Goal: Information Seeking & Learning: Find specific fact

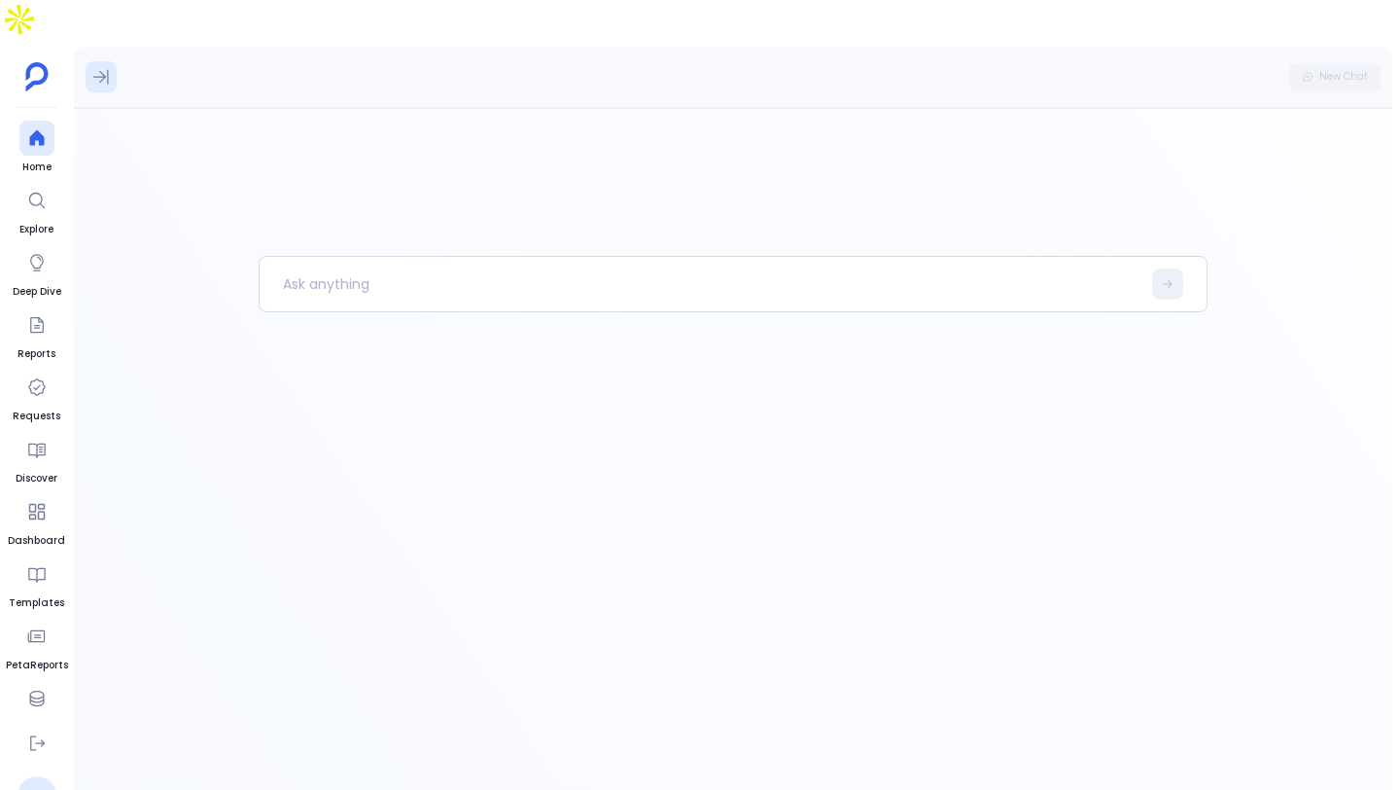
click at [89, 61] on button at bounding box center [101, 76] width 31 height 31
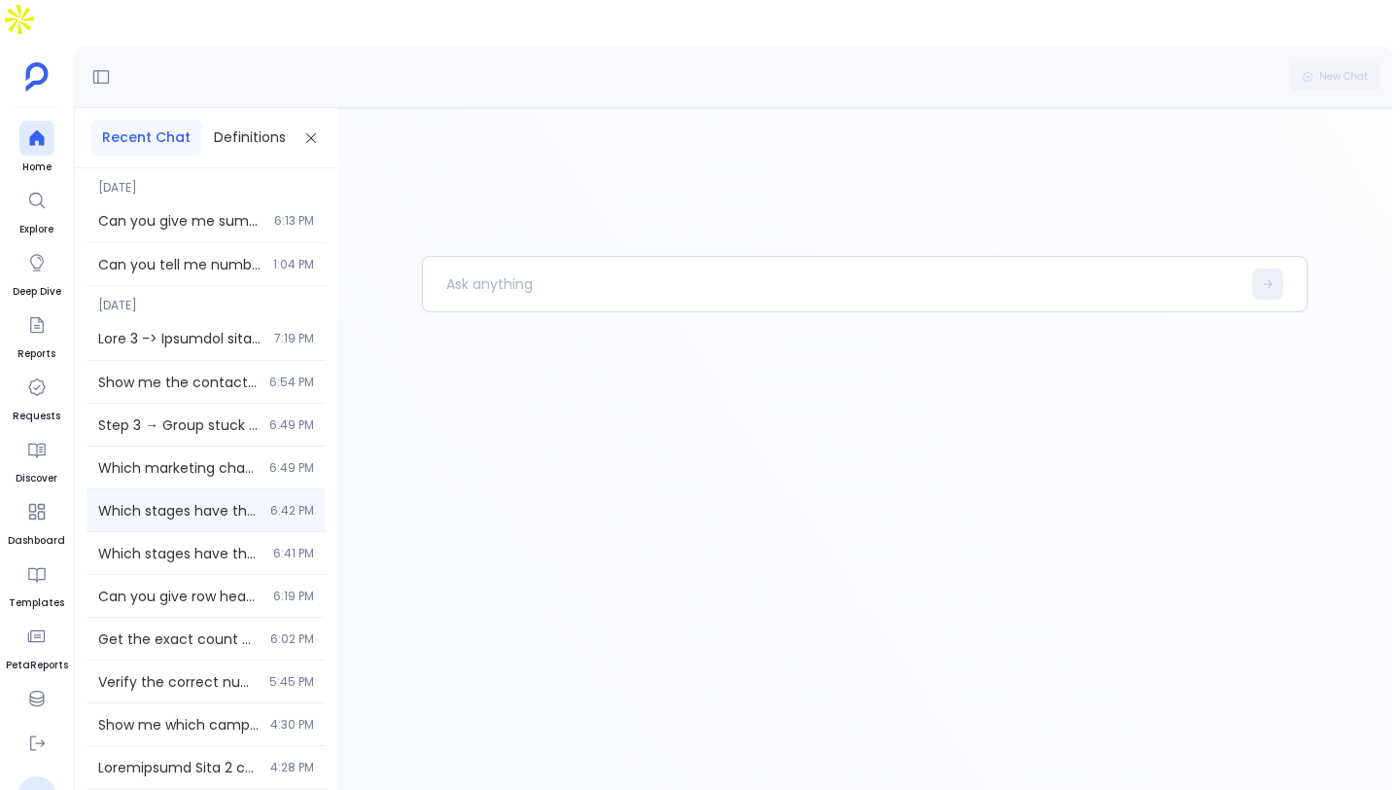
scroll to position [358, 0]
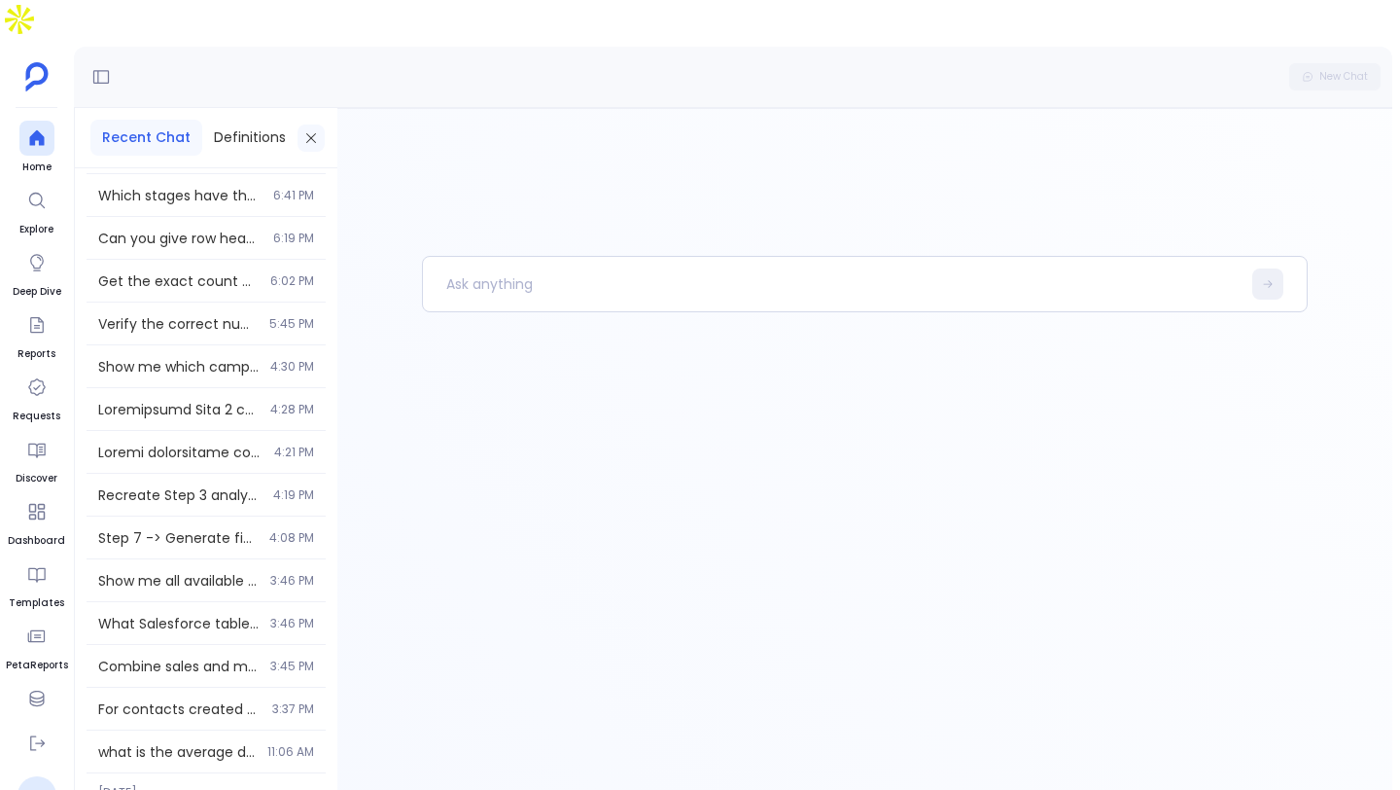
click at [318, 124] on button at bounding box center [311, 137] width 27 height 27
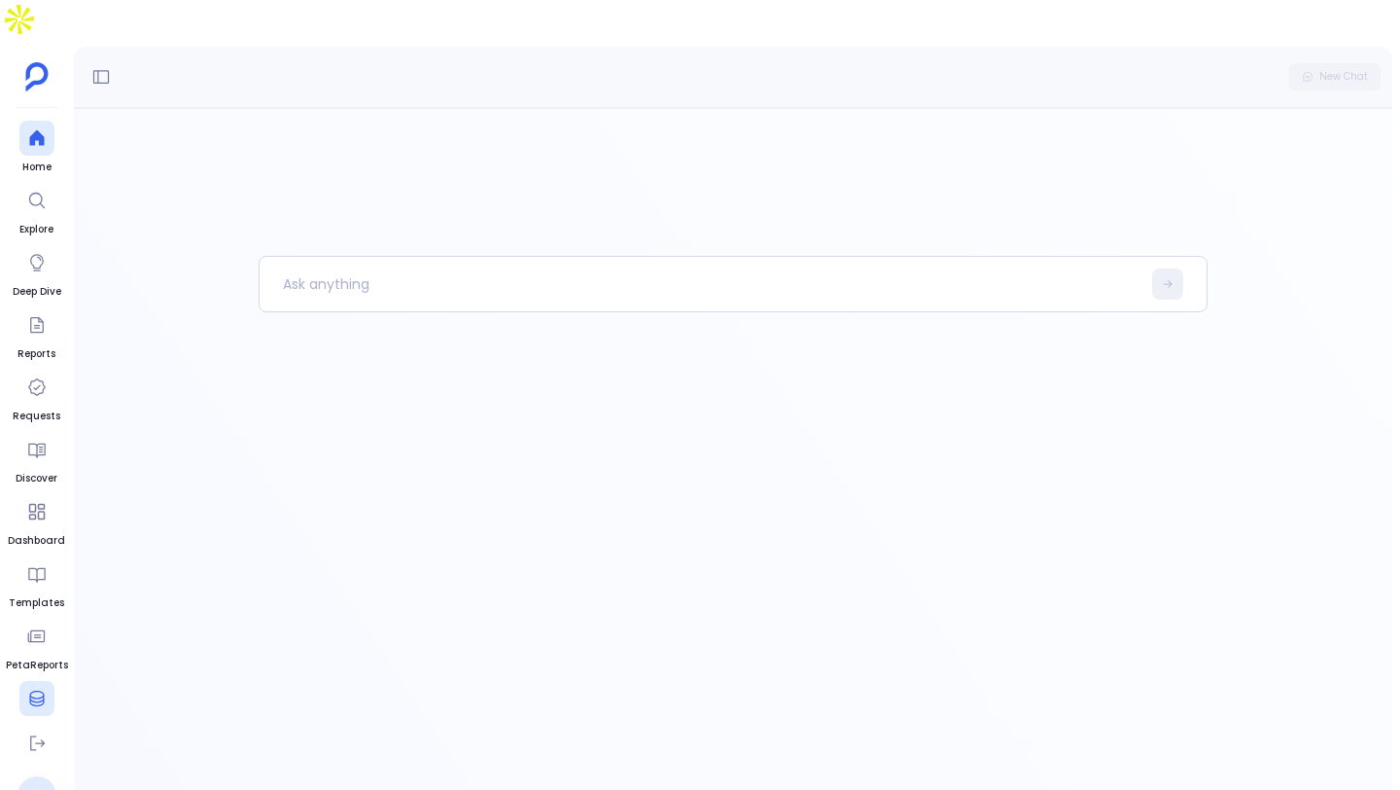
click at [33, 691] on icon at bounding box center [36, 699] width 15 height 16
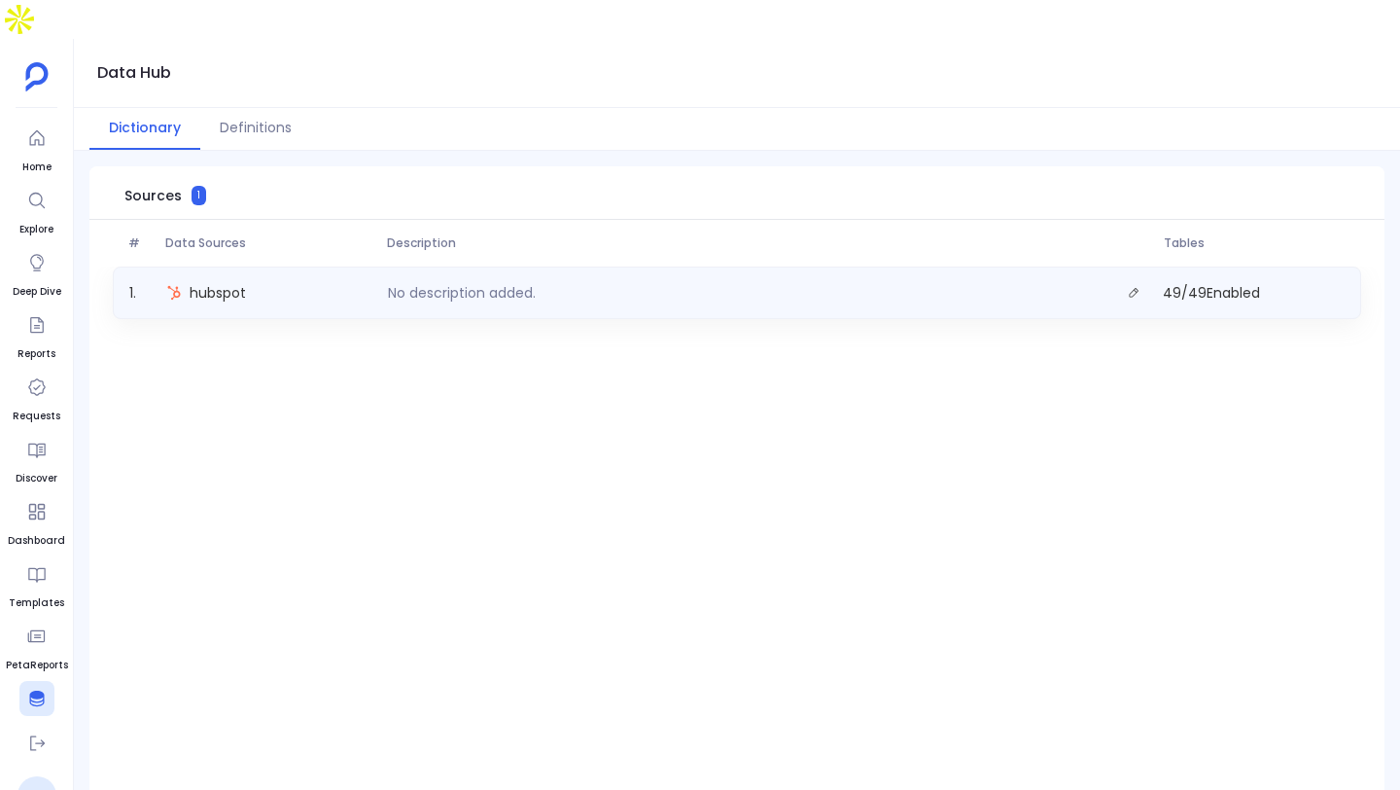
click at [993, 266] on div "1 . hubspot No description added. 49 / 49 Enabled" at bounding box center [737, 292] width 1249 height 53
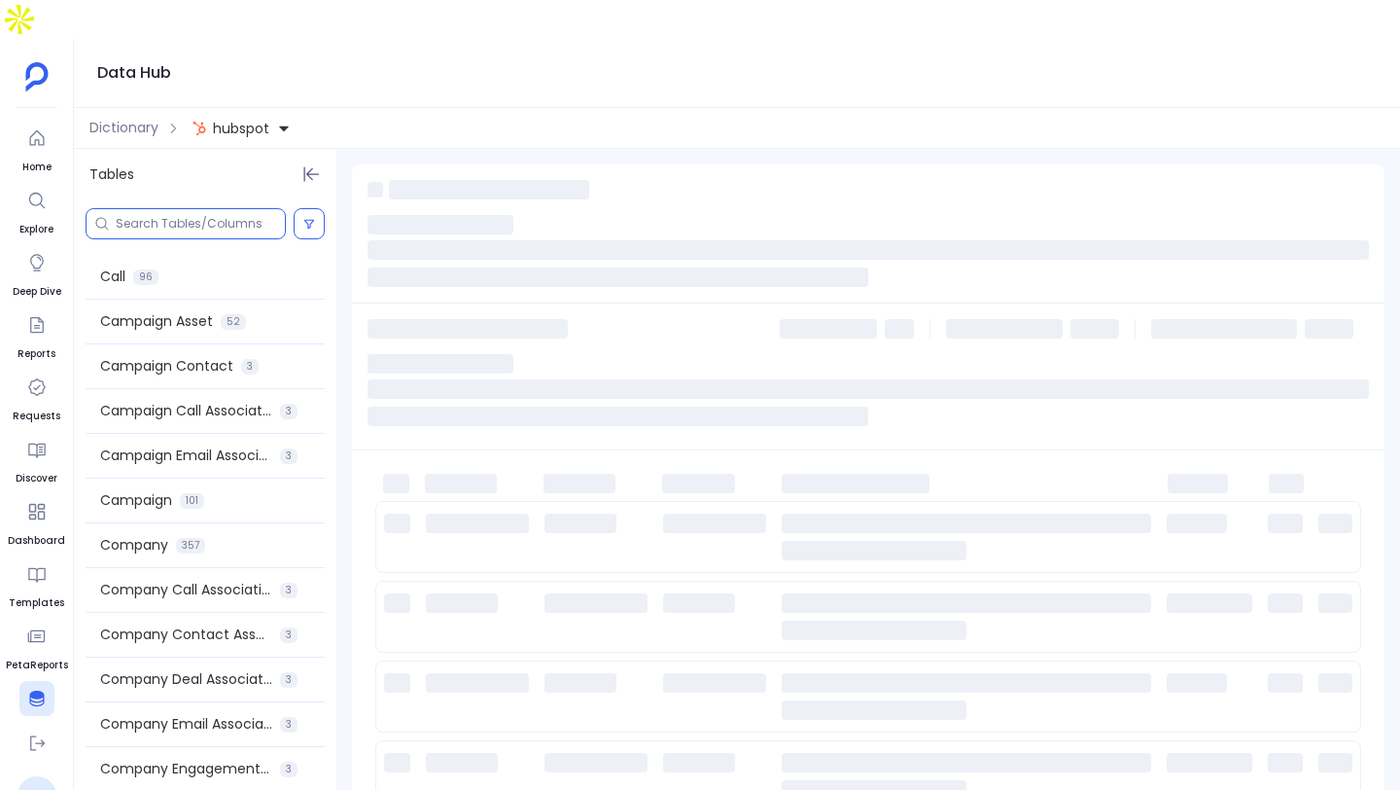
click at [181, 216] on input at bounding box center [200, 224] width 169 height 16
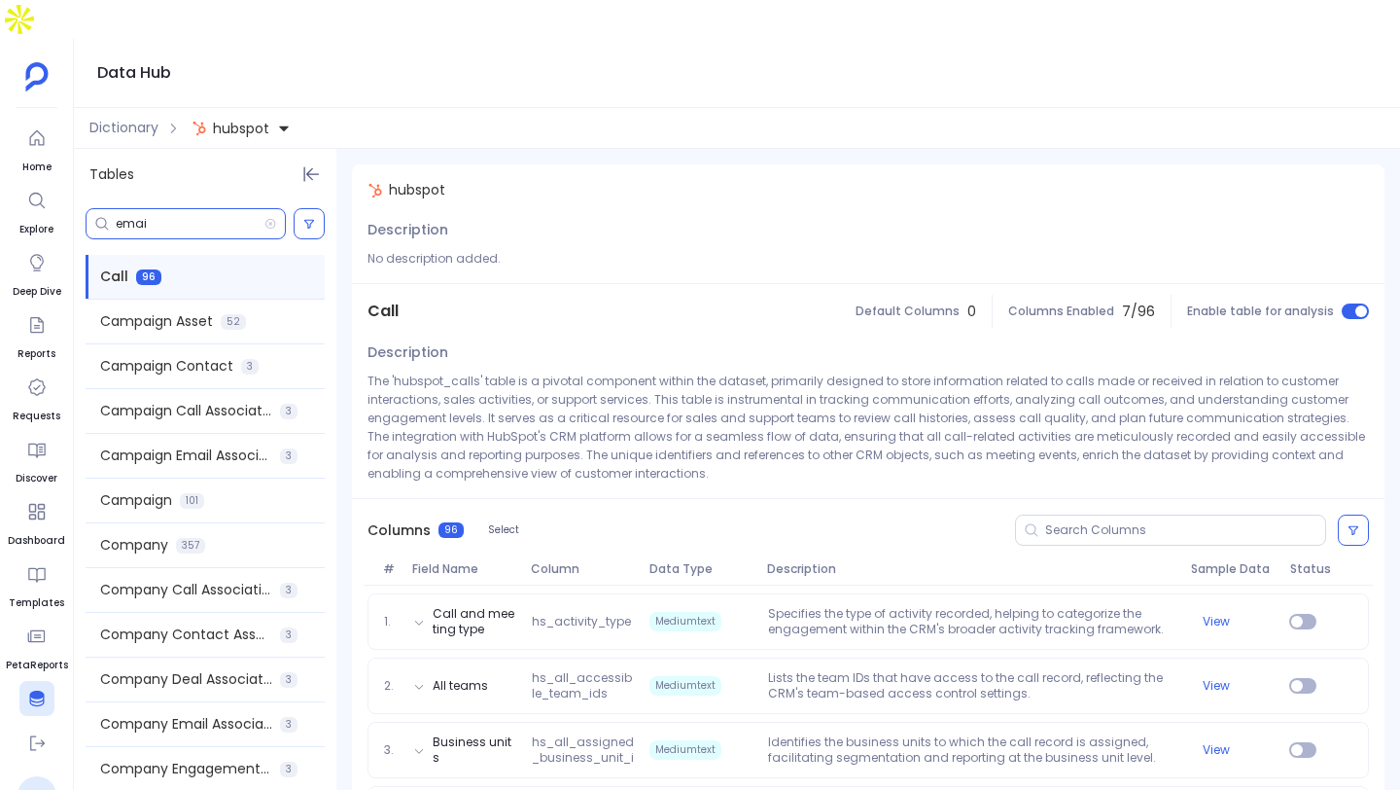
type input "email"
type input "rate"
click at [148, 118] on span "Dictionary" at bounding box center [123, 128] width 69 height 20
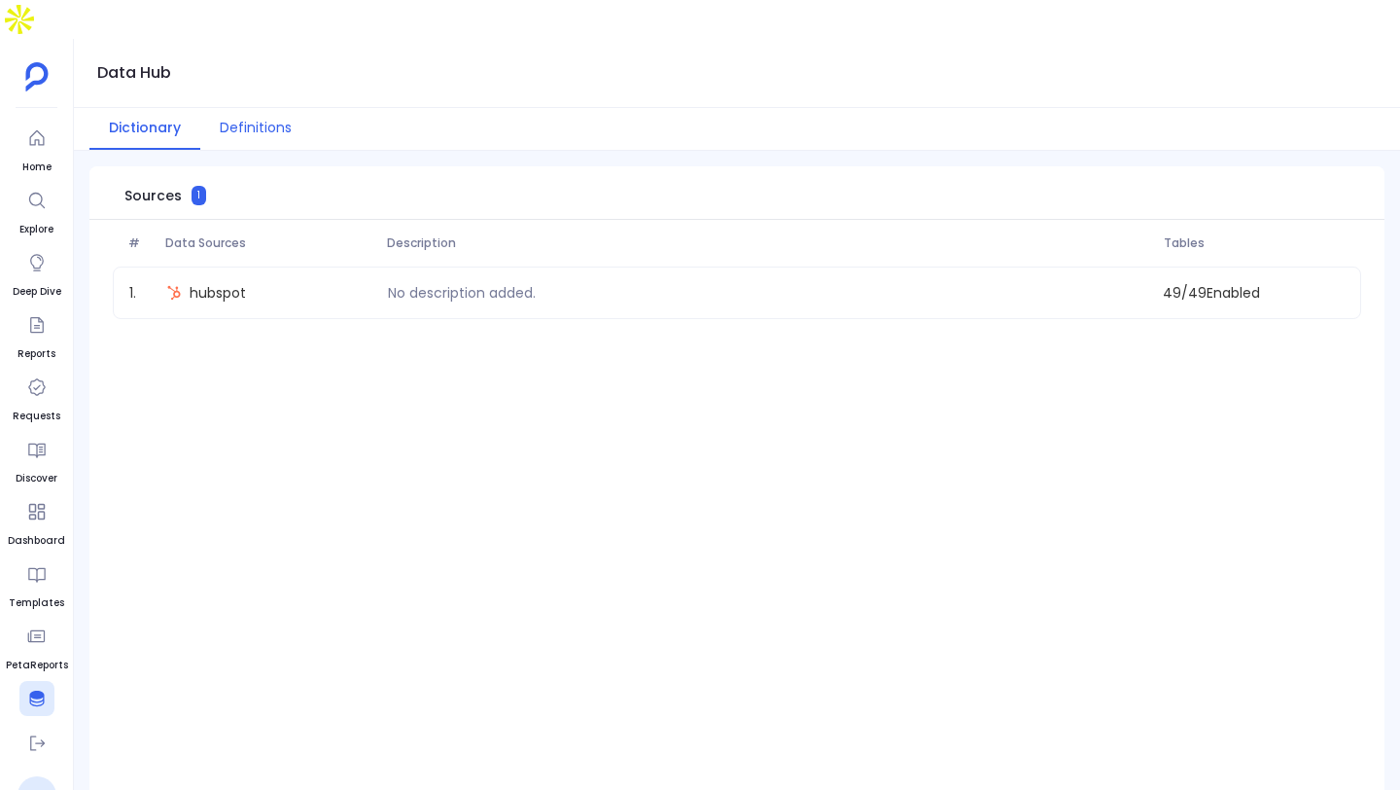
click at [296, 108] on button "Definitions" at bounding box center [255, 129] width 111 height 42
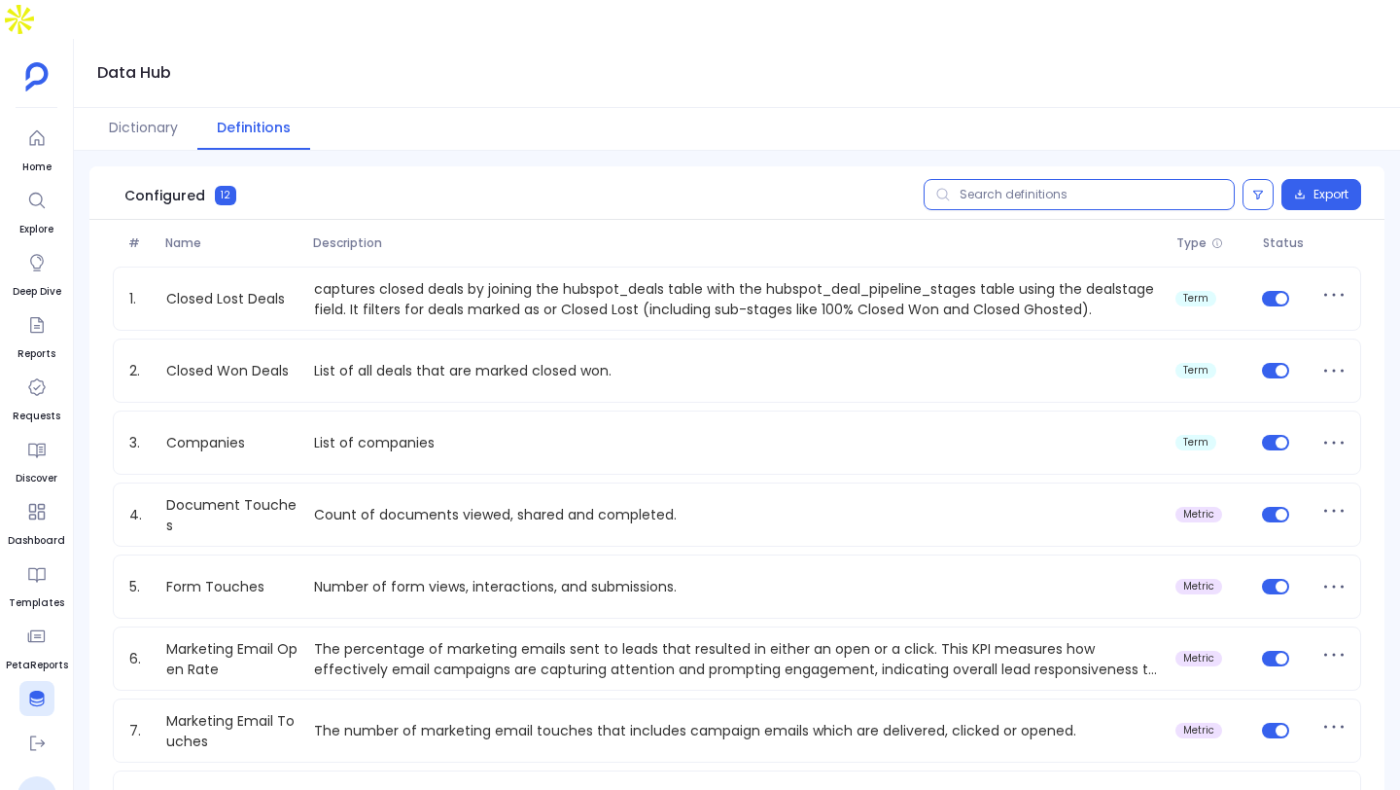
click at [1091, 179] on input "text" at bounding box center [1079, 194] width 311 height 31
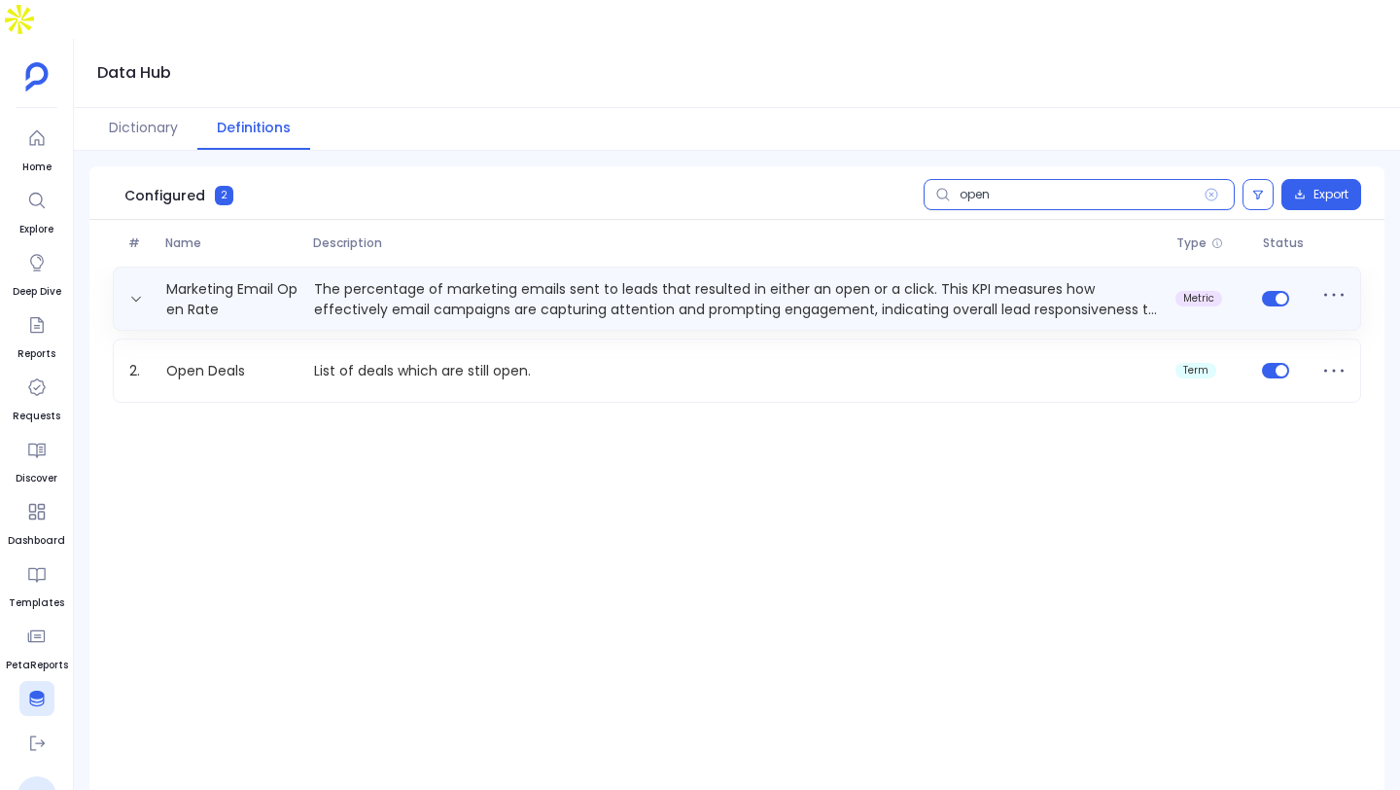
type input "open"
click at [870, 266] on div "Marketing Email Open Rate The percentage of marketing emails sent to leads that…" at bounding box center [737, 298] width 1249 height 64
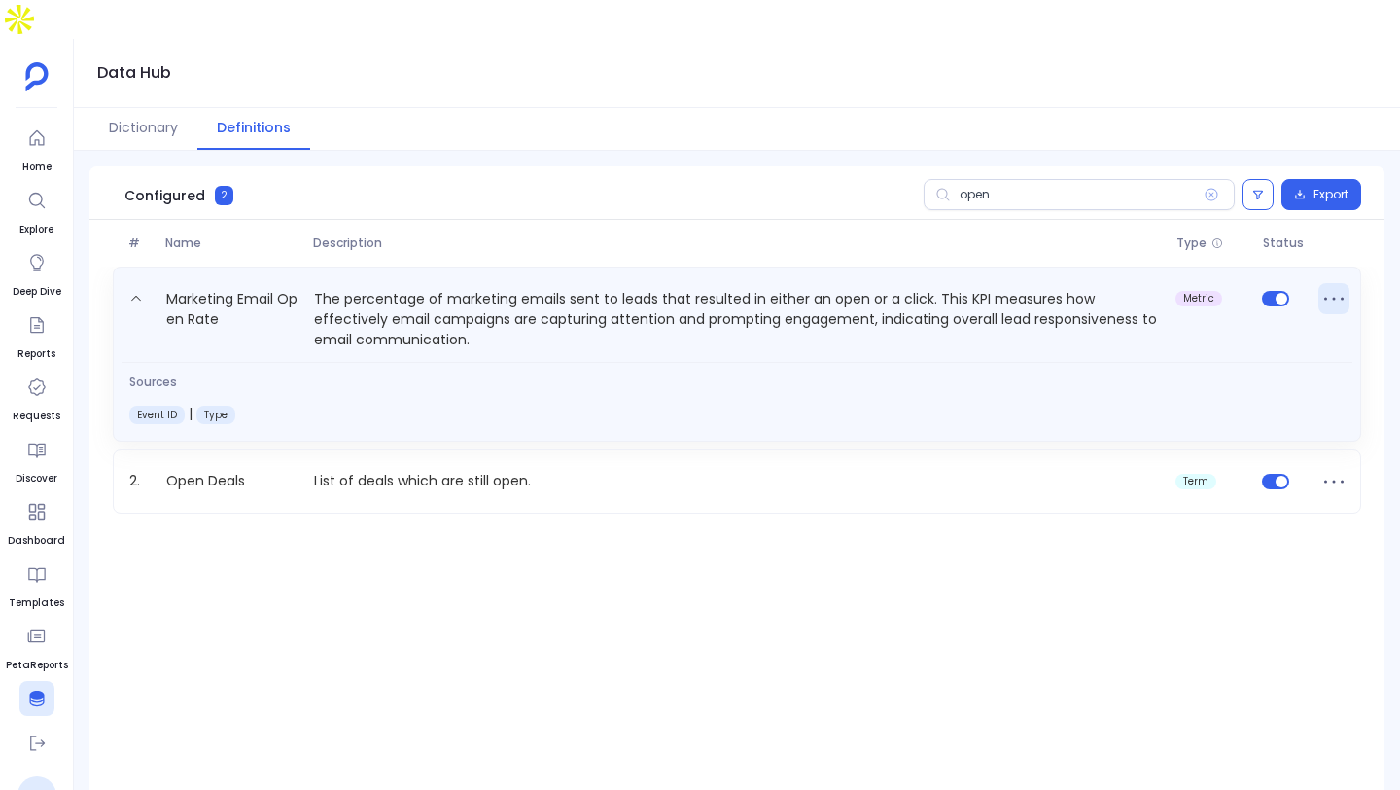
click at [1325, 283] on icon at bounding box center [1334, 298] width 31 height 31
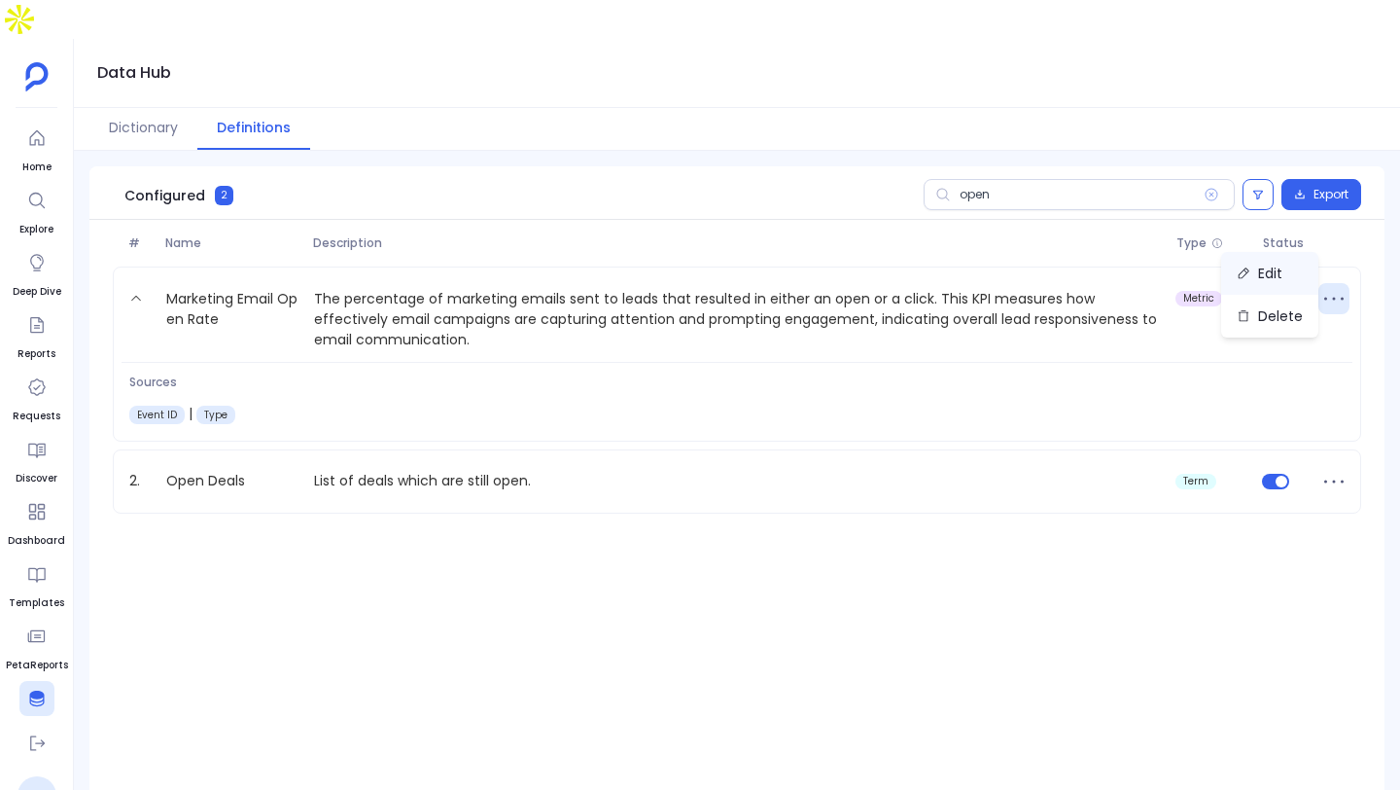
click at [1244, 266] on icon at bounding box center [1244, 273] width 14 height 14
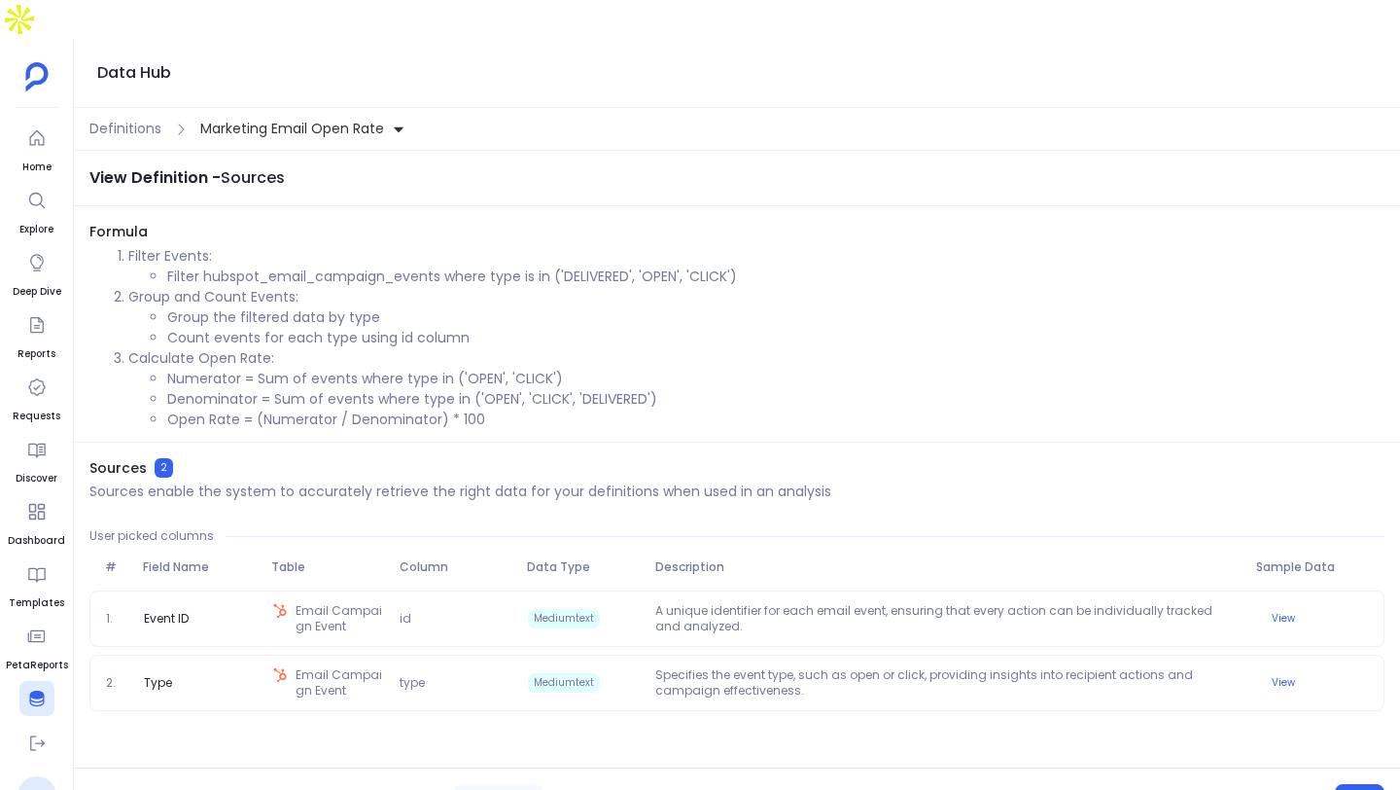
click at [39, 689] on icon at bounding box center [36, 698] width 19 height 19
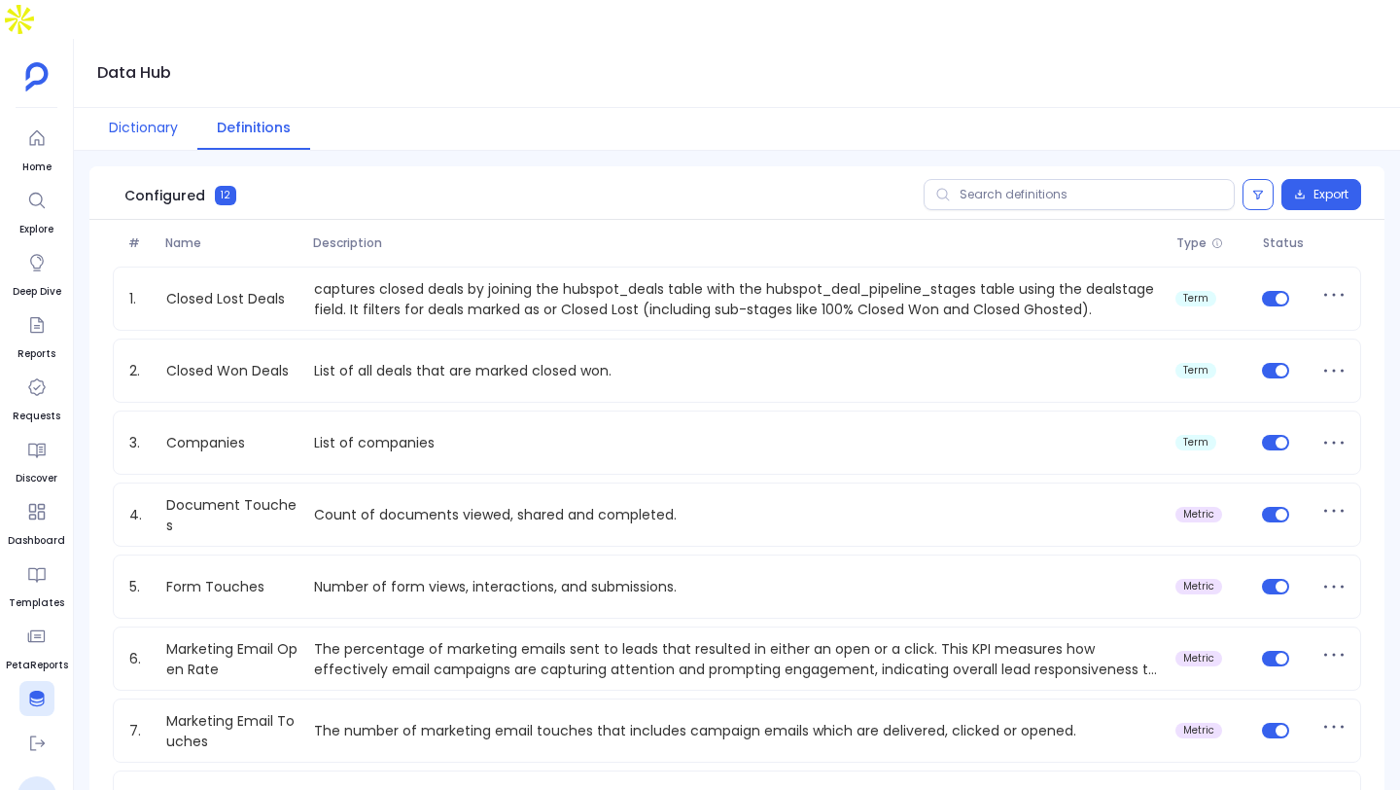
click at [154, 108] on button "Dictionary" at bounding box center [143, 129] width 108 height 42
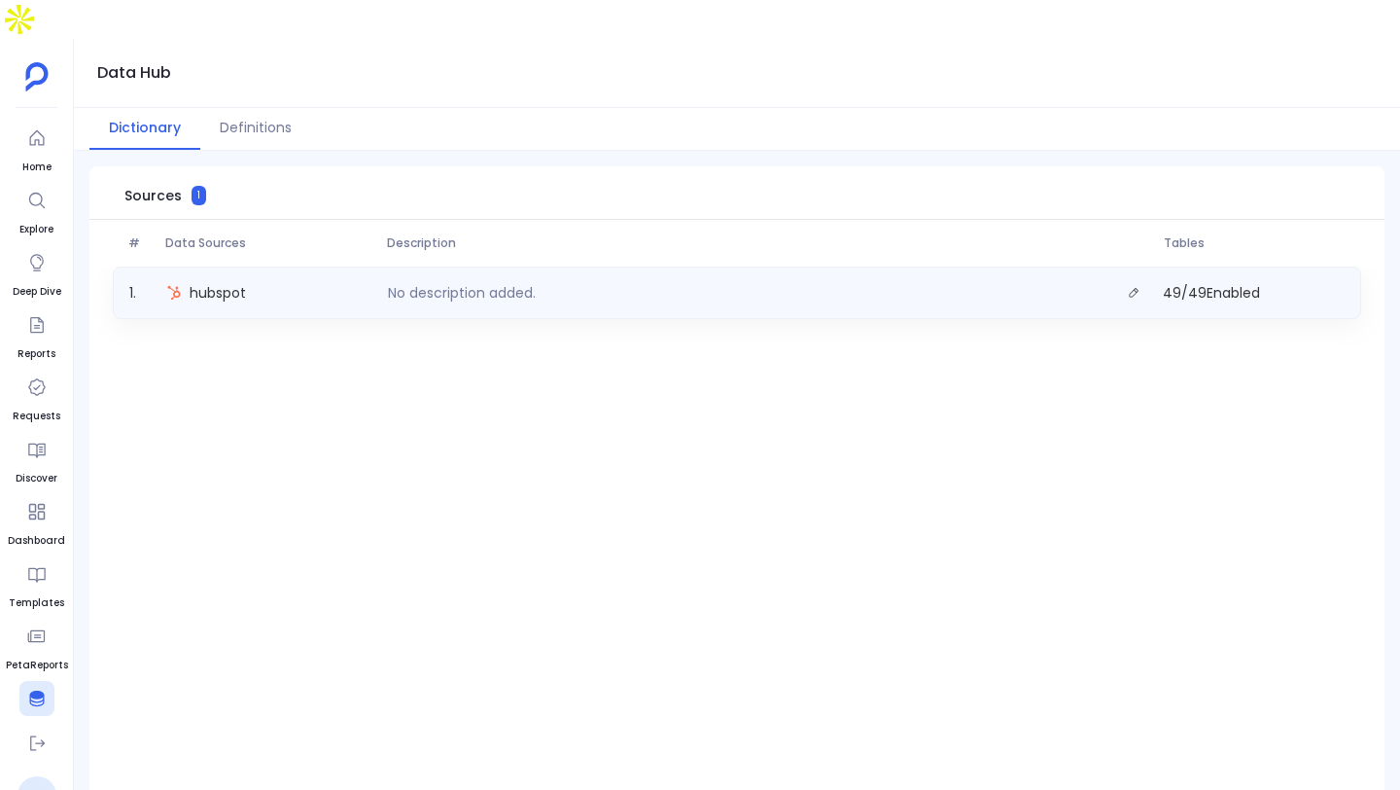
click at [730, 268] on div "1 . hubspot No description added. 49 / 49 Enabled" at bounding box center [737, 292] width 1249 height 53
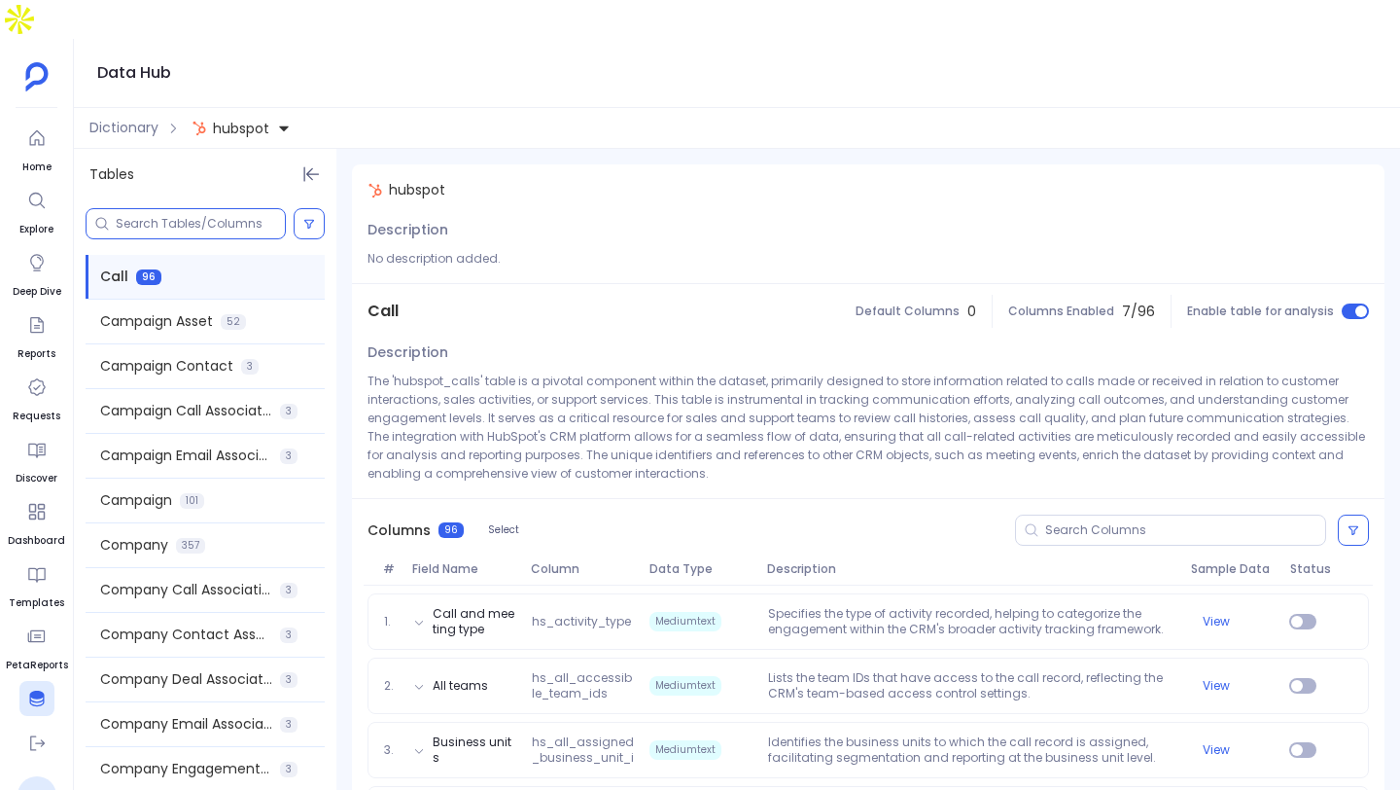
click at [151, 216] on input at bounding box center [200, 224] width 169 height 16
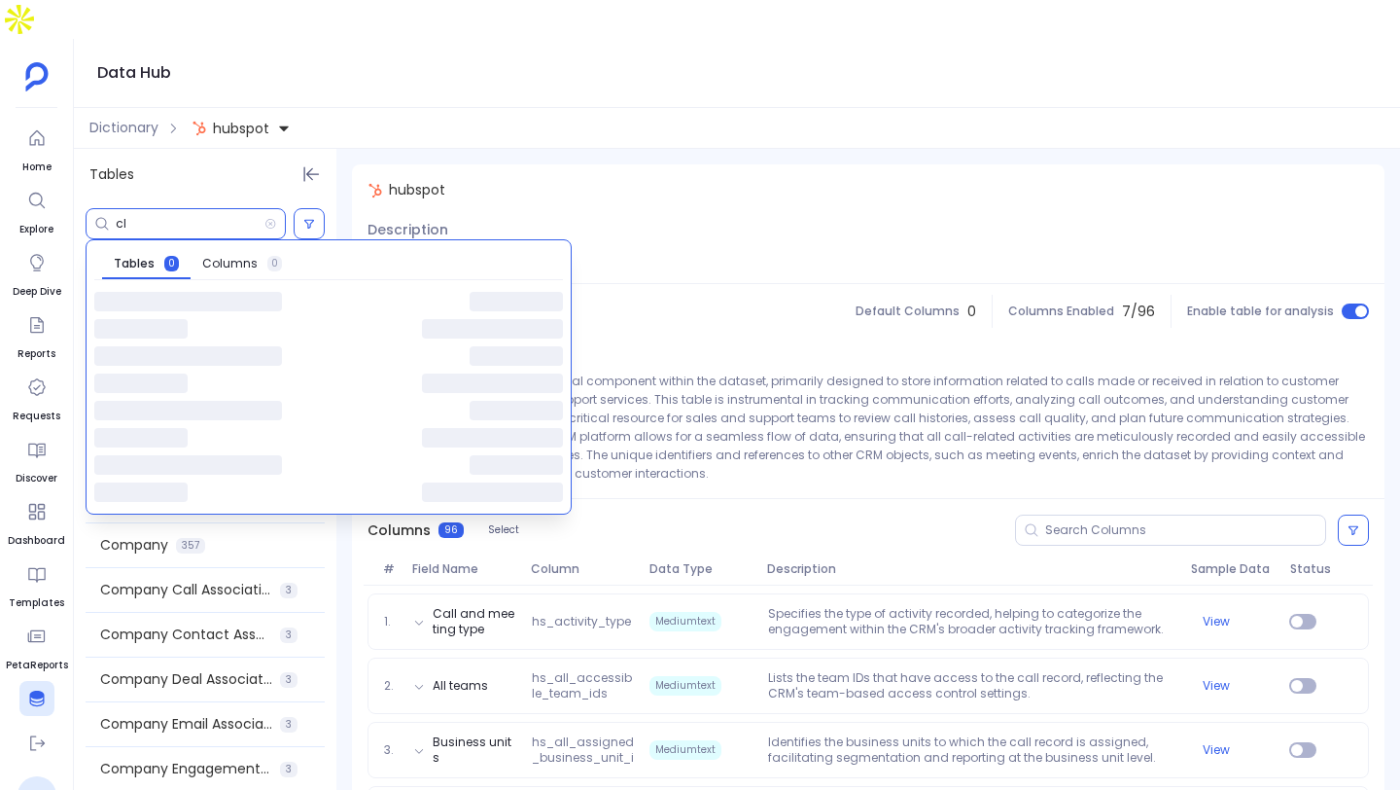
type input "c"
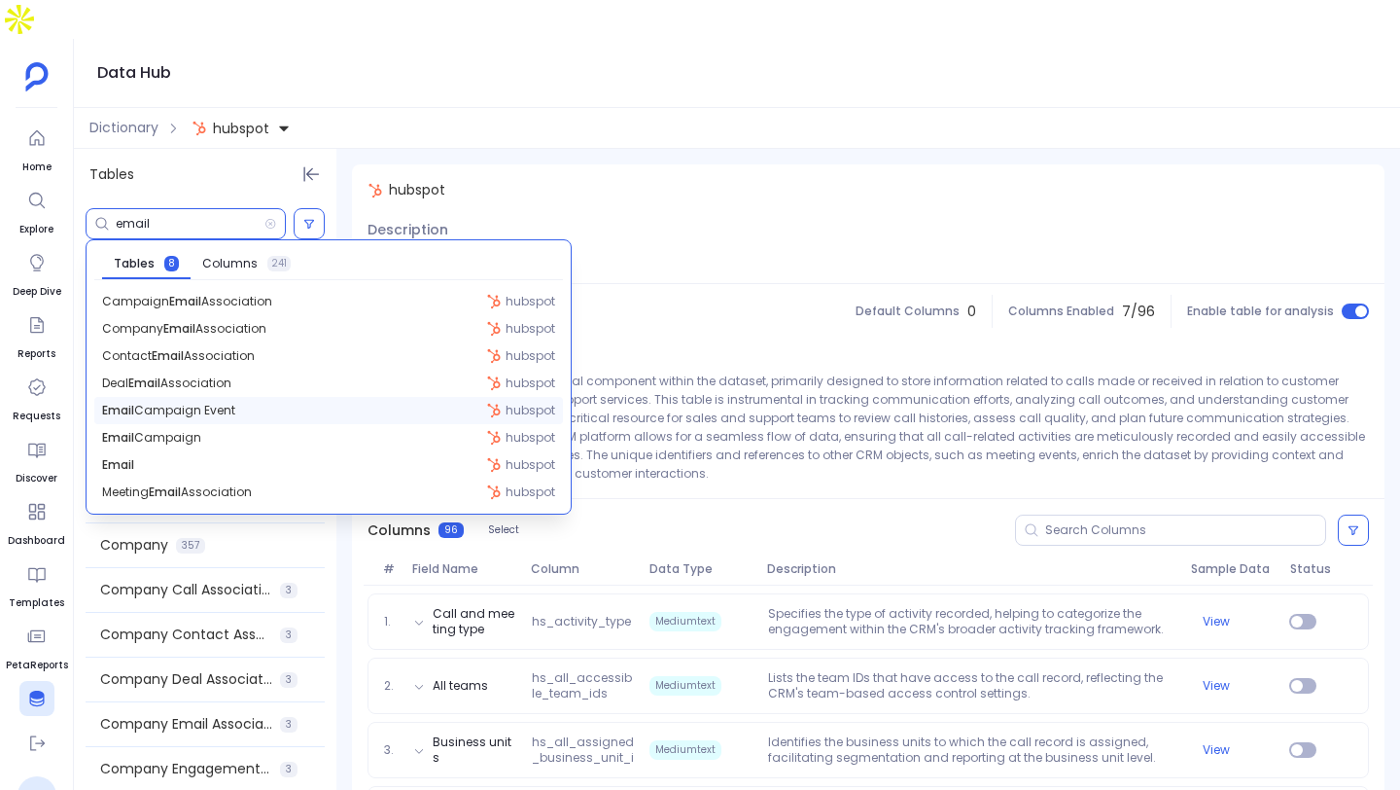
type input "email"
click at [257, 397] on div "Email Campaign Event hubspot" at bounding box center [328, 410] width 469 height 27
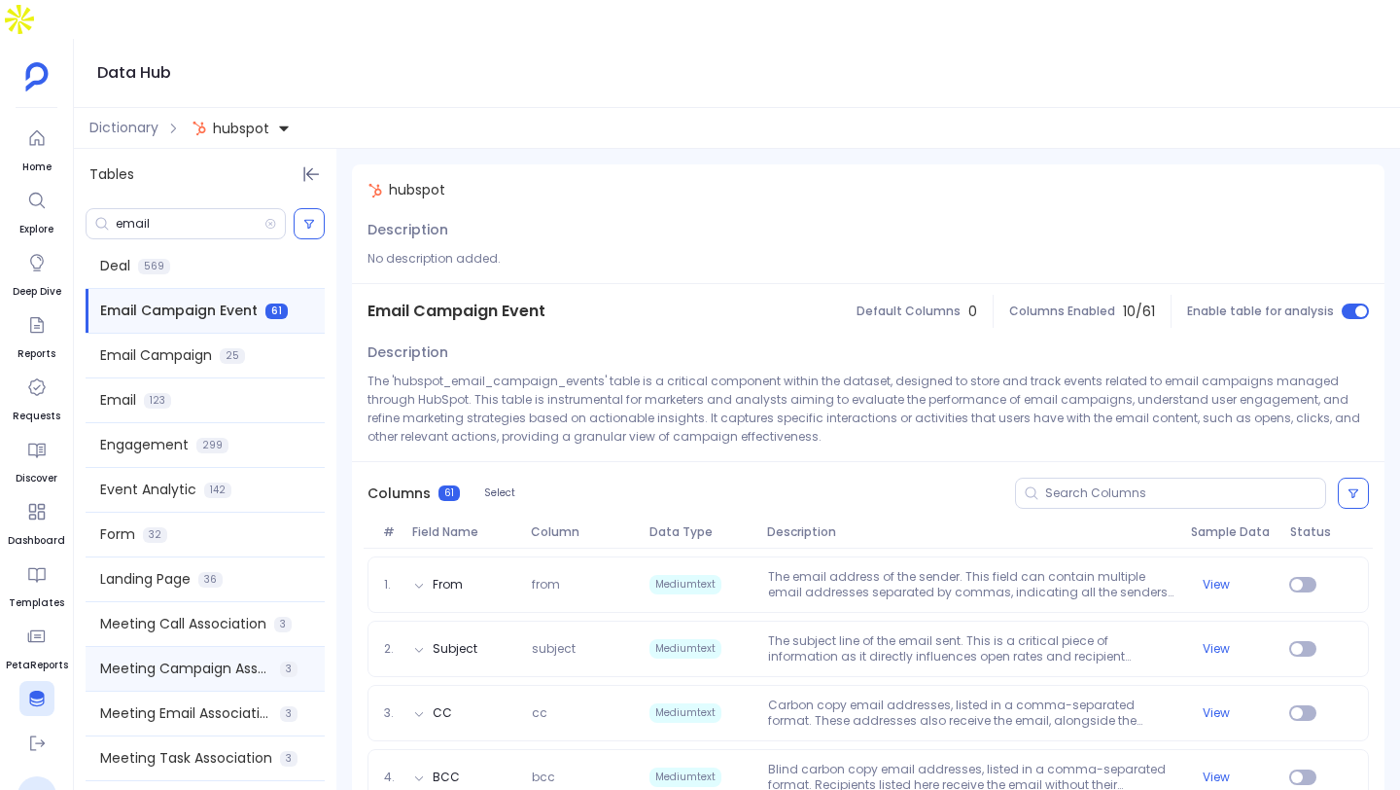
scroll to position [1425, 0]
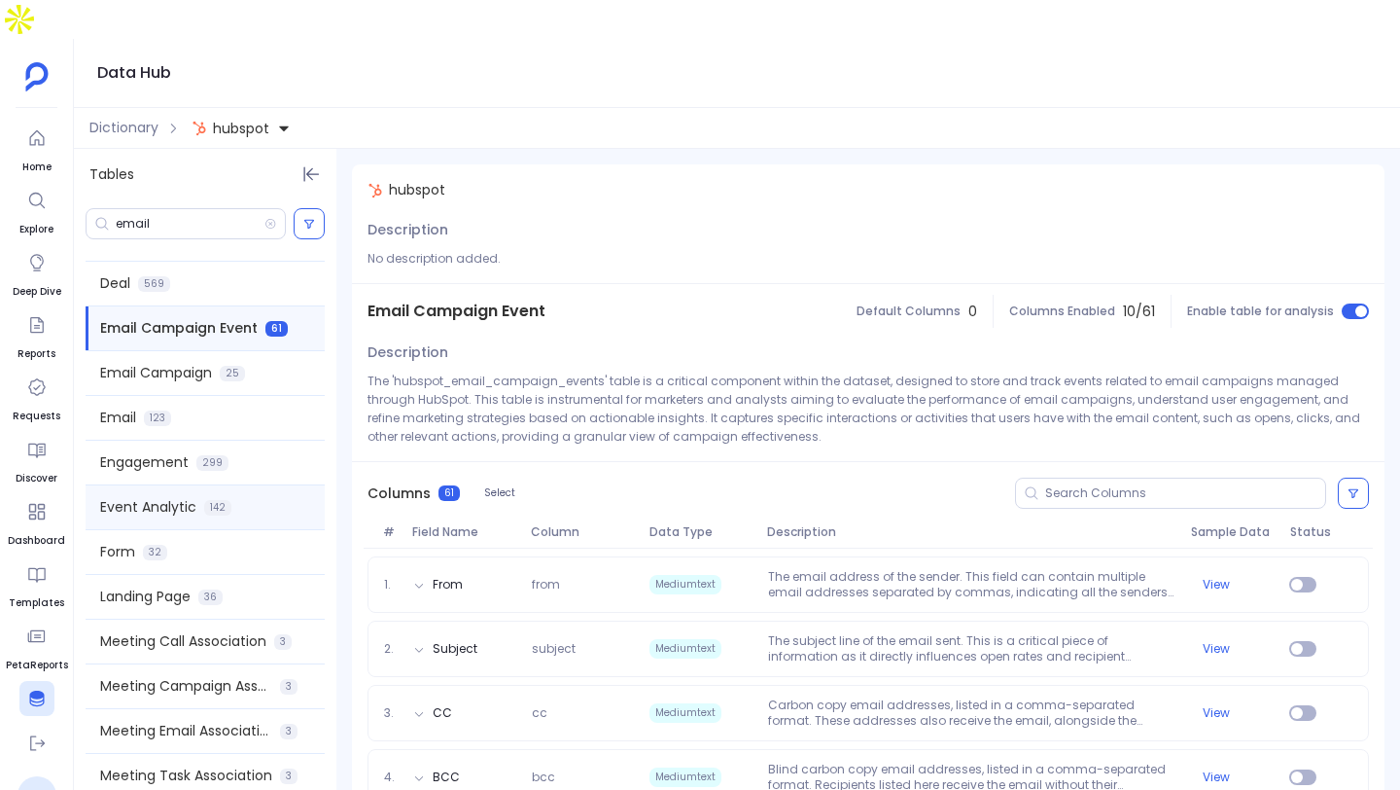
click at [195, 497] on span "Event Analytic" at bounding box center [148, 507] width 96 height 20
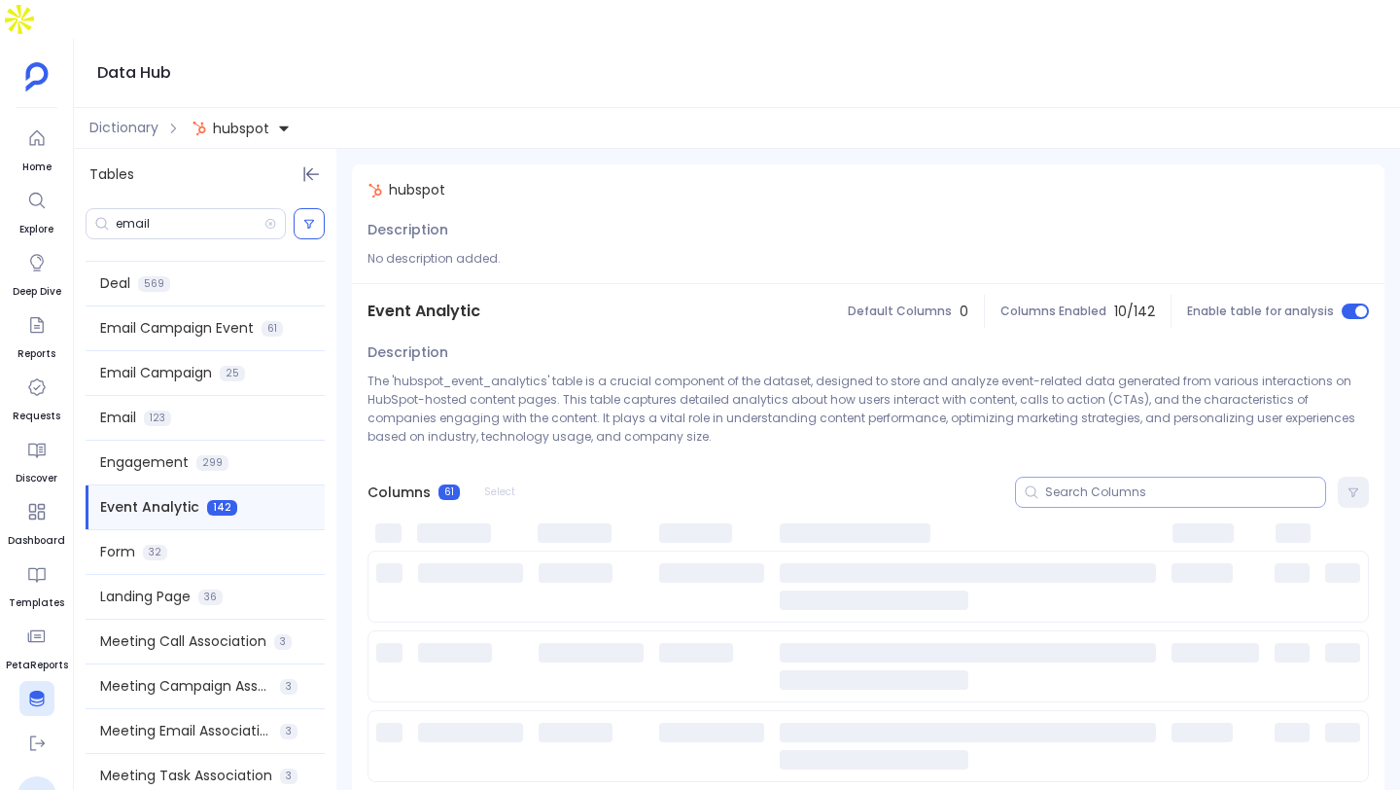
click at [1213, 484] on input at bounding box center [1186, 492] width 280 height 16
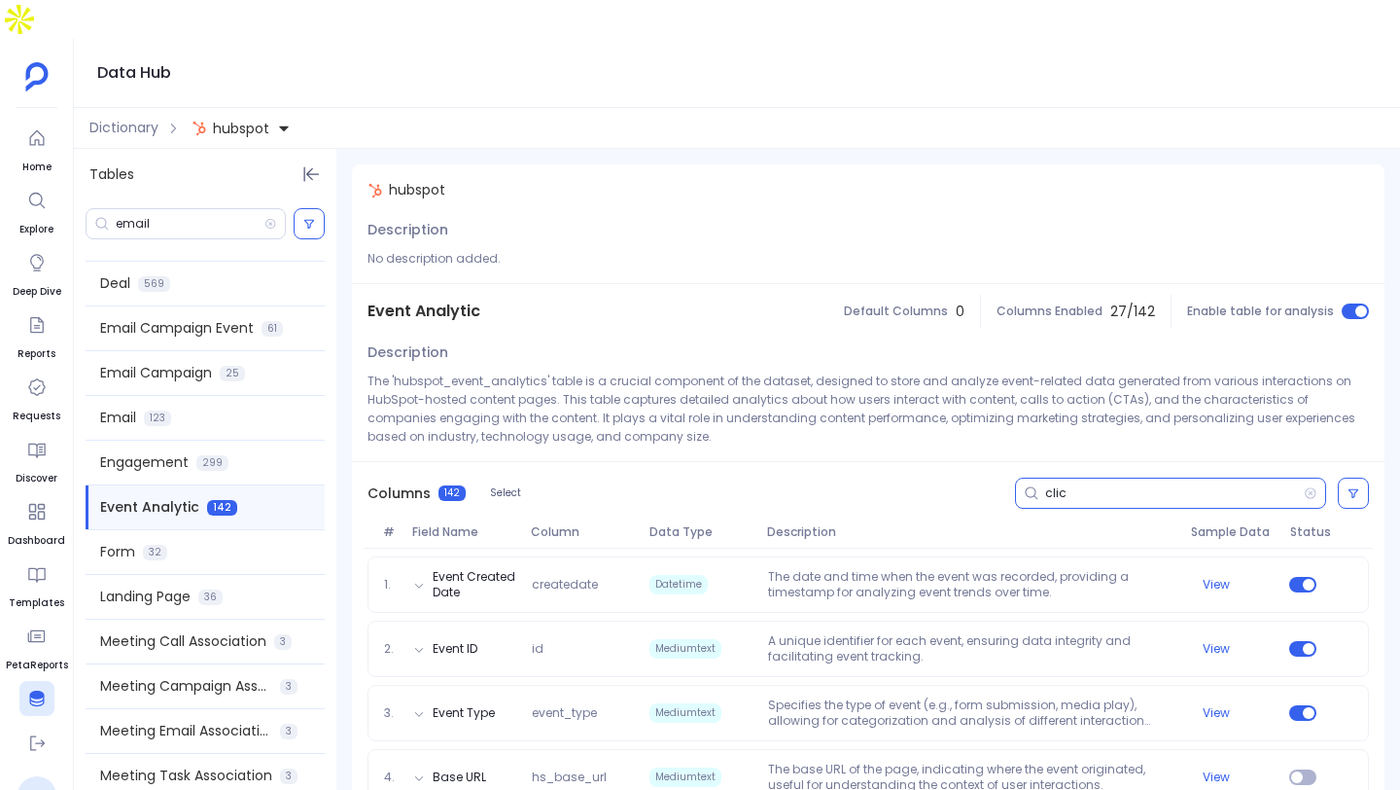
type input "click"
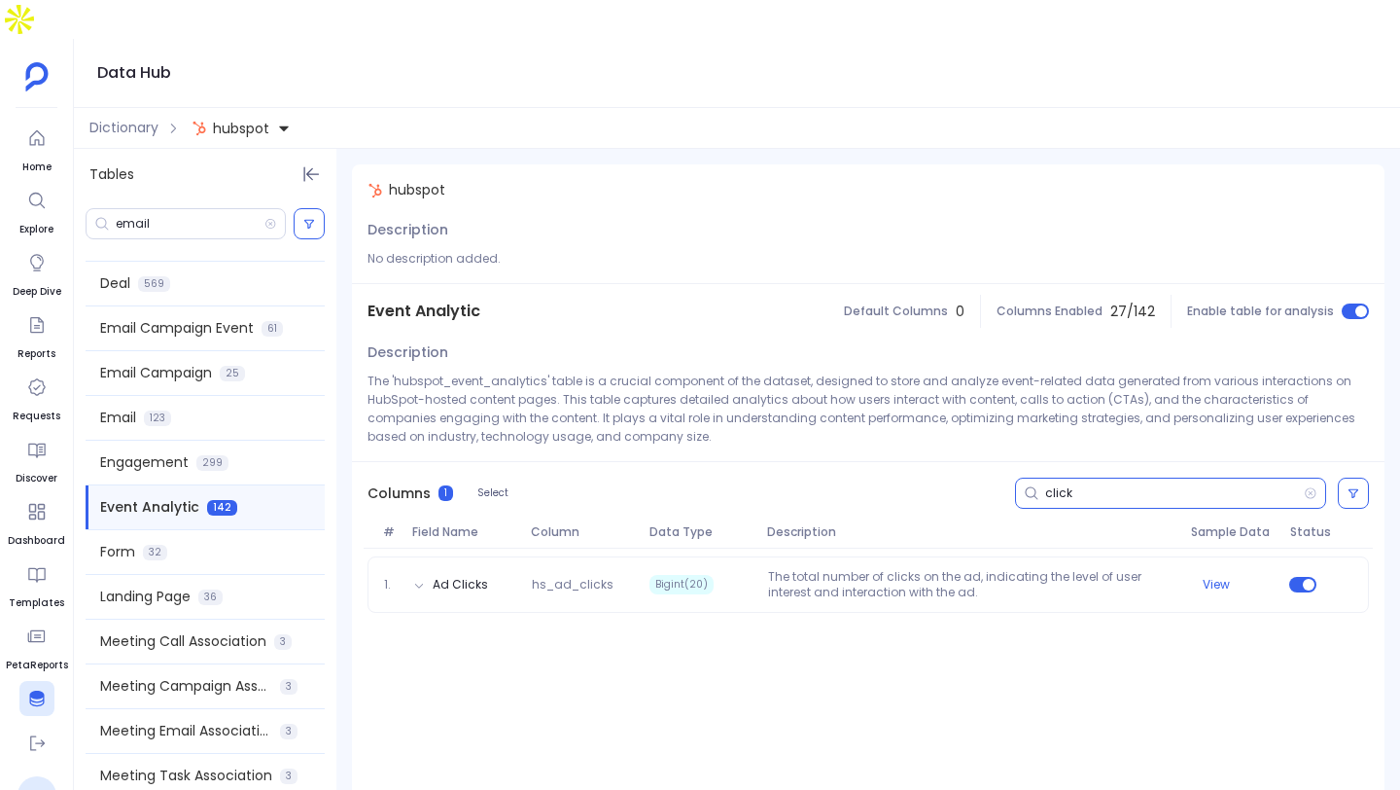
click at [1173, 485] on input "click" at bounding box center [1175, 493] width 259 height 16
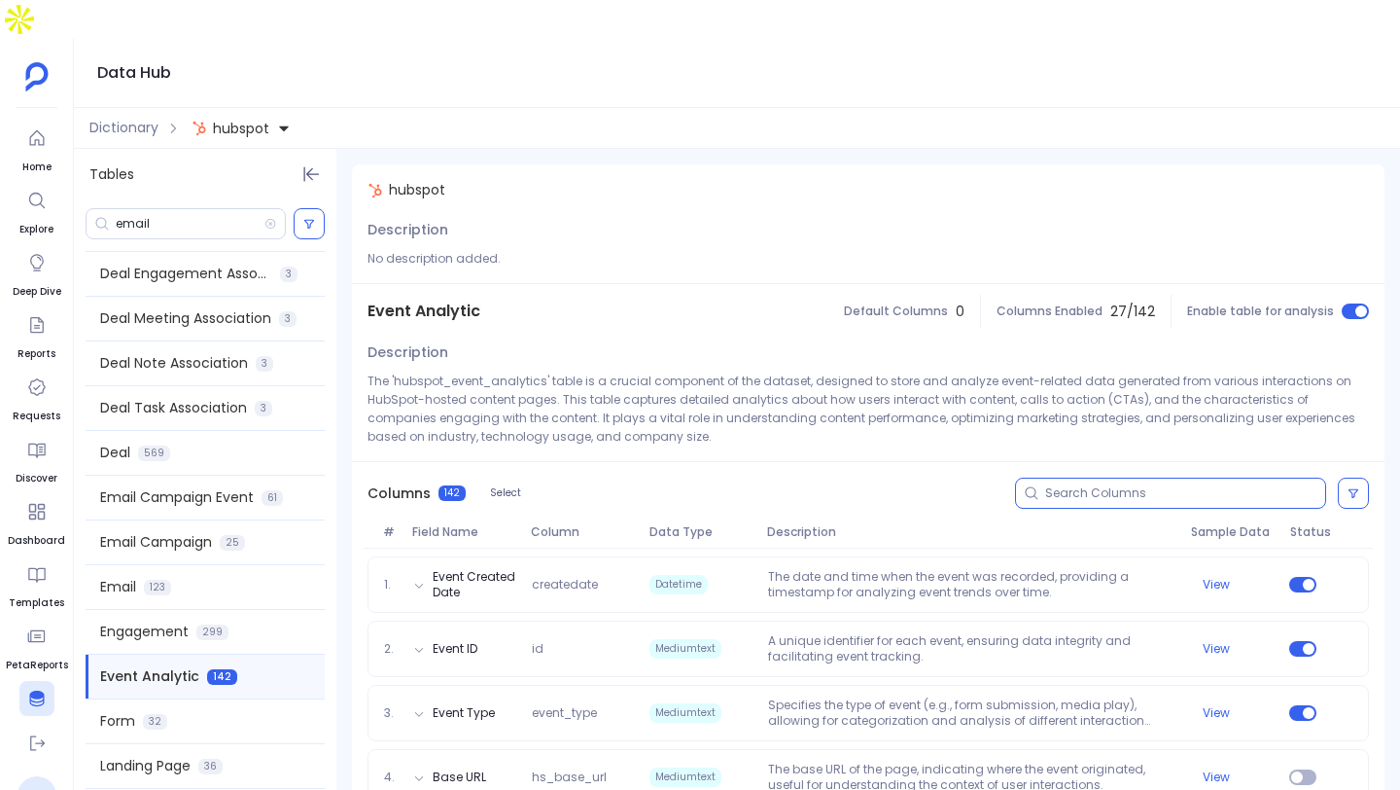
scroll to position [1183, 0]
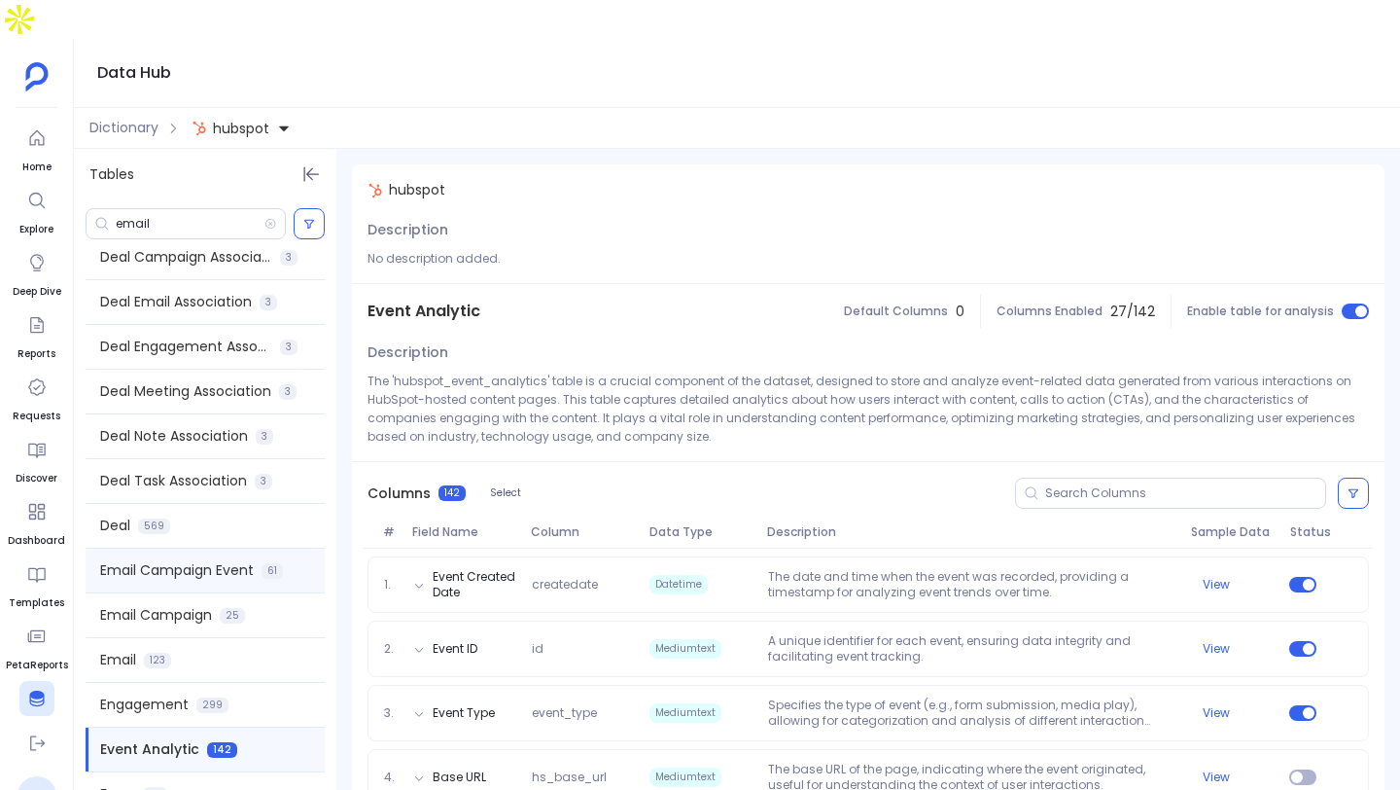
click at [221, 560] on span "Email Campaign Event" at bounding box center [177, 570] width 154 height 20
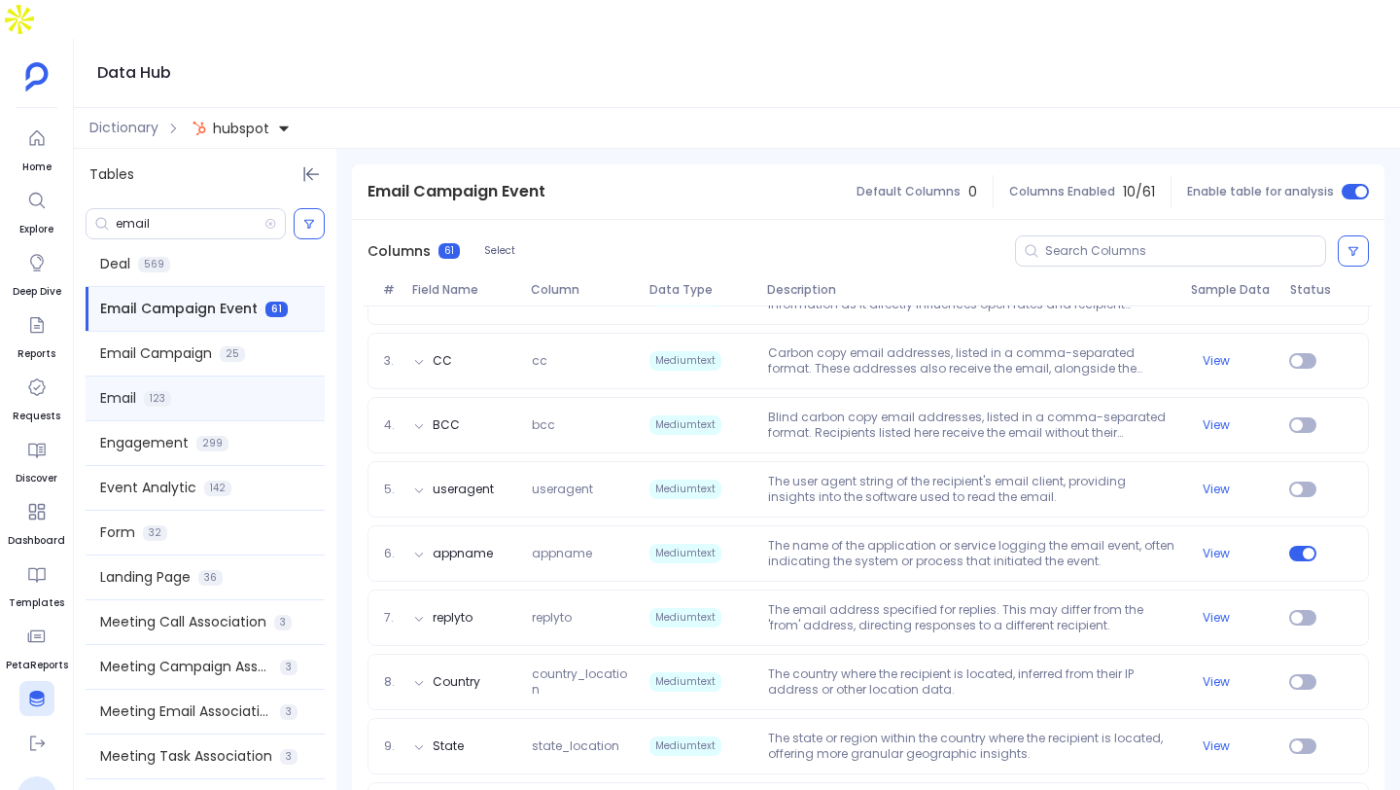
scroll to position [1580, 0]
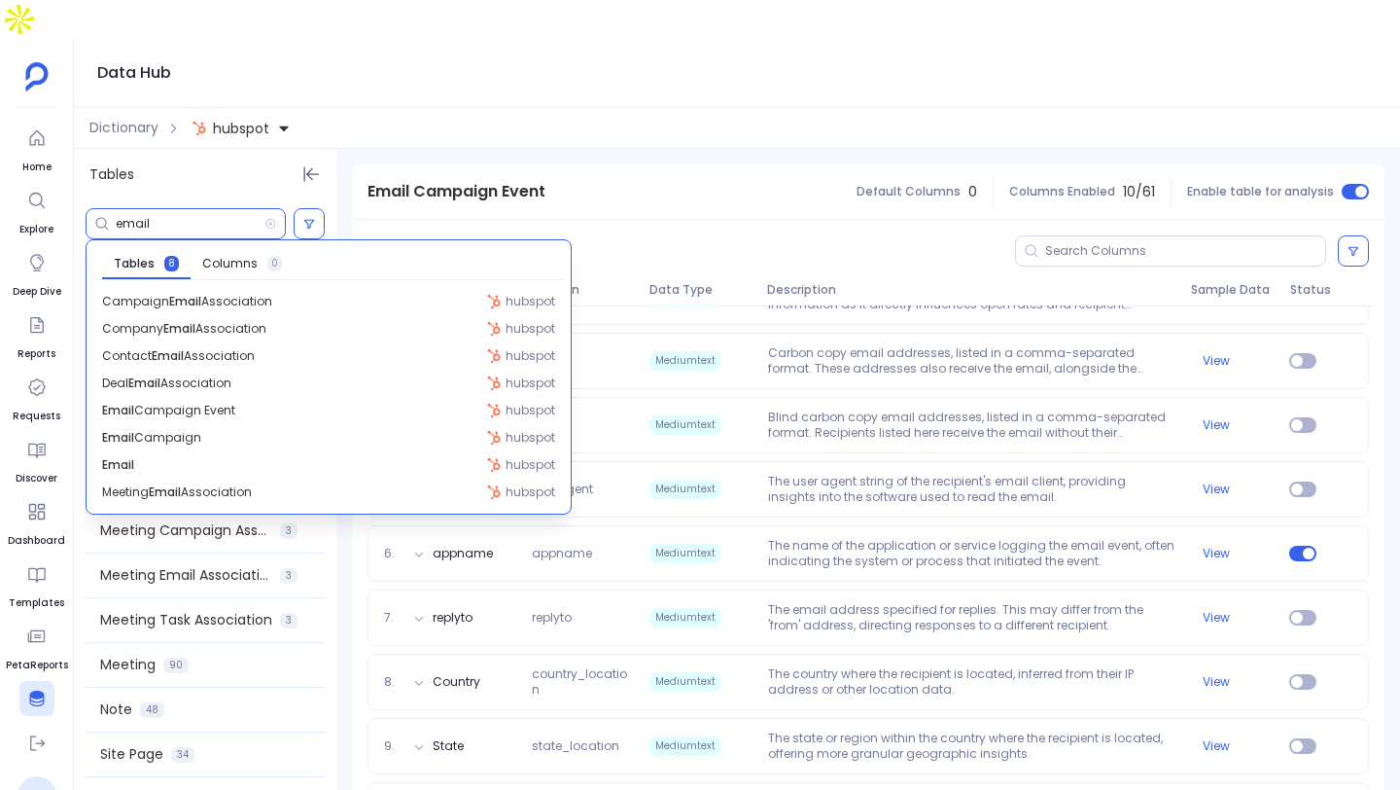
click at [180, 216] on input "email" at bounding box center [190, 224] width 149 height 16
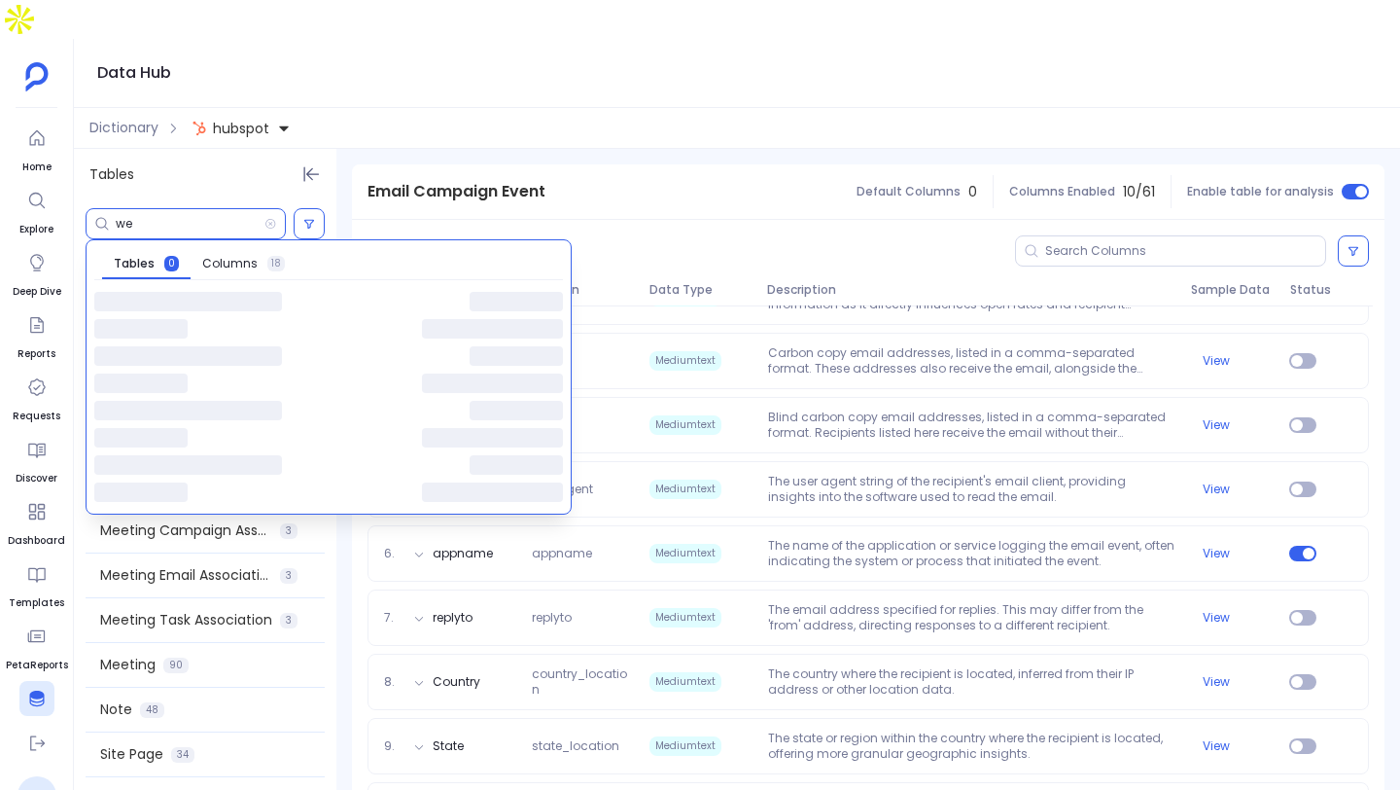
type input "w"
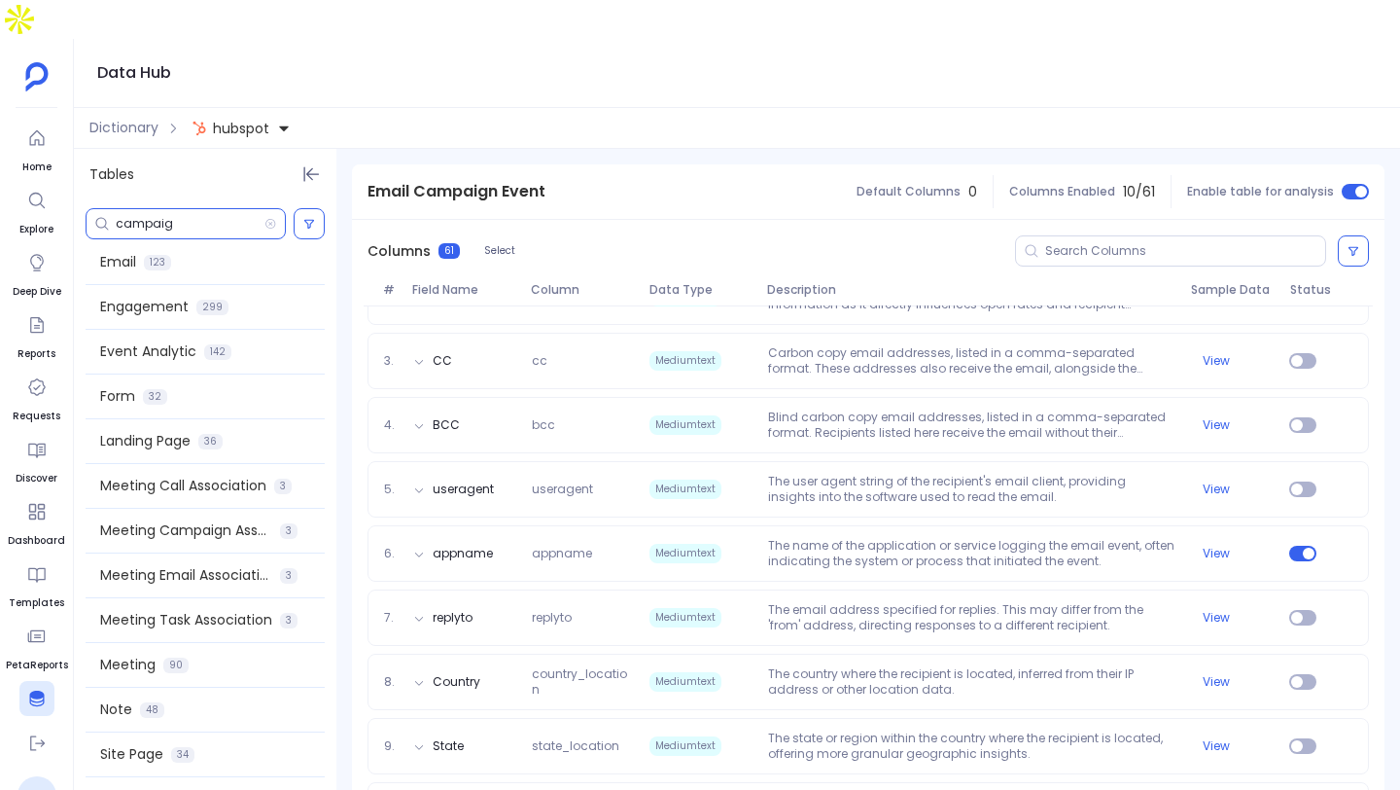
type input "campaign"
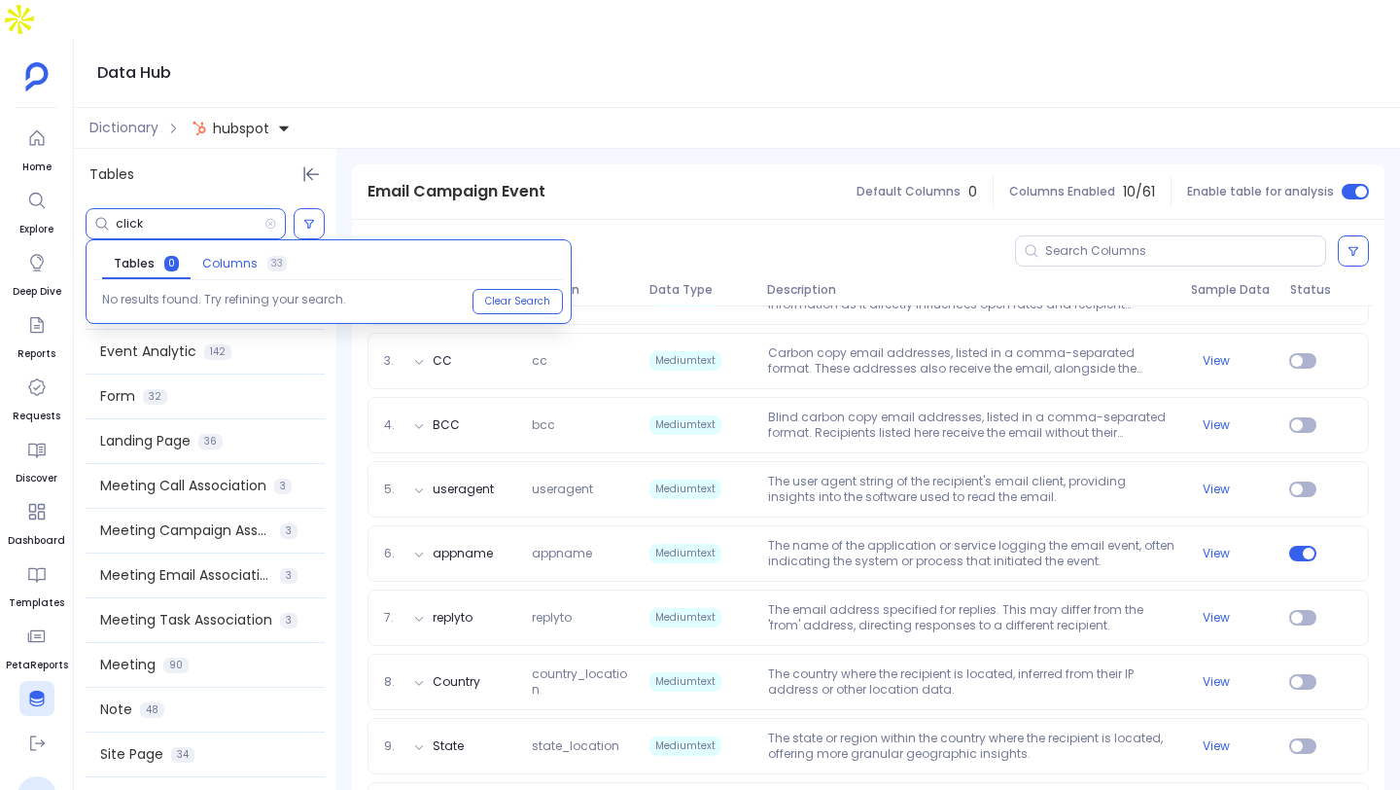
click at [240, 256] on span "Columns" at bounding box center [229, 264] width 55 height 16
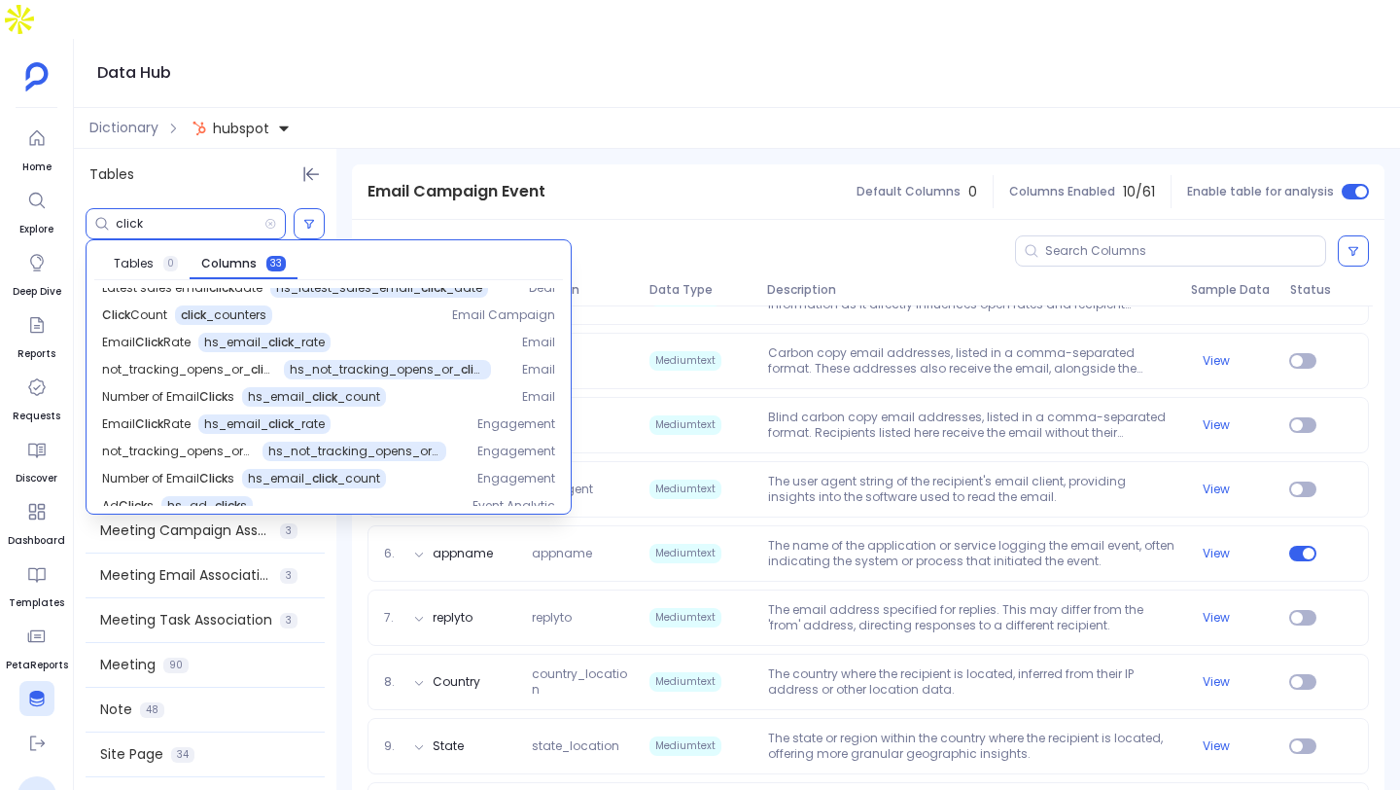
scroll to position [681, 0]
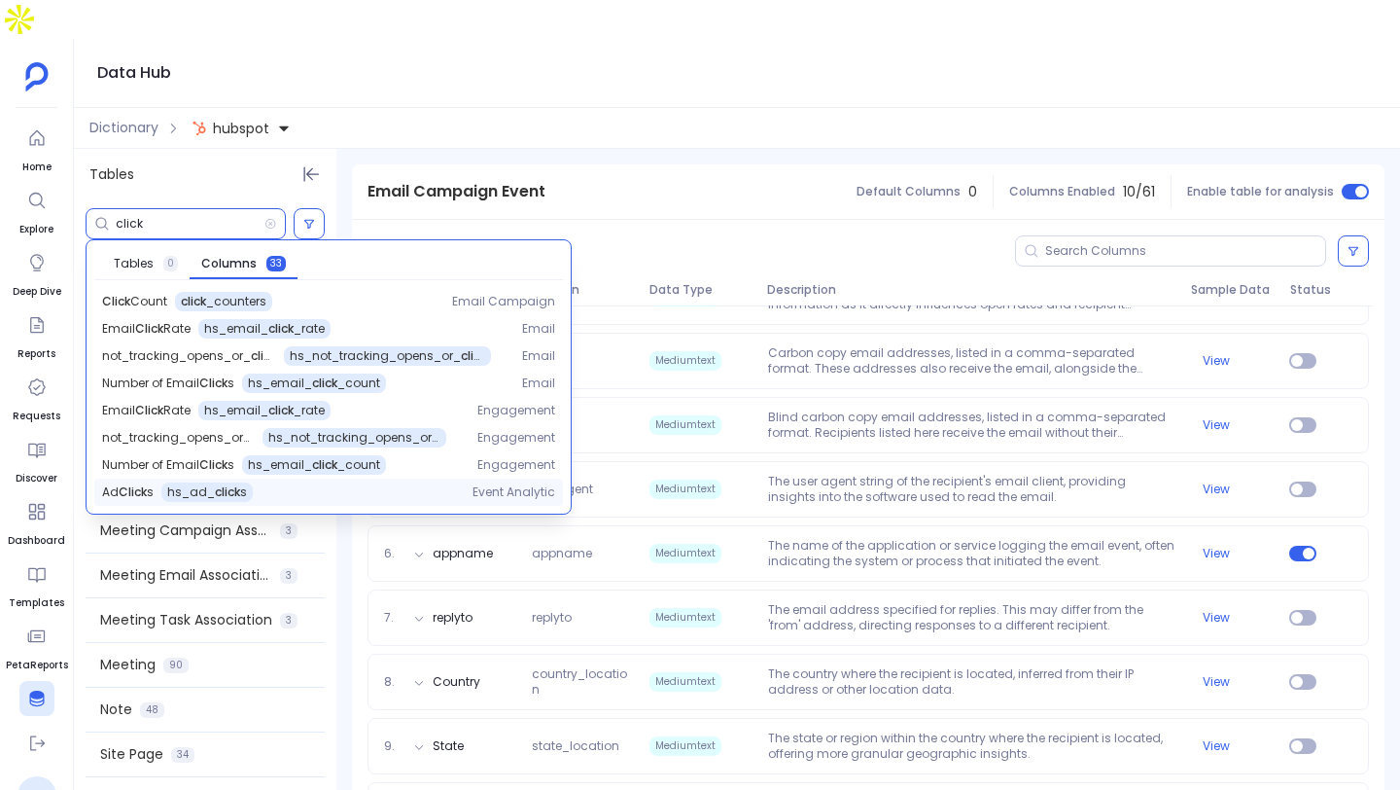
click at [309, 482] on div "Ad Click s hs_ad_ click s" at bounding box center [271, 491] width 339 height 19
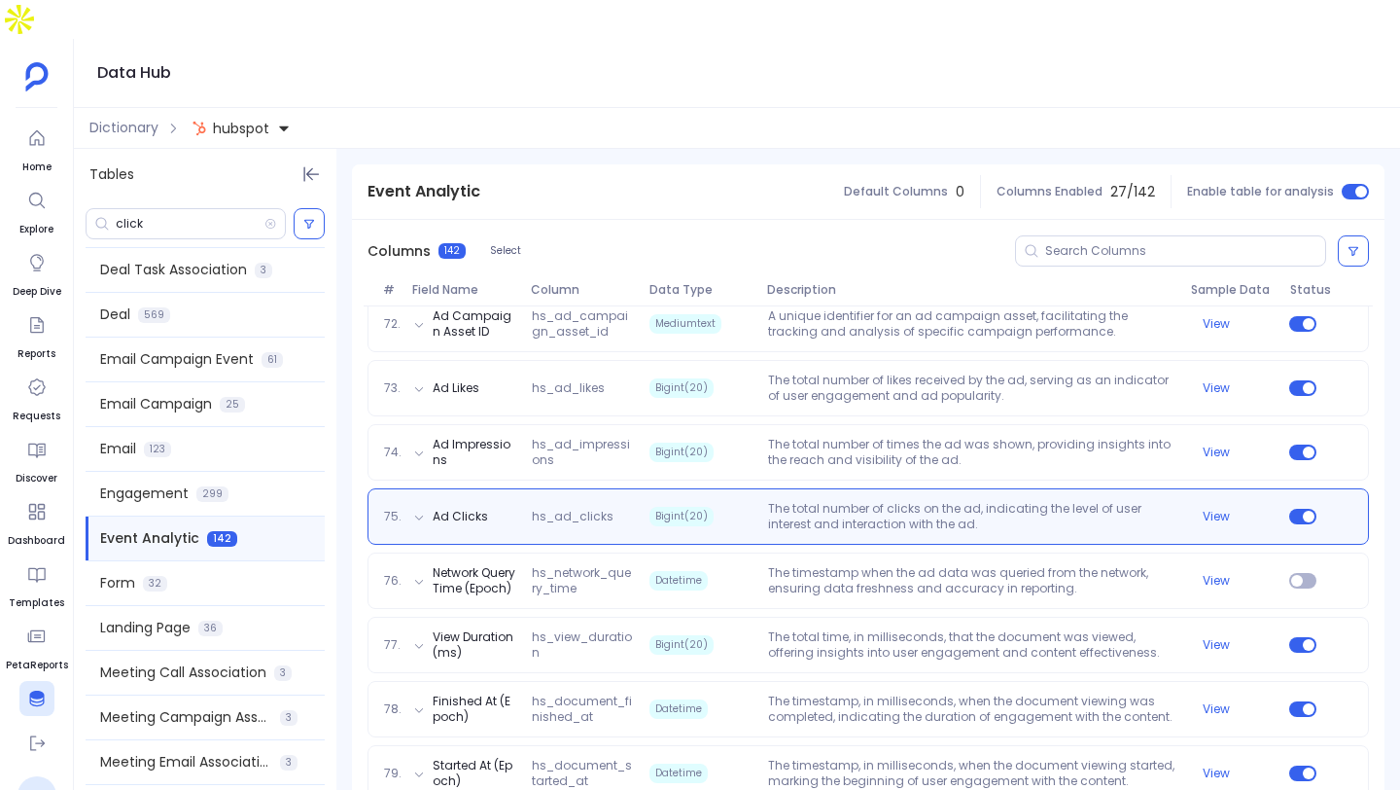
scroll to position [4845, 0]
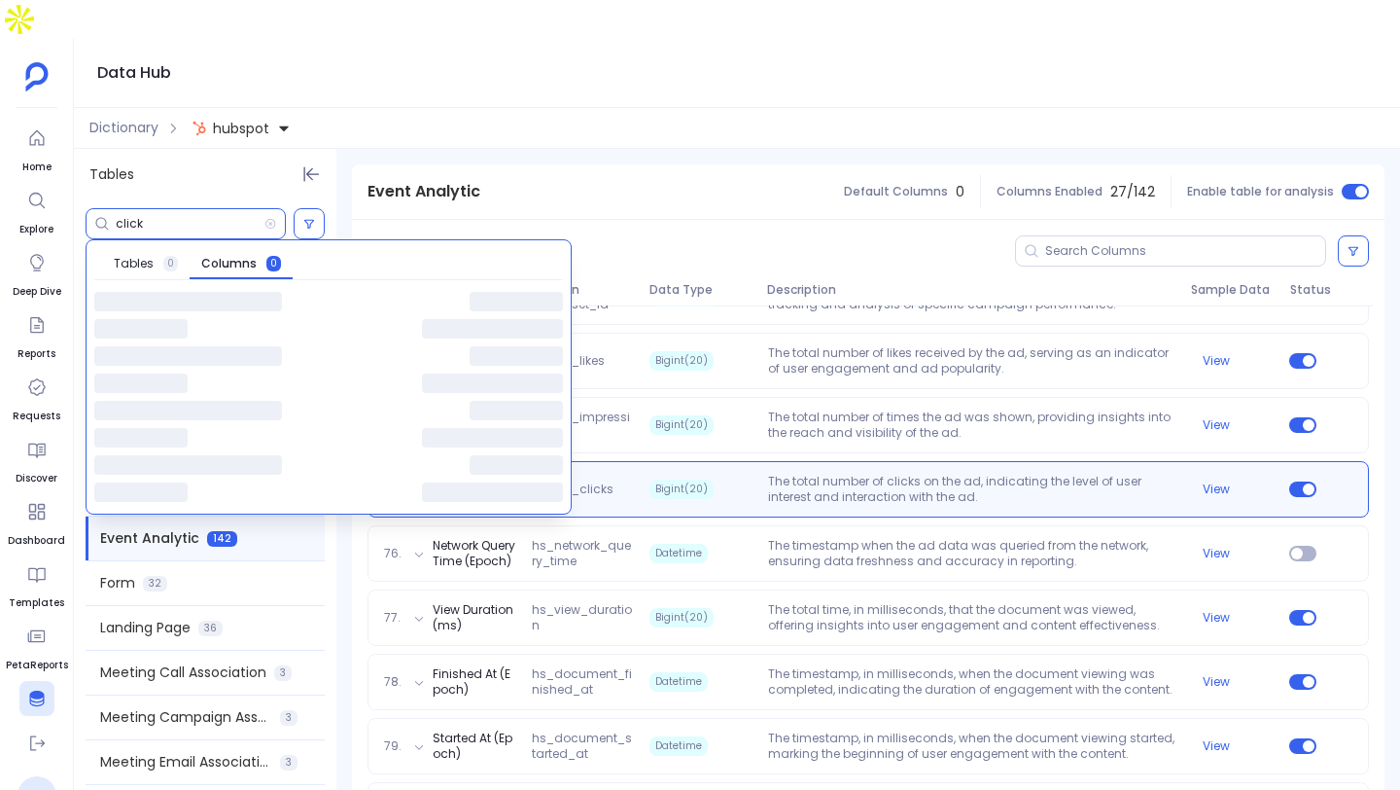
click at [215, 216] on input "click" at bounding box center [190, 224] width 149 height 16
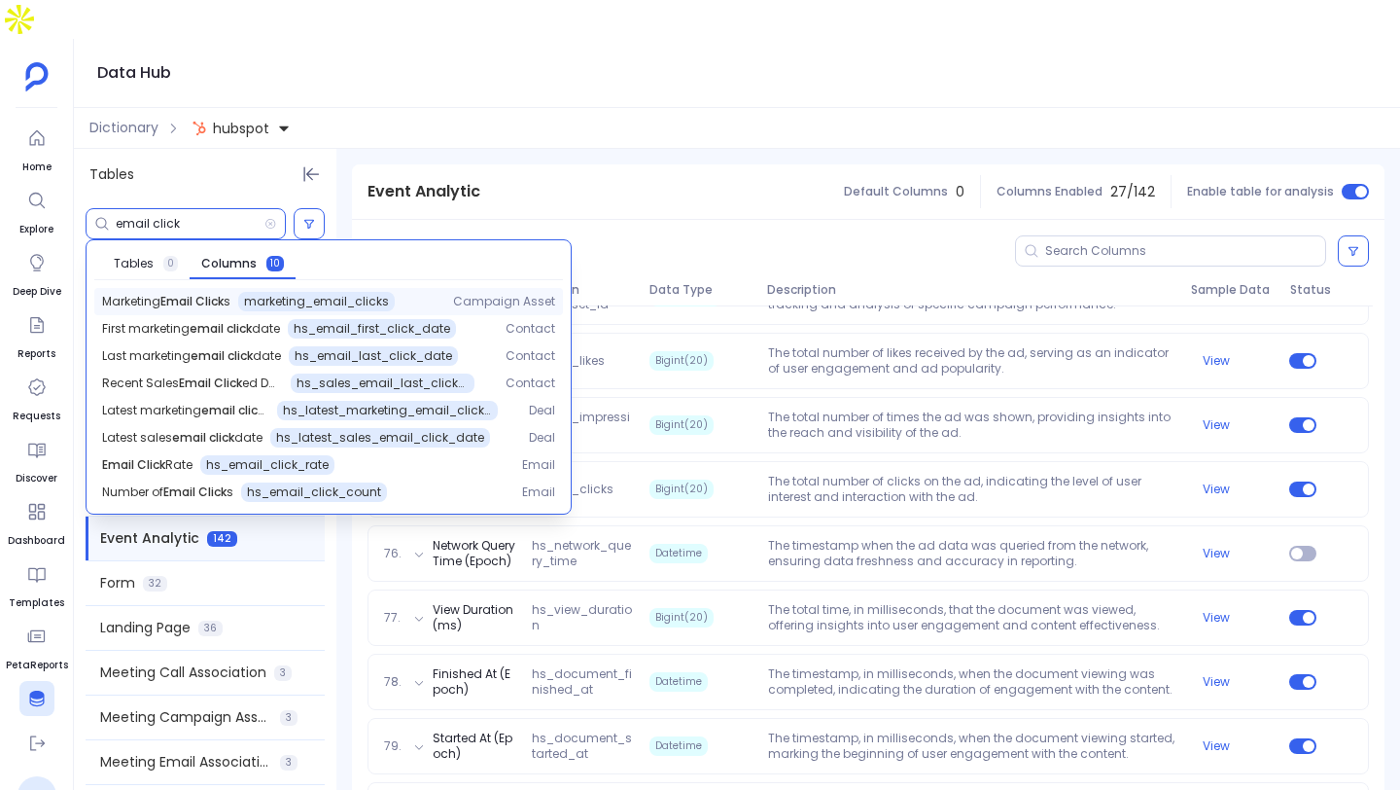
click at [461, 294] on span "Campaign Asset" at bounding box center [504, 302] width 102 height 16
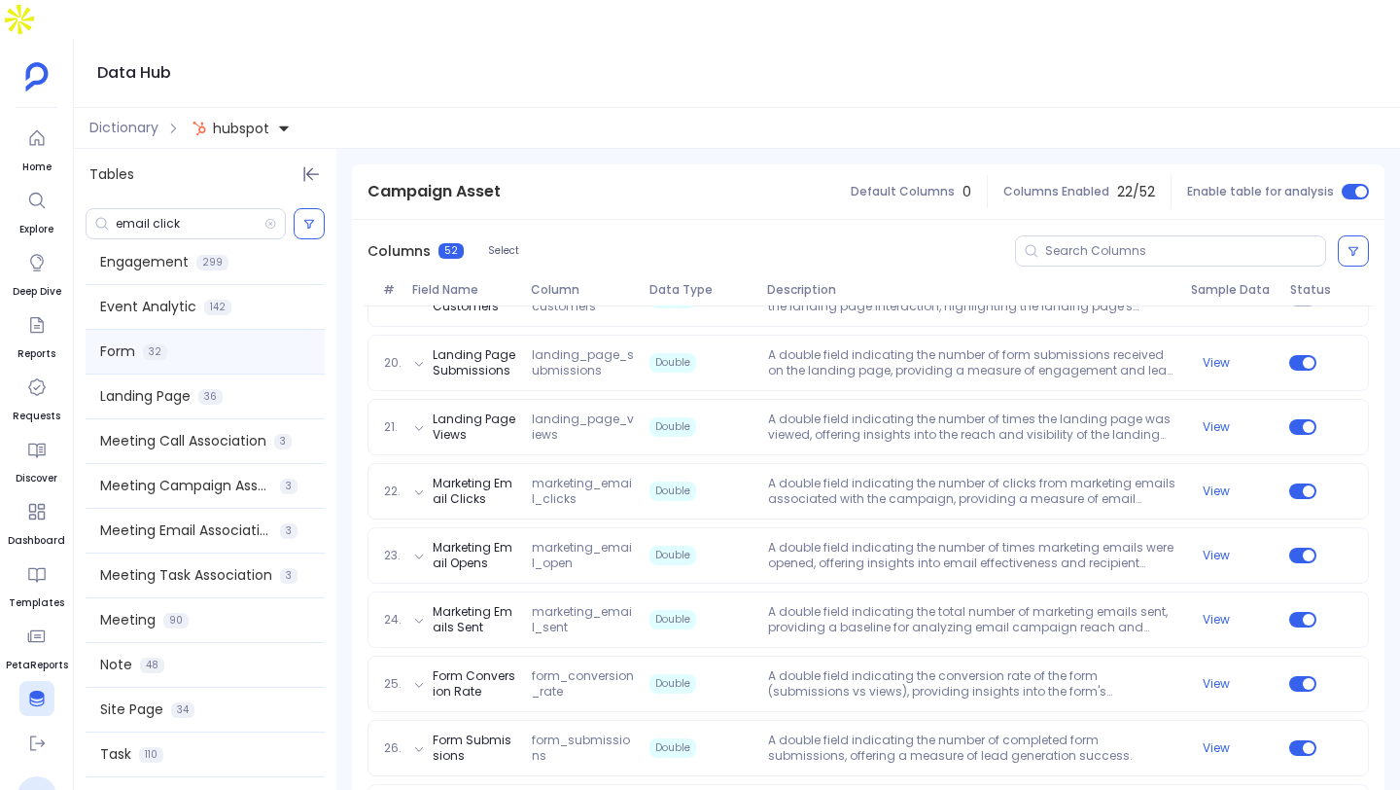
scroll to position [1438, 0]
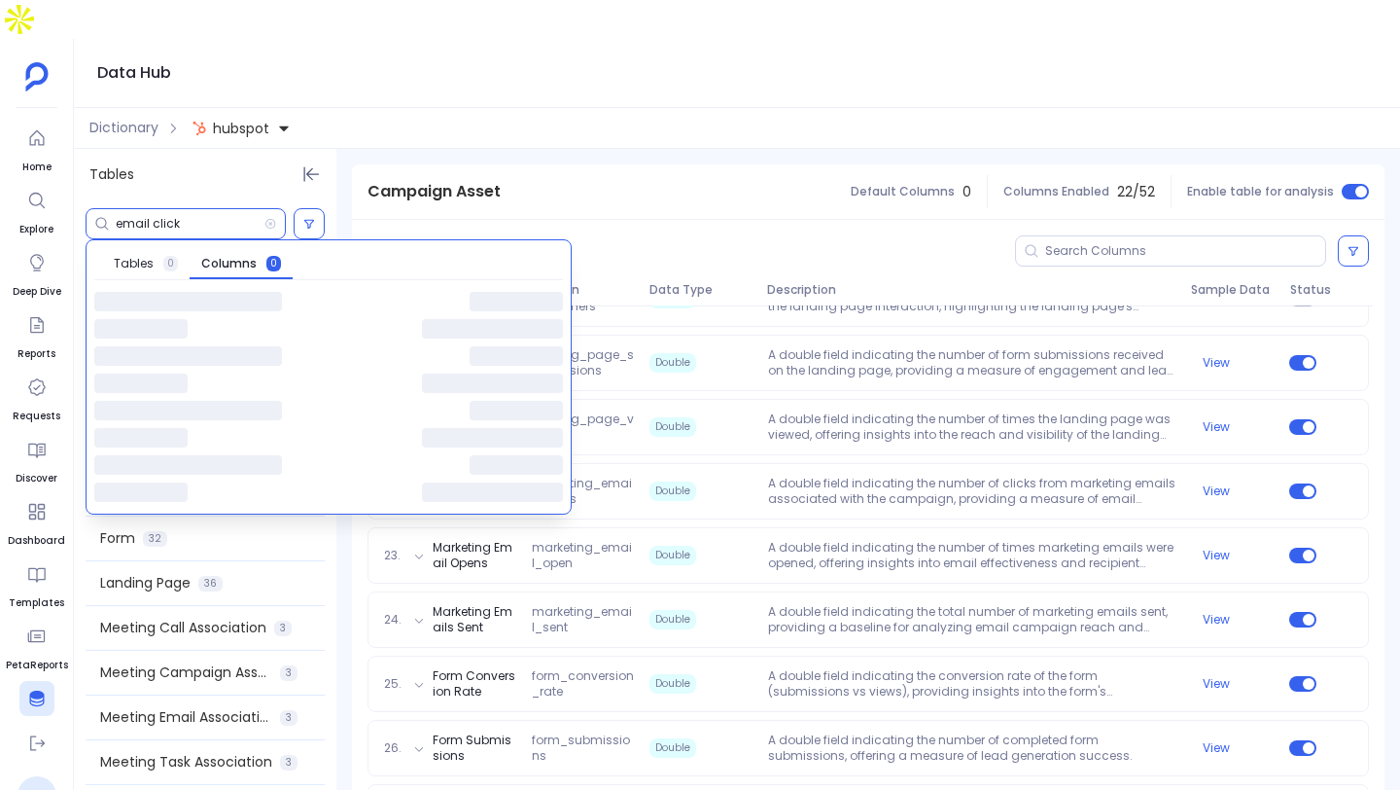
click at [187, 216] on input "email click" at bounding box center [190, 224] width 149 height 16
type input "campaign"
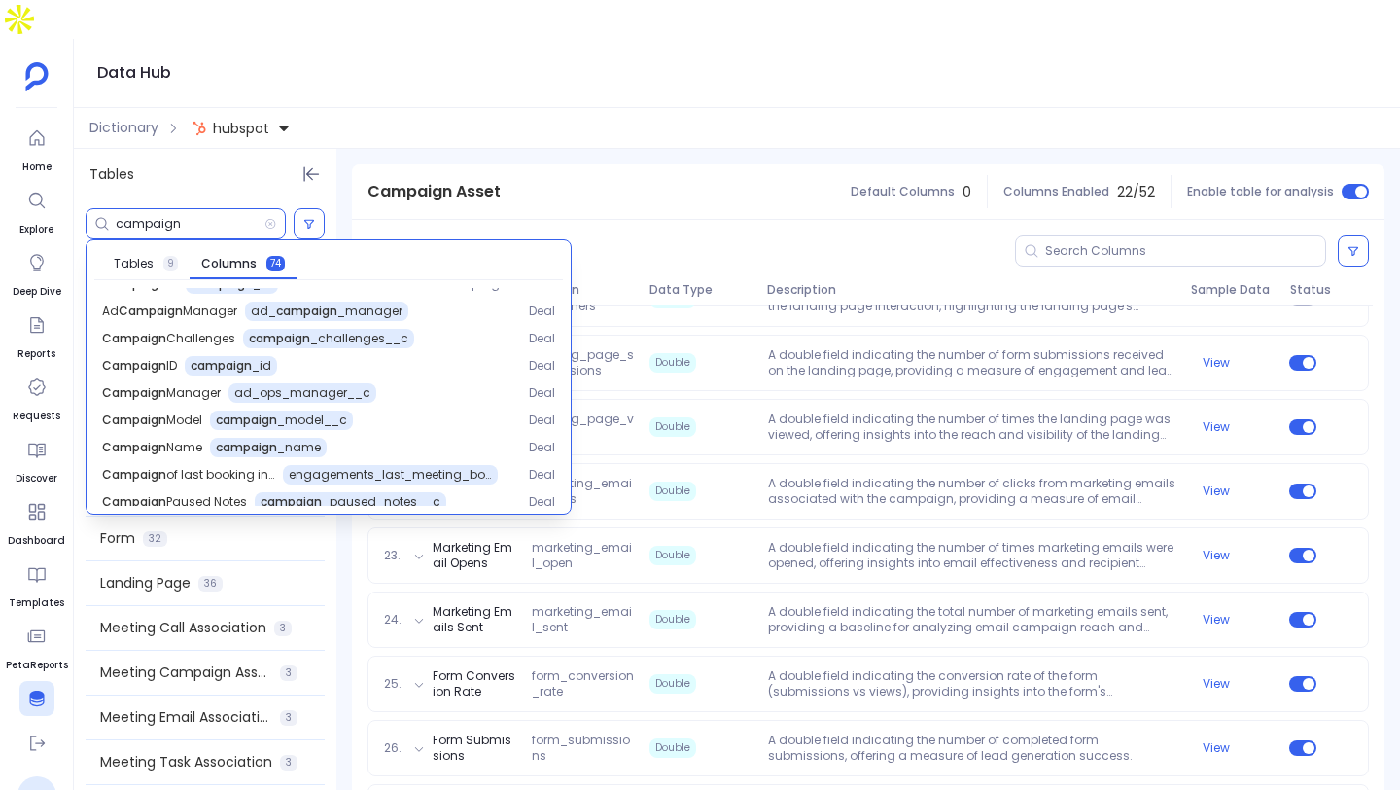
scroll to position [1177, 0]
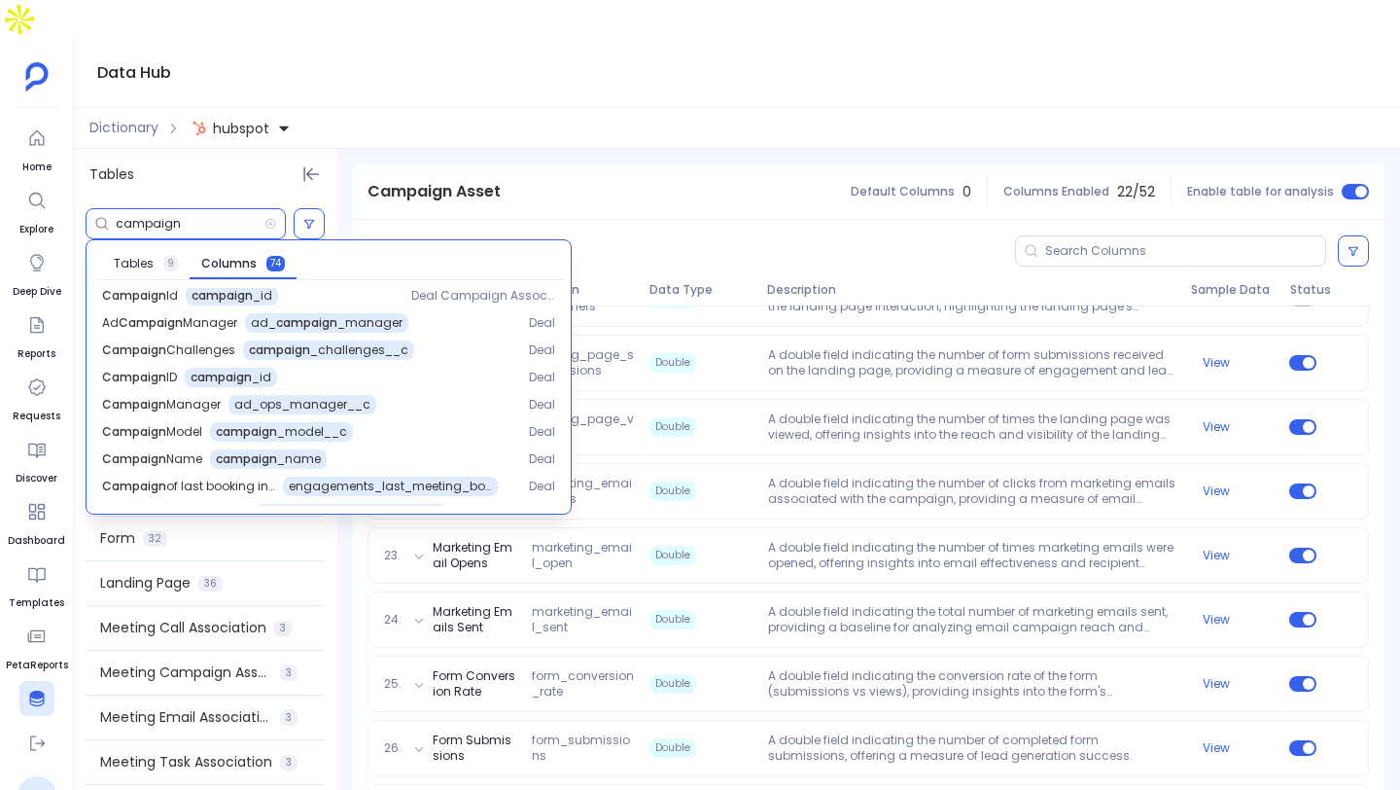
click at [179, 216] on input "campaign" at bounding box center [190, 224] width 149 height 16
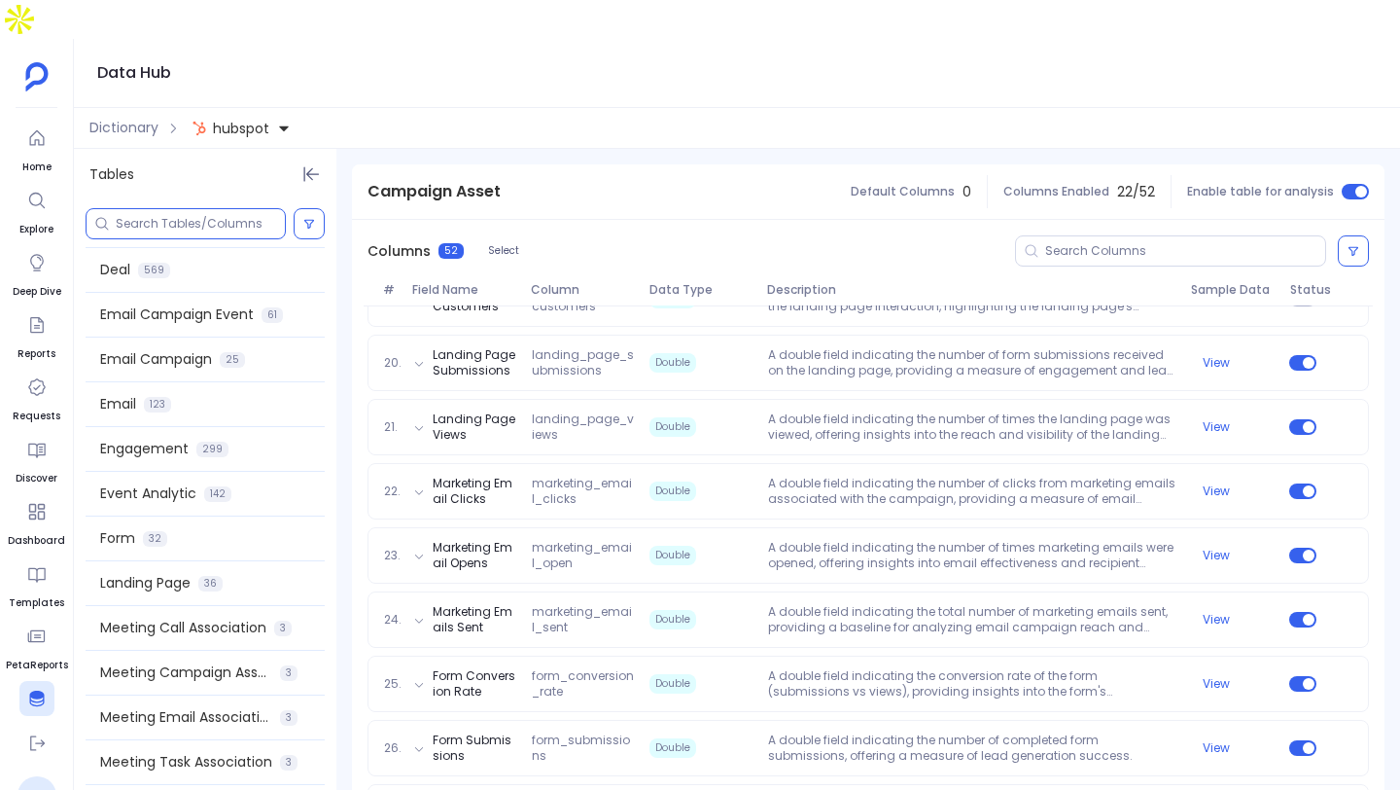
click at [207, 208] on div at bounding box center [186, 223] width 200 height 31
click at [198, 216] on input at bounding box center [200, 224] width 169 height 16
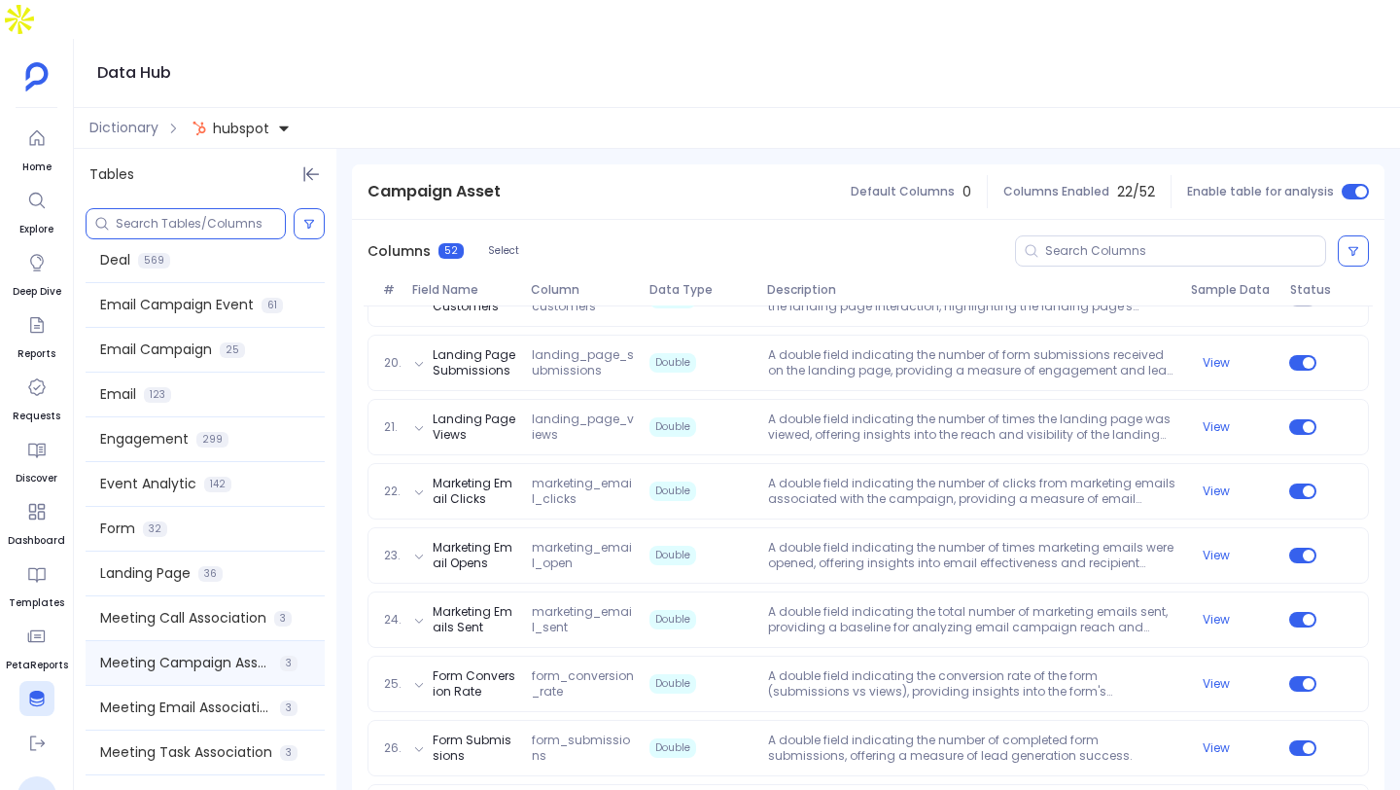
scroll to position [1426, 0]
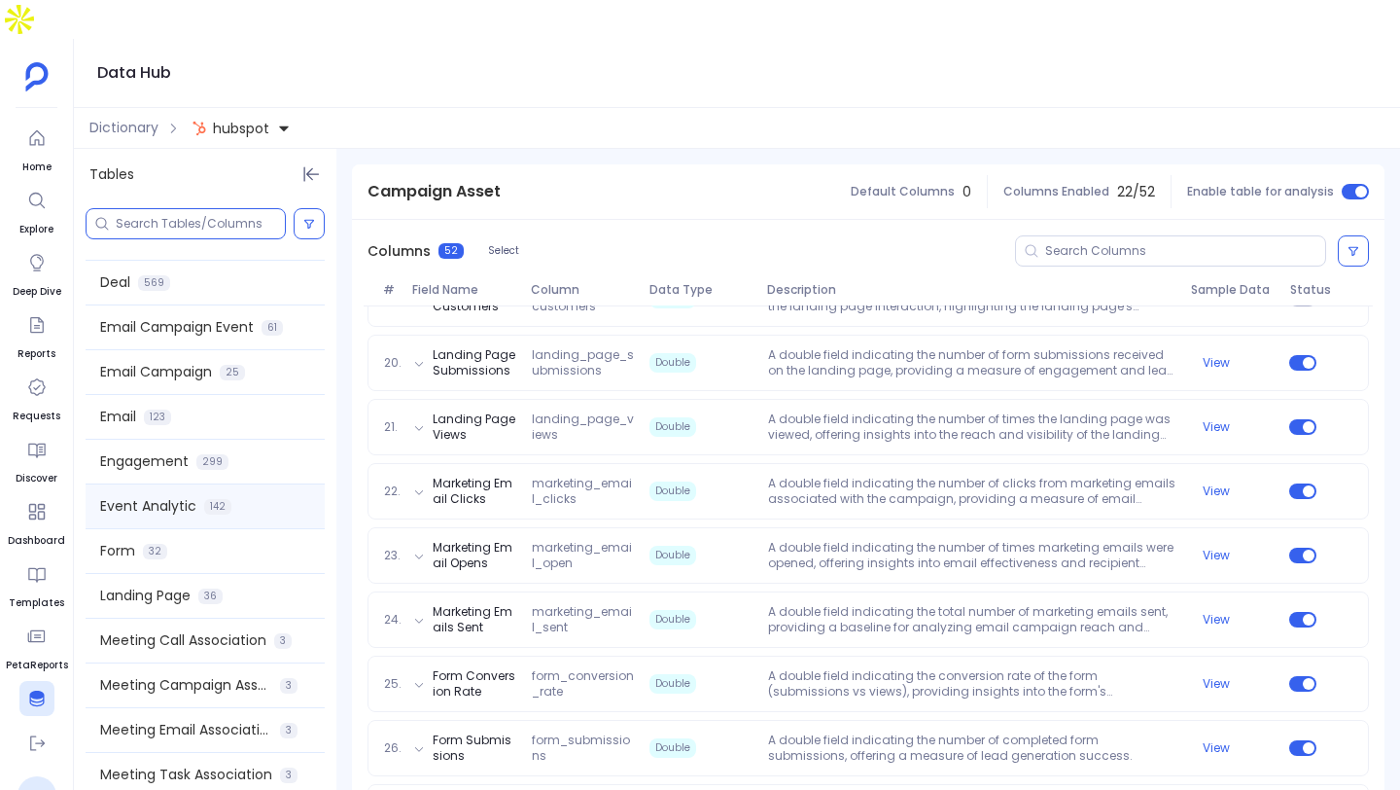
click at [181, 496] on span "Event Analytic" at bounding box center [148, 506] width 96 height 20
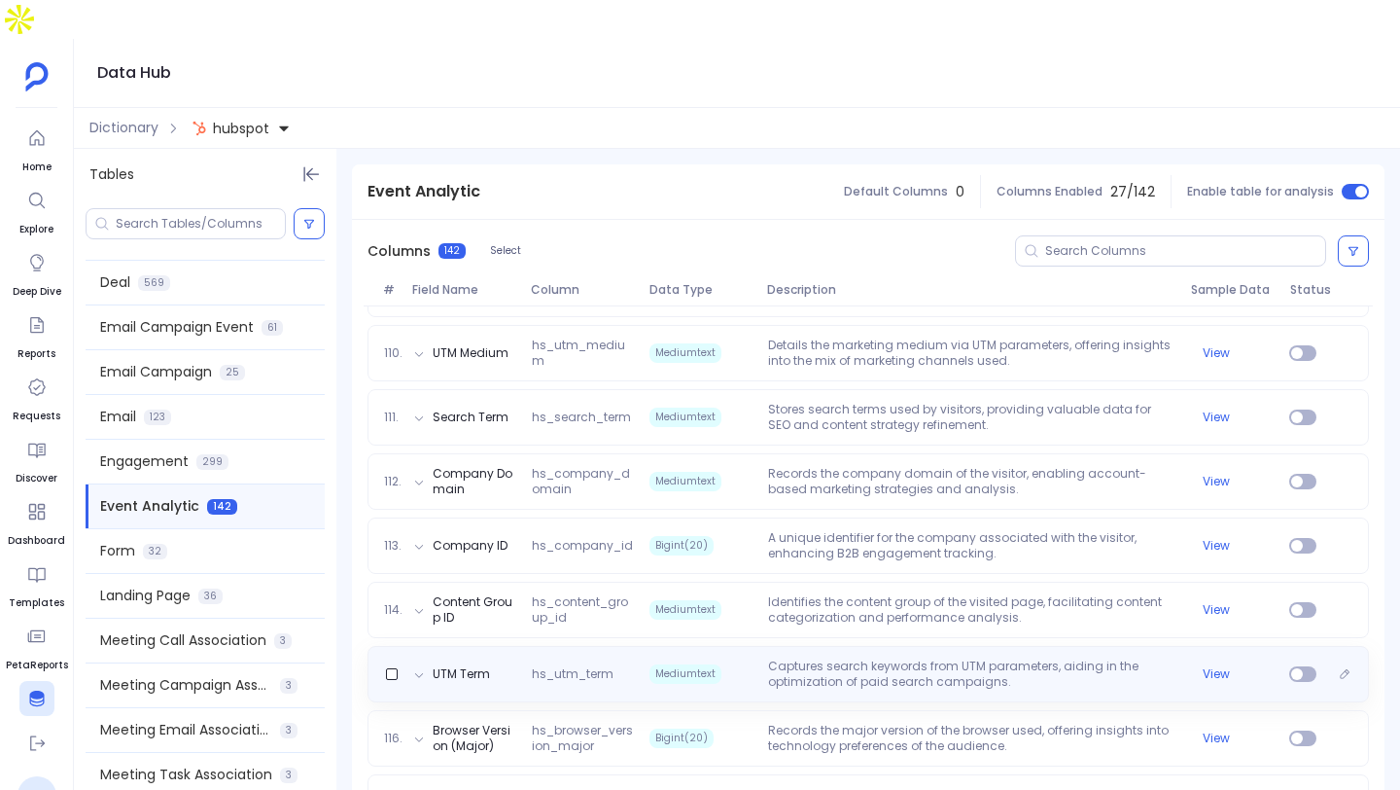
scroll to position [7232, 0]
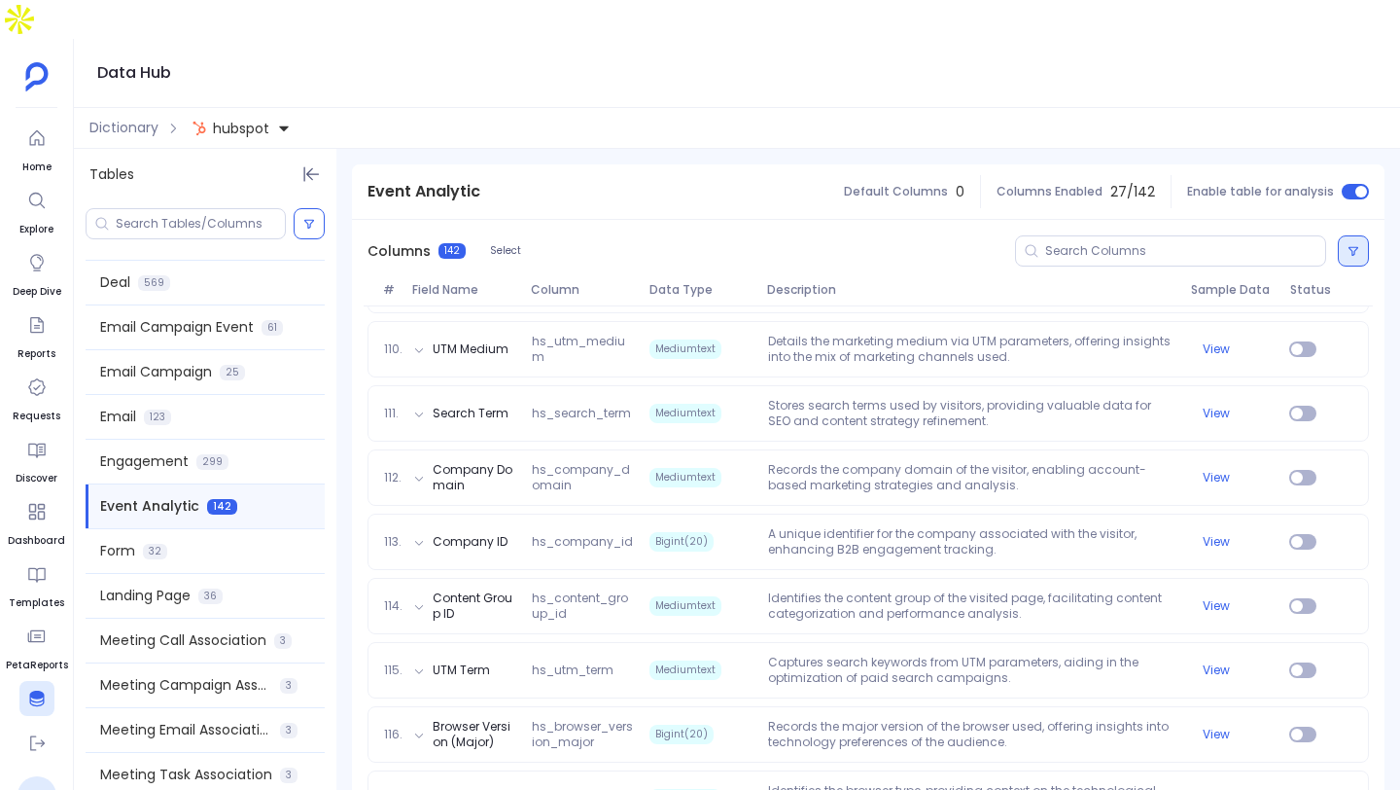
click at [1338, 235] on button at bounding box center [1353, 250] width 31 height 31
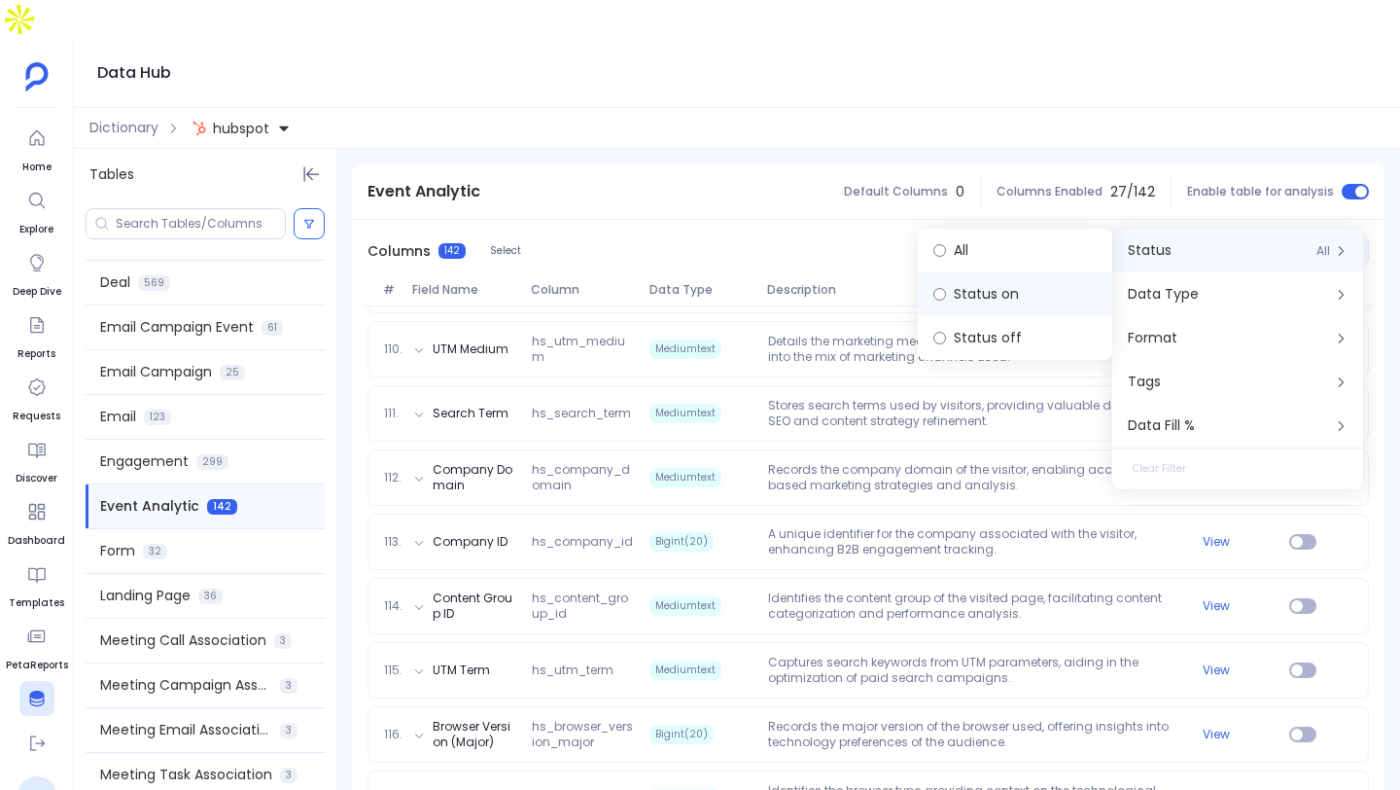
click at [1010, 289] on label "Status on" at bounding box center [1015, 294] width 195 height 44
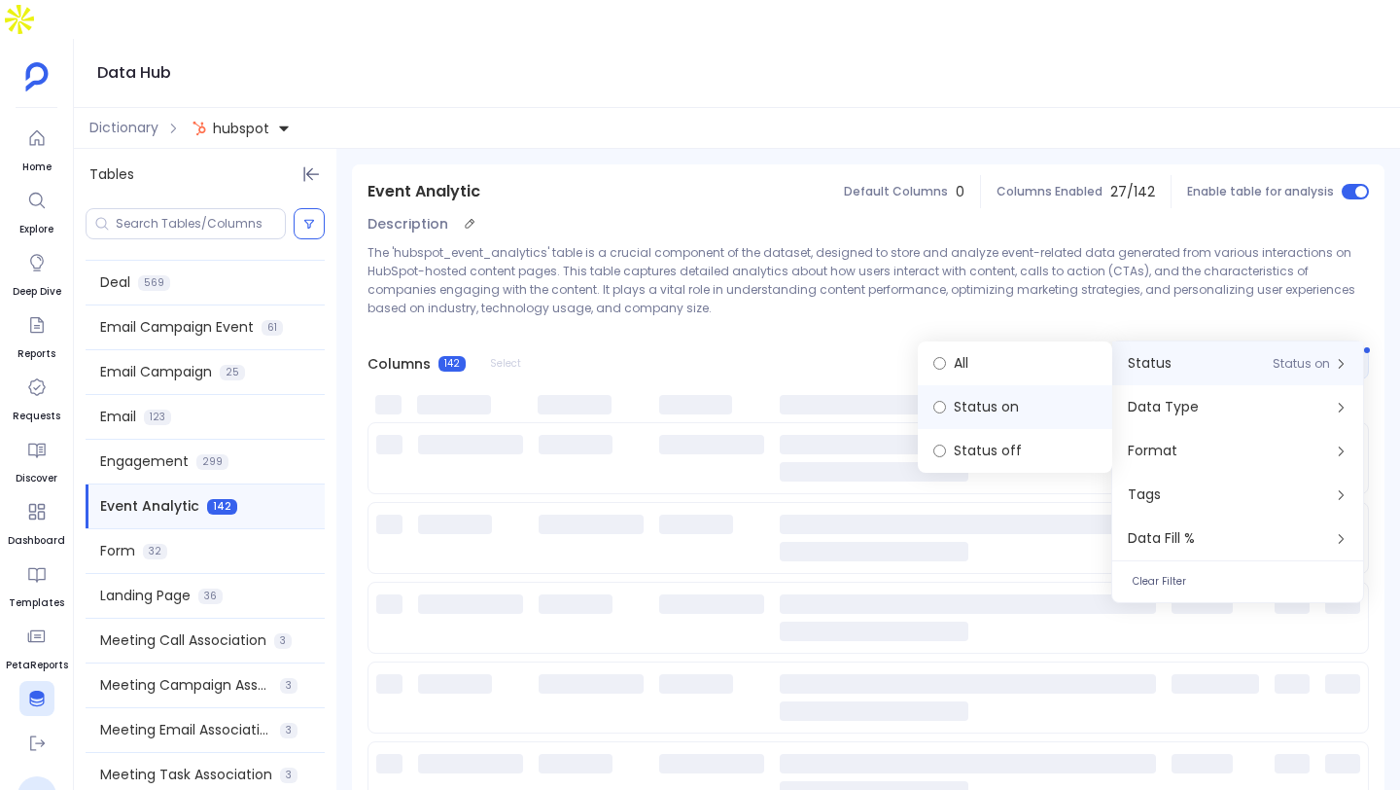
scroll to position [128, 0]
click at [881, 243] on p "The 'hubspot_event_analytics' table is a crucial component of the dataset, desi…" at bounding box center [869, 280] width 1002 height 74
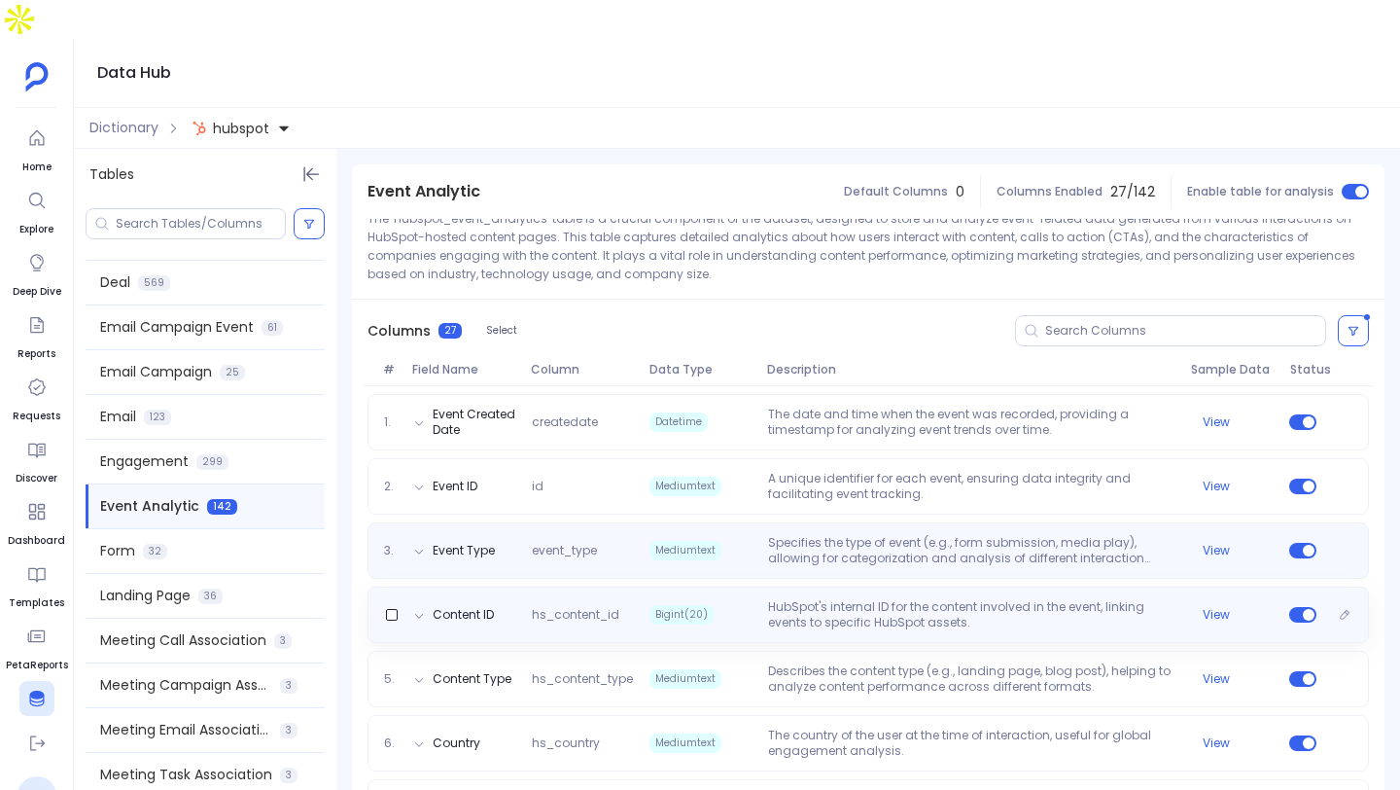
scroll to position [144, 0]
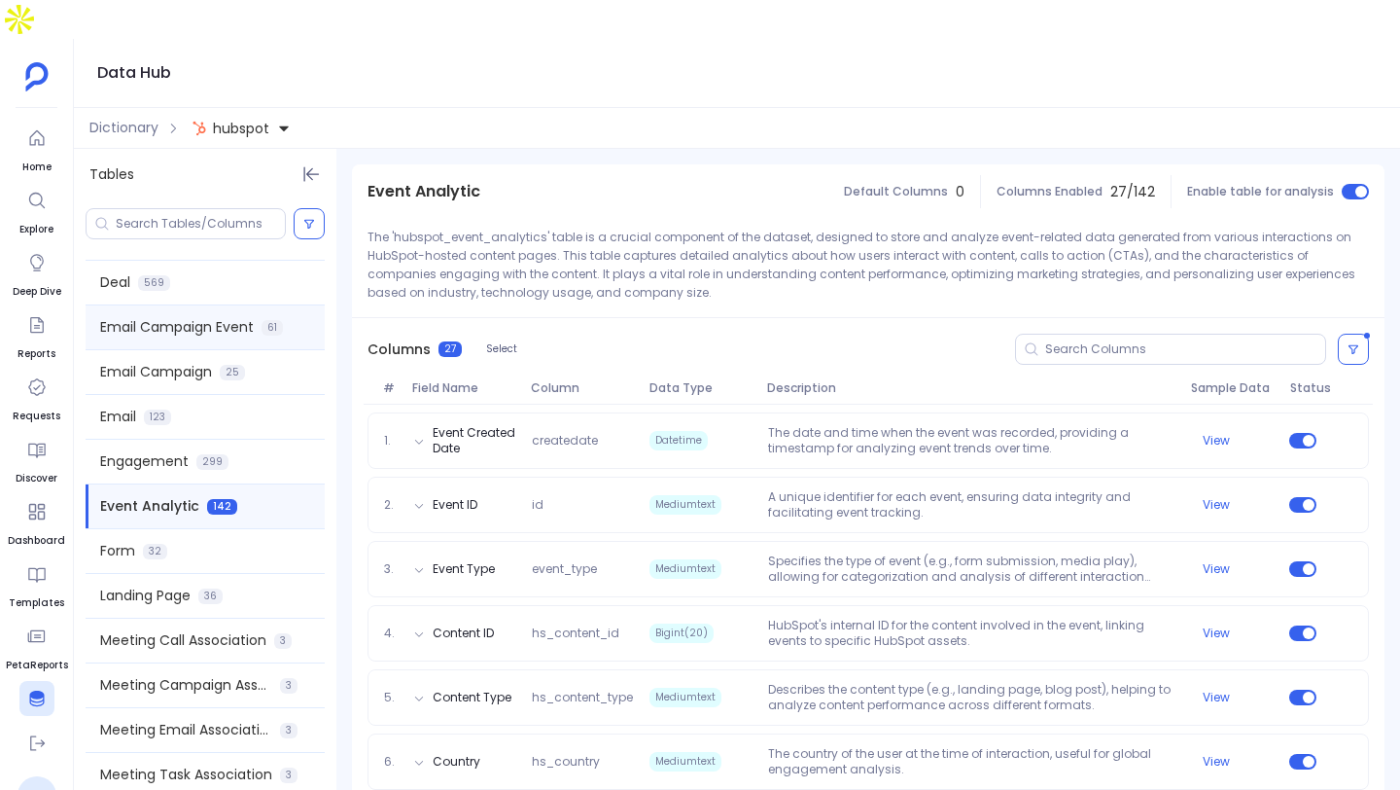
click at [209, 317] on span "Email Campaign Event" at bounding box center [177, 327] width 154 height 20
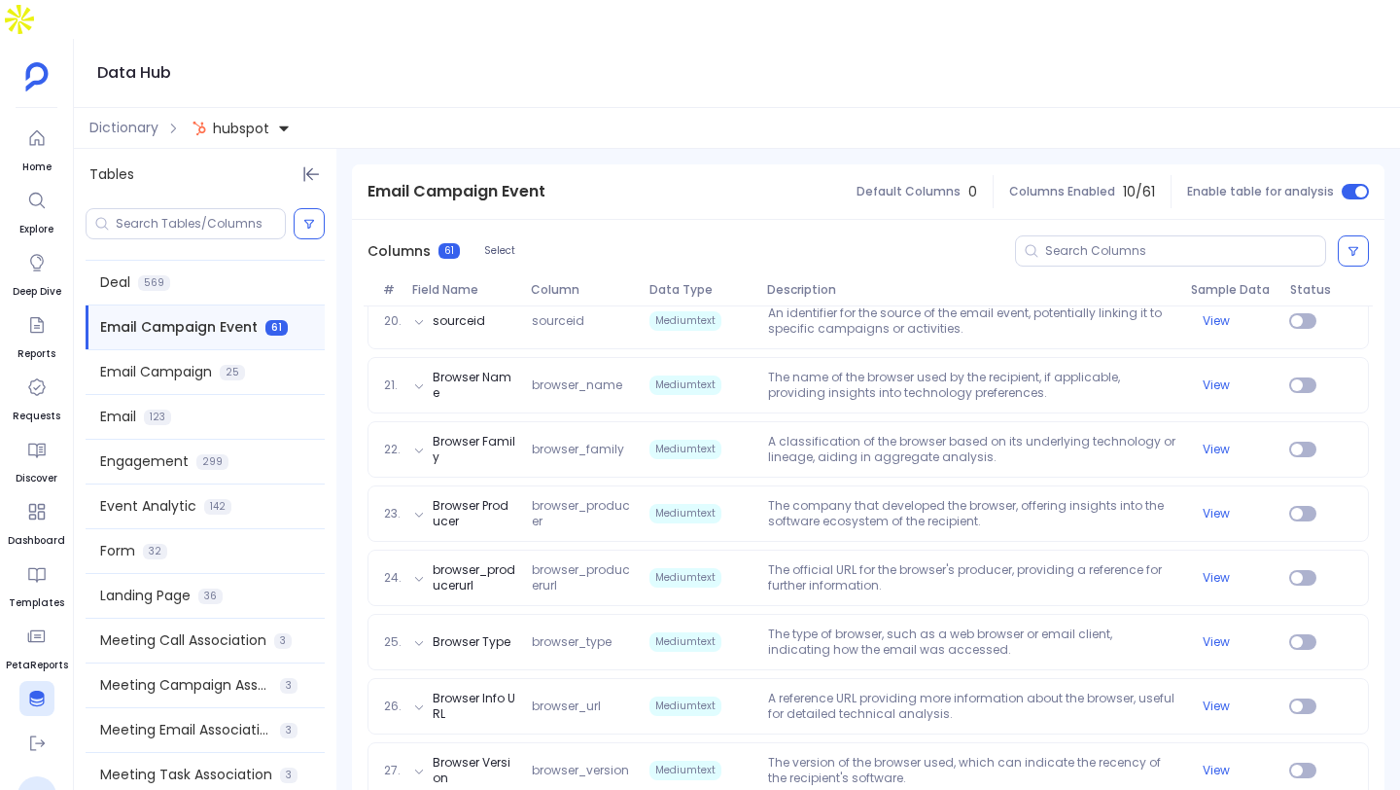
scroll to position [1607, 0]
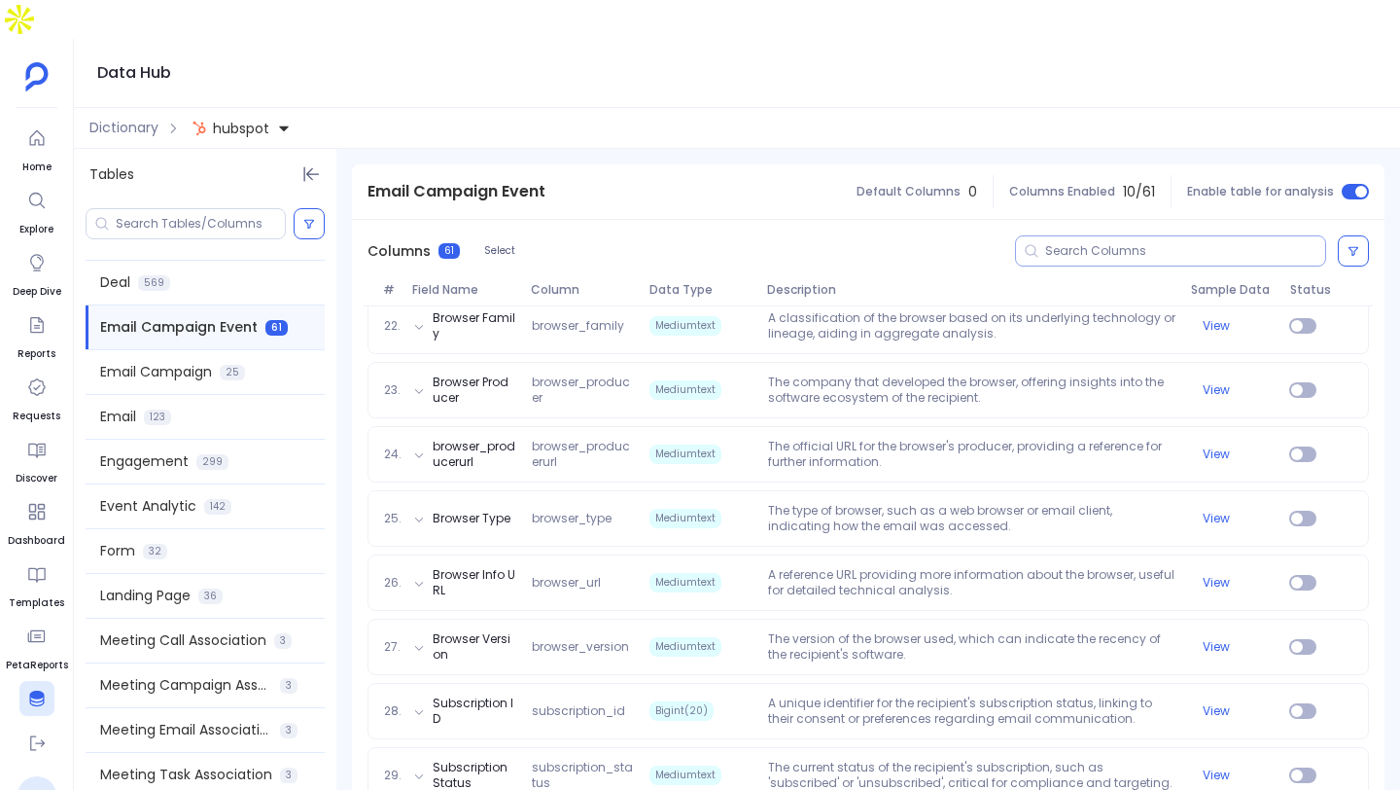
click at [1079, 235] on div at bounding box center [1170, 250] width 311 height 31
click at [1074, 243] on input at bounding box center [1186, 251] width 280 height 16
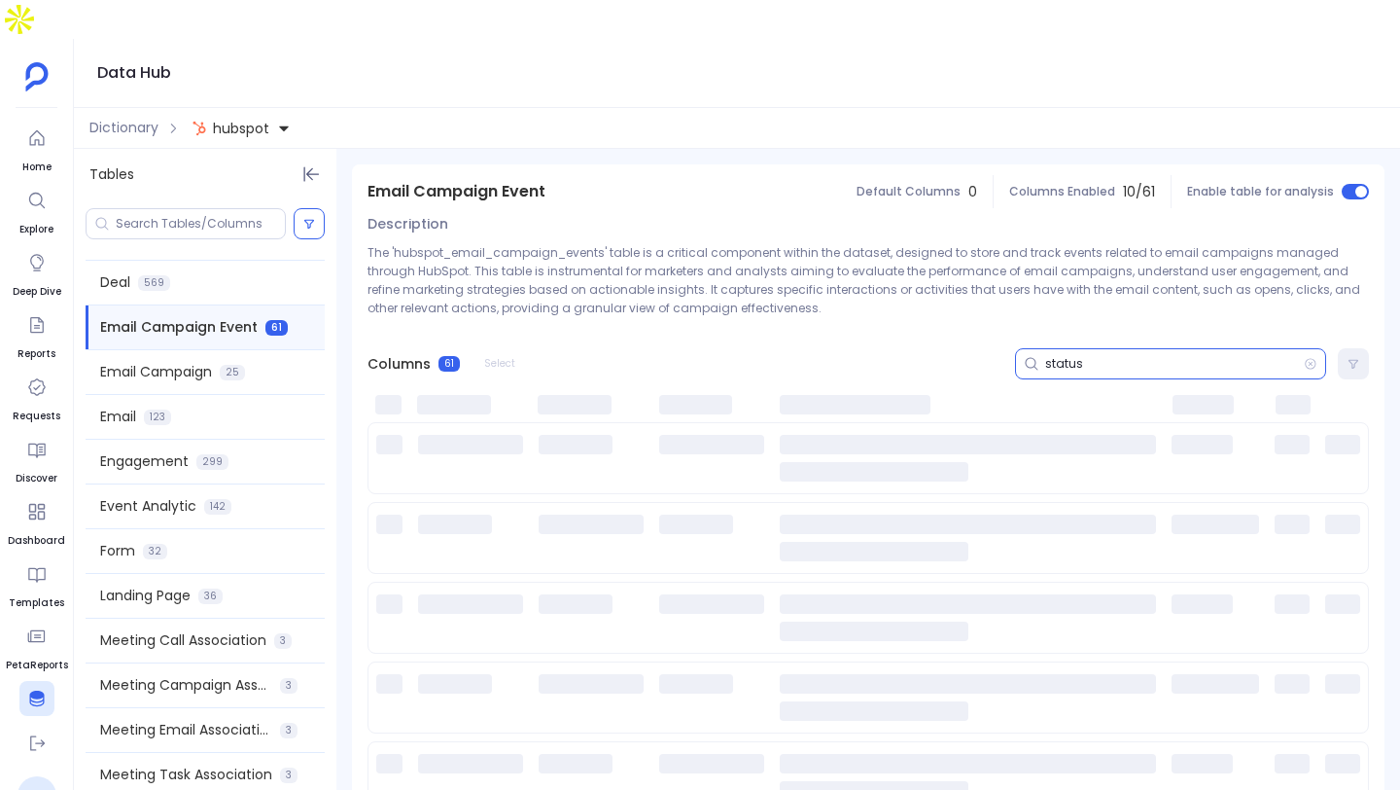
scroll to position [72, 0]
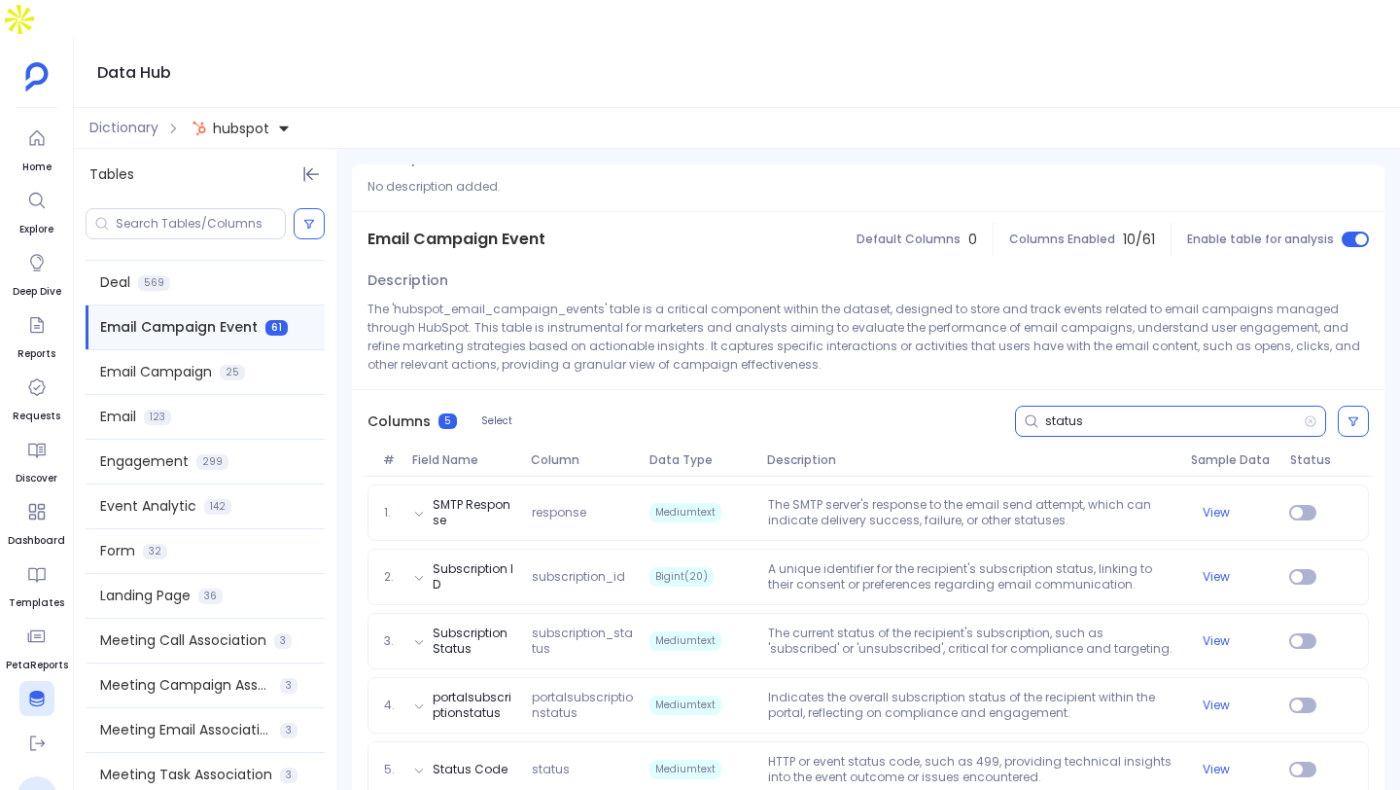
type input "status"
click at [27, 689] on icon at bounding box center [36, 698] width 19 height 19
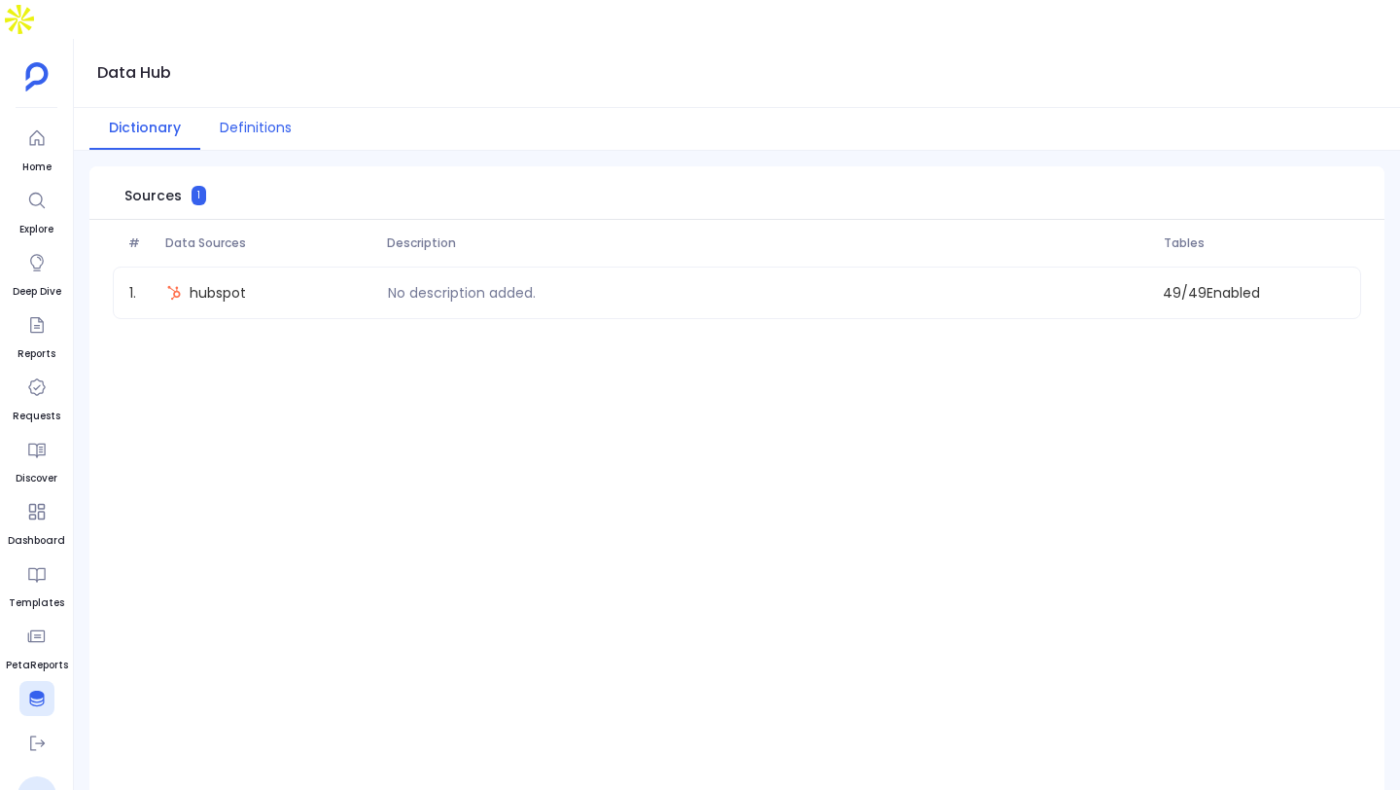
click at [232, 108] on button "Definitions" at bounding box center [255, 129] width 111 height 42
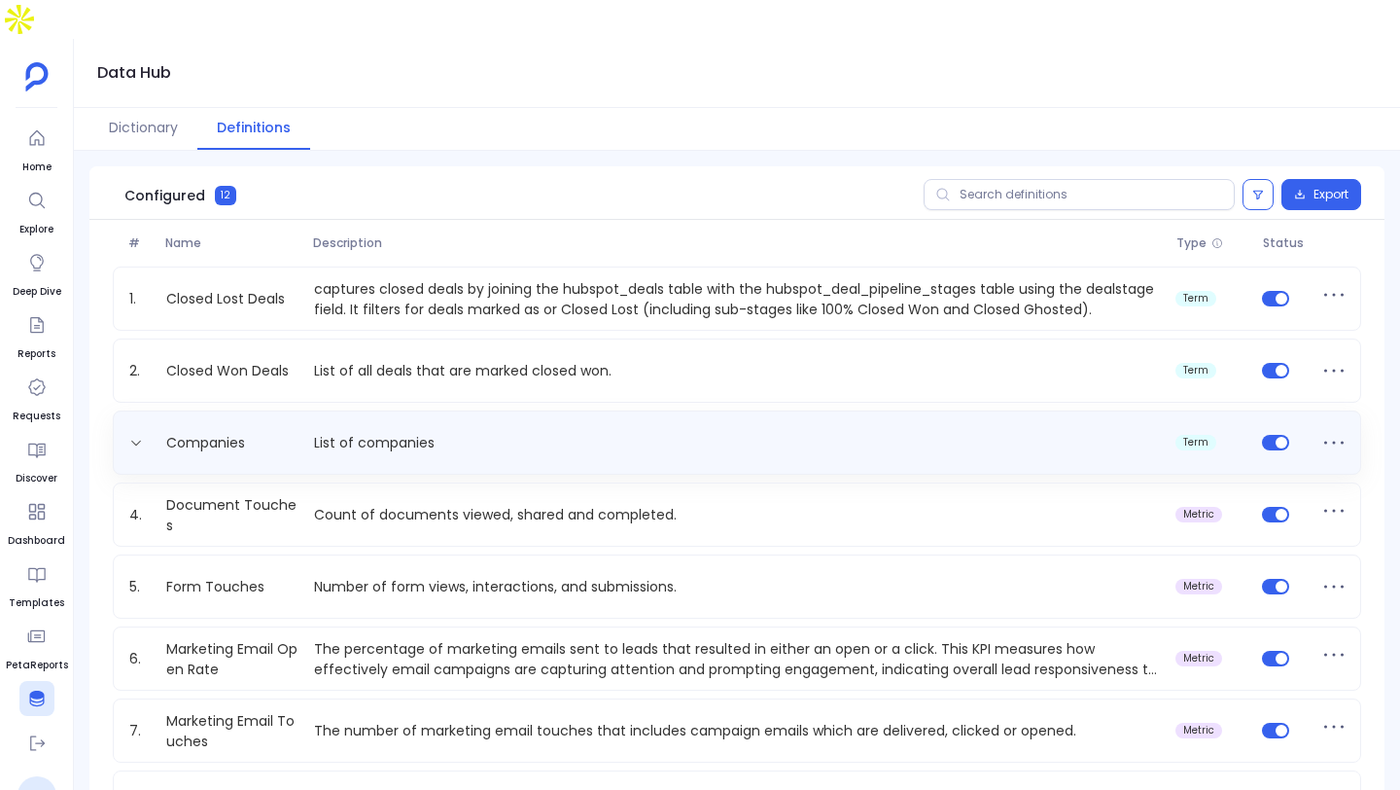
scroll to position [325, 0]
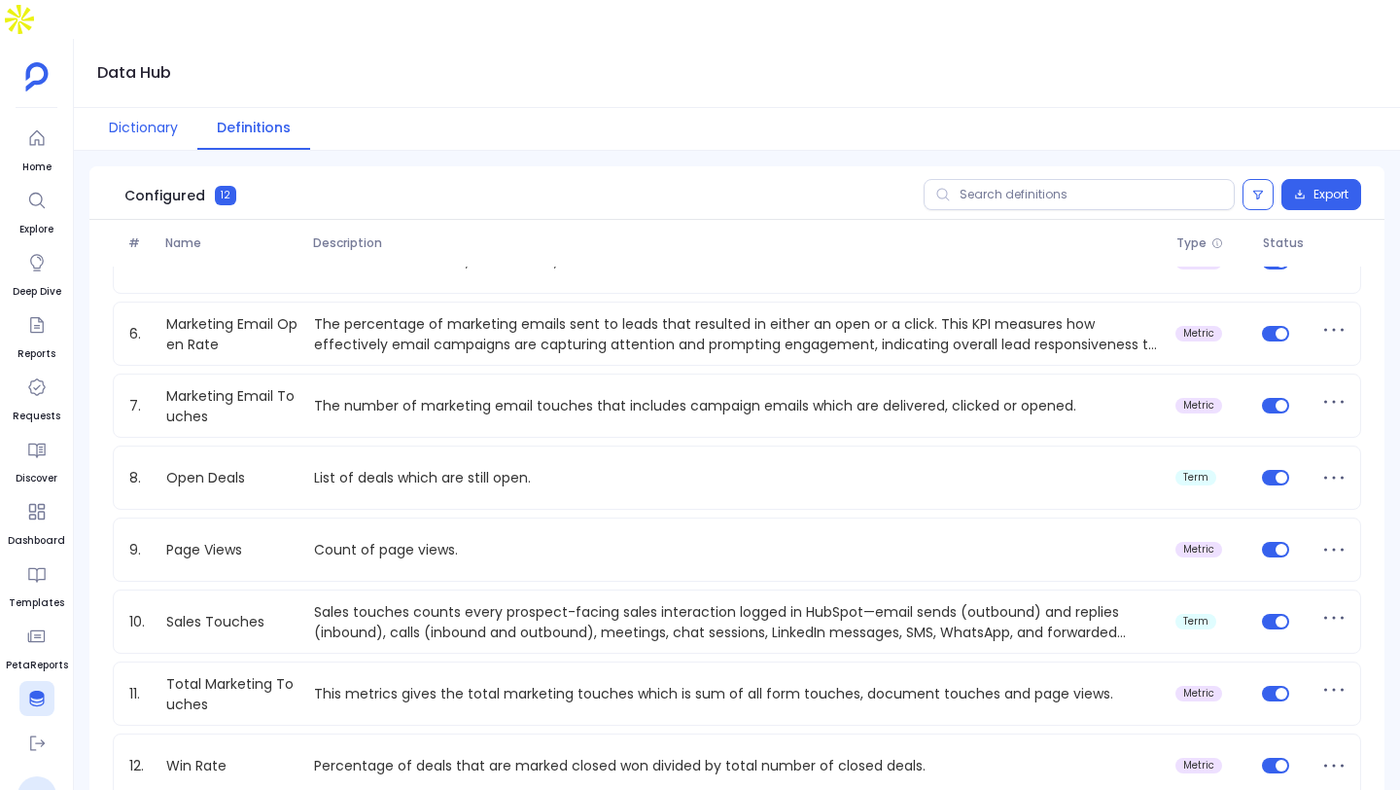
click at [158, 108] on button "Dictionary" at bounding box center [143, 129] width 108 height 42
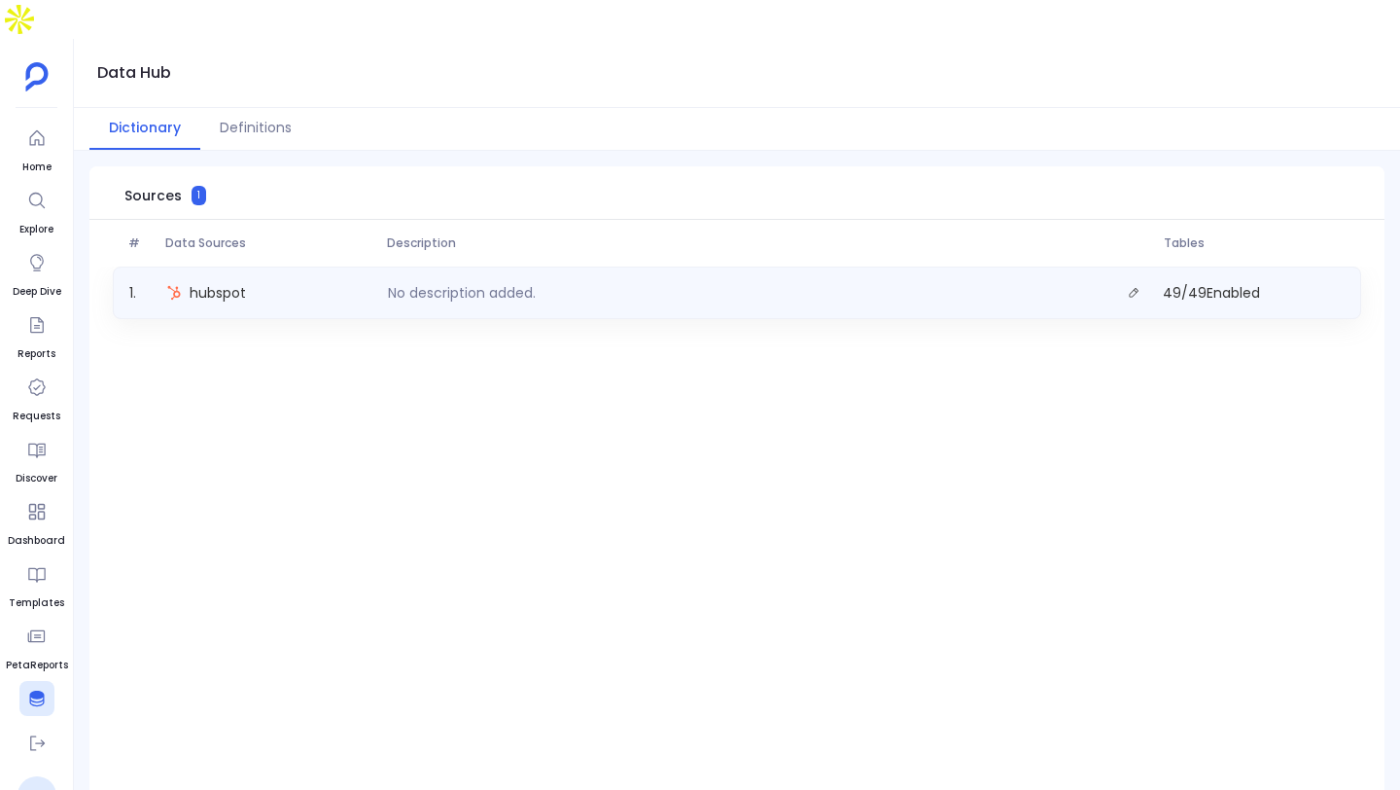
click at [271, 279] on div "hubspot" at bounding box center [270, 292] width 222 height 27
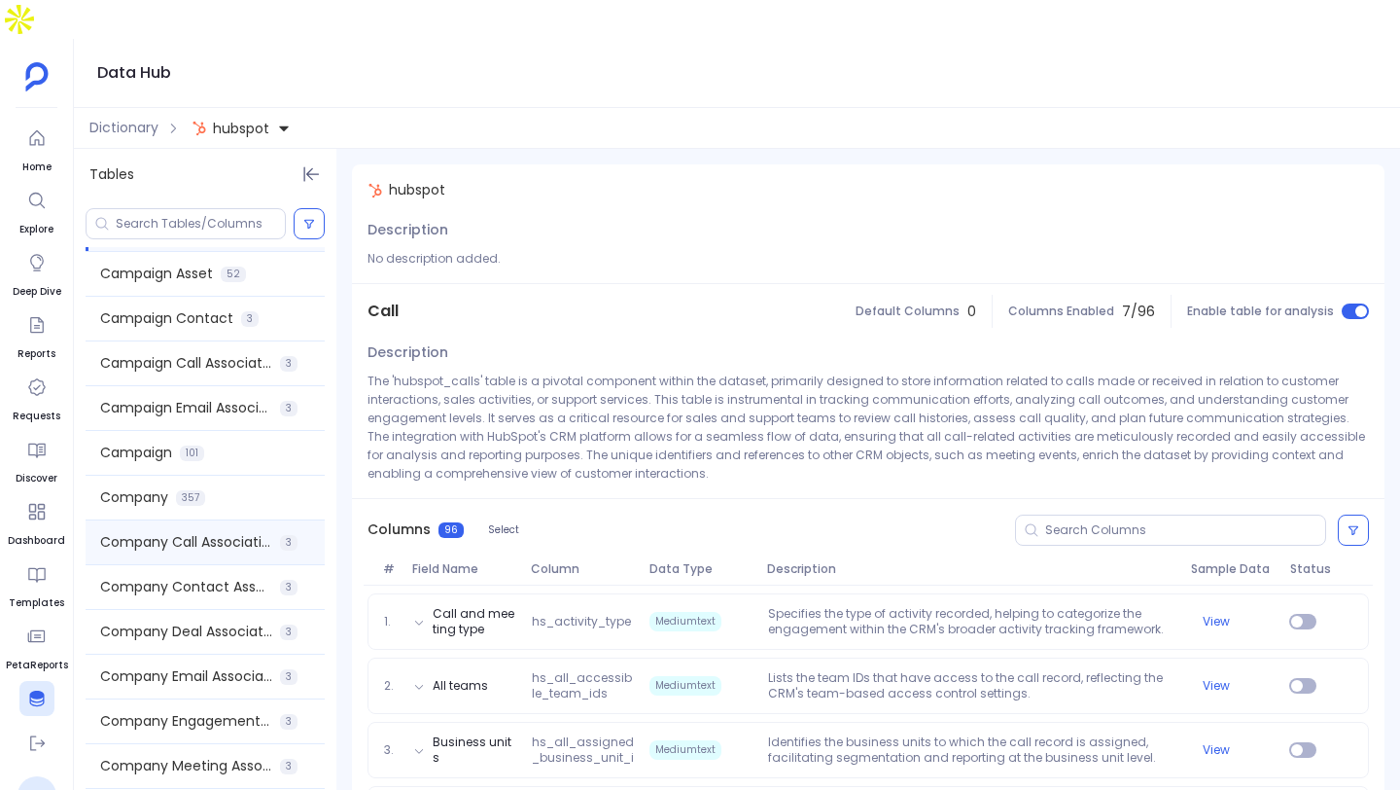
scroll to position [58, 0]
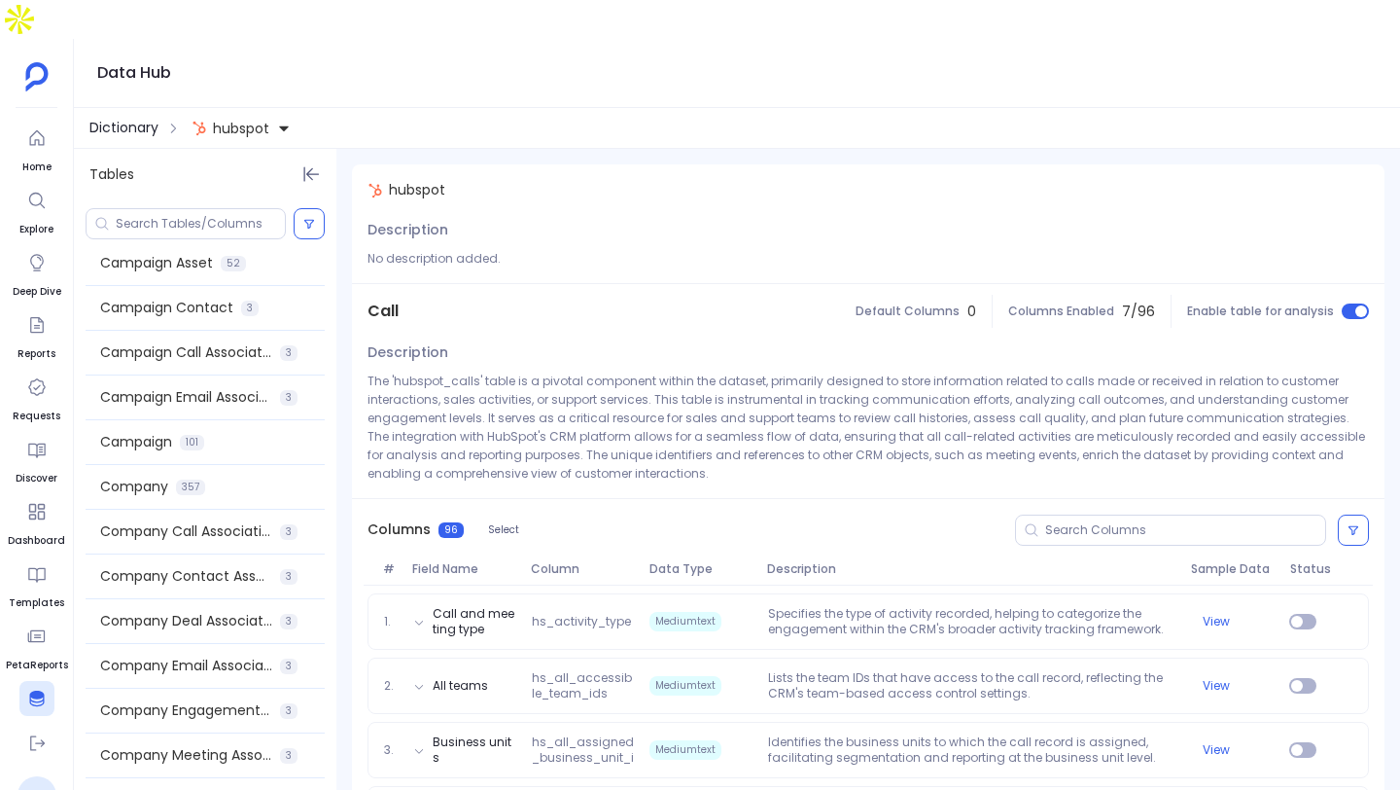
click at [130, 118] on span "Dictionary" at bounding box center [123, 128] width 69 height 20
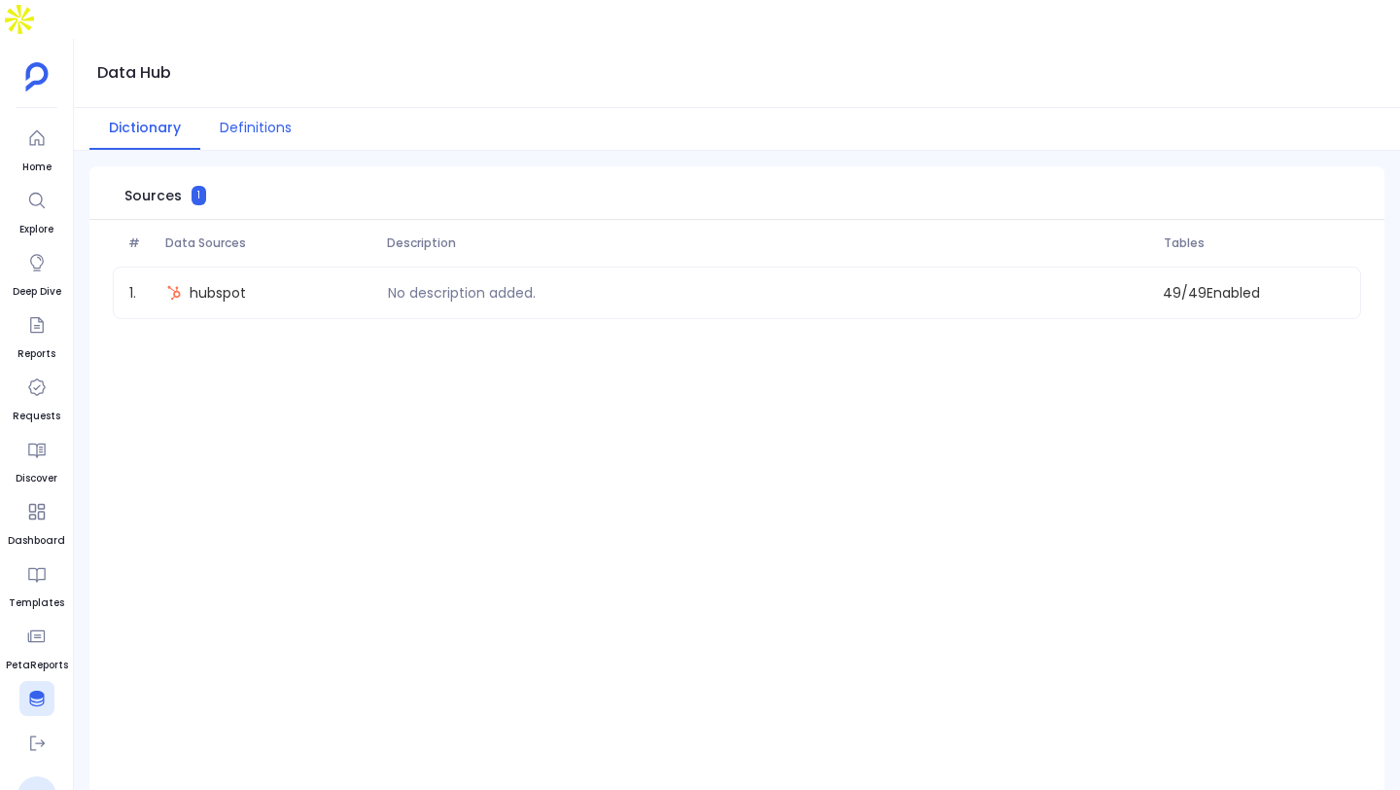
click at [270, 108] on button "Definitions" at bounding box center [255, 129] width 111 height 42
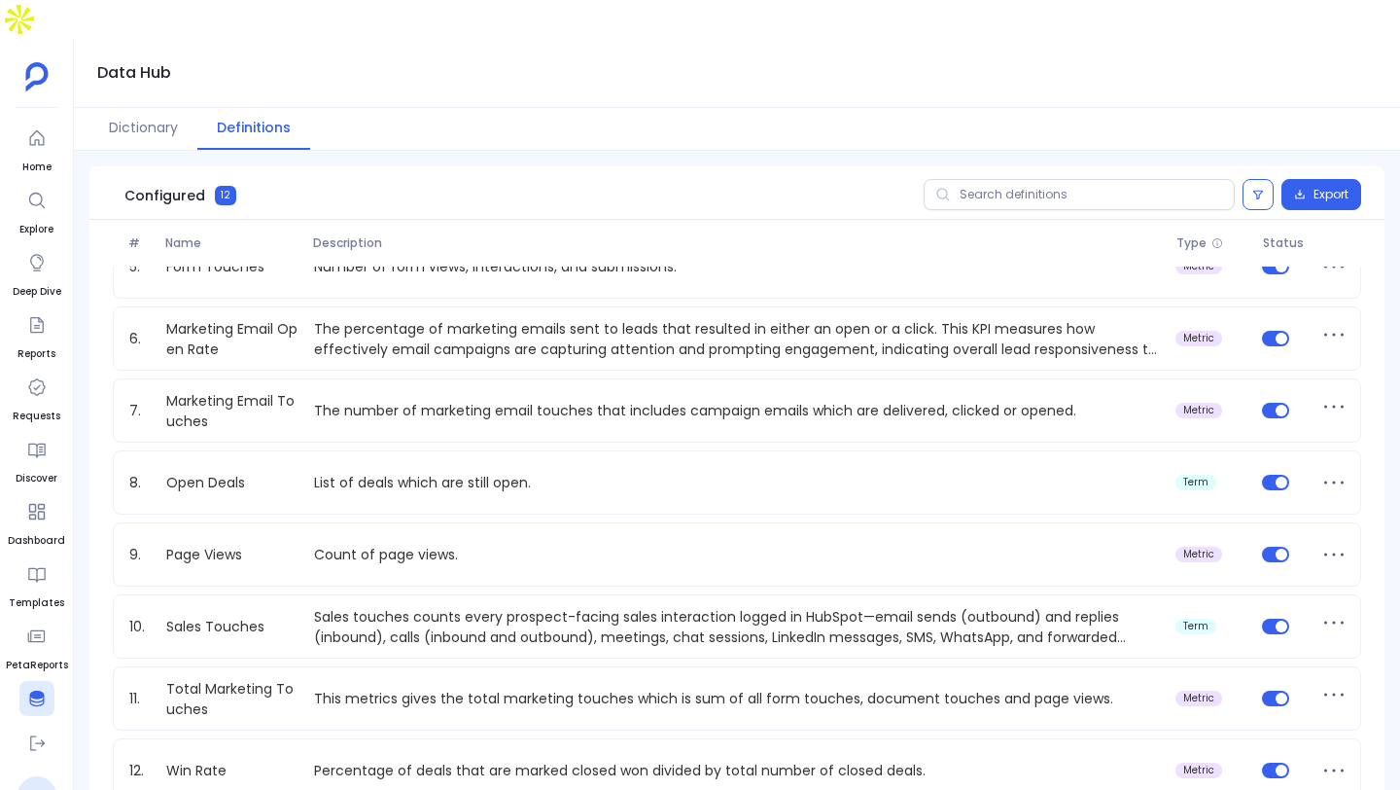
scroll to position [325, 0]
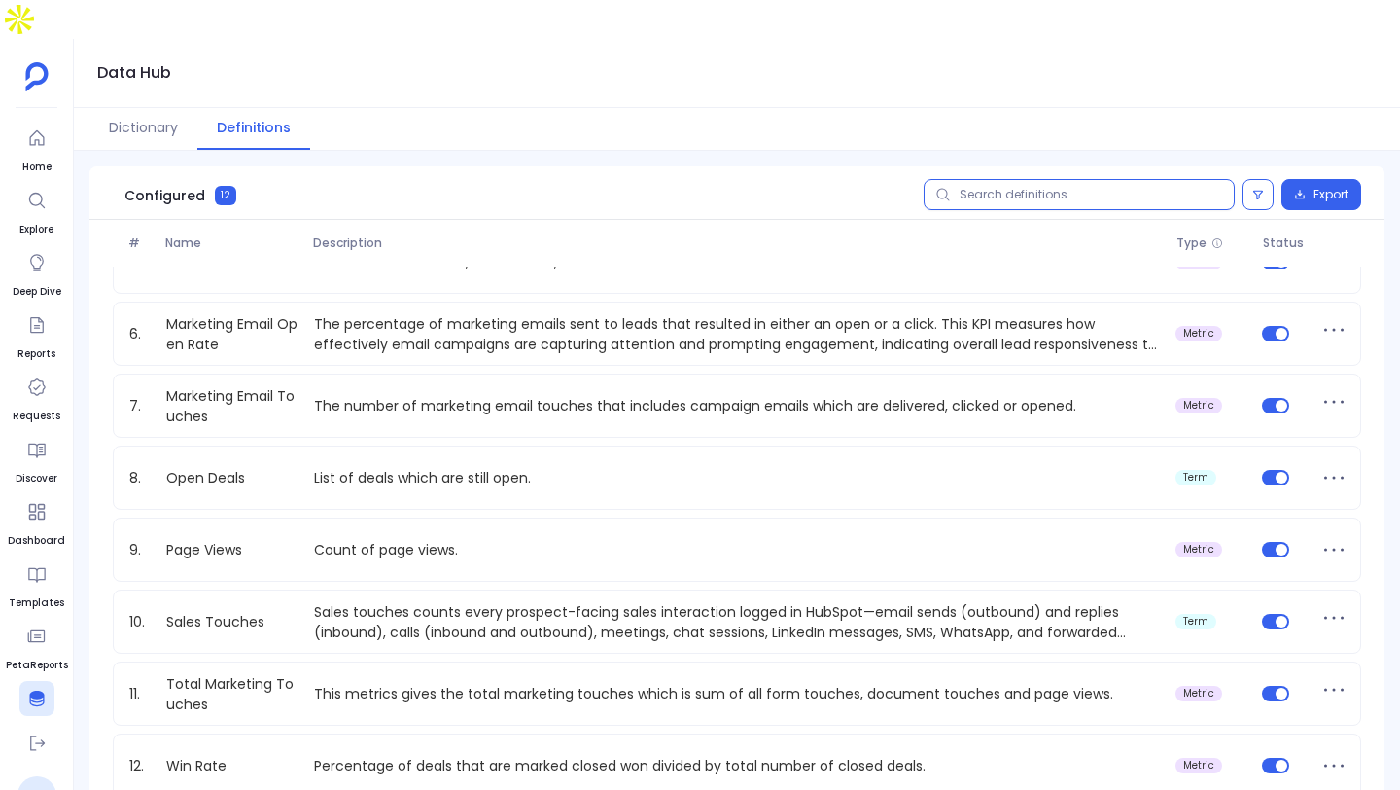
click at [1048, 179] on input "text" at bounding box center [1079, 194] width 311 height 31
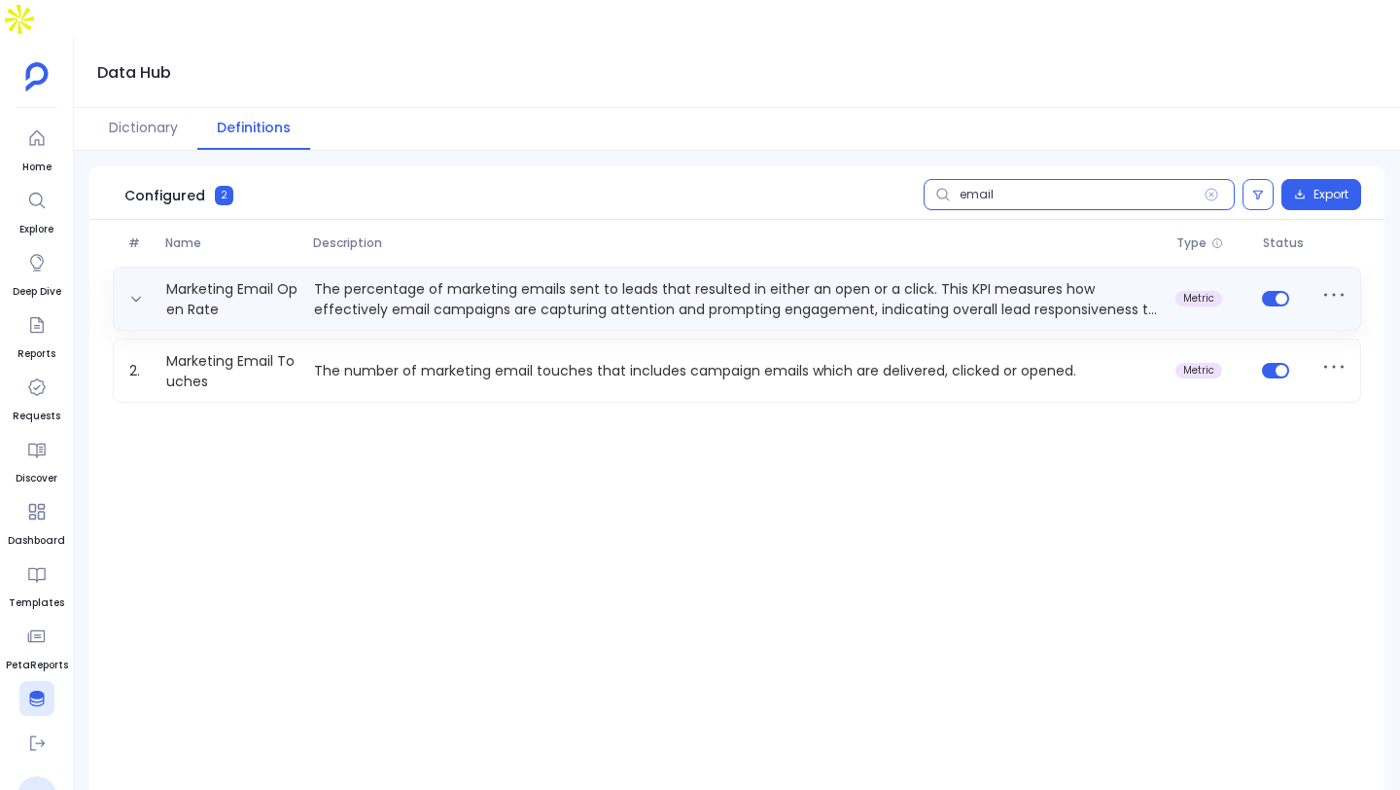
type input "email"
click at [798, 279] on p "The percentage of marketing emails sent to leads that resulted in either an ope…" at bounding box center [737, 298] width 862 height 39
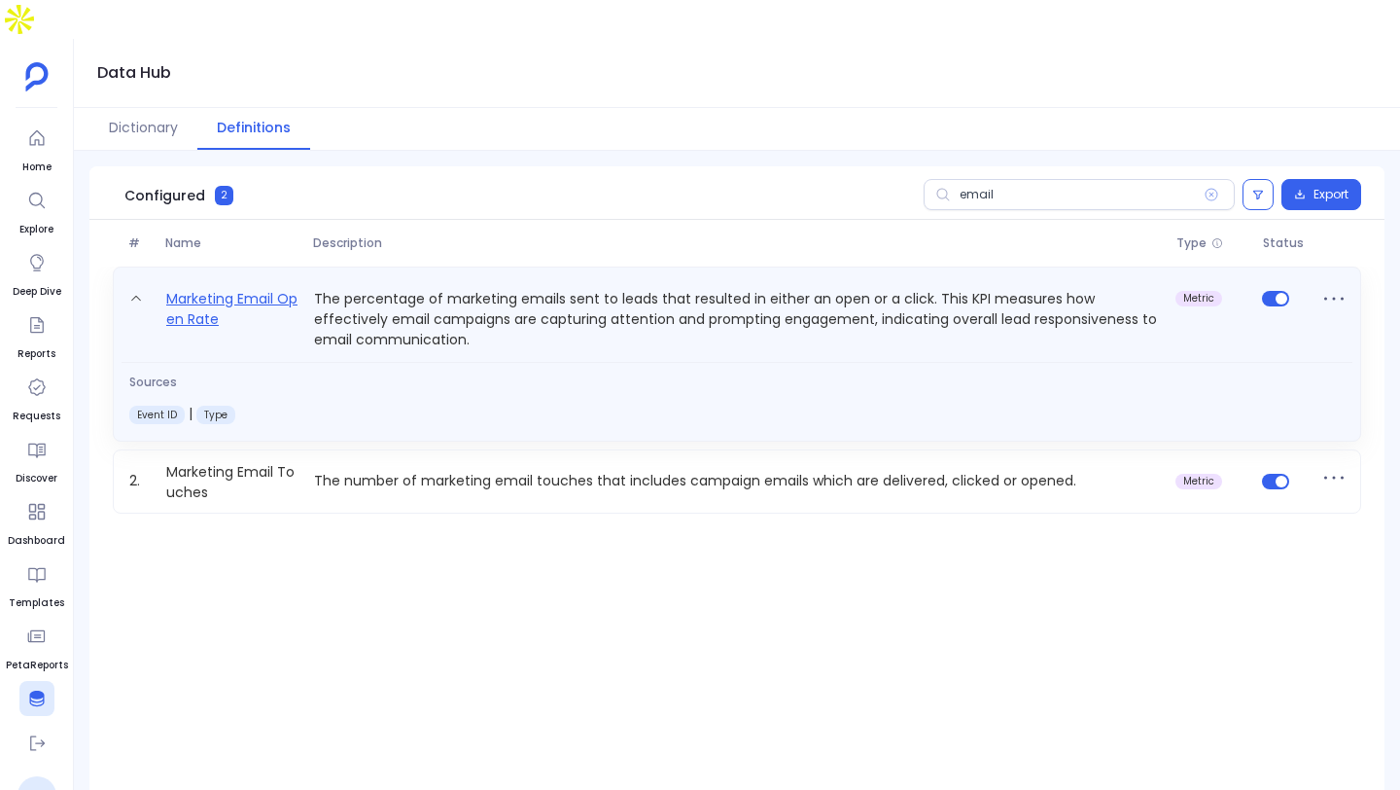
click at [244, 287] on link "Marketing Email Open Rate" at bounding box center [233, 318] width 148 height 63
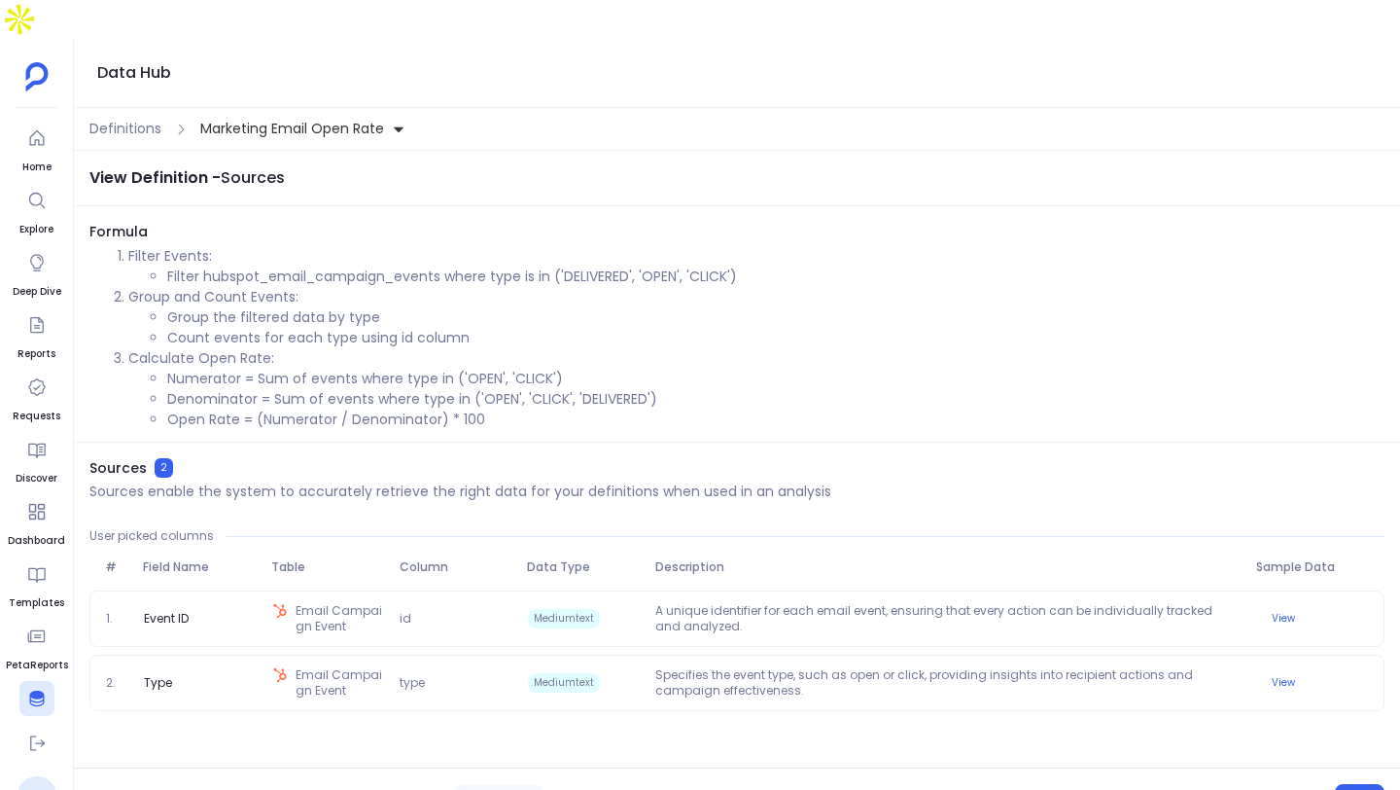
click at [12, 121] on ul "Home Explore Deep Dive Reports Requests Discover Dashboard Templates PetaReport…" at bounding box center [37, 419] width 62 height 597
click at [42, 128] on icon at bounding box center [36, 137] width 19 height 19
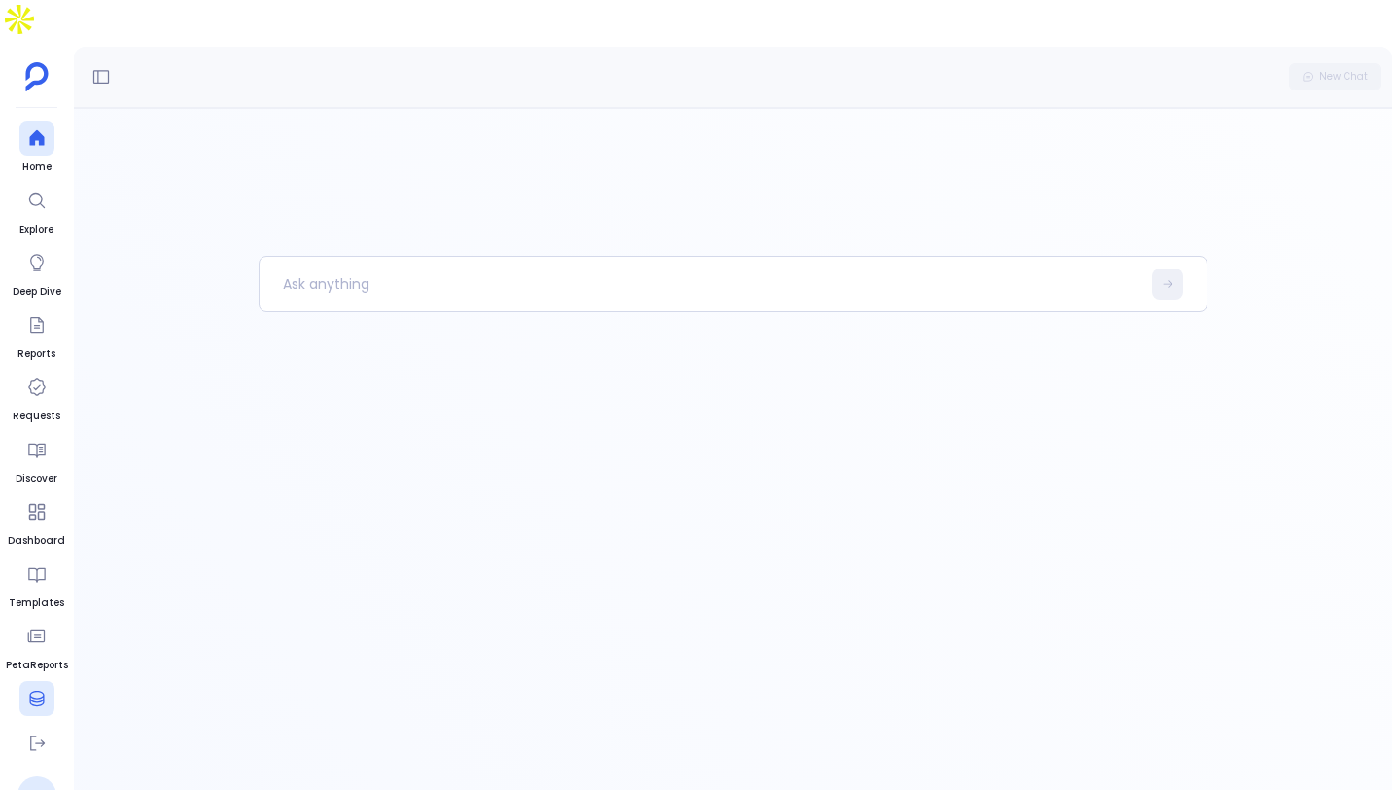
click at [31, 681] on div at bounding box center [36, 698] width 35 height 35
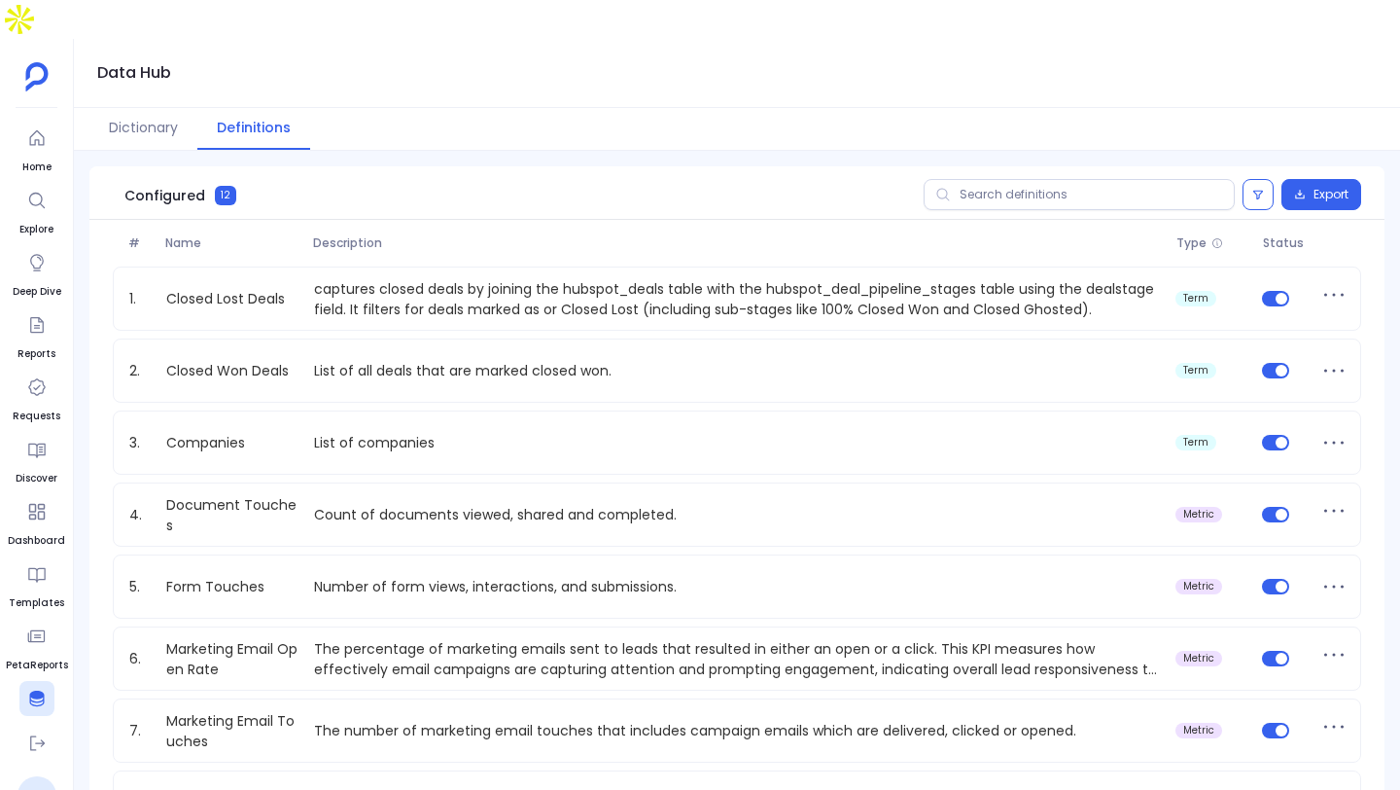
click at [126, 68] on div "Data Hub" at bounding box center [737, 73] width 1327 height 69
click at [133, 108] on button "Dictionary" at bounding box center [143, 129] width 108 height 42
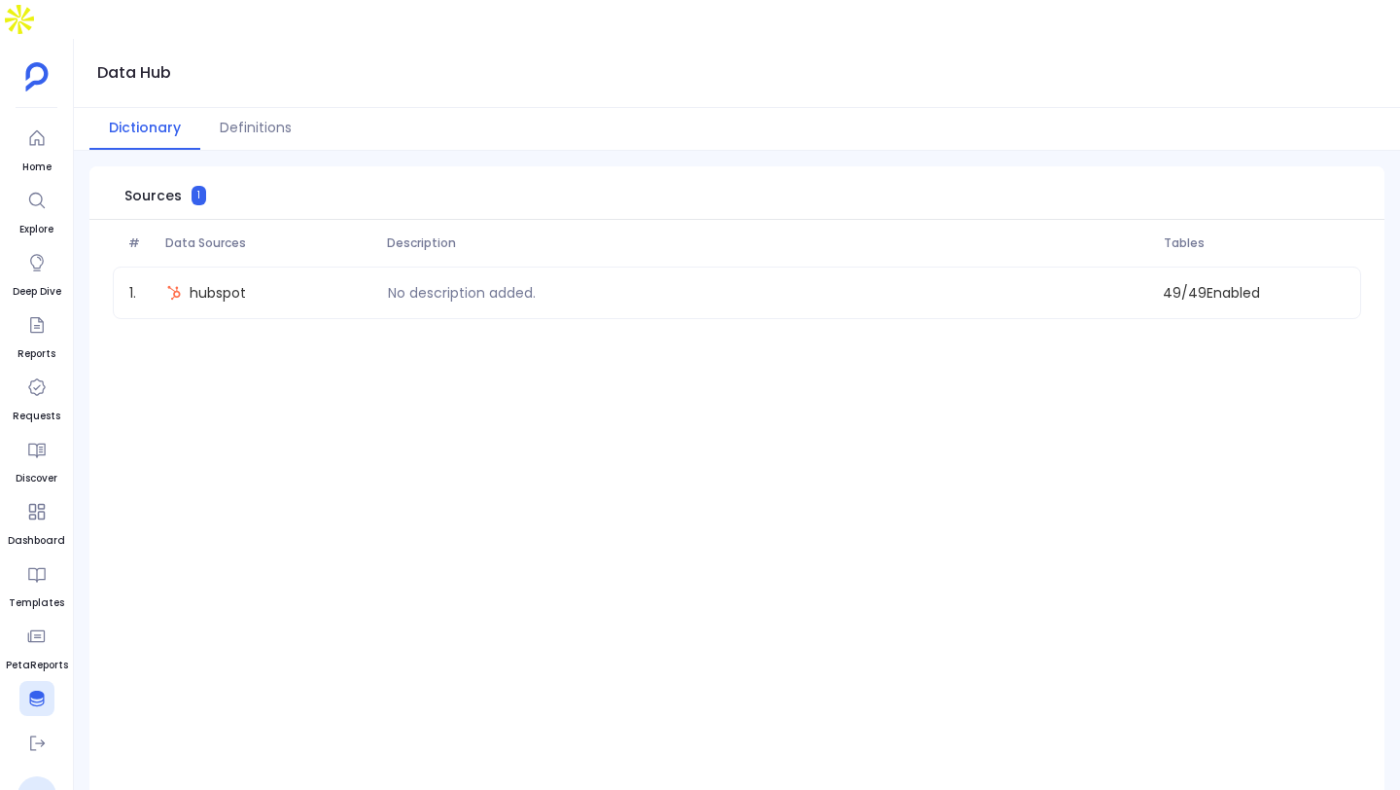
click at [585, 224] on div "# Data Sources Description Tables" at bounding box center [736, 243] width 1295 height 47
click at [548, 283] on div "No description added." at bounding box center [768, 293] width 776 height 20
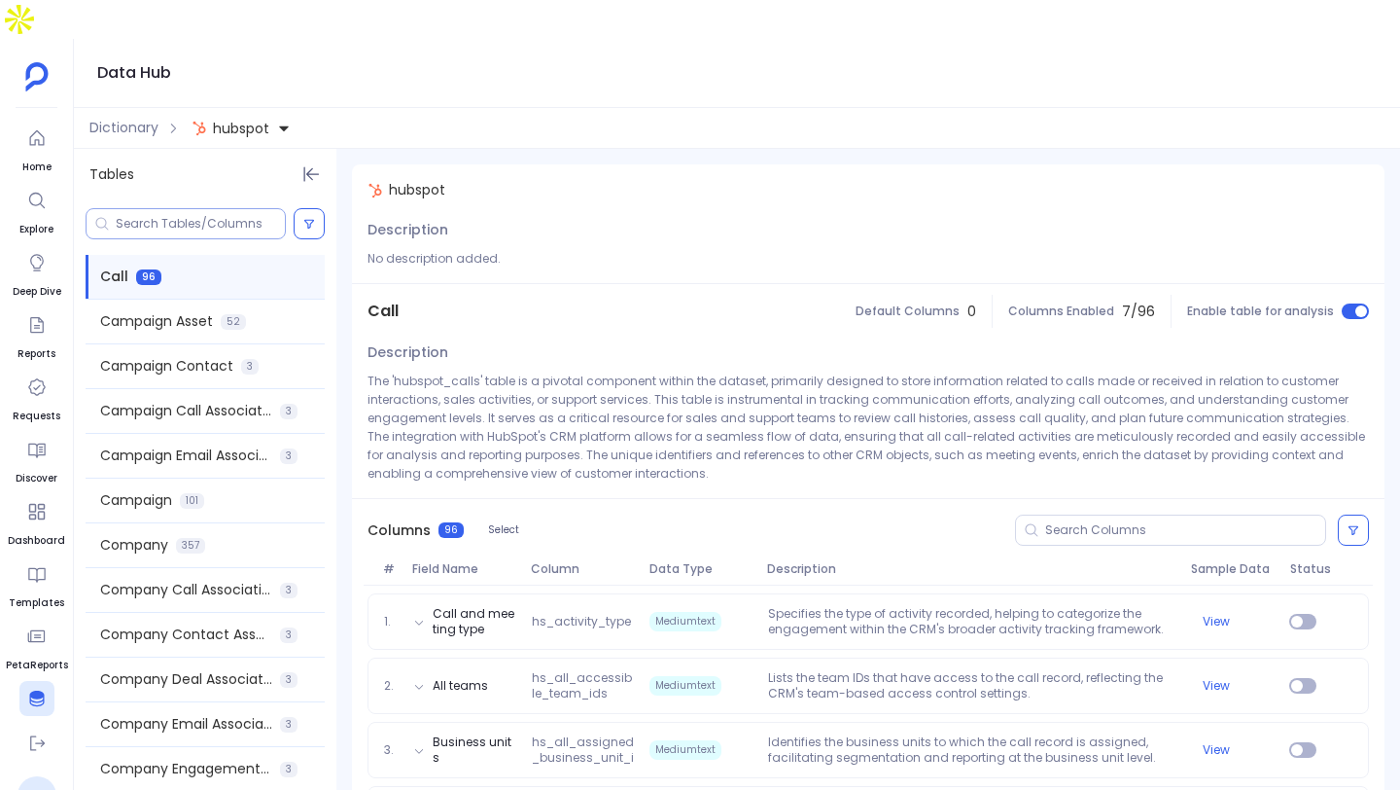
click at [189, 216] on input at bounding box center [200, 224] width 169 height 16
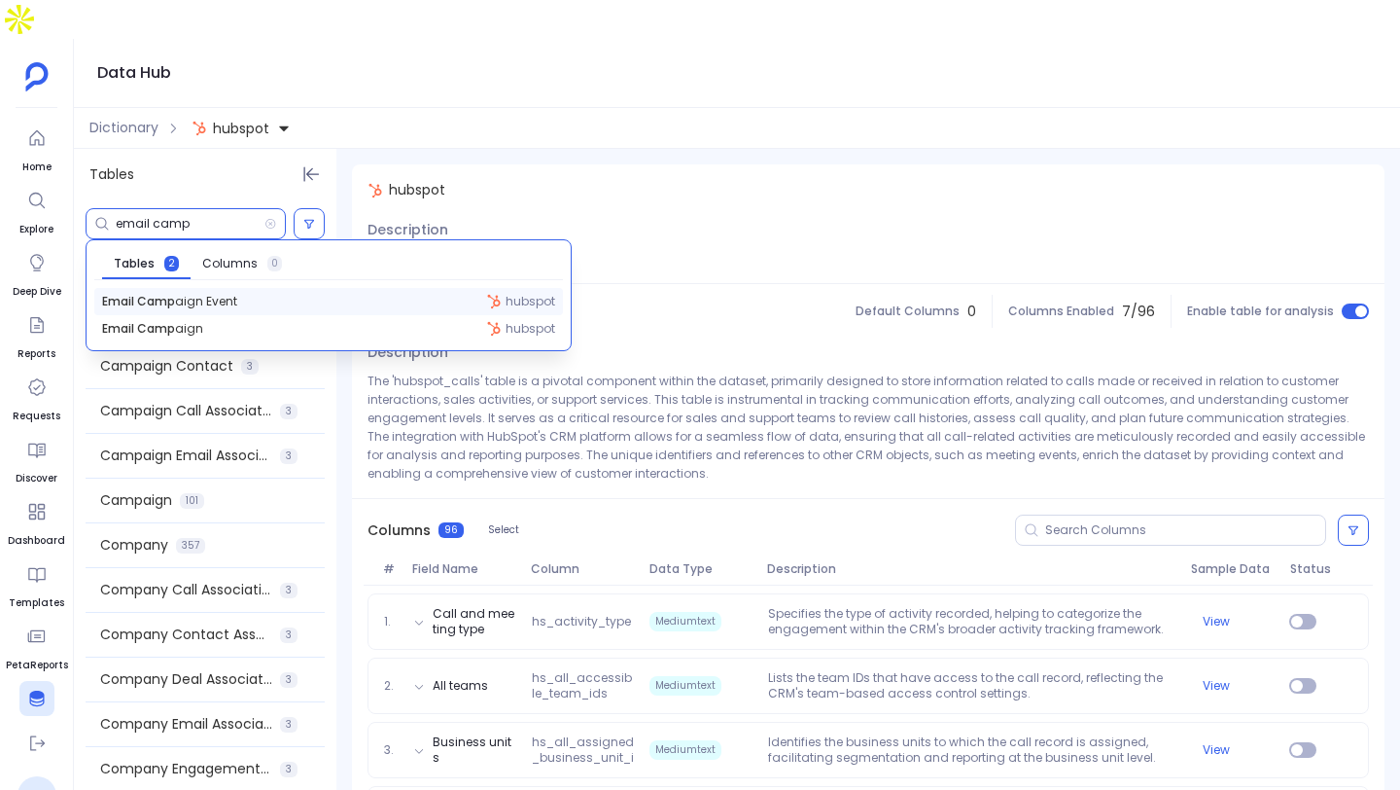
type input "email camp"
click at [187, 294] on span "Email Camp aign Event" at bounding box center [169, 302] width 135 height 16
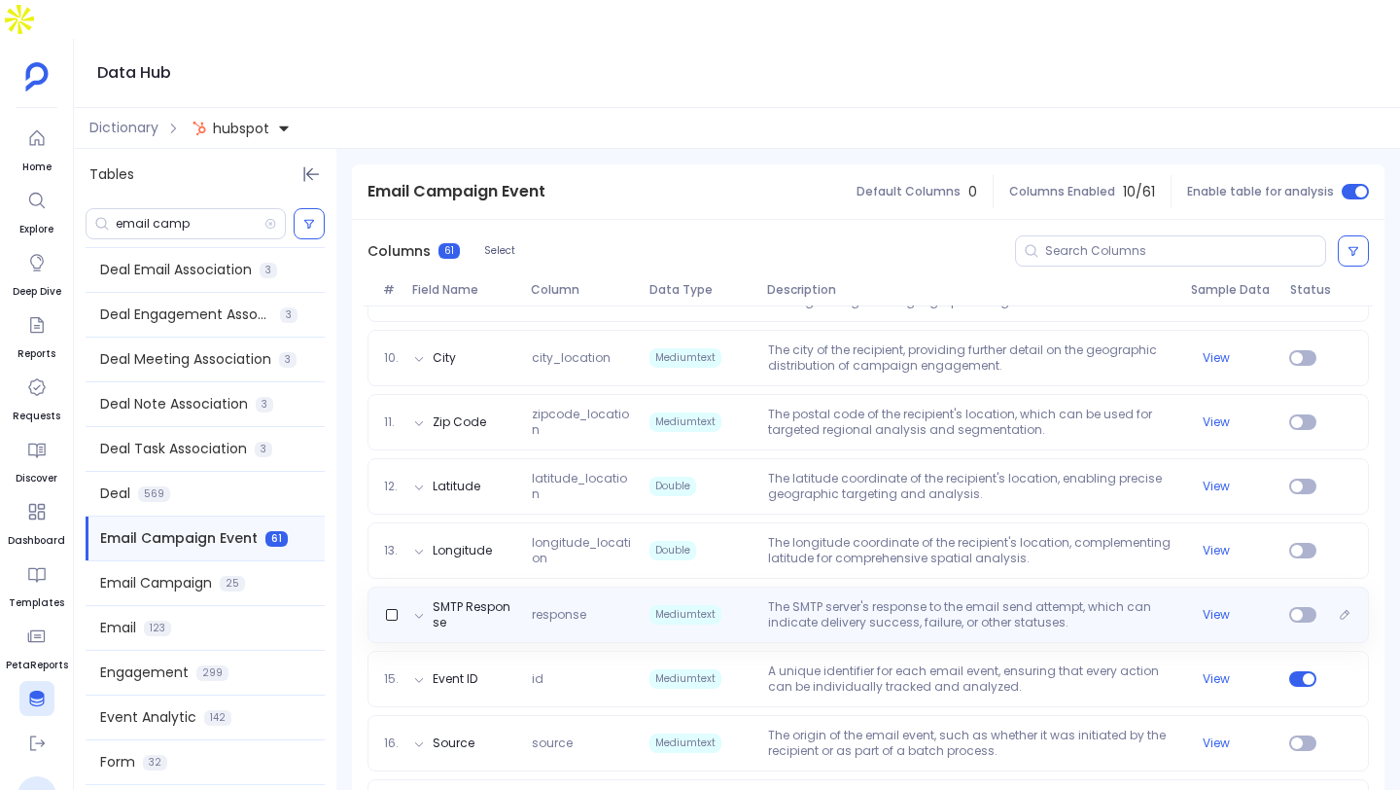
scroll to position [906, 0]
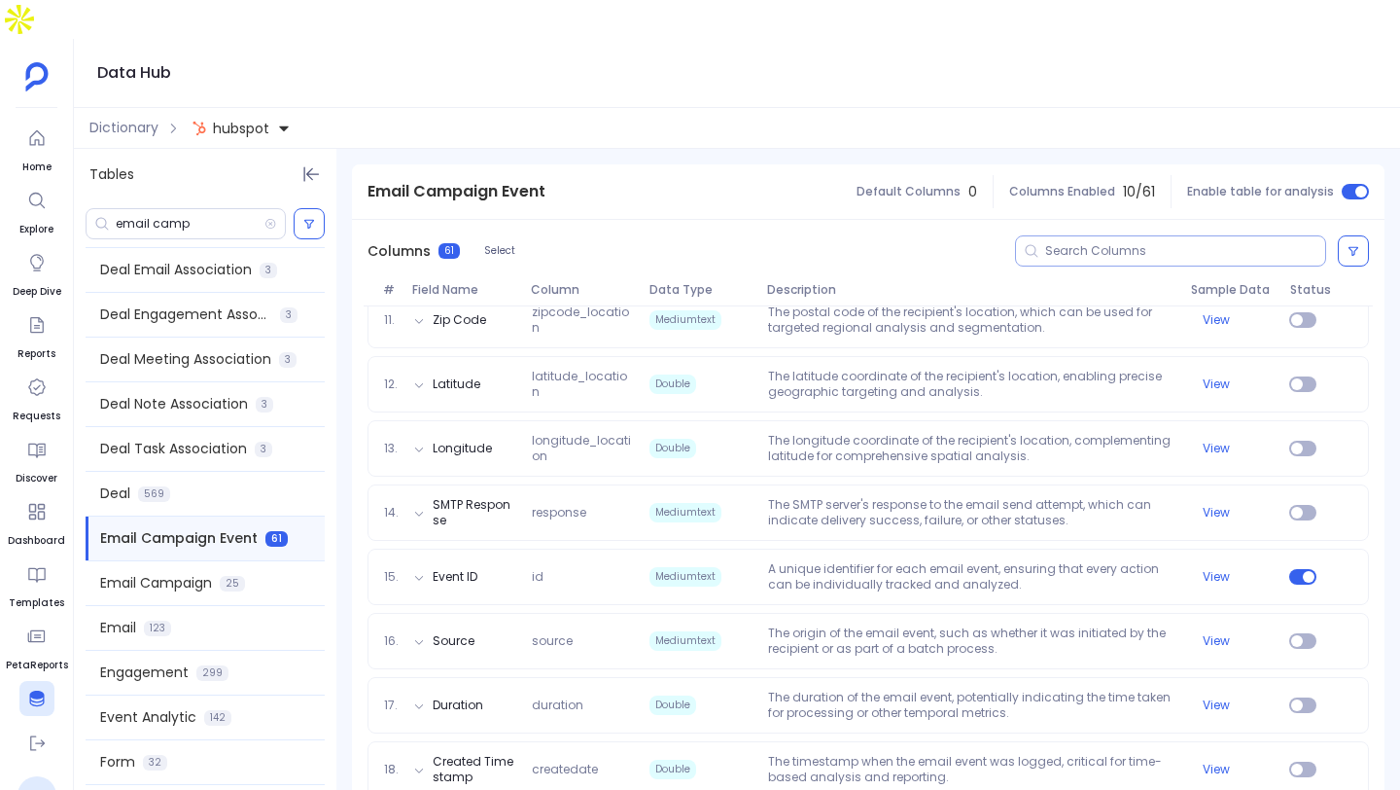
click at [1169, 235] on div at bounding box center [1170, 250] width 311 height 31
click at [1152, 243] on input at bounding box center [1186, 251] width 280 height 16
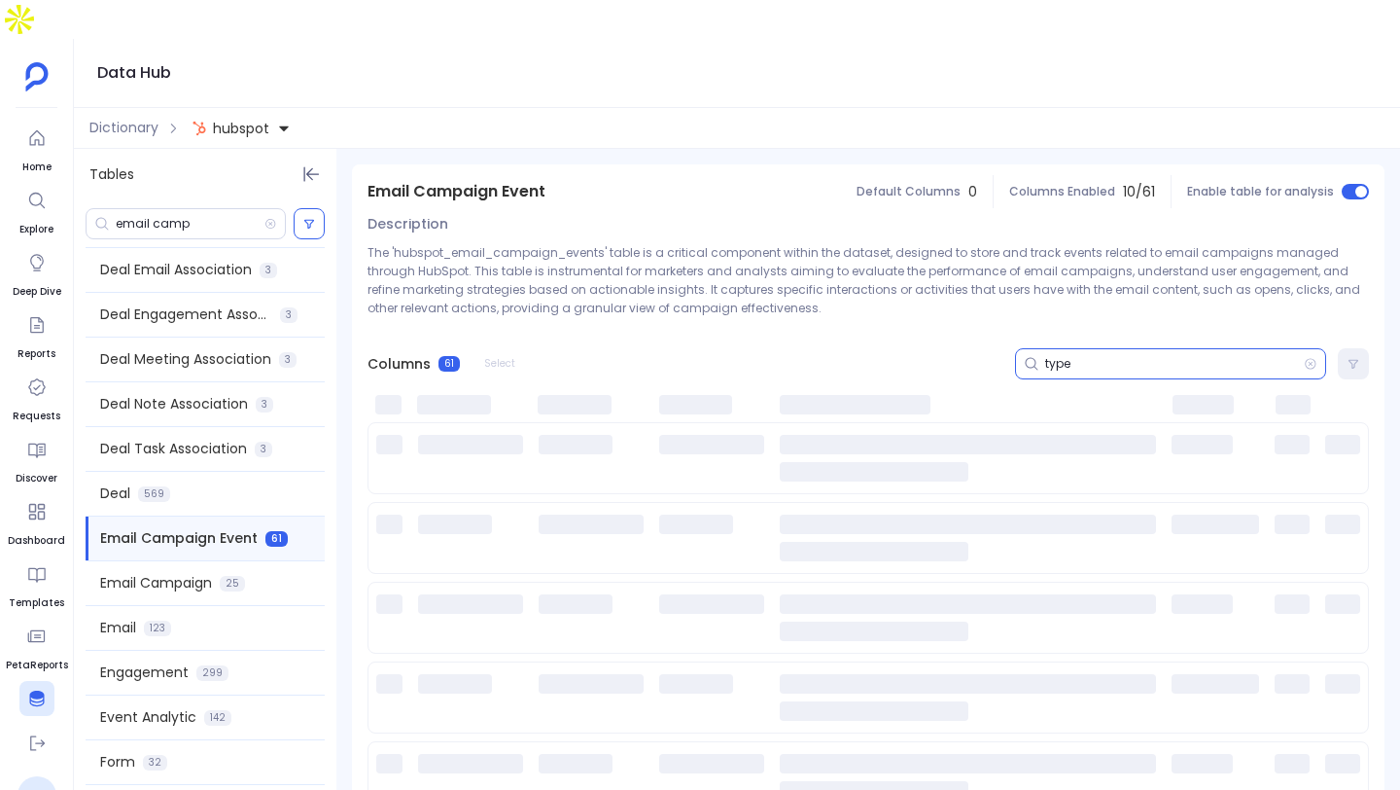
scroll to position [8, 0]
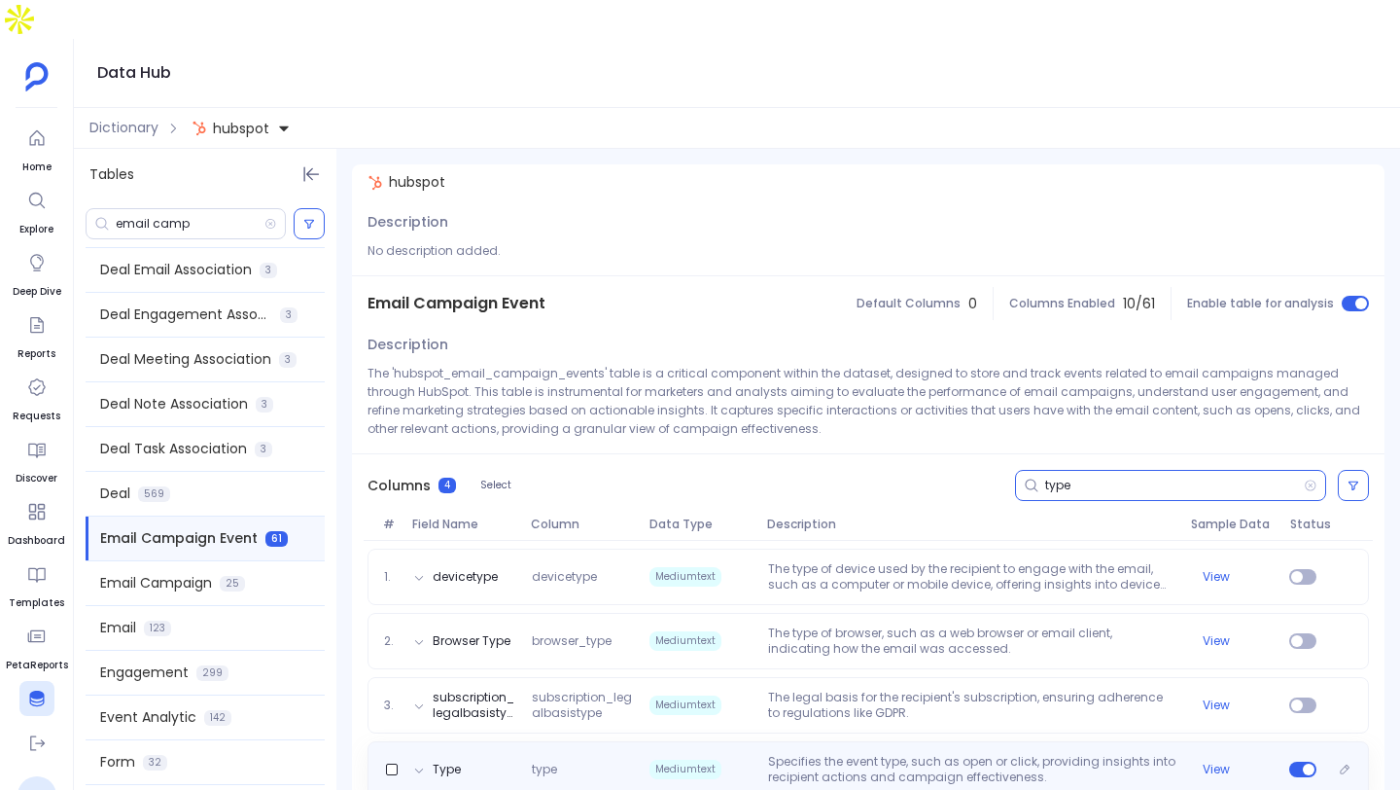
type input "type"
click at [864, 754] on p "Specifies the event type, such as open or click, providing insights into recipi…" at bounding box center [972, 769] width 423 height 31
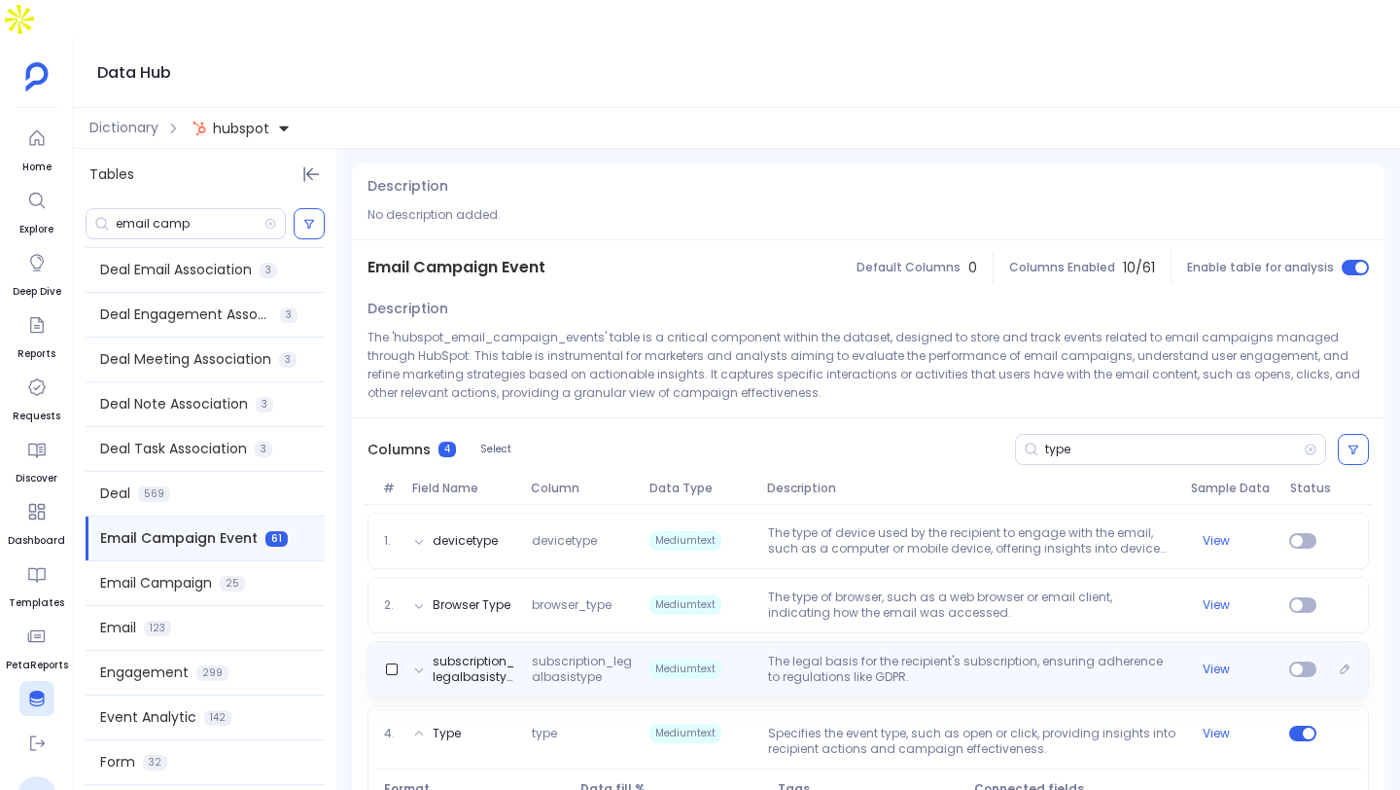
scroll to position [90, 0]
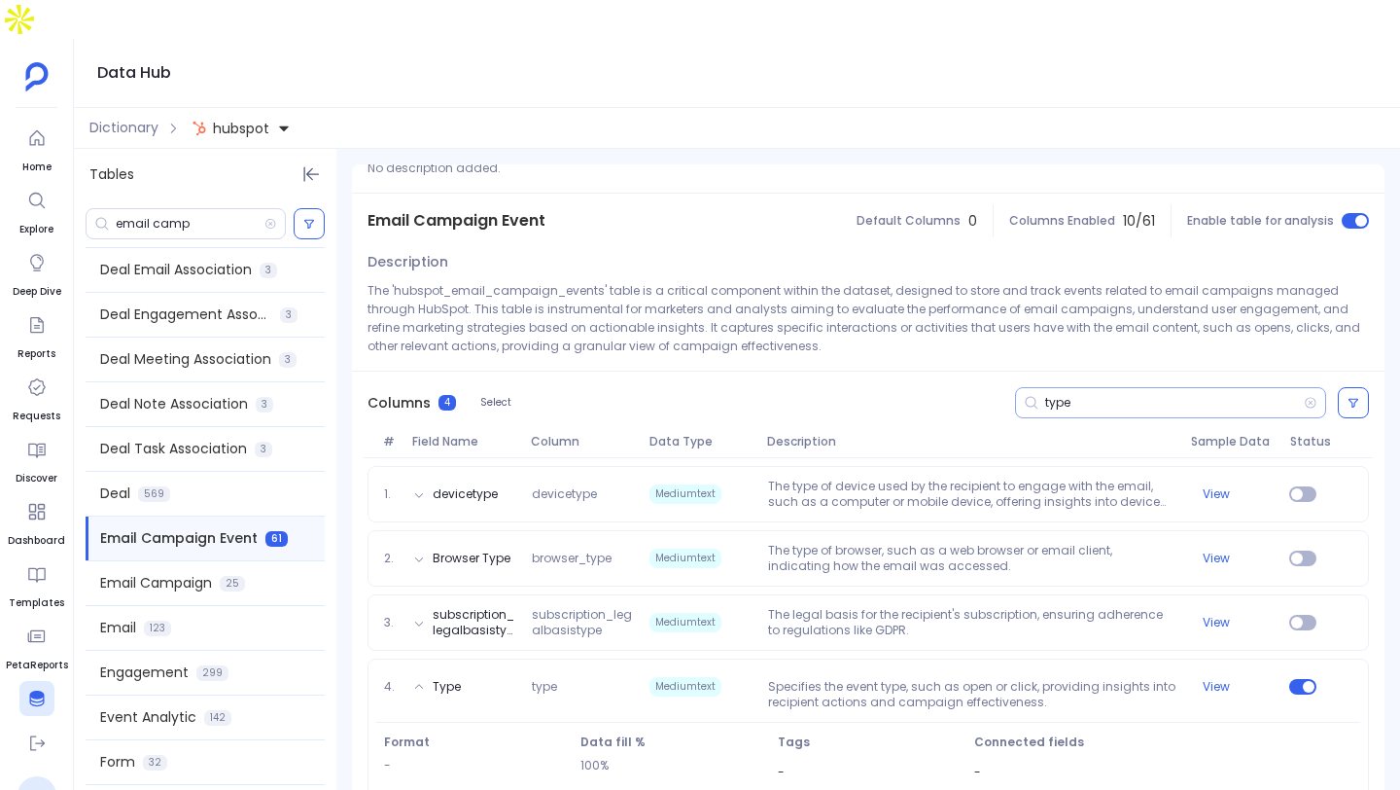
click at [1191, 395] on input "type" at bounding box center [1175, 403] width 259 height 16
click at [1190, 395] on input "type" at bounding box center [1175, 403] width 259 height 16
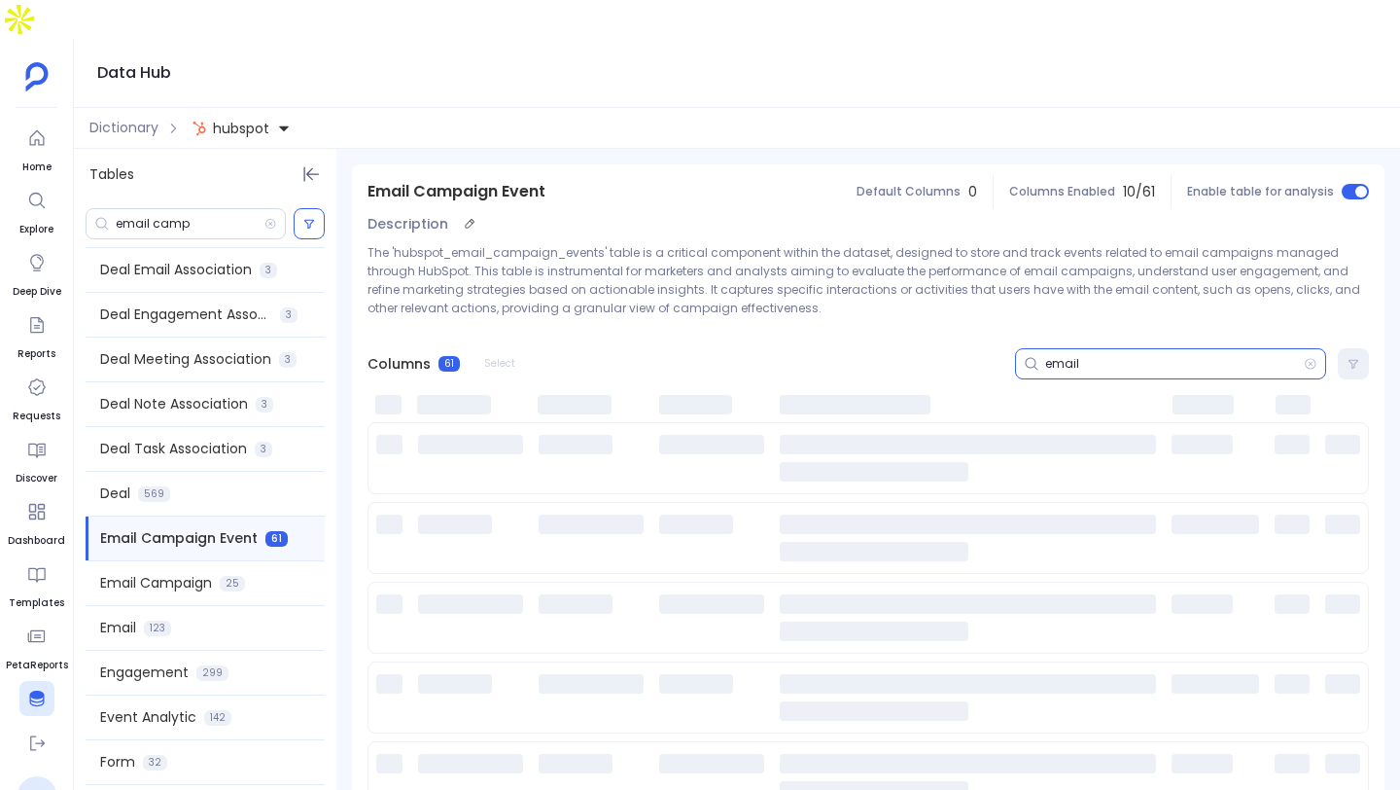
scroll to position [128, 0]
type input "e"
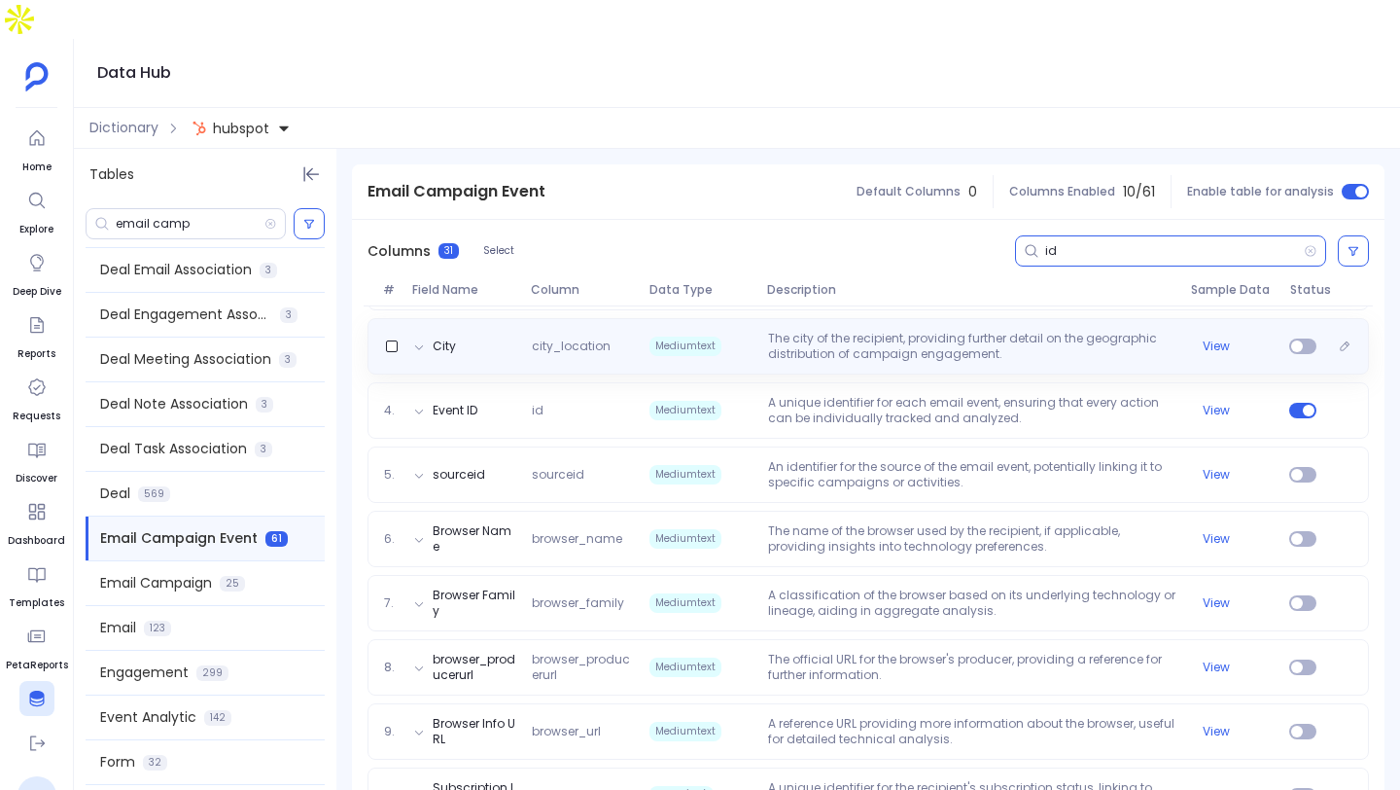
scroll to position [365, 0]
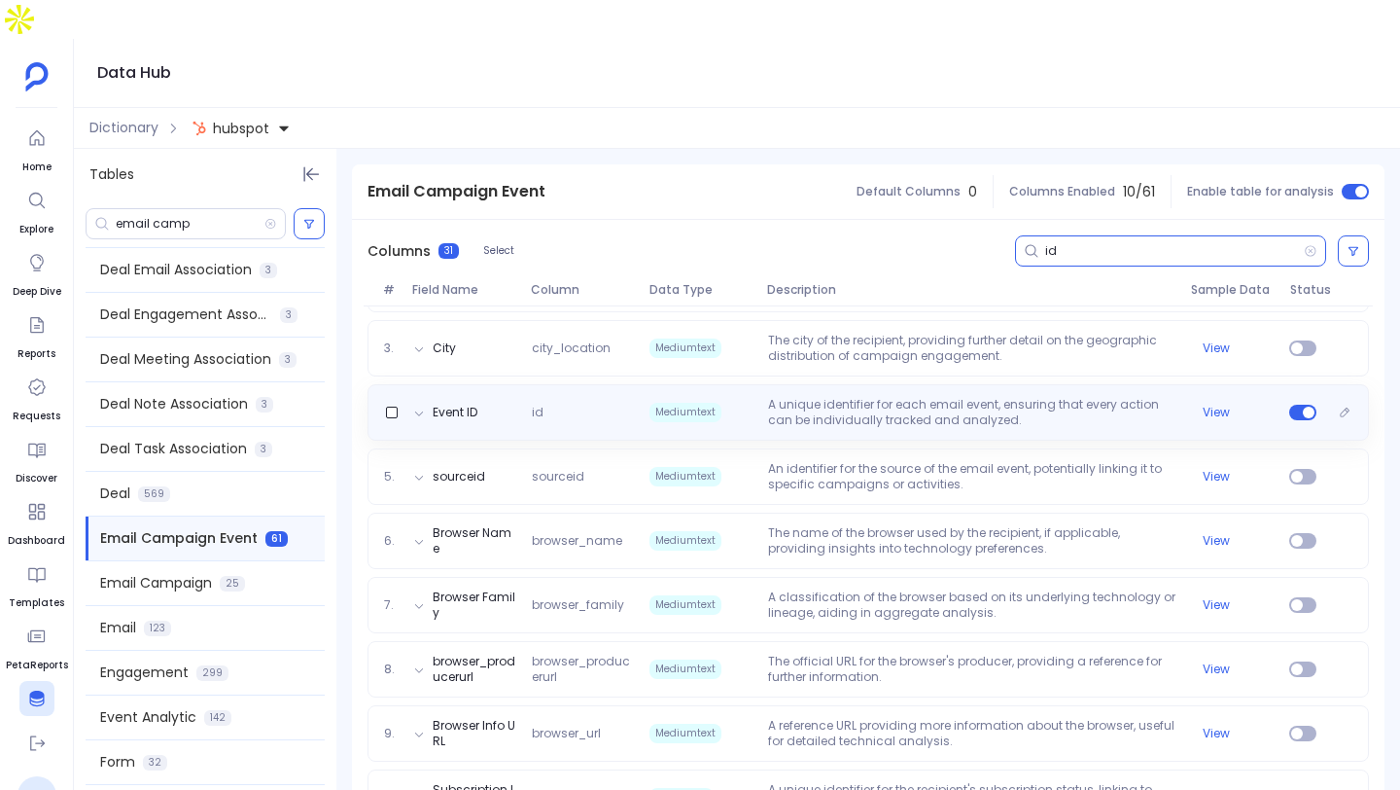
click at [1011, 384] on div "Event ID id Mediumtext A unique identifier for each email event, ensuring that …" at bounding box center [869, 412] width 1002 height 56
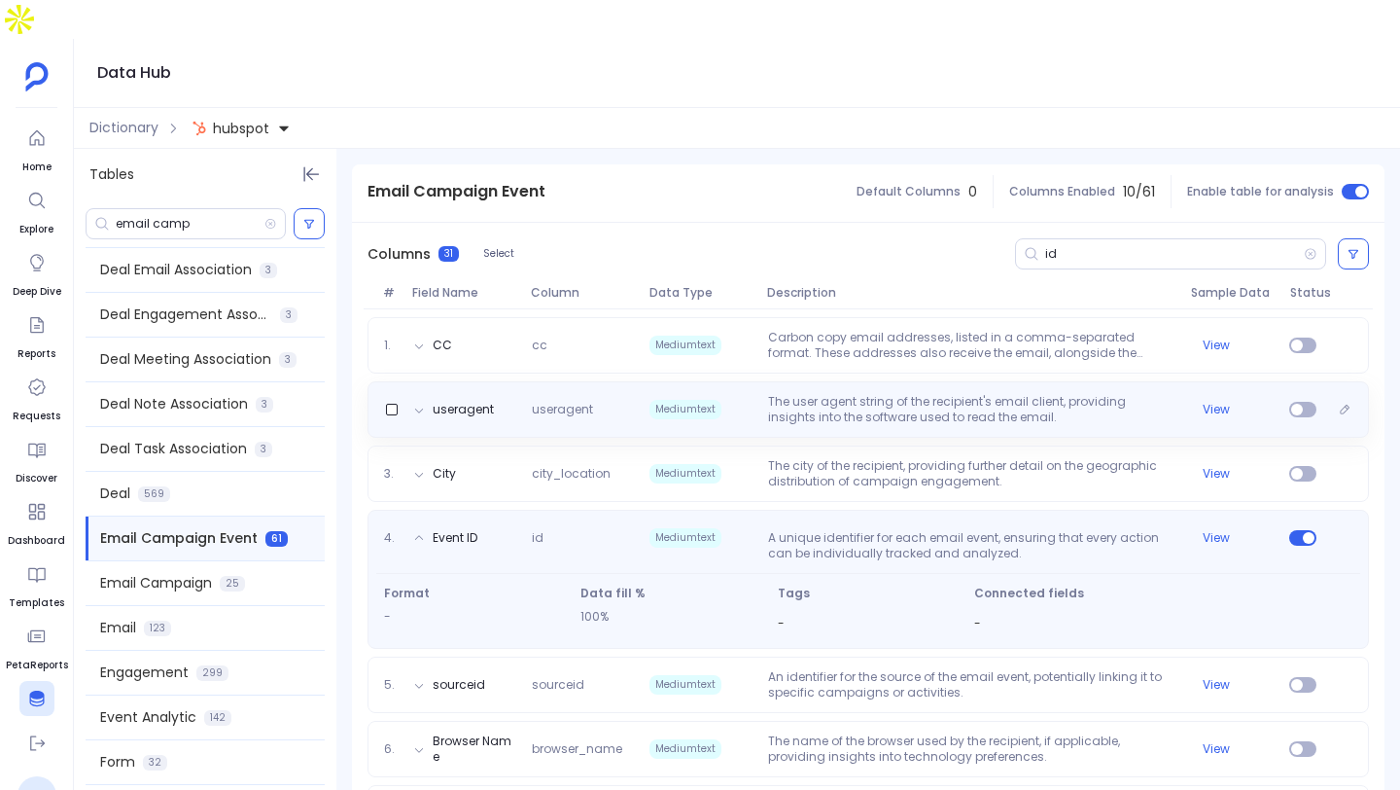
scroll to position [247, 0]
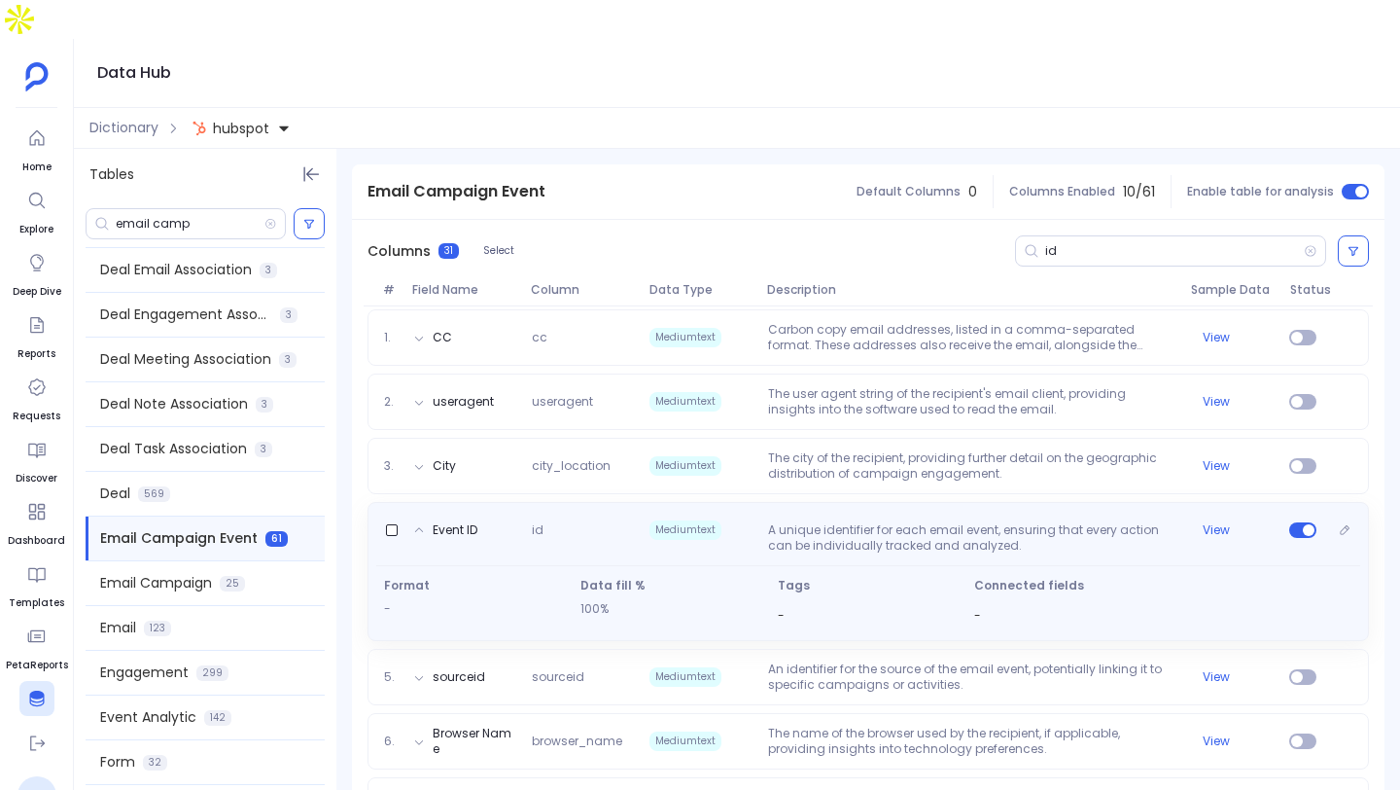
click at [1065, 522] on p "A unique identifier for each email event, ensuring that every action can be ind…" at bounding box center [972, 537] width 423 height 31
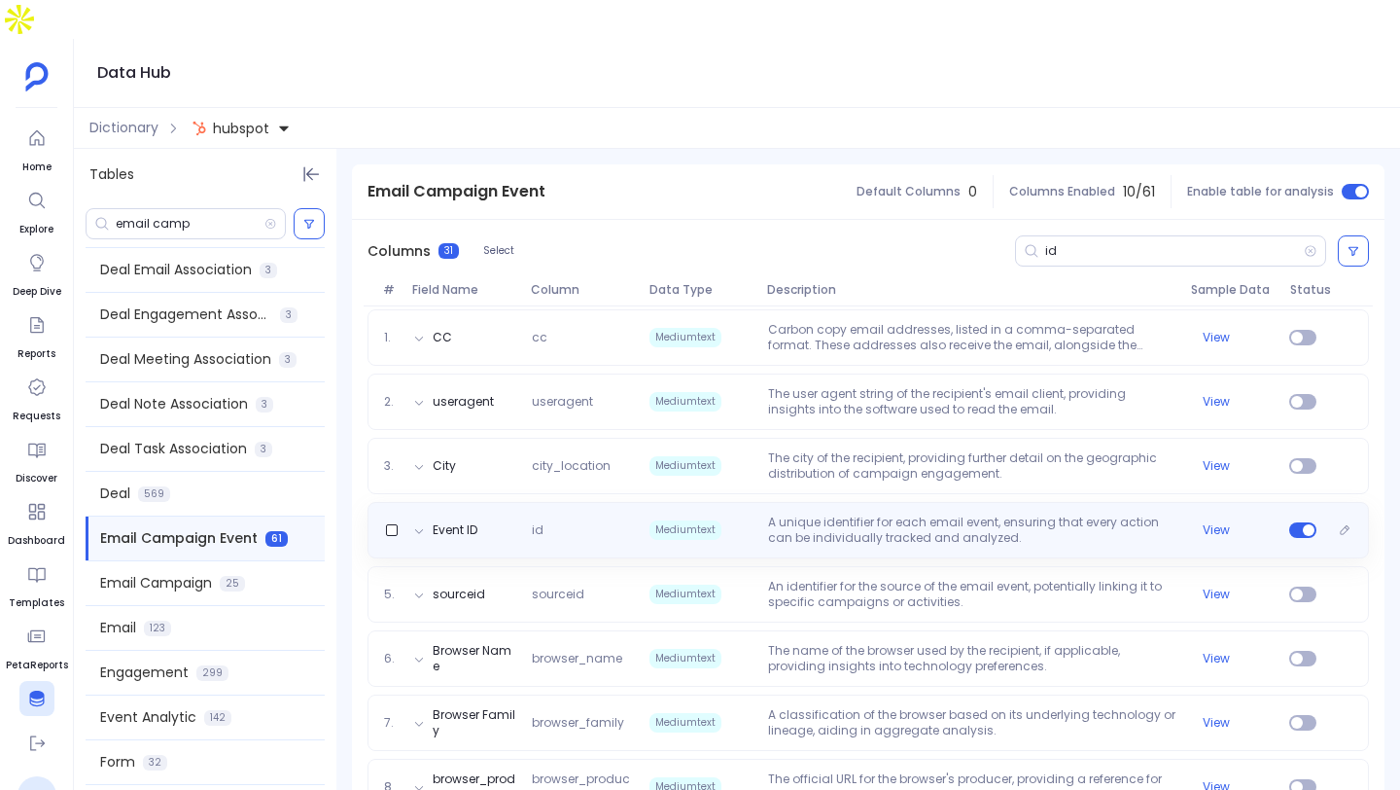
click at [1065, 514] on p "A unique identifier for each email event, ensuring that every action can be ind…" at bounding box center [972, 529] width 423 height 31
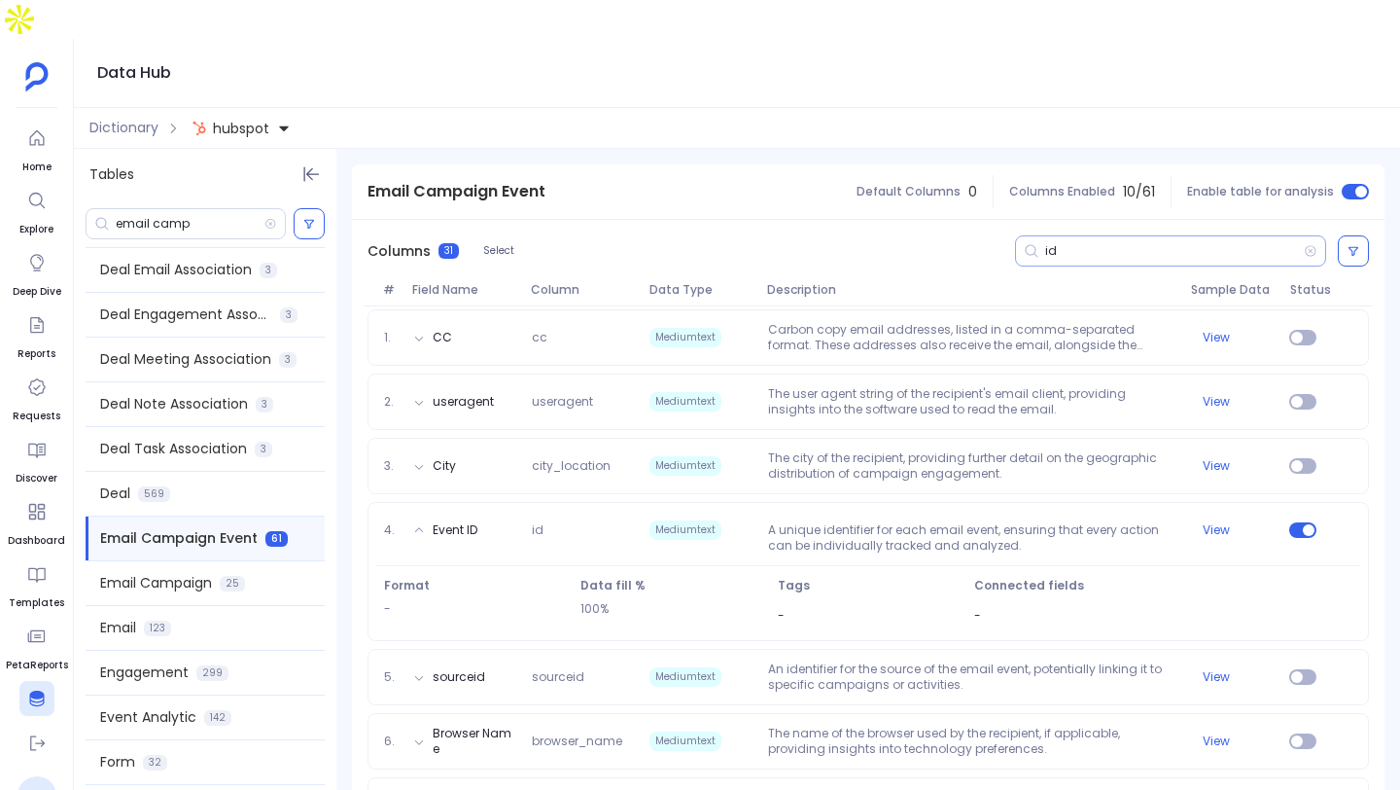
click at [1092, 243] on input "id" at bounding box center [1175, 251] width 259 height 16
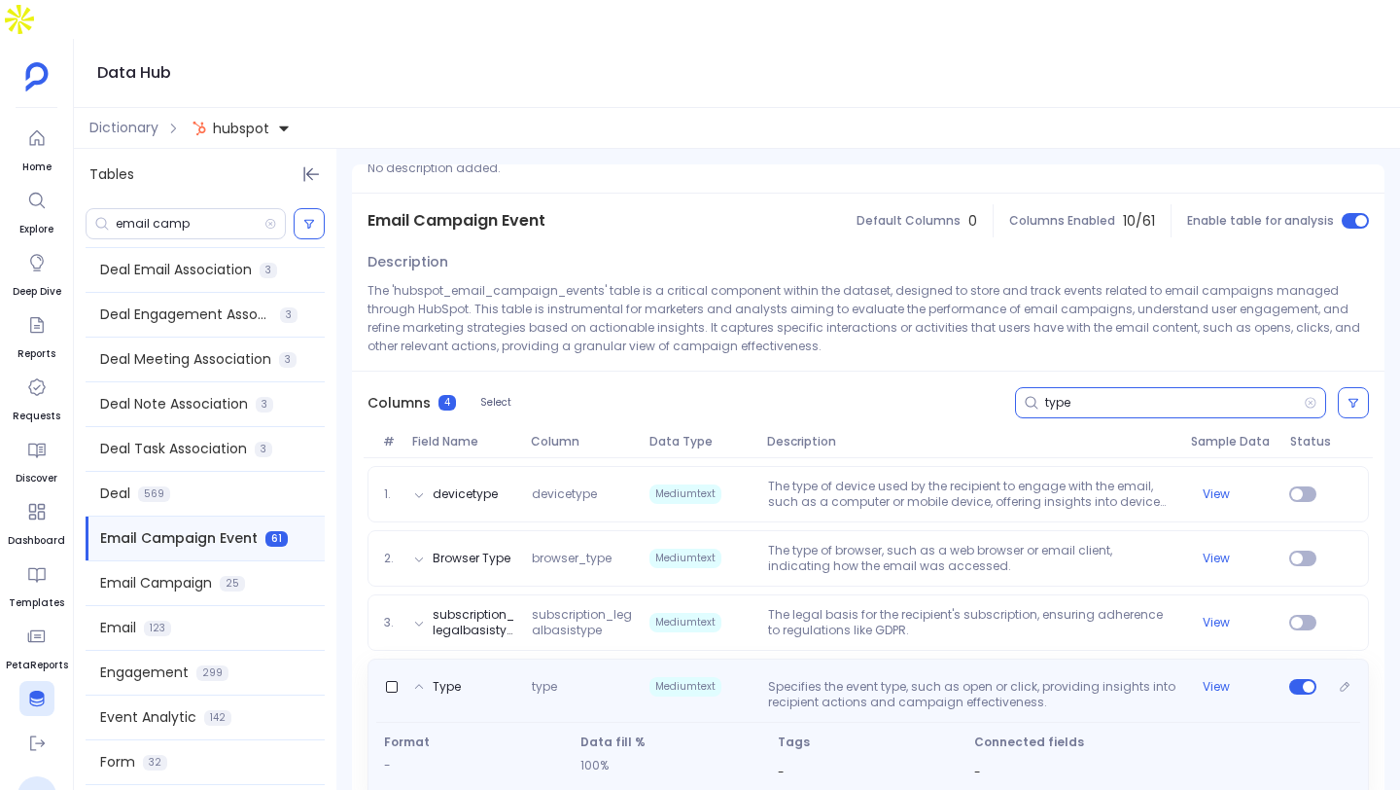
type input "type"
click at [1029, 679] on p "Specifies the event type, such as open or click, providing insights into recipi…" at bounding box center [972, 694] width 423 height 31
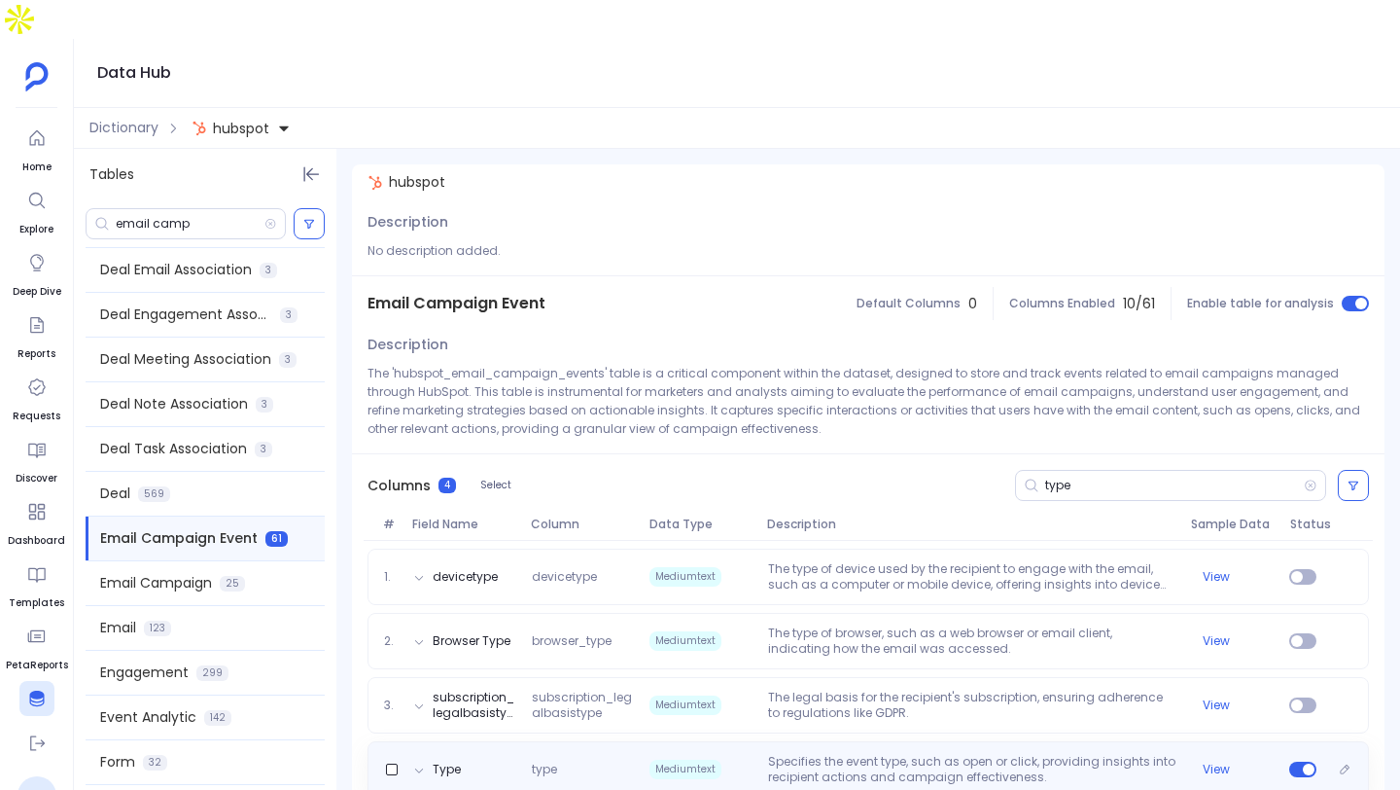
click at [1011, 754] on p "Specifies the event type, such as open or click, providing insights into recipi…" at bounding box center [972, 769] width 423 height 31
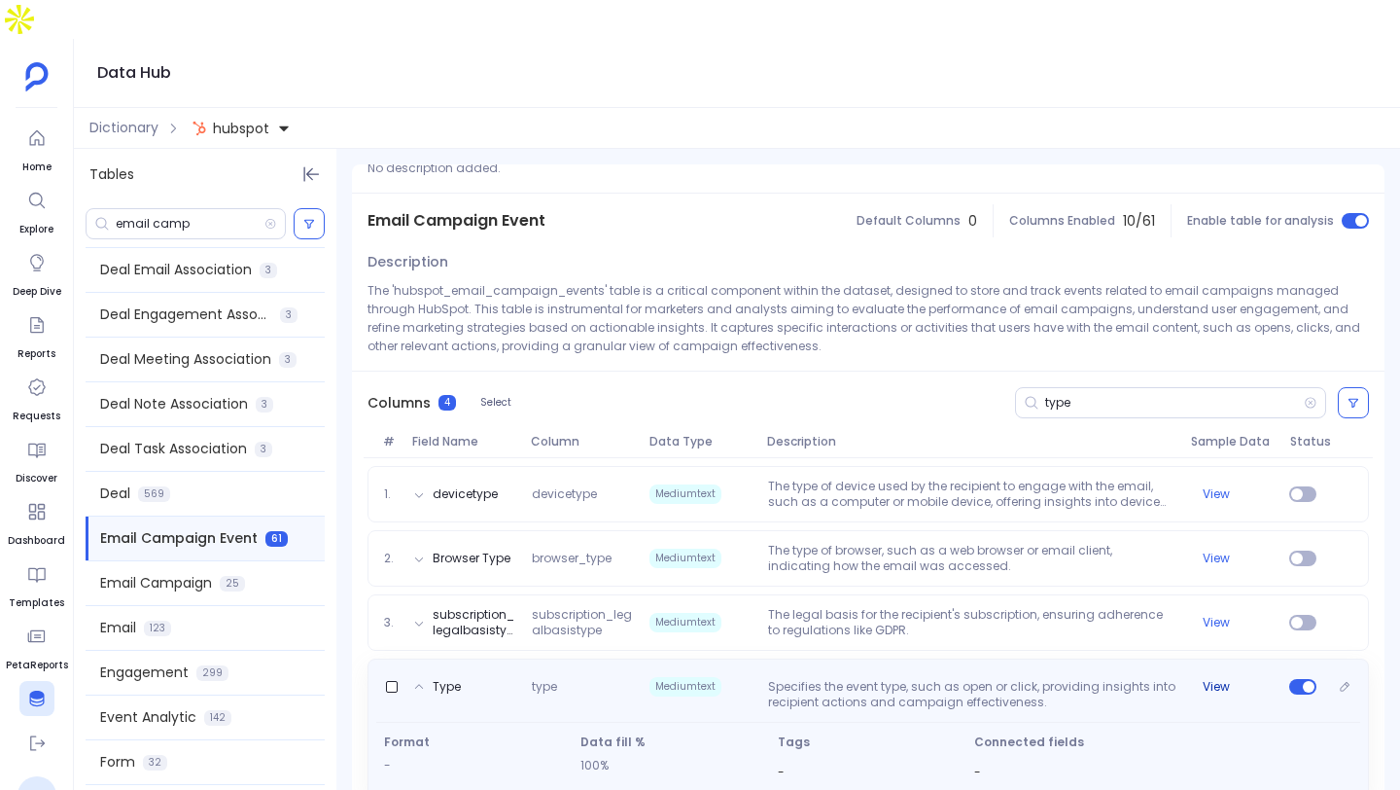
click at [1213, 679] on button "View" at bounding box center [1216, 687] width 27 height 16
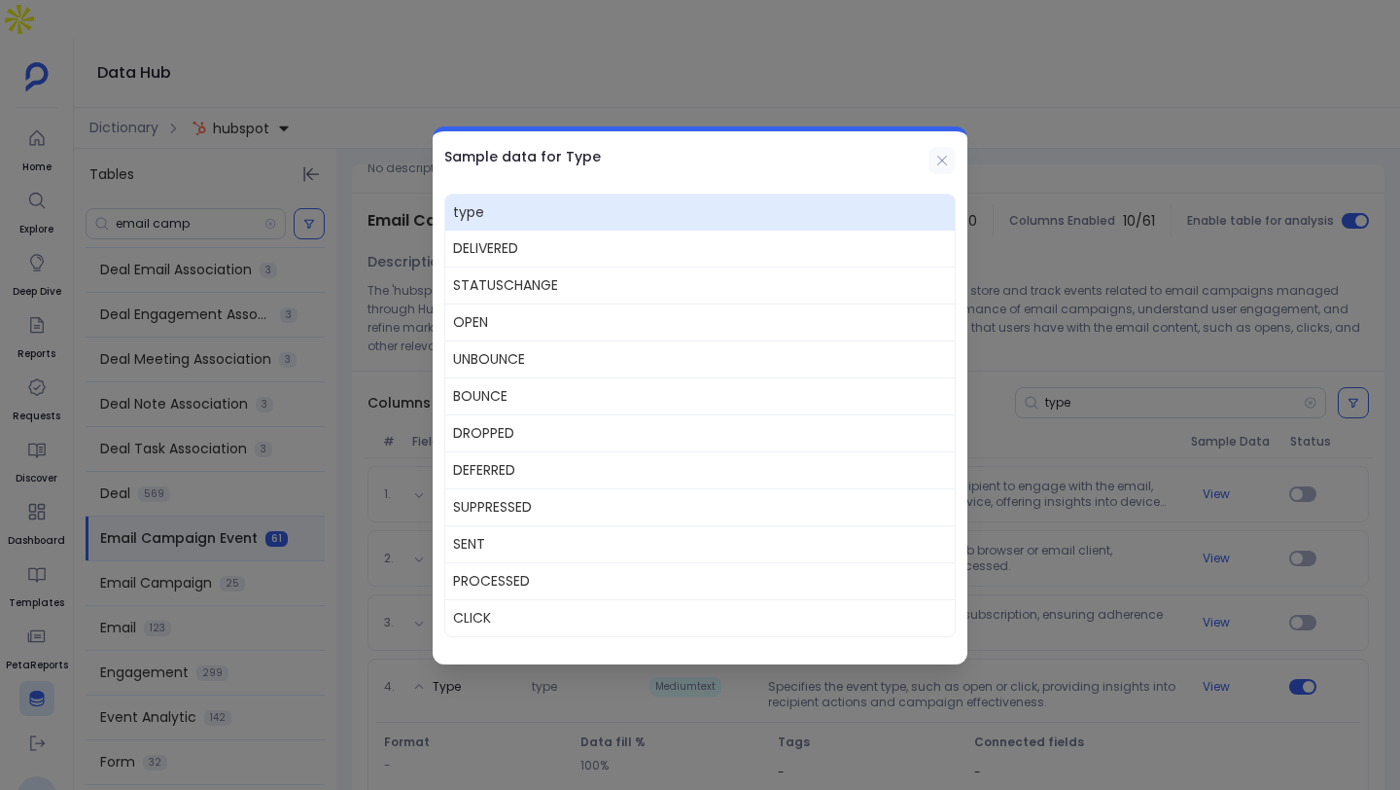
click at [951, 161] on button at bounding box center [942, 160] width 27 height 27
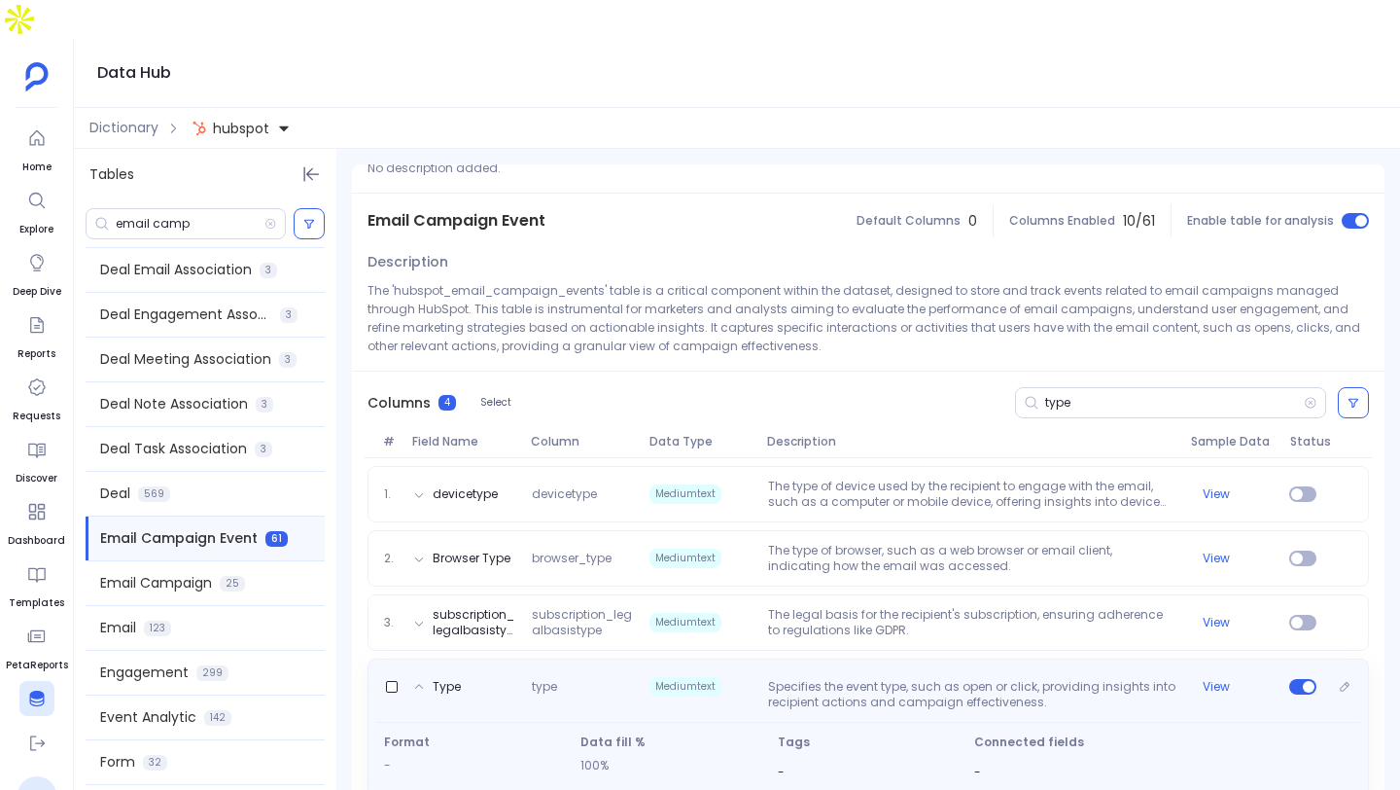
click at [1025, 679] on p "Specifies the event type, such as open or click, providing insights into recipi…" at bounding box center [972, 694] width 423 height 31
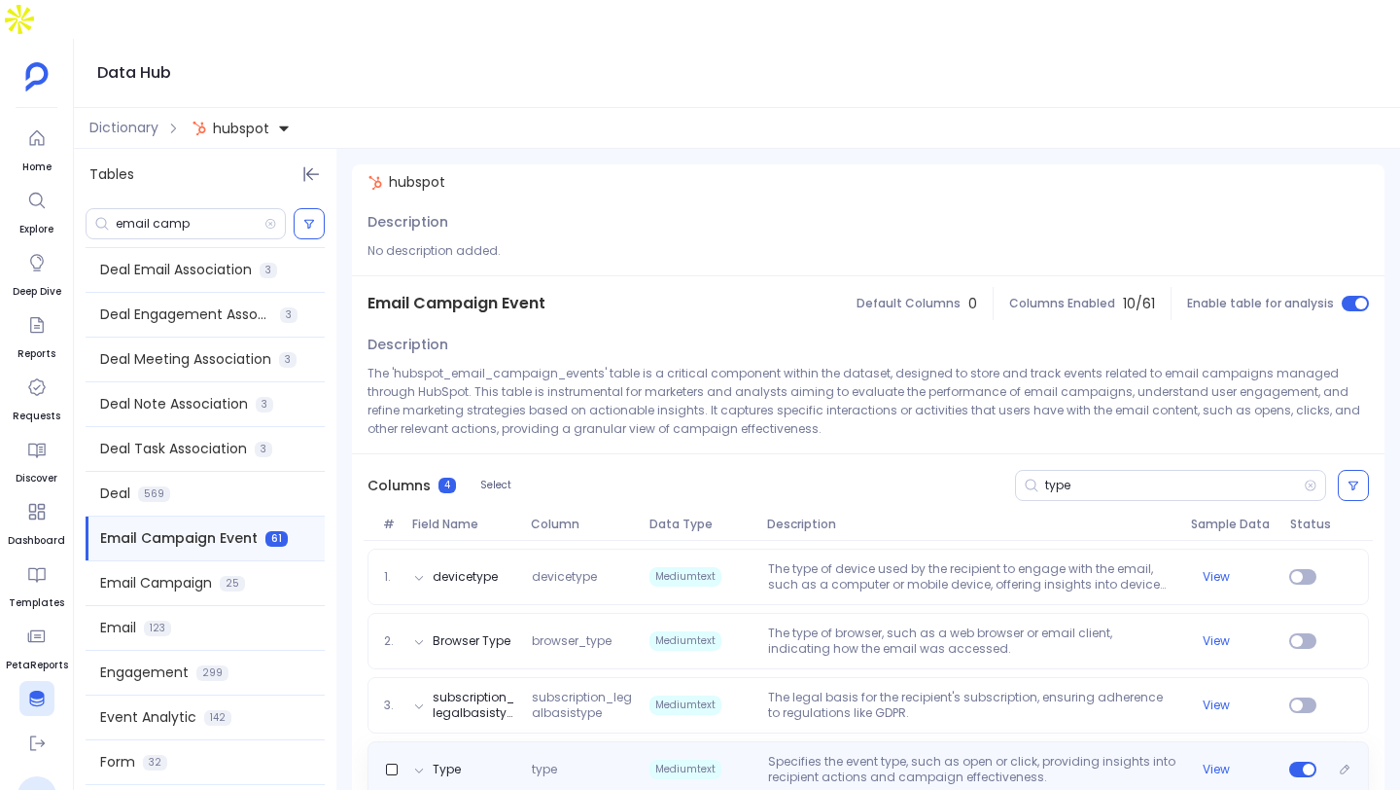
click at [1016, 741] on div "Type type Mediumtext Specifies the event type, such as open or click, providing…" at bounding box center [869, 769] width 1002 height 56
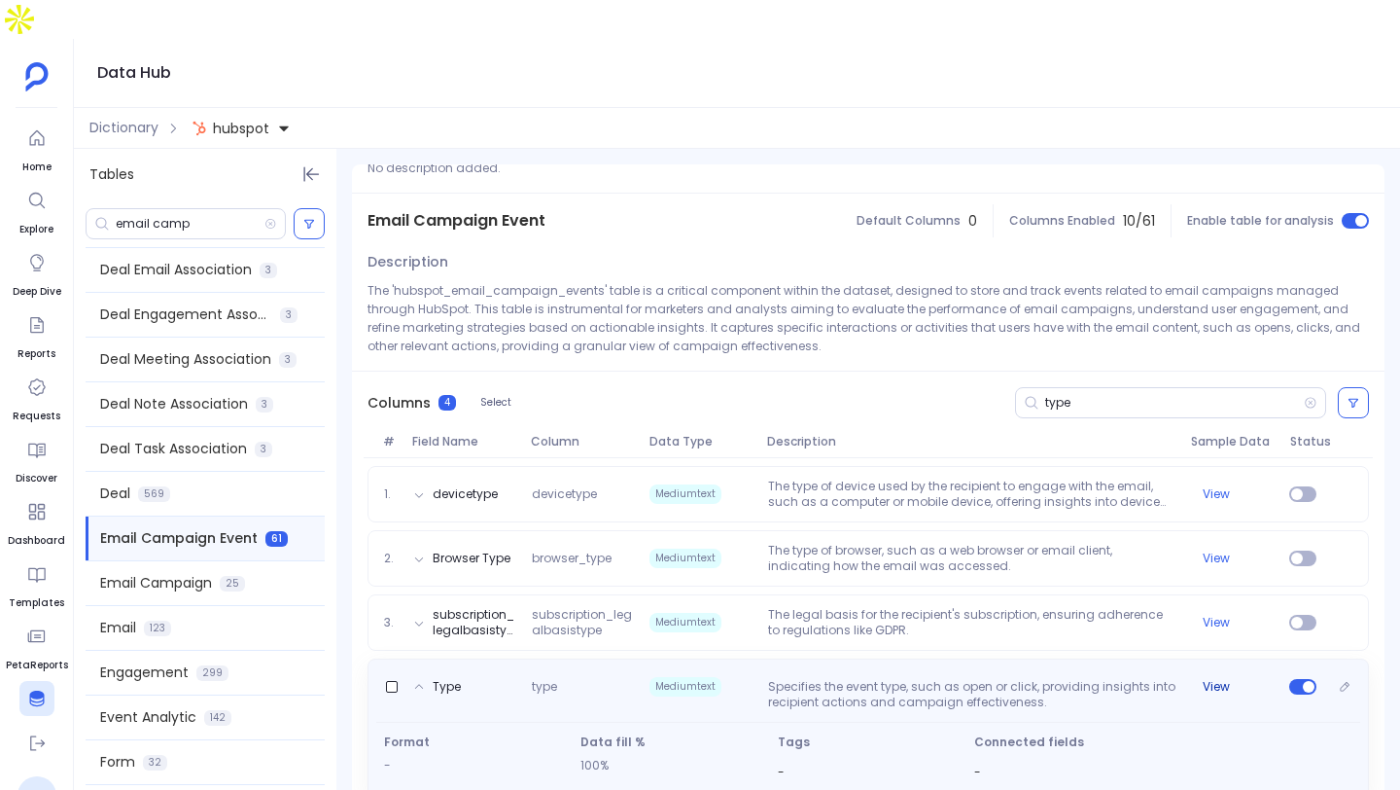
click at [1216, 679] on button "View" at bounding box center [1216, 687] width 27 height 16
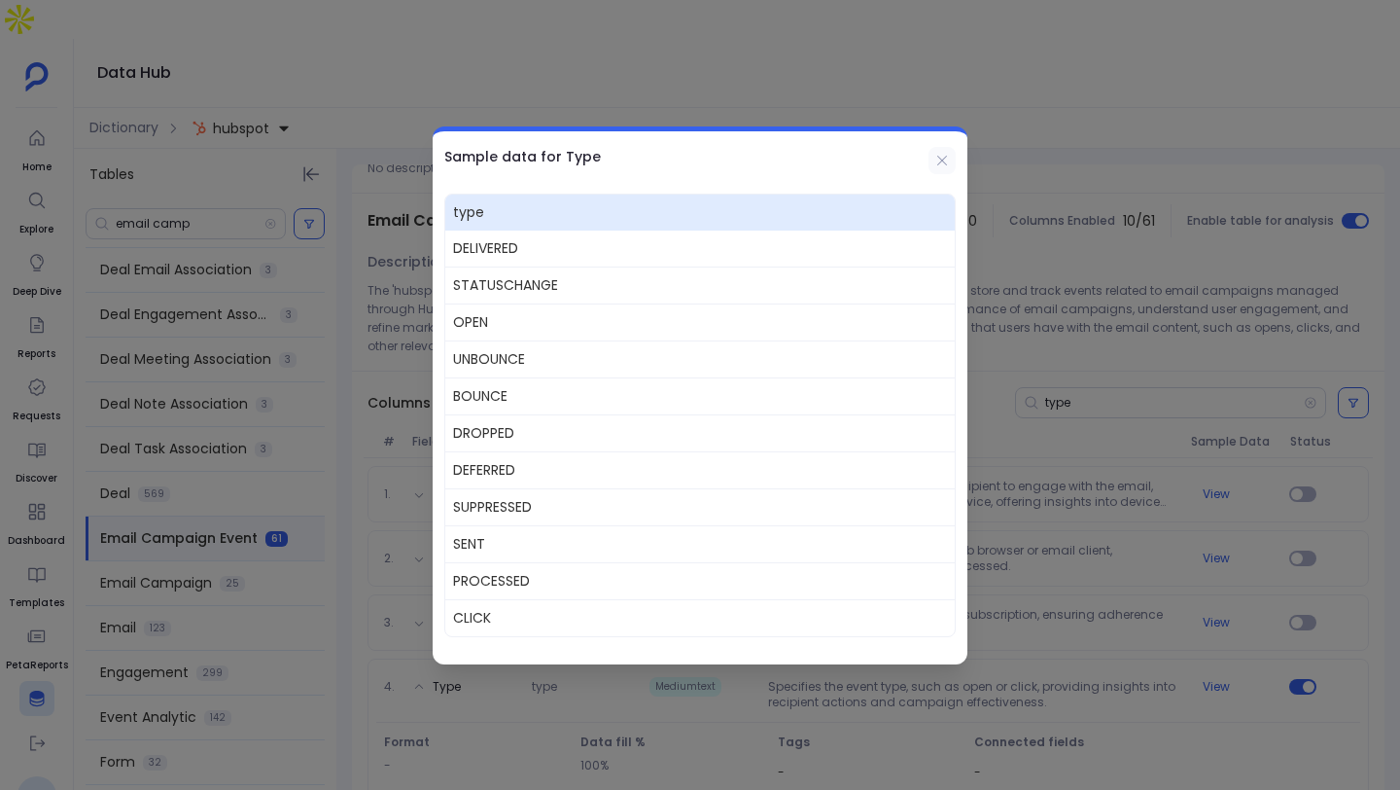
click at [942, 166] on icon at bounding box center [943, 161] width 16 height 16
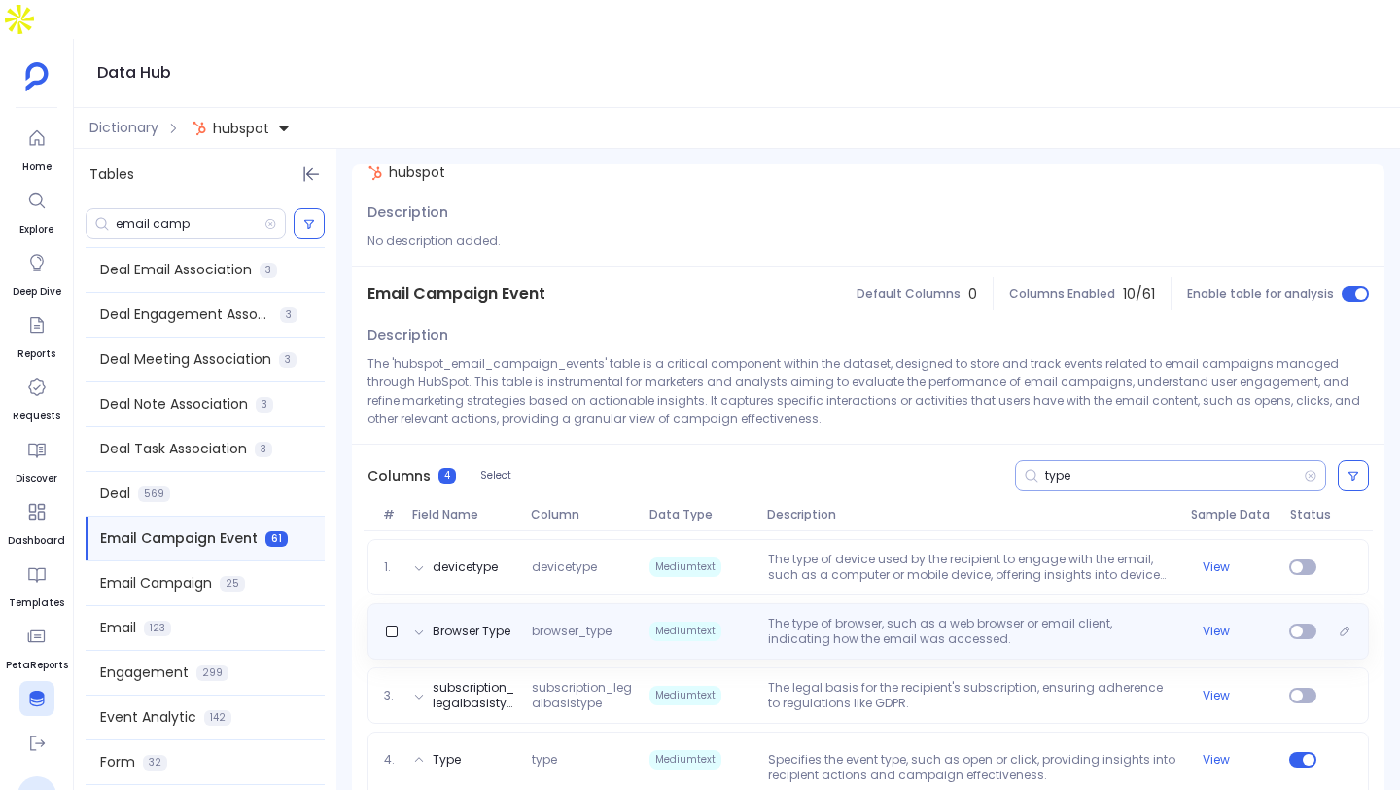
scroll to position [3, 0]
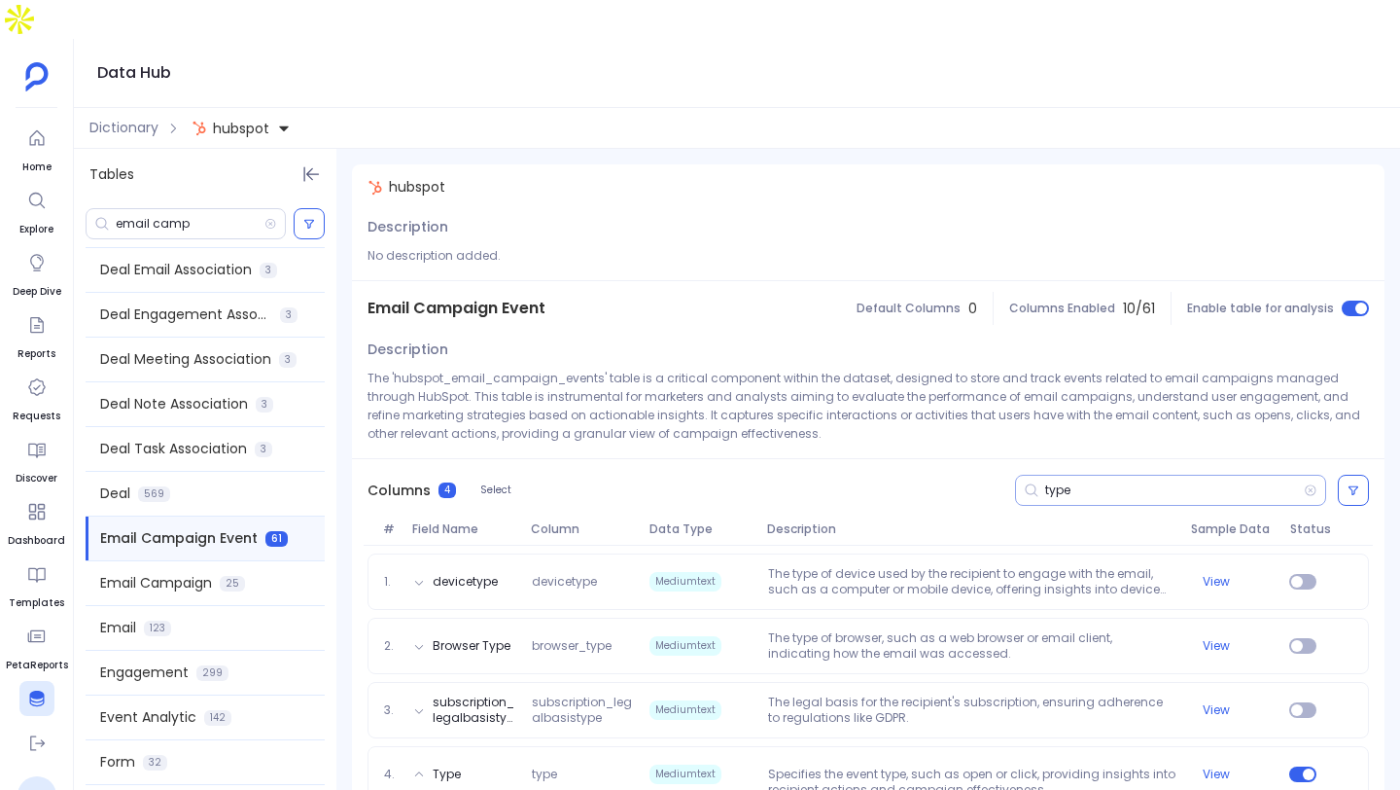
click at [1085, 482] on input "type" at bounding box center [1175, 490] width 259 height 16
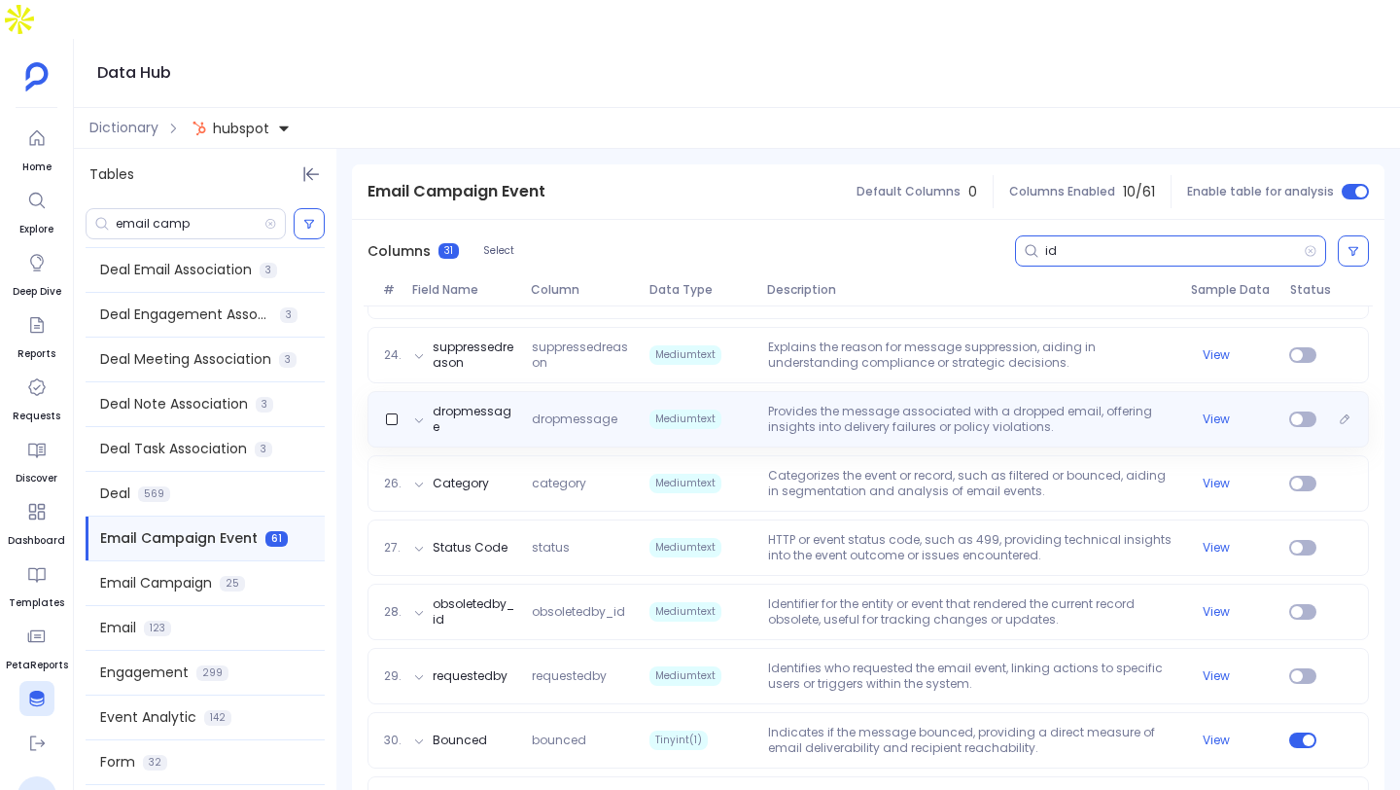
scroll to position [1741, 0]
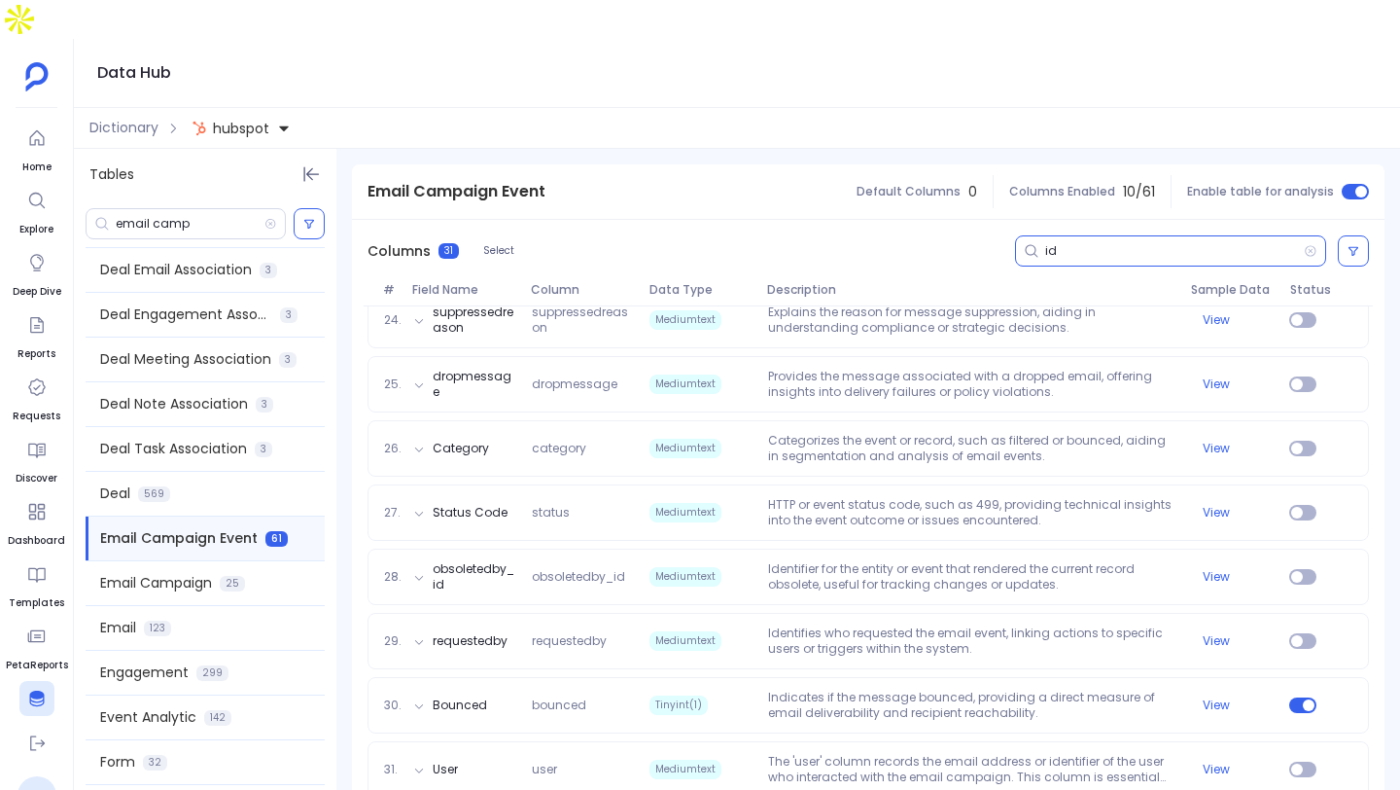
click at [1173, 235] on div "id" at bounding box center [1170, 250] width 311 height 31
click at [1140, 243] on input "id" at bounding box center [1175, 251] width 259 height 16
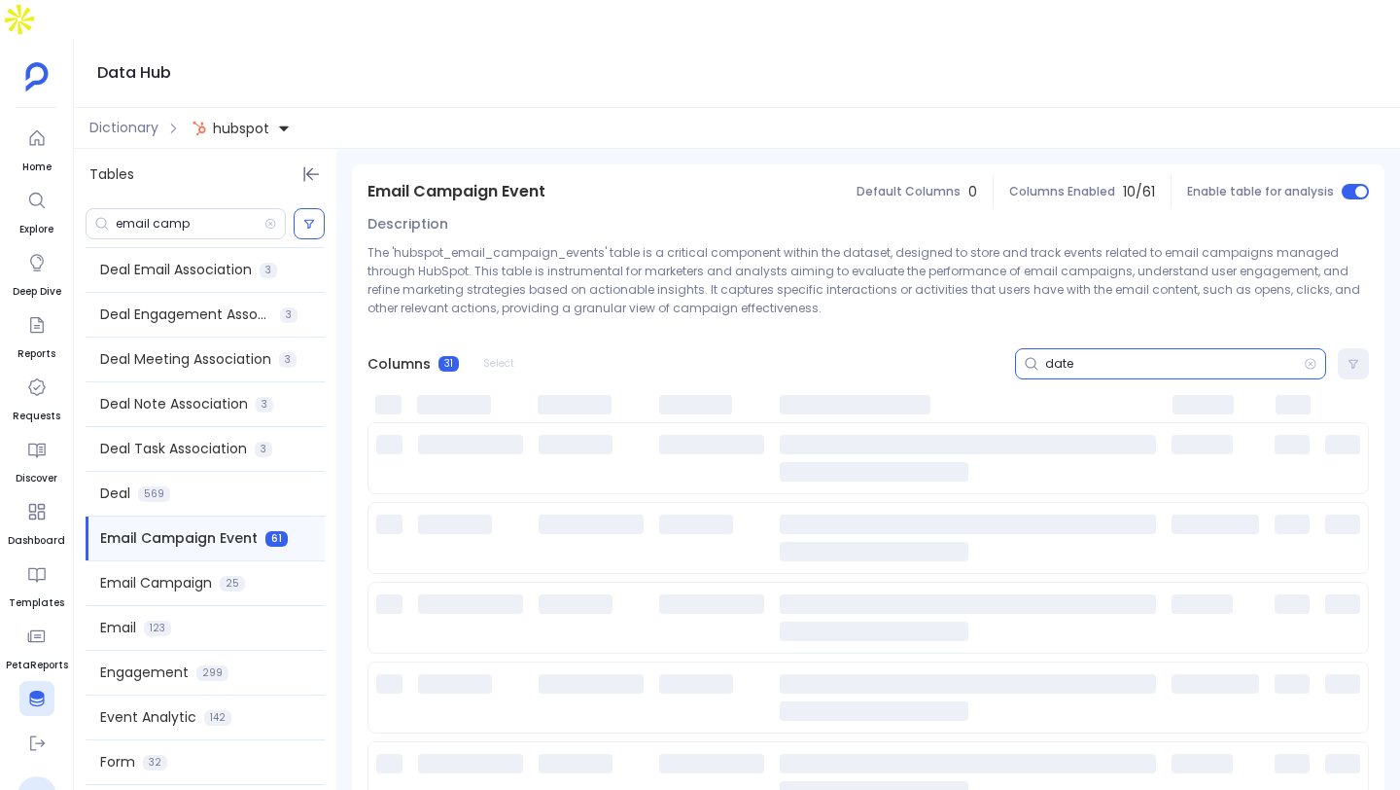
scroll to position [8, 0]
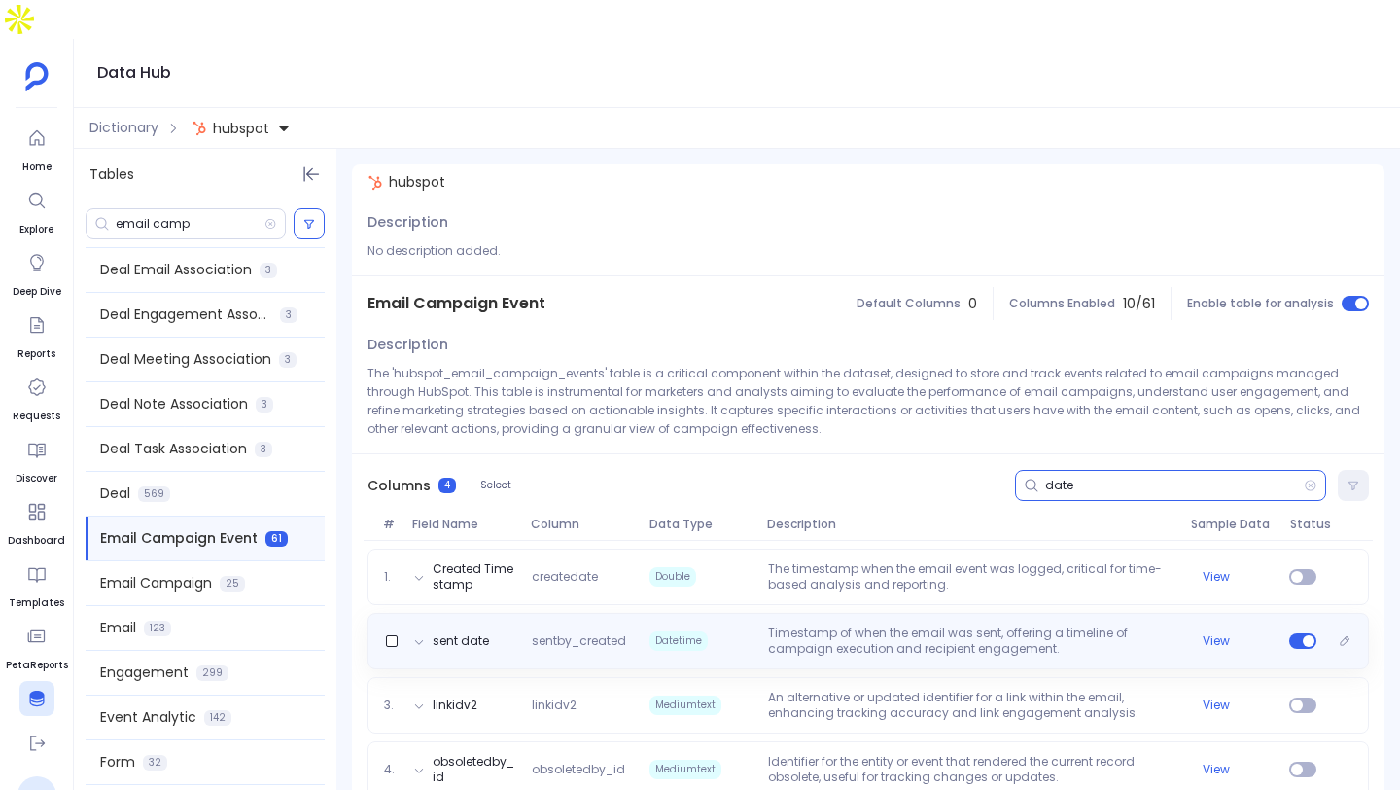
type input "date"
click at [1034, 625] on p "Timestamp of when the email was sent, offering a timeline of campaign execution…" at bounding box center [972, 640] width 423 height 31
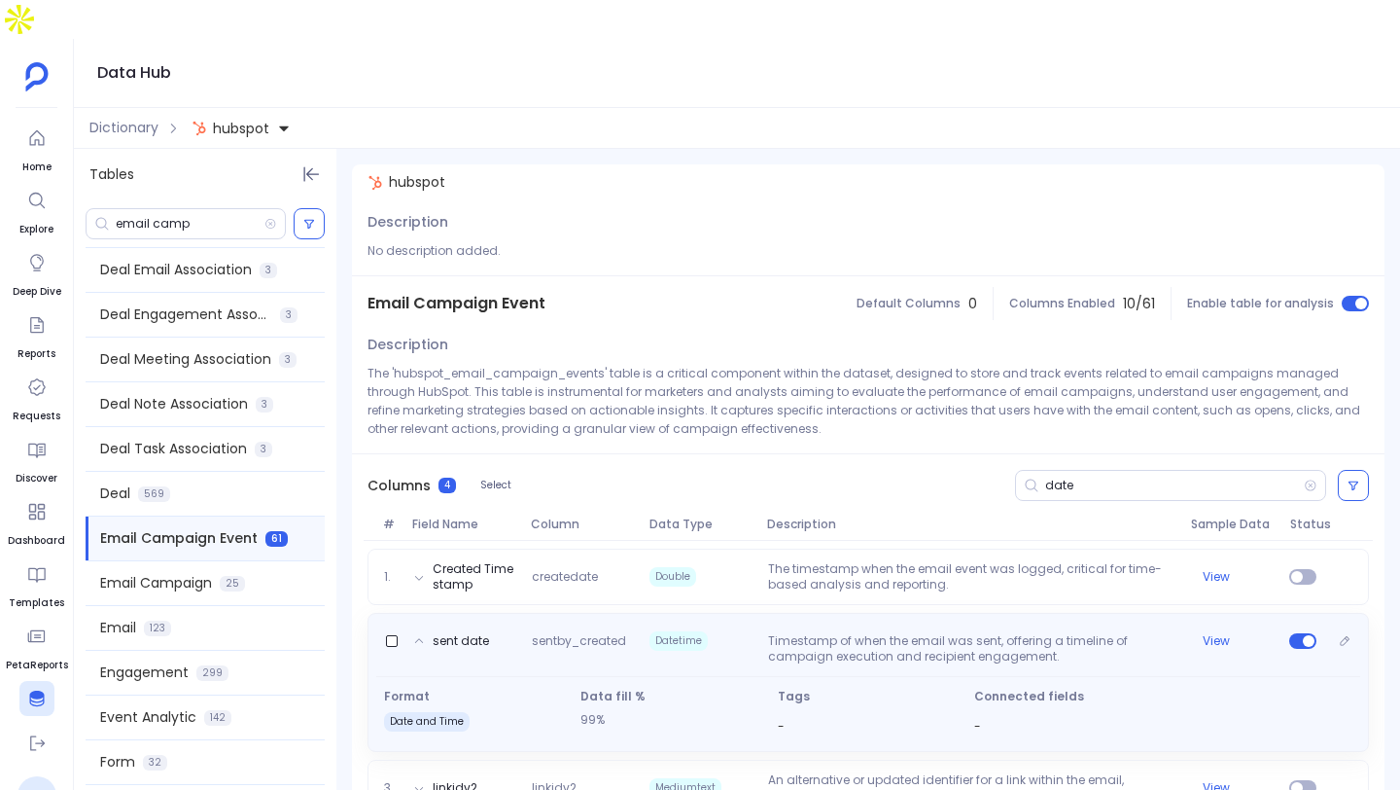
click at [1034, 633] on p "Timestamp of when the email was sent, offering a timeline of campaign execution…" at bounding box center [972, 648] width 423 height 31
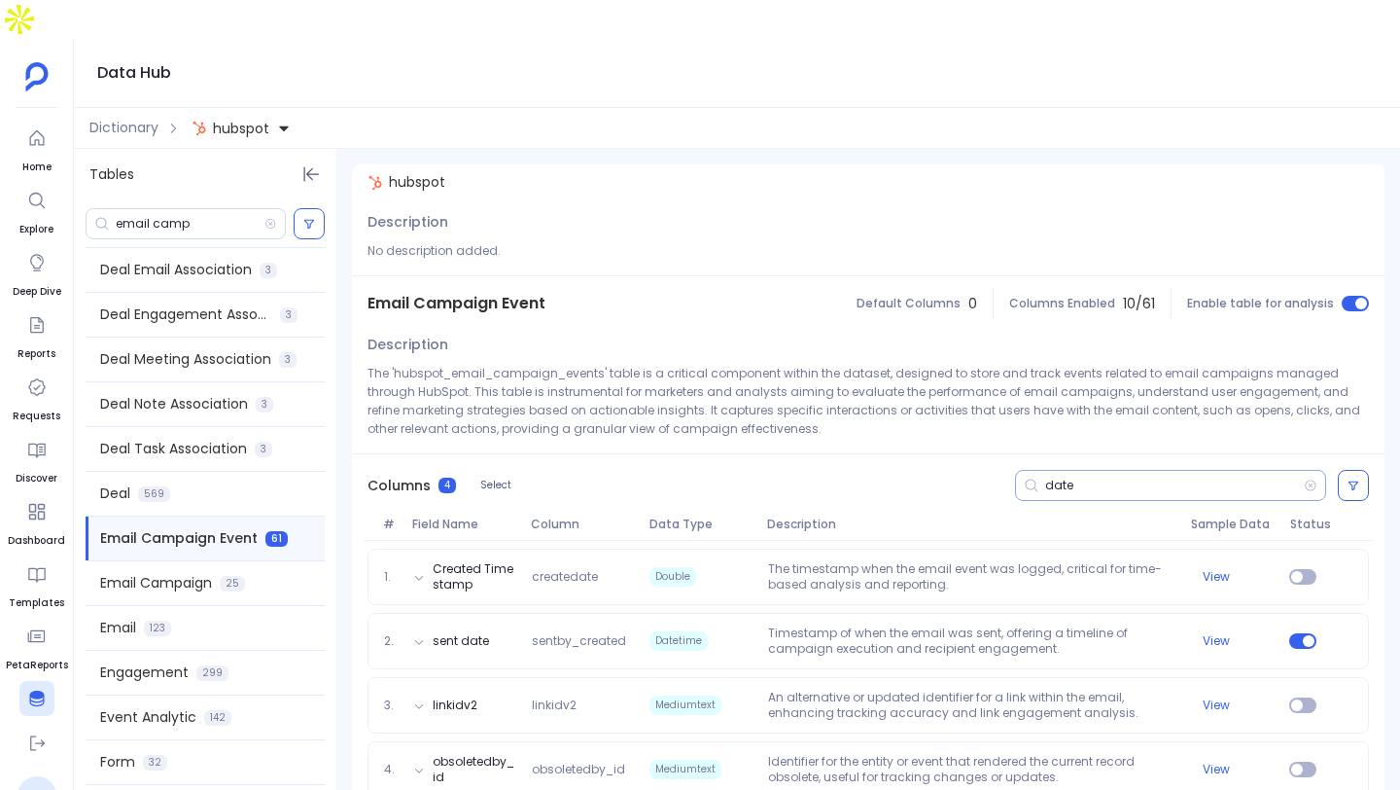
click at [1109, 478] on input "date" at bounding box center [1175, 486] width 259 height 16
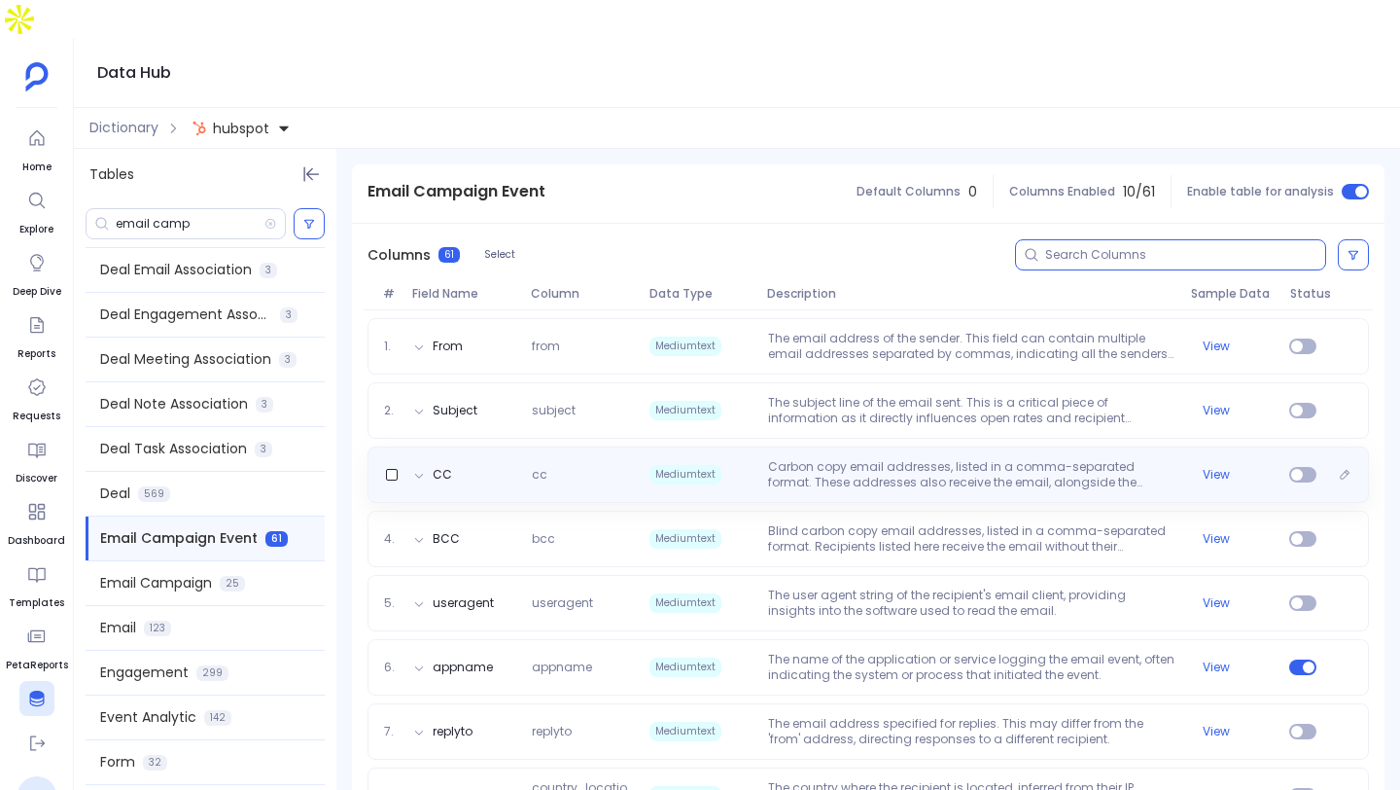
scroll to position [307, 0]
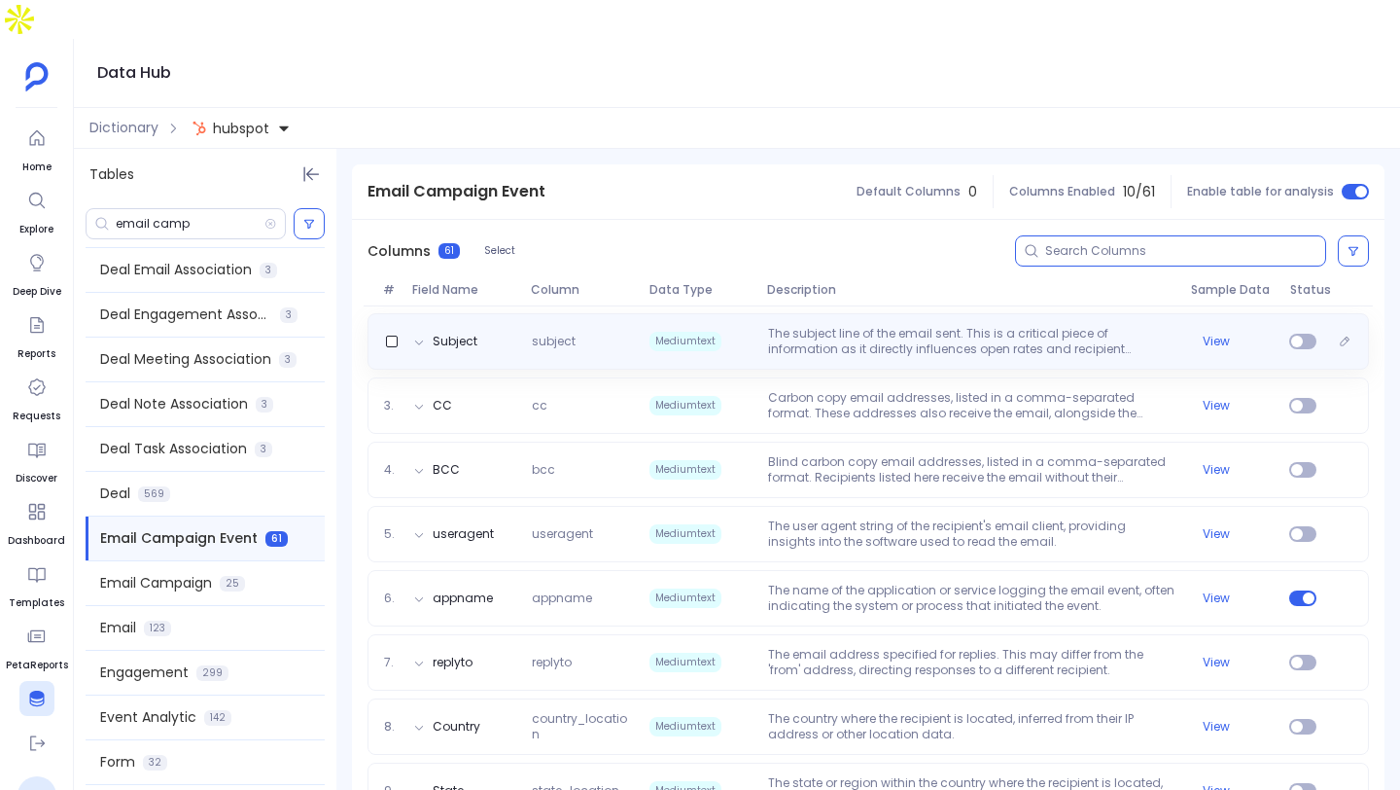
click at [941, 326] on p "The subject line of the email sent. This is a critical piece of information as …" at bounding box center [972, 341] width 423 height 31
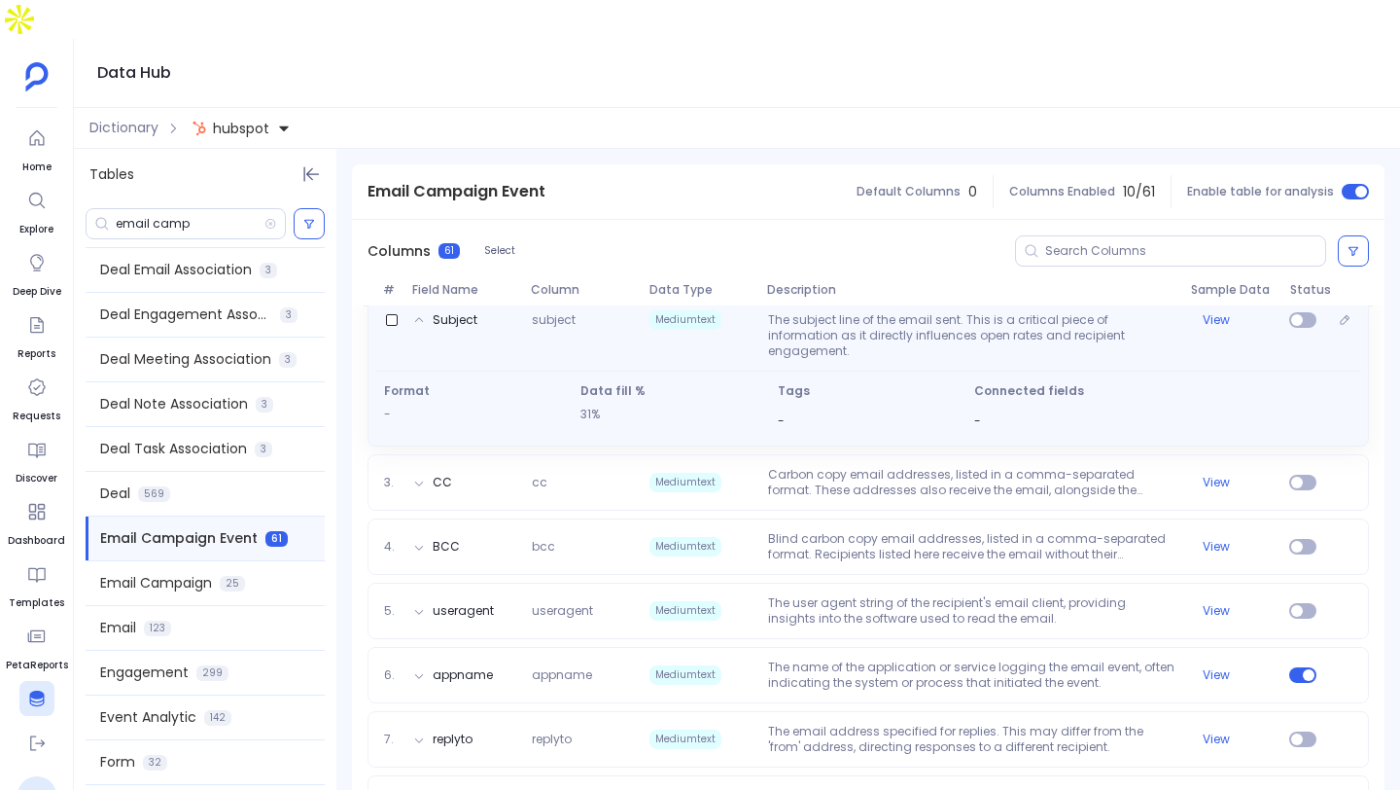
scroll to position [345, 0]
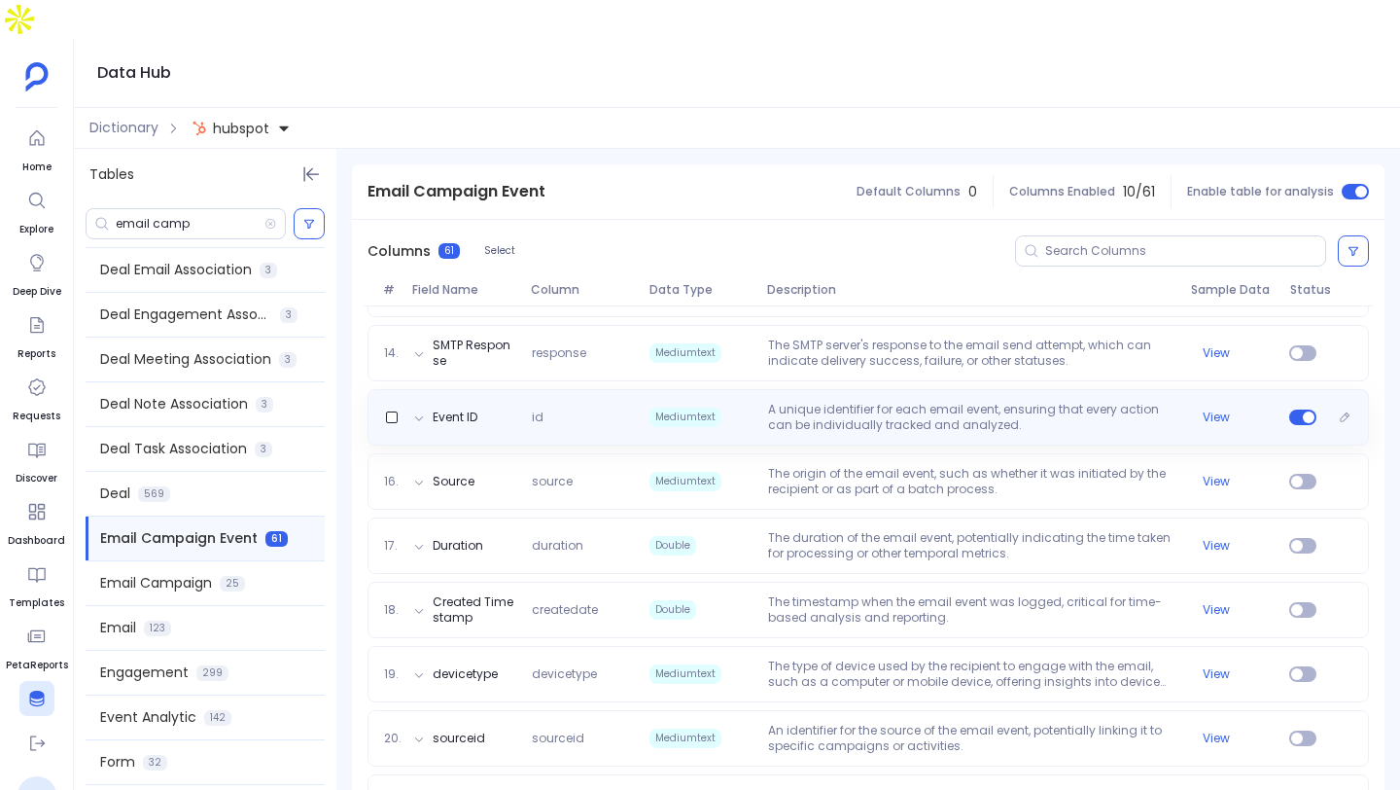
click at [963, 402] on p "A unique identifier for each email event, ensuring that every action can be ind…" at bounding box center [972, 417] width 423 height 31
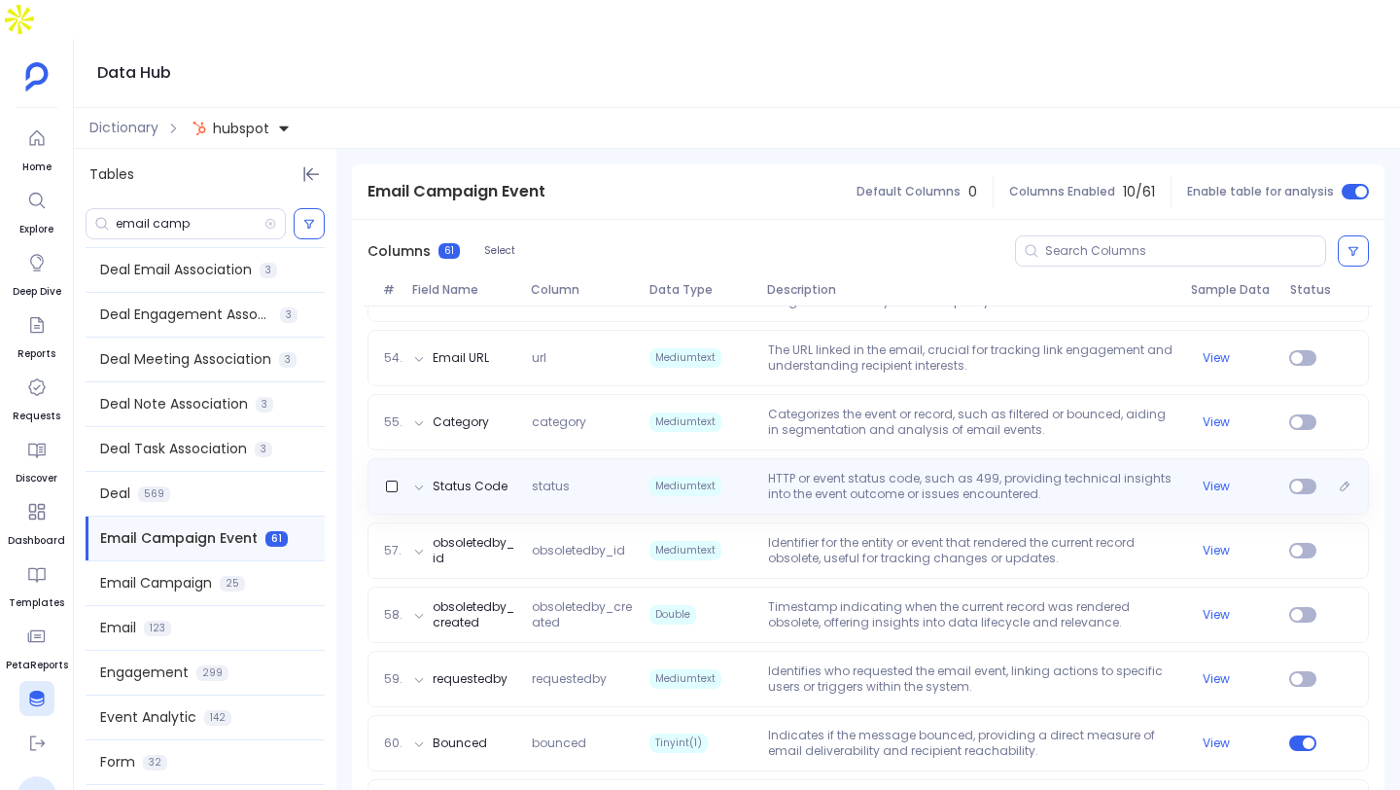
scroll to position [3749, 0]
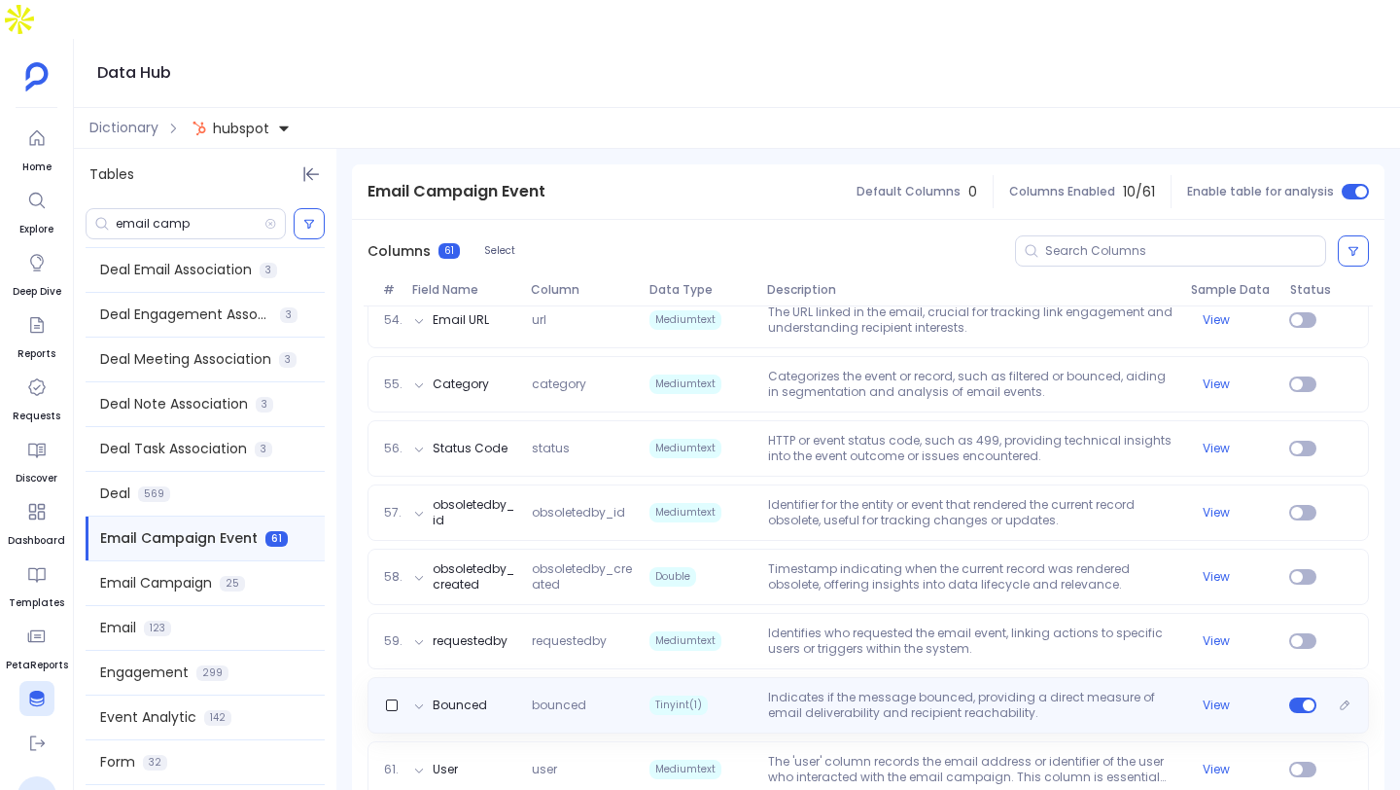
click at [964, 690] on p "Indicates if the message bounced, providing a direct measure of email deliverab…" at bounding box center [972, 705] width 423 height 31
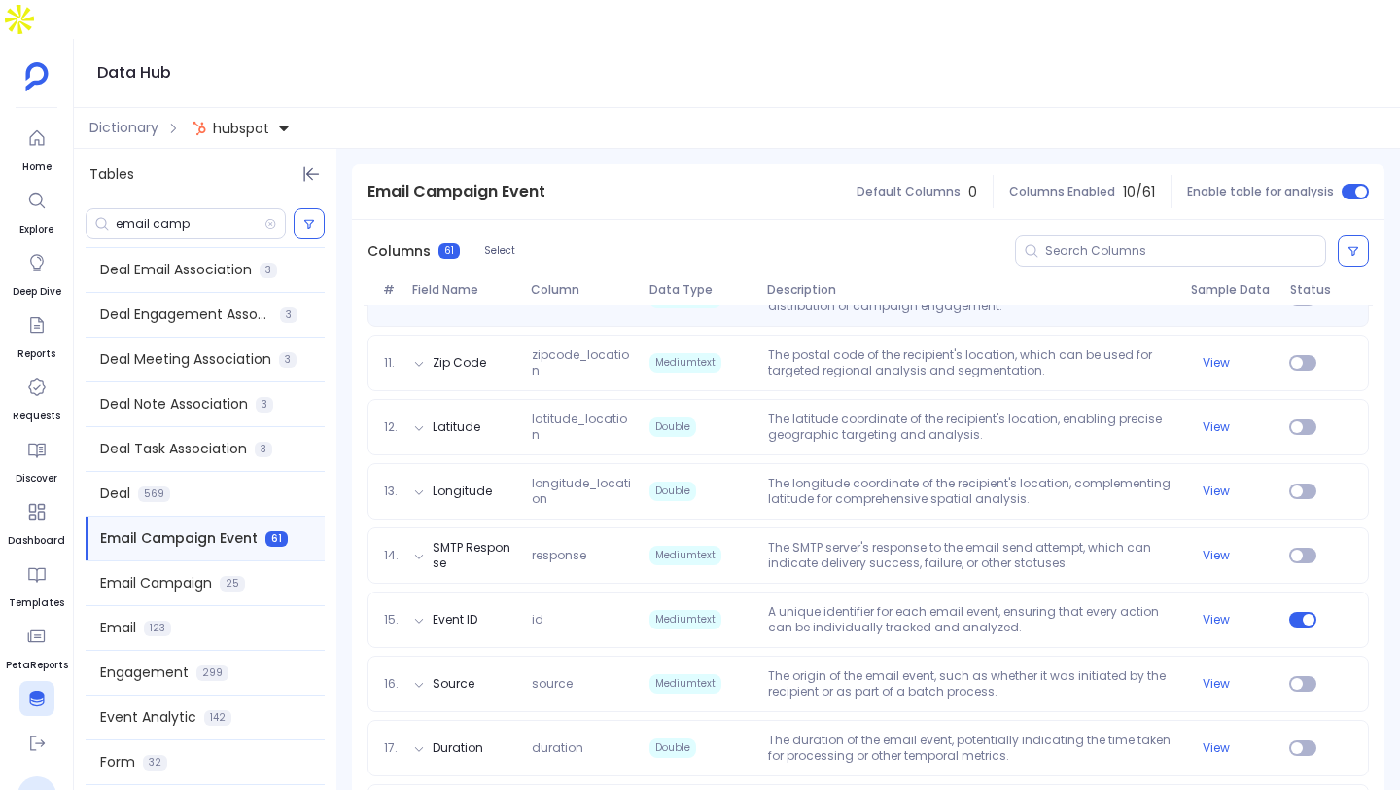
scroll to position [810, 0]
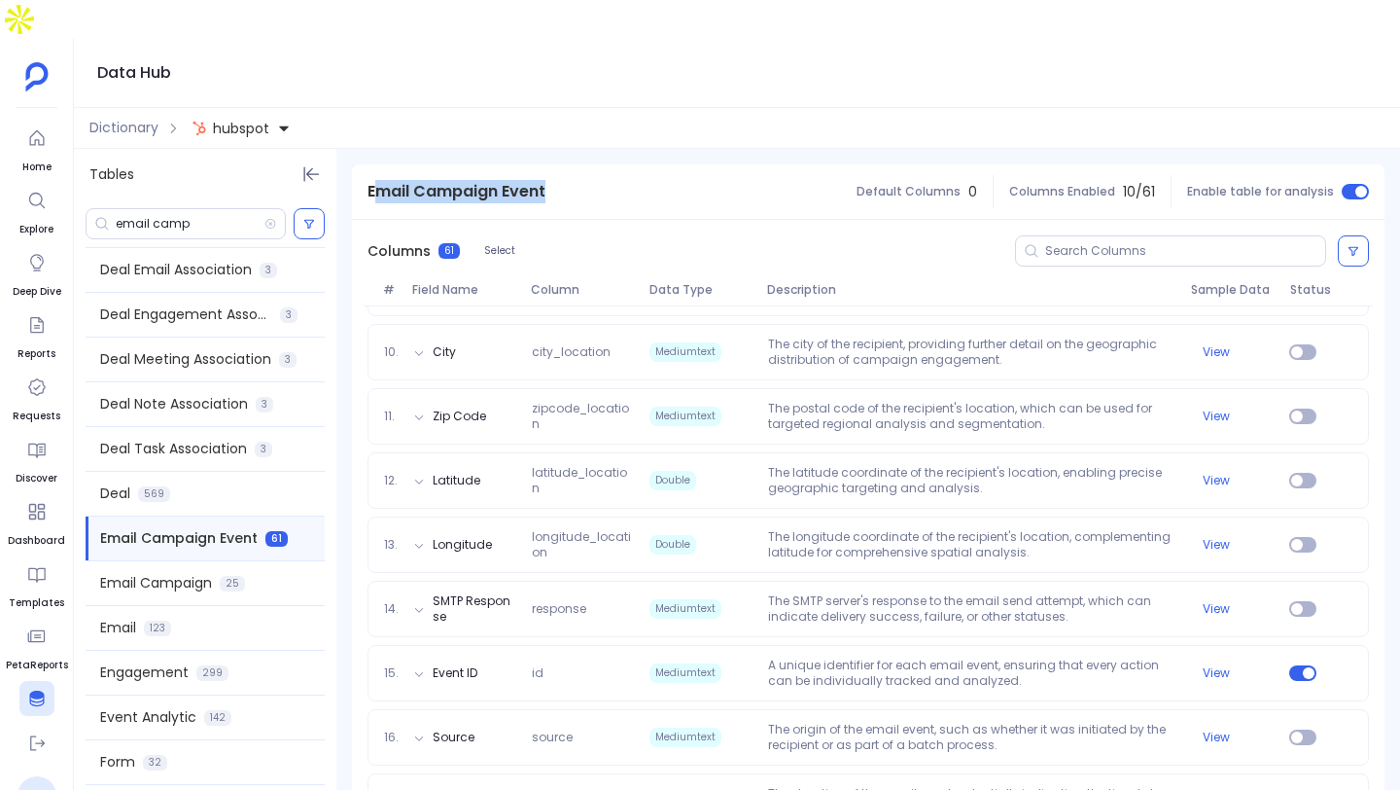
drag, startPoint x: 382, startPoint y: 143, endPoint x: 621, endPoint y: 172, distance: 241.0
click at [621, 172] on div "Email Campaign Event Default Columns 0 Columns Enabled 10 / 61 Enable table for…" at bounding box center [868, 191] width 1033 height 54
click at [378, 180] on span "Email Campaign Event" at bounding box center [457, 191] width 178 height 23
drag, startPoint x: 359, startPoint y: 151, endPoint x: 455, endPoint y: 150, distance: 96.3
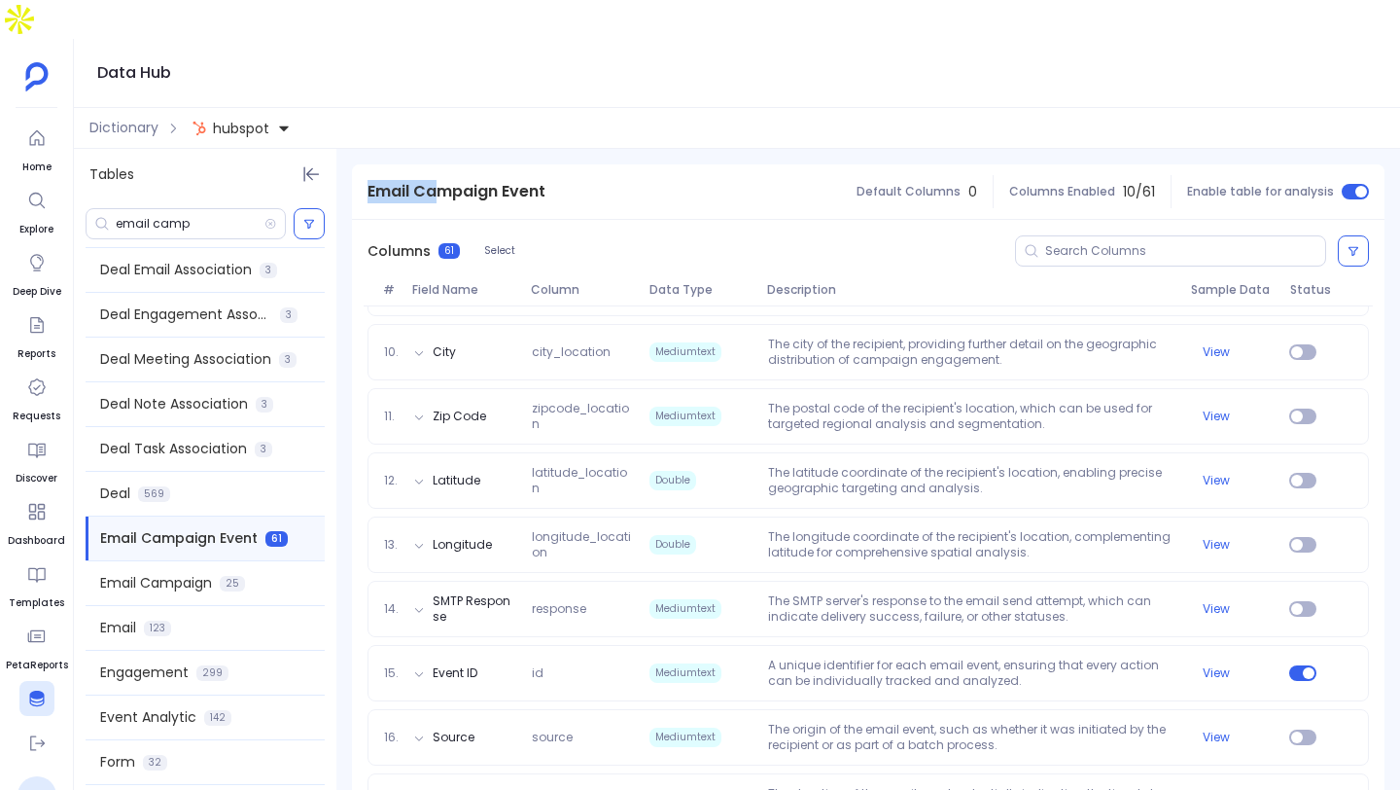
click at [454, 164] on div "Email Campaign Event" at bounding box center [456, 191] width 209 height 54
click at [382, 168] on div "Email Campaign Event" at bounding box center [456, 191] width 209 height 54
drag, startPoint x: 372, startPoint y: 148, endPoint x: 542, endPoint y: 168, distance: 171.4
click at [542, 168] on div "Email Campaign Event" at bounding box center [456, 191] width 209 height 54
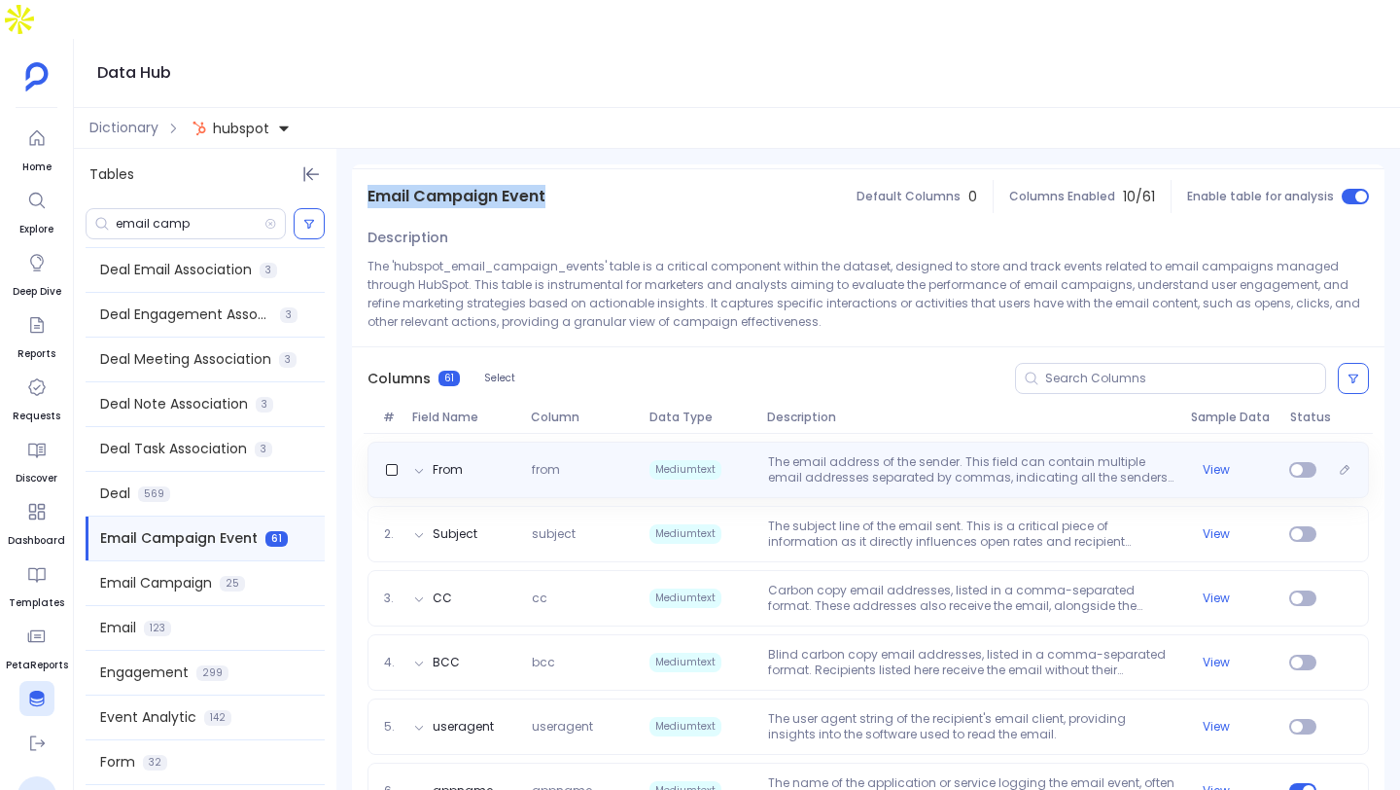
scroll to position [116, 0]
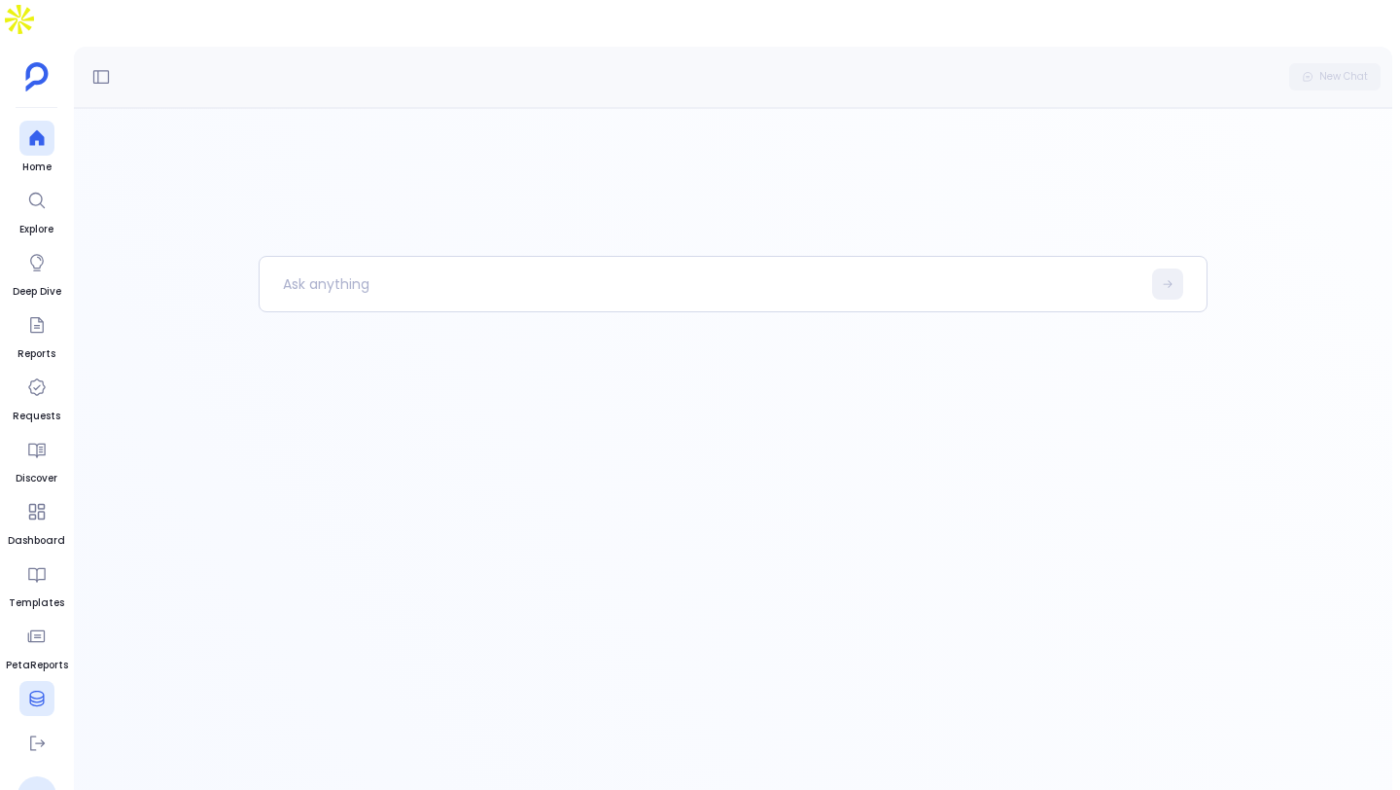
click at [56, 681] on link "Data Hub" at bounding box center [37, 708] width 50 height 54
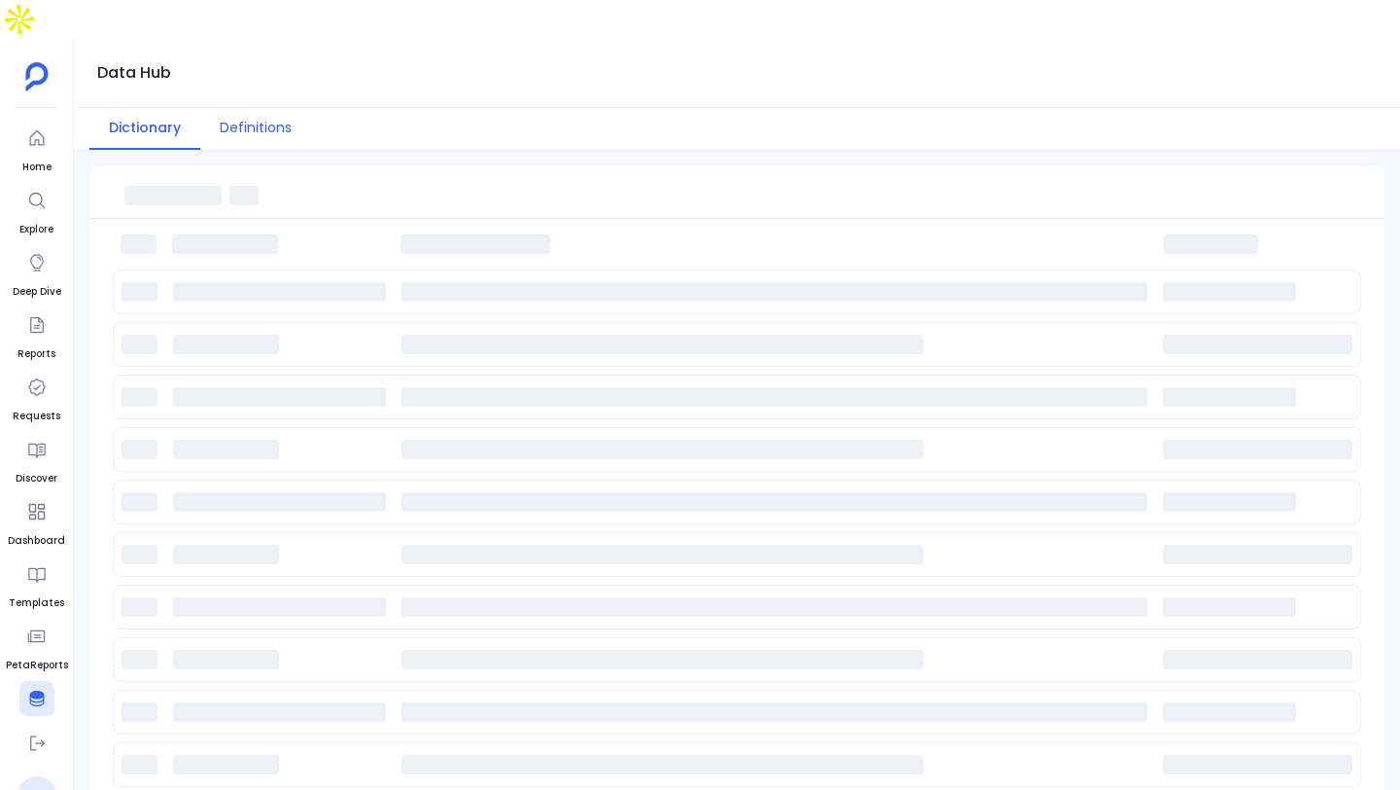
click at [266, 108] on button "Definitions" at bounding box center [255, 129] width 111 height 42
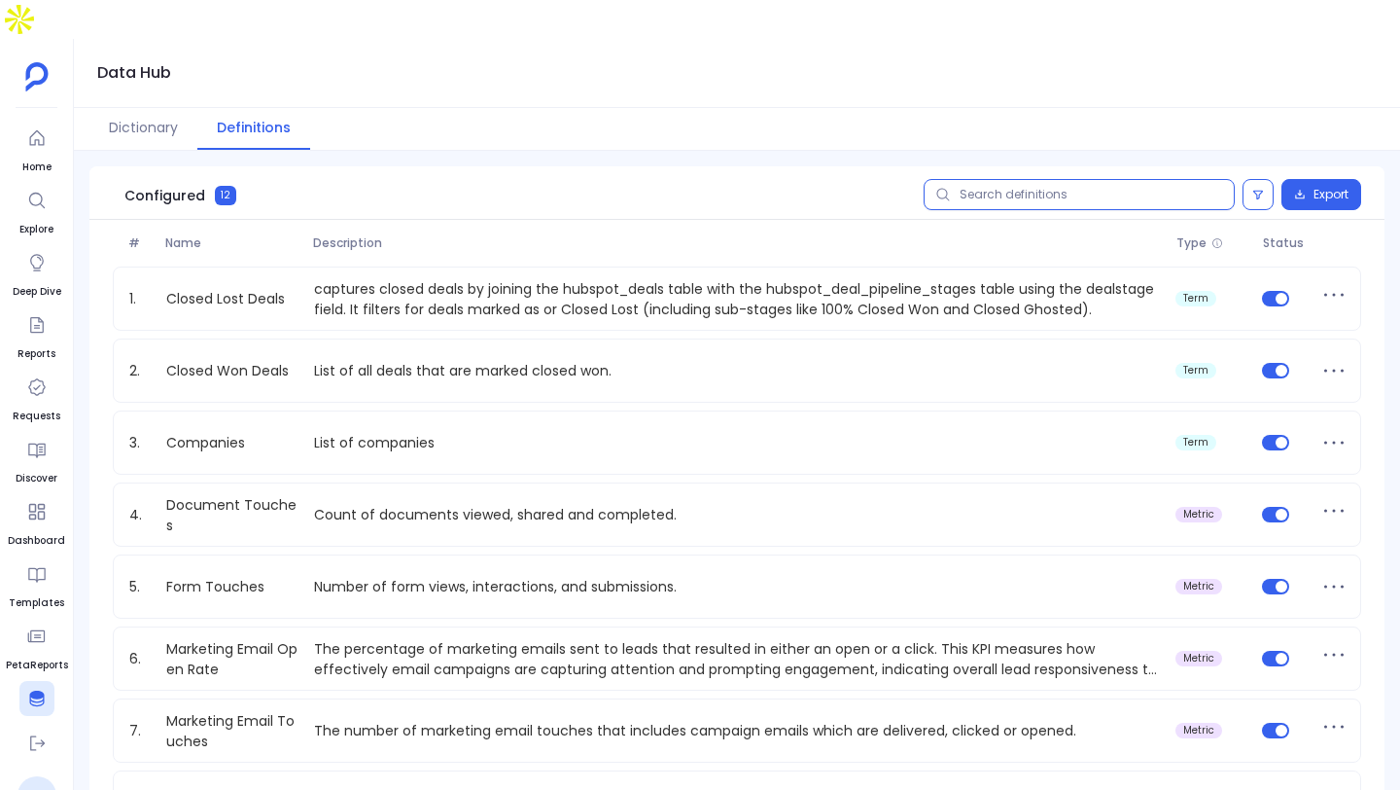
click at [1048, 179] on input "text" at bounding box center [1079, 194] width 311 height 31
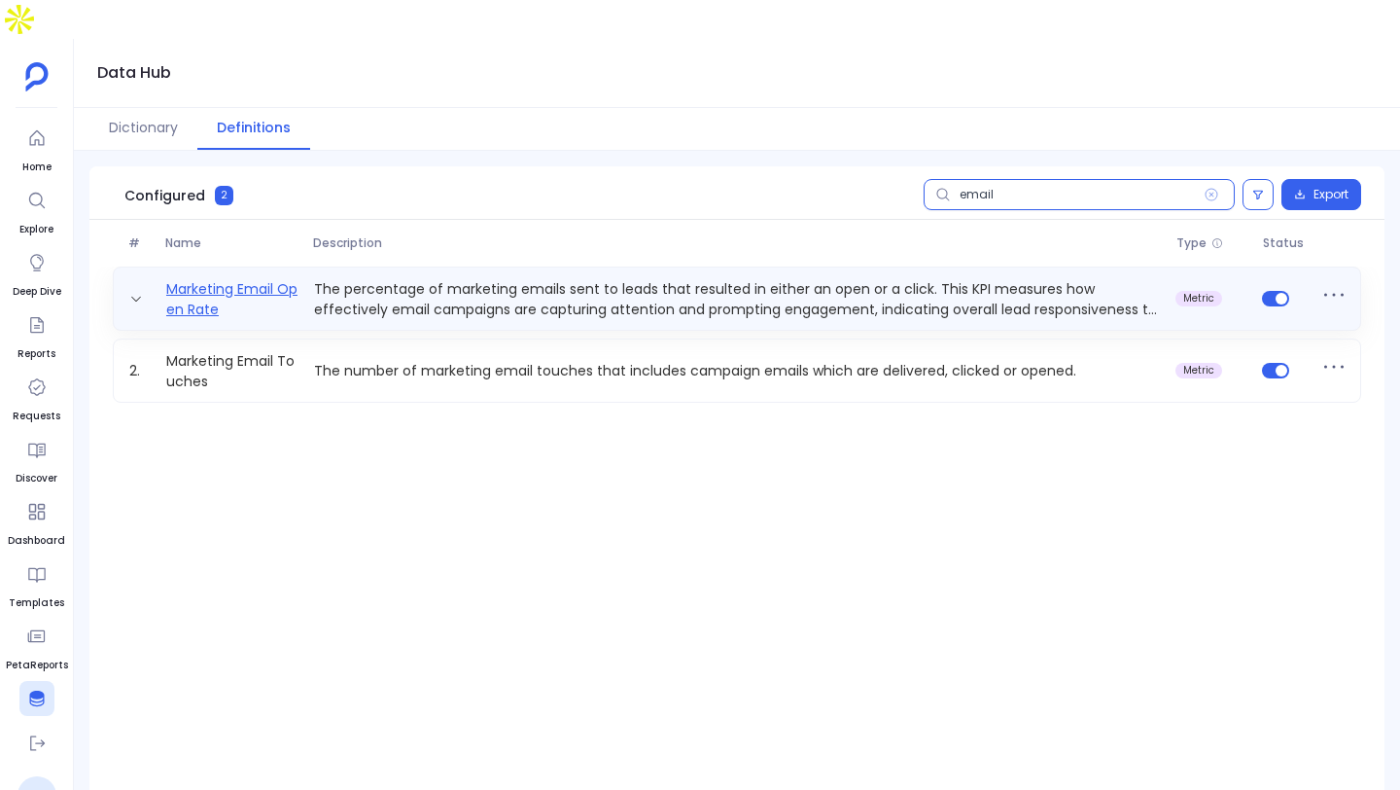
type input "email"
click at [296, 279] on link "Marketing Email Open Rate" at bounding box center [233, 298] width 148 height 39
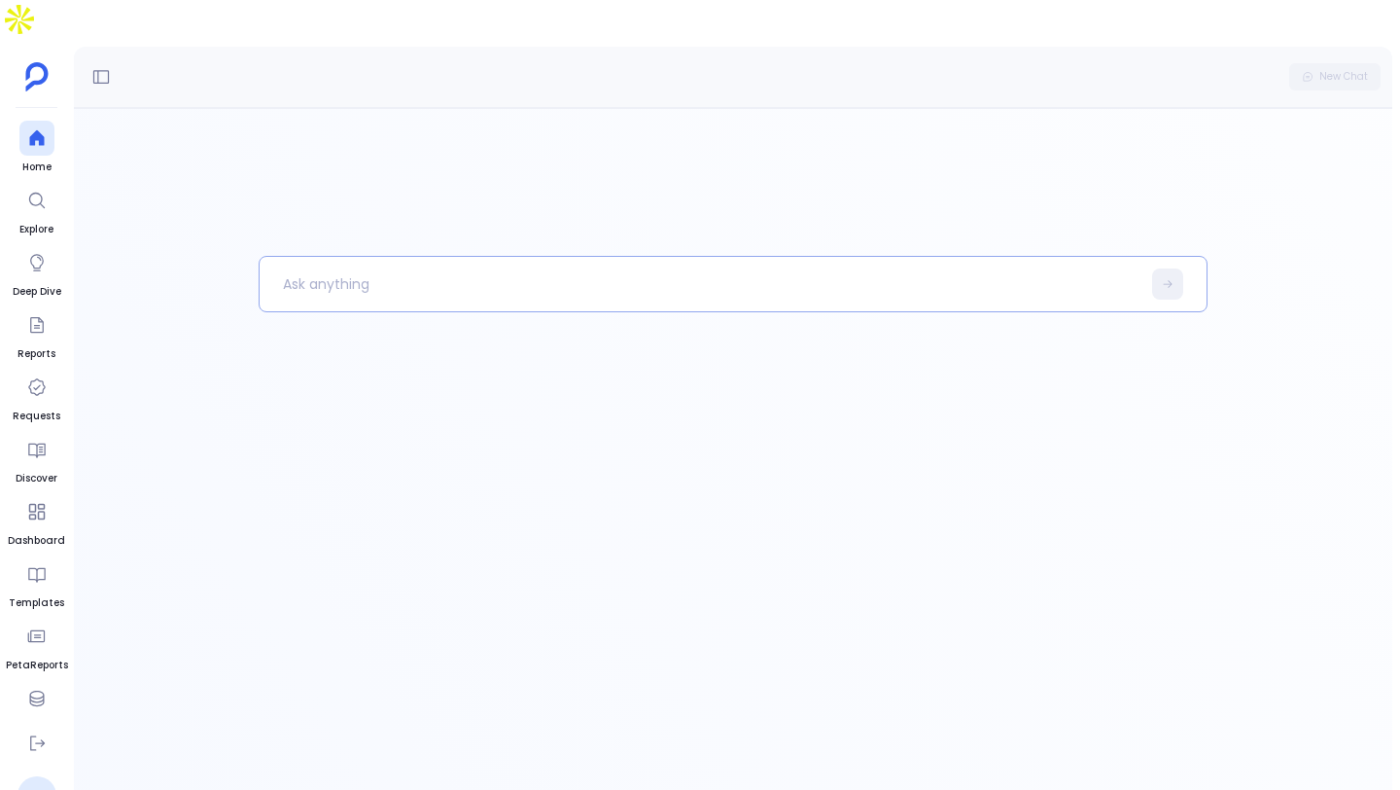
click at [724, 259] on p at bounding box center [700, 284] width 881 height 51
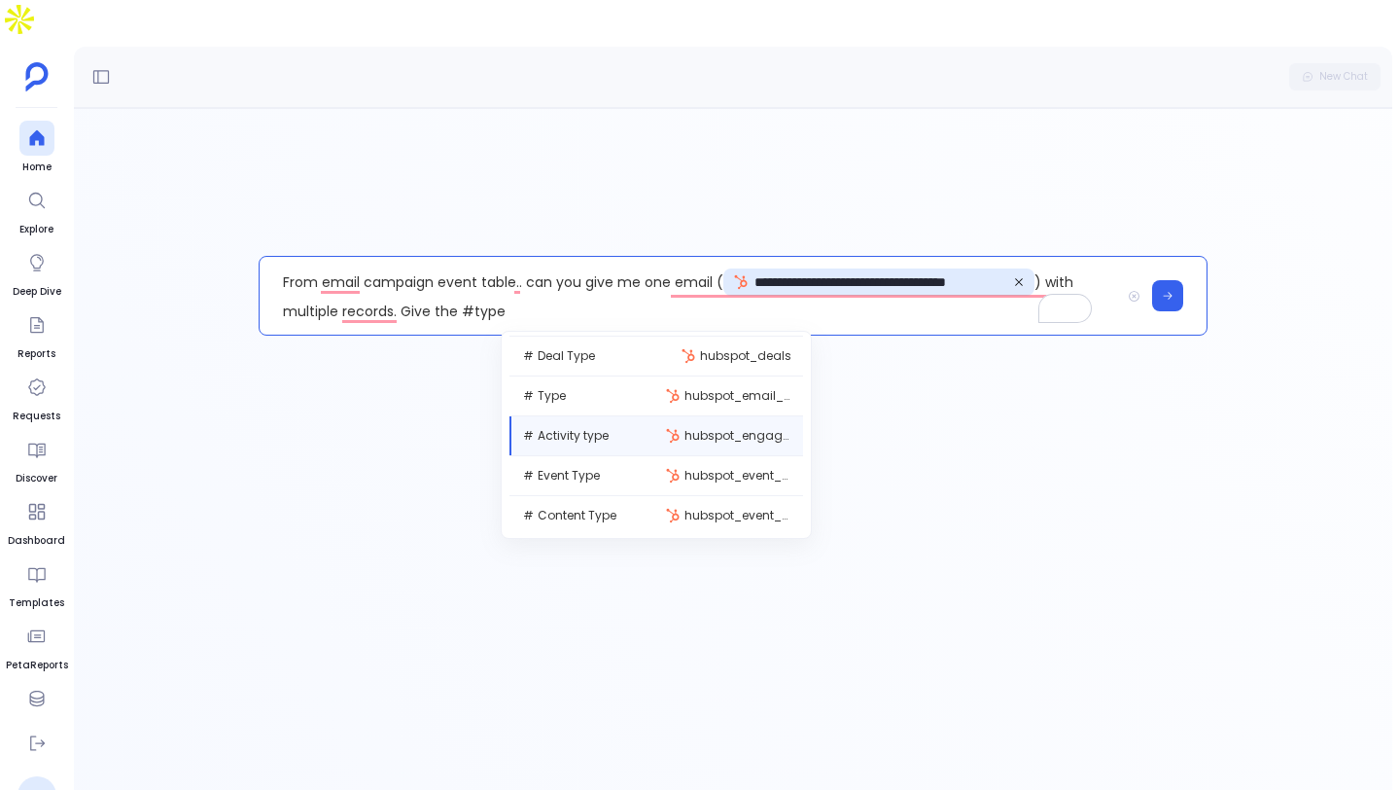
scroll to position [79, 0]
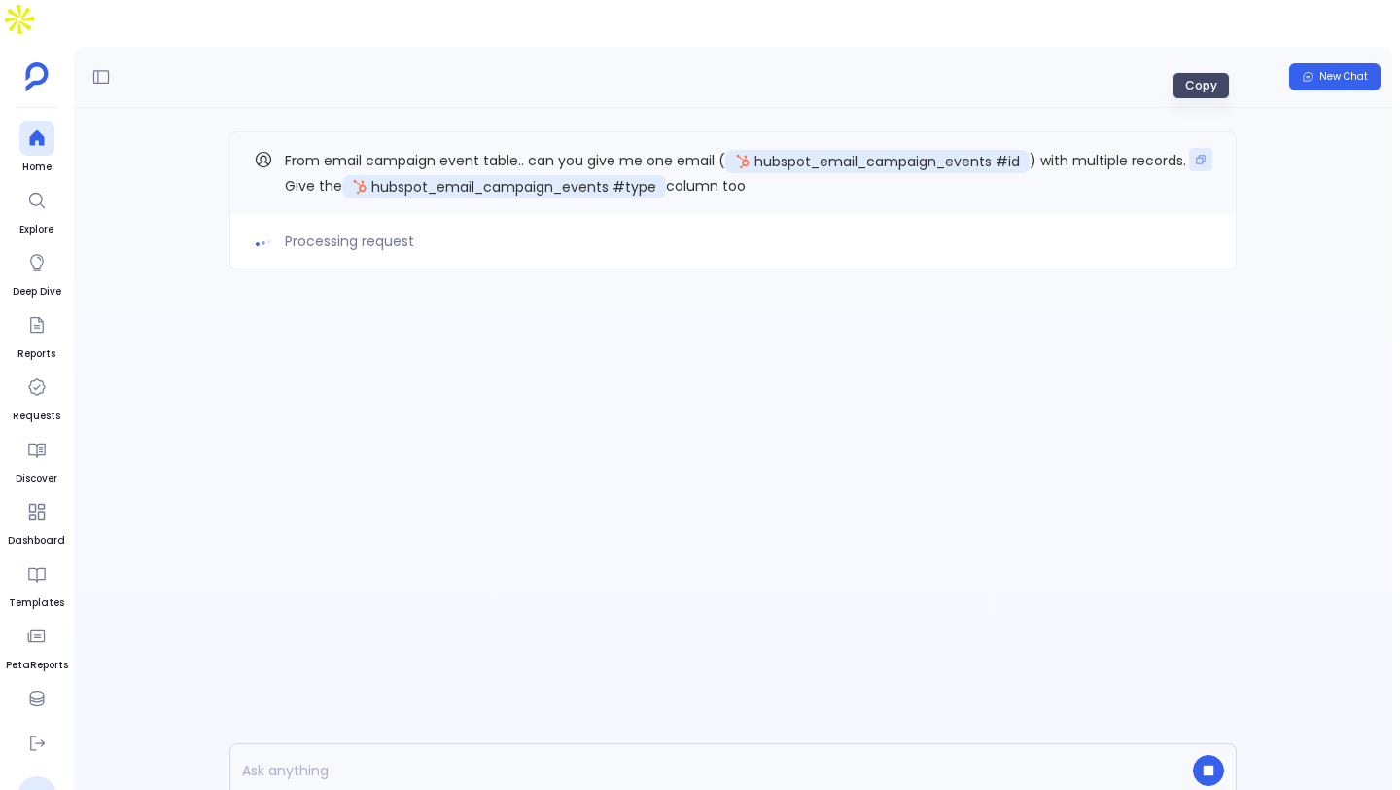
click at [1208, 148] on button "Copy" at bounding box center [1200, 159] width 23 height 23
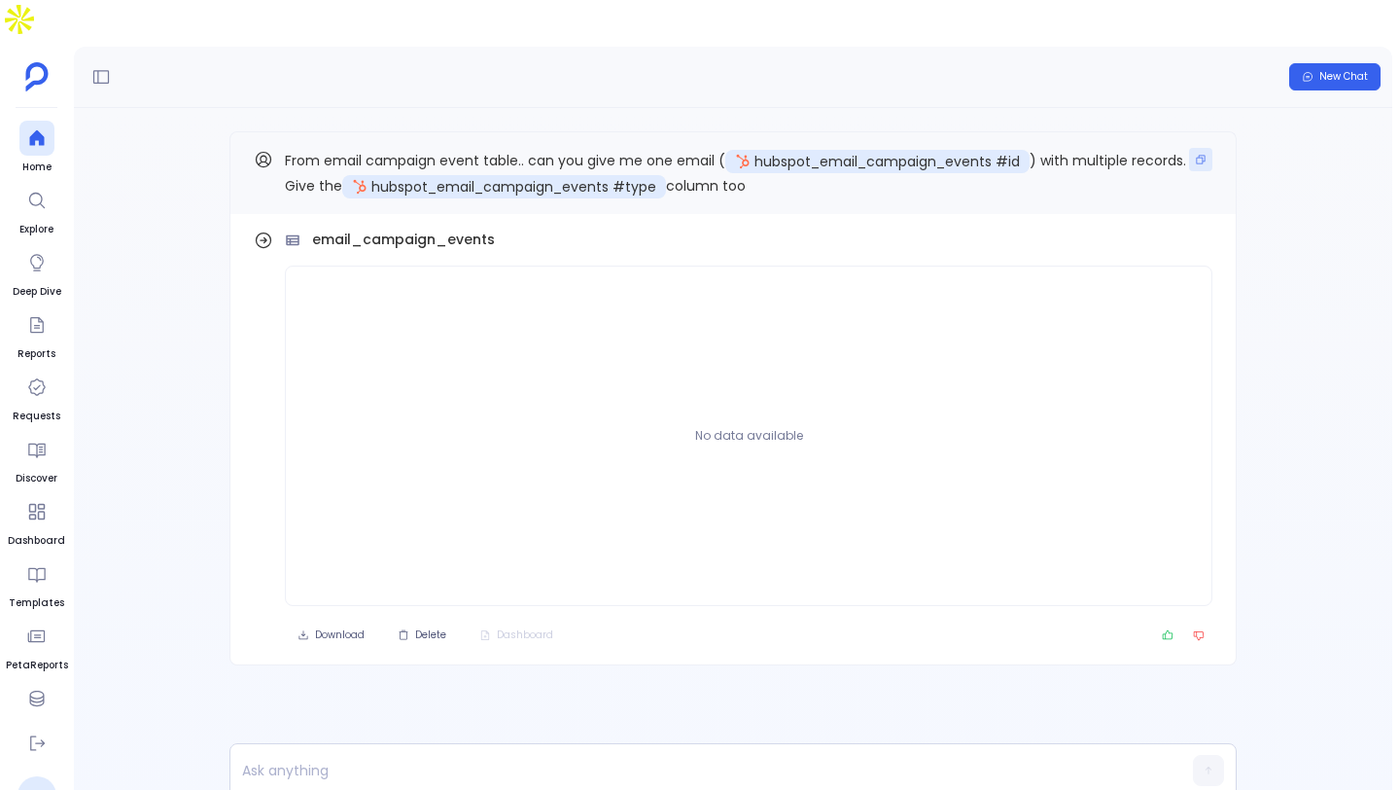
click at [1211, 148] on button "Copy" at bounding box center [1200, 159] width 23 height 23
click at [22, 121] on div at bounding box center [36, 138] width 35 height 35
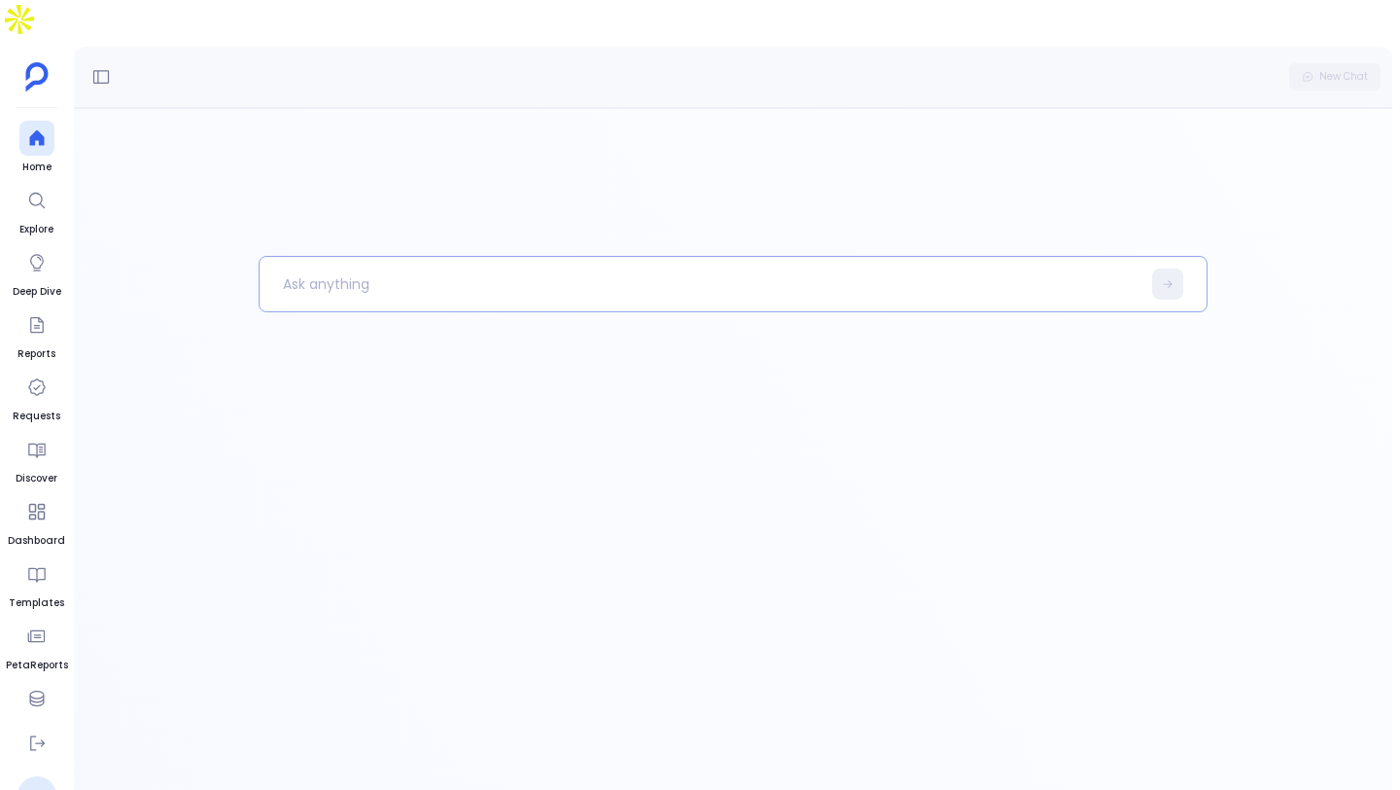
click at [361, 259] on p at bounding box center [700, 284] width 881 height 51
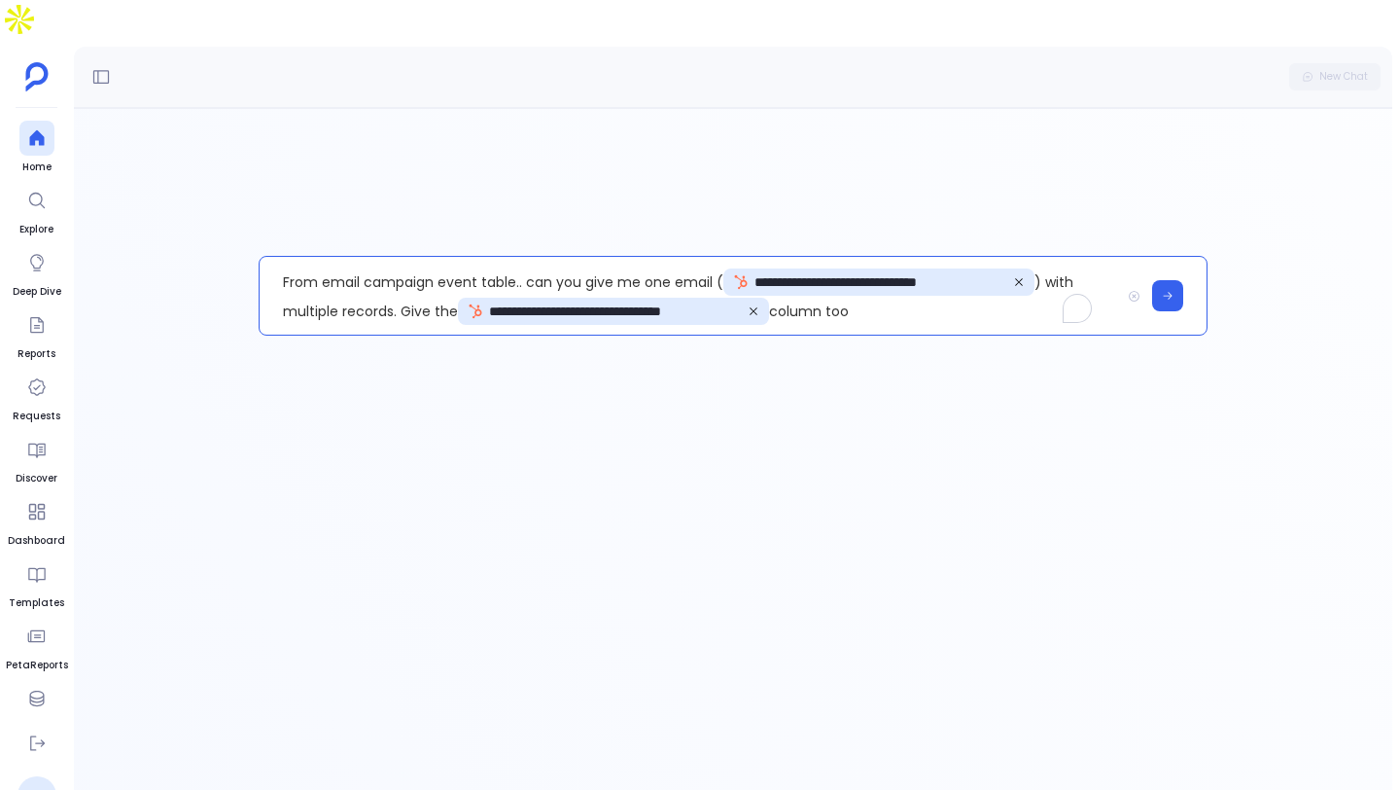
click at [586, 257] on p "**********" at bounding box center [690, 296] width 861 height 78
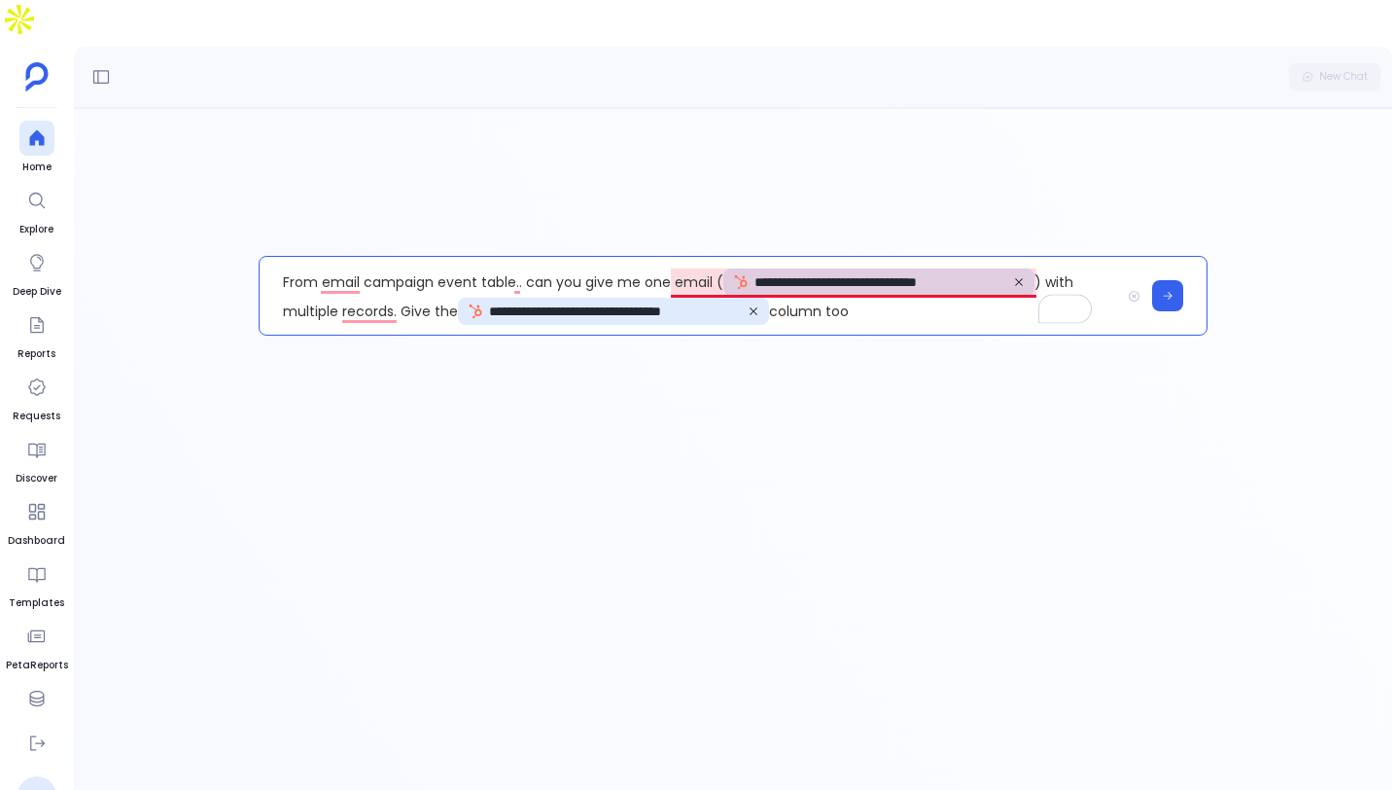
click at [687, 257] on p "**********" at bounding box center [690, 296] width 861 height 78
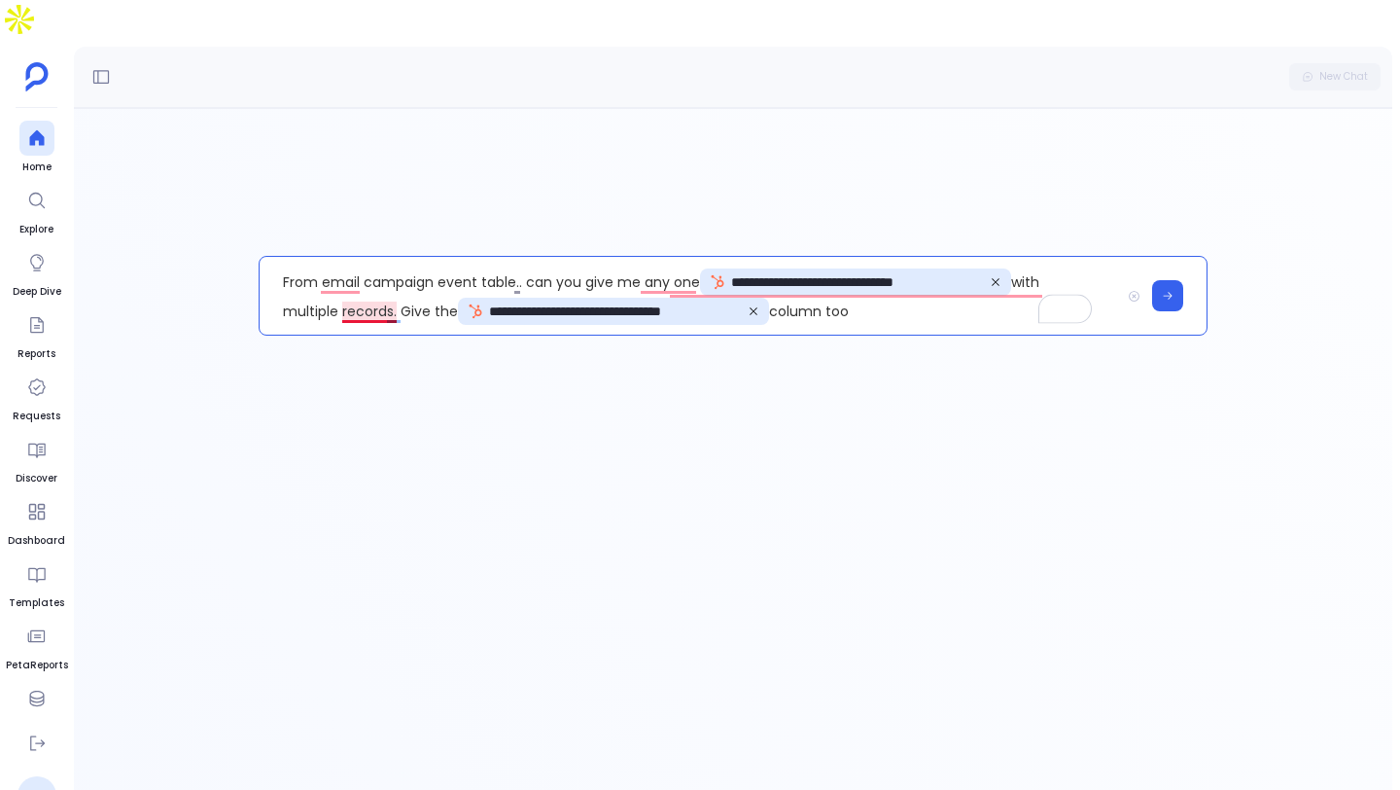
click at [388, 269] on p "**********" at bounding box center [690, 296] width 861 height 78
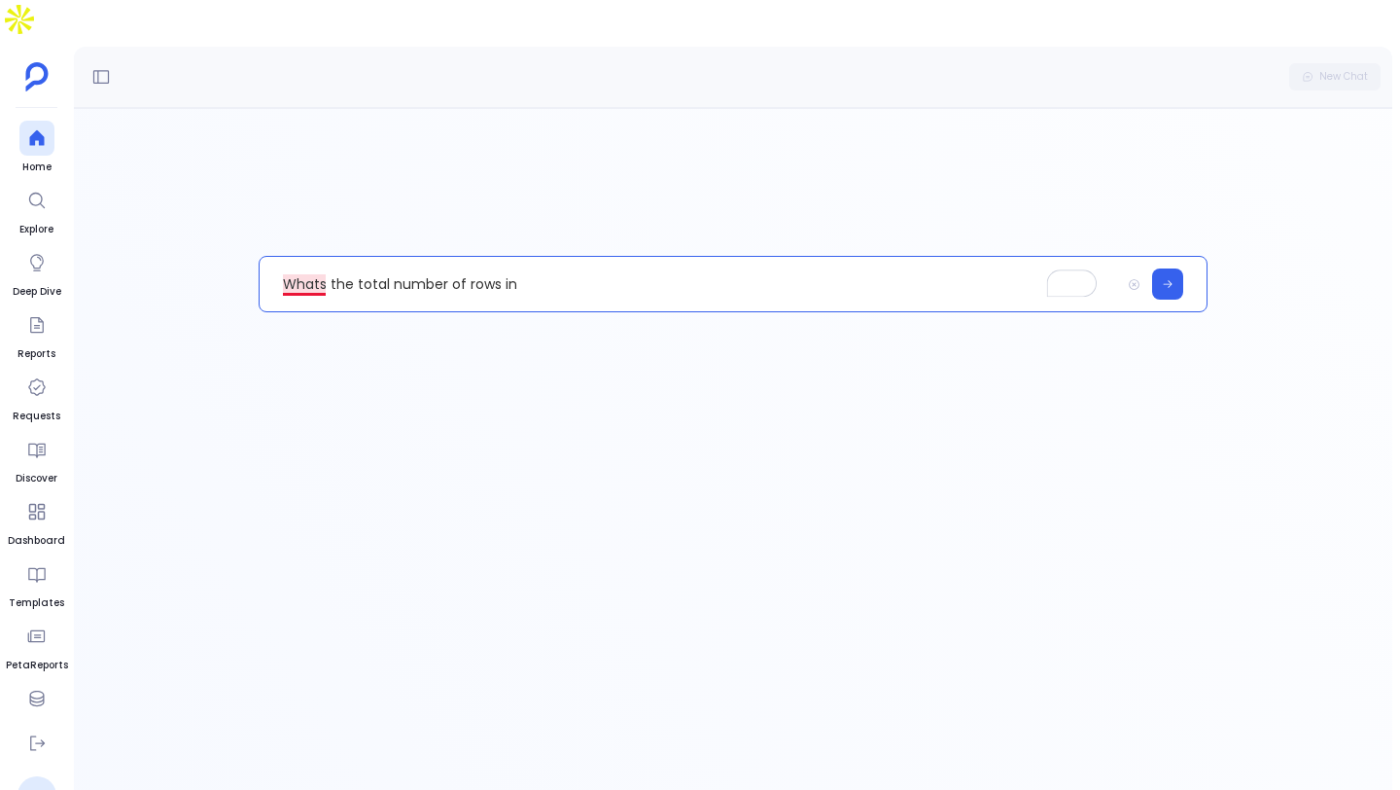
click at [301, 259] on p "Whats the total number of rows in" at bounding box center [690, 284] width 861 height 51
click at [538, 259] on p "What's the total number of rows in" at bounding box center [690, 284] width 861 height 51
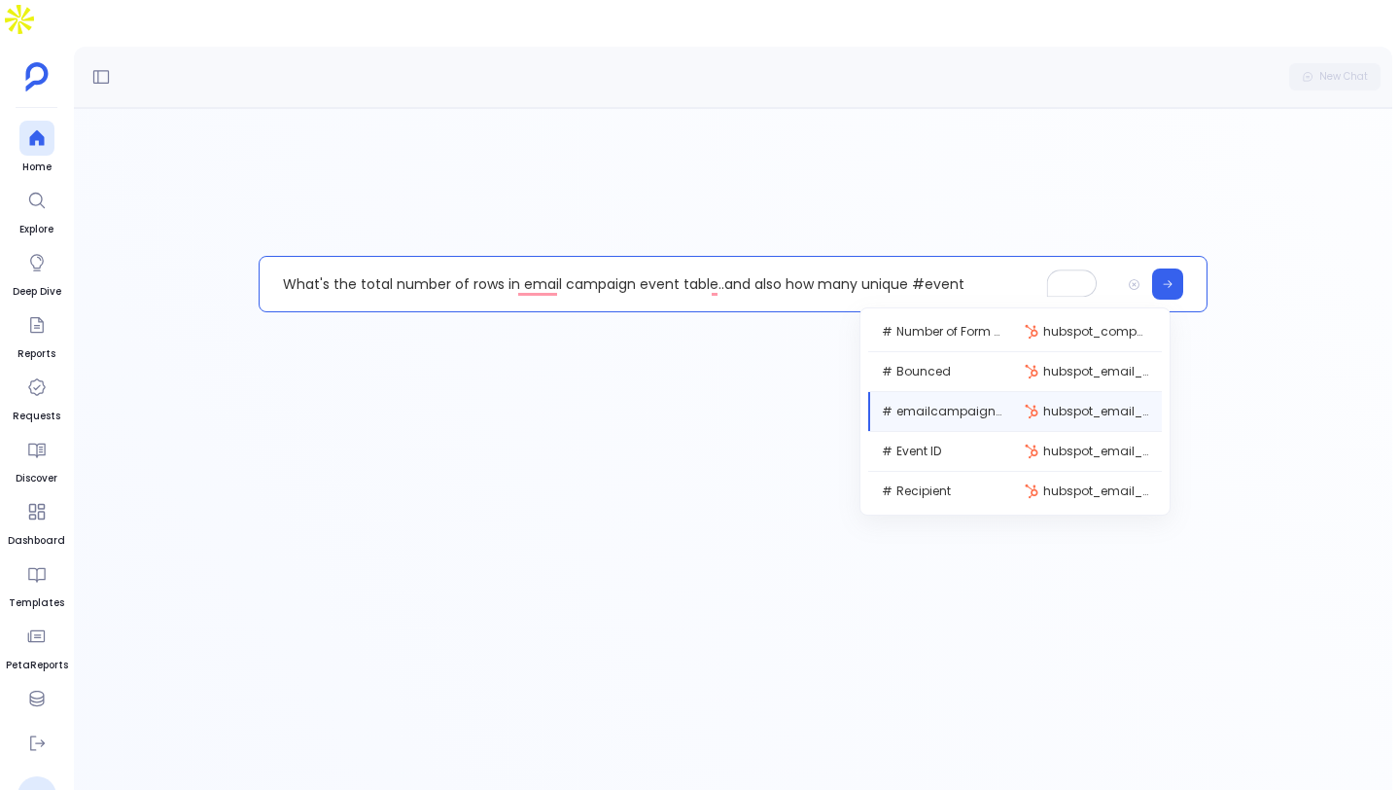
scroll to position [39, 0]
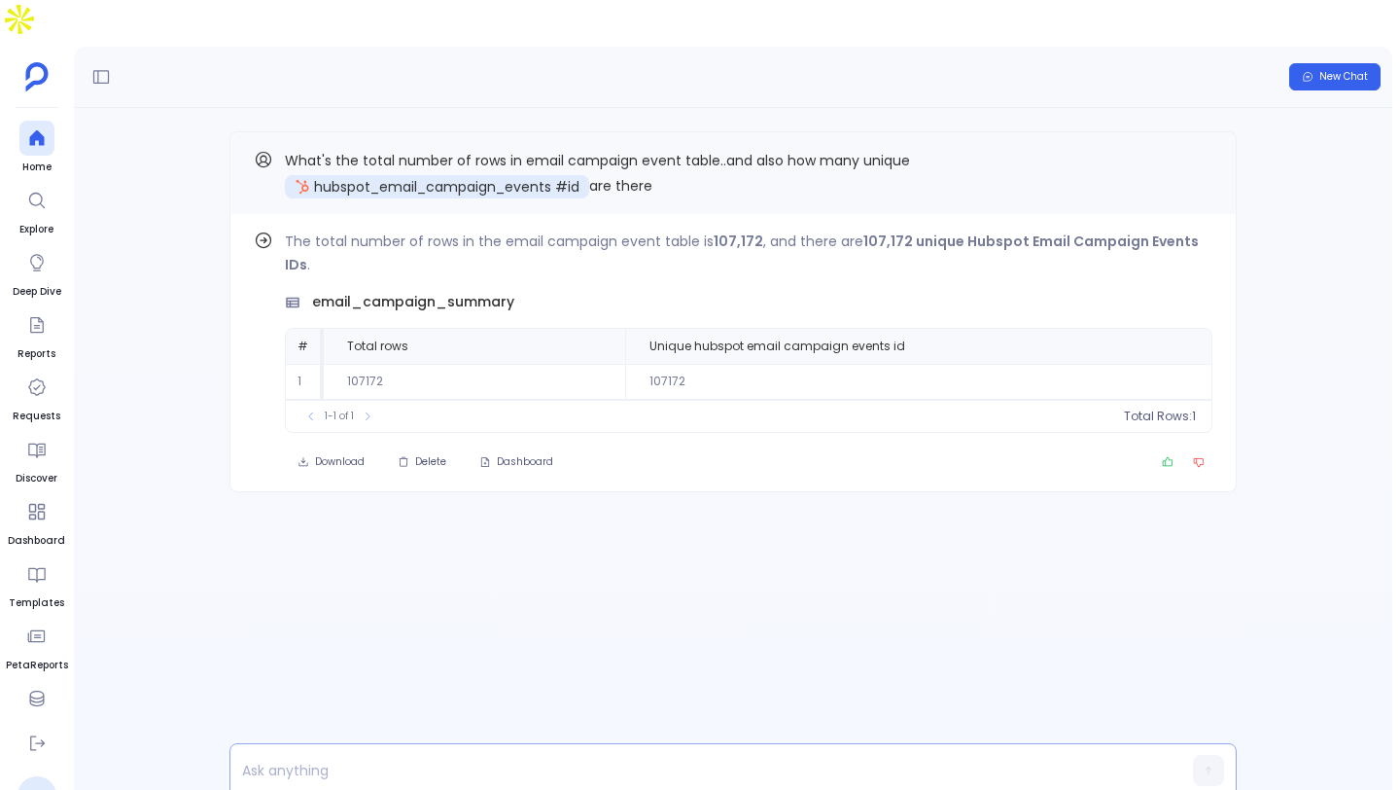
click at [272, 757] on p at bounding box center [695, 770] width 931 height 27
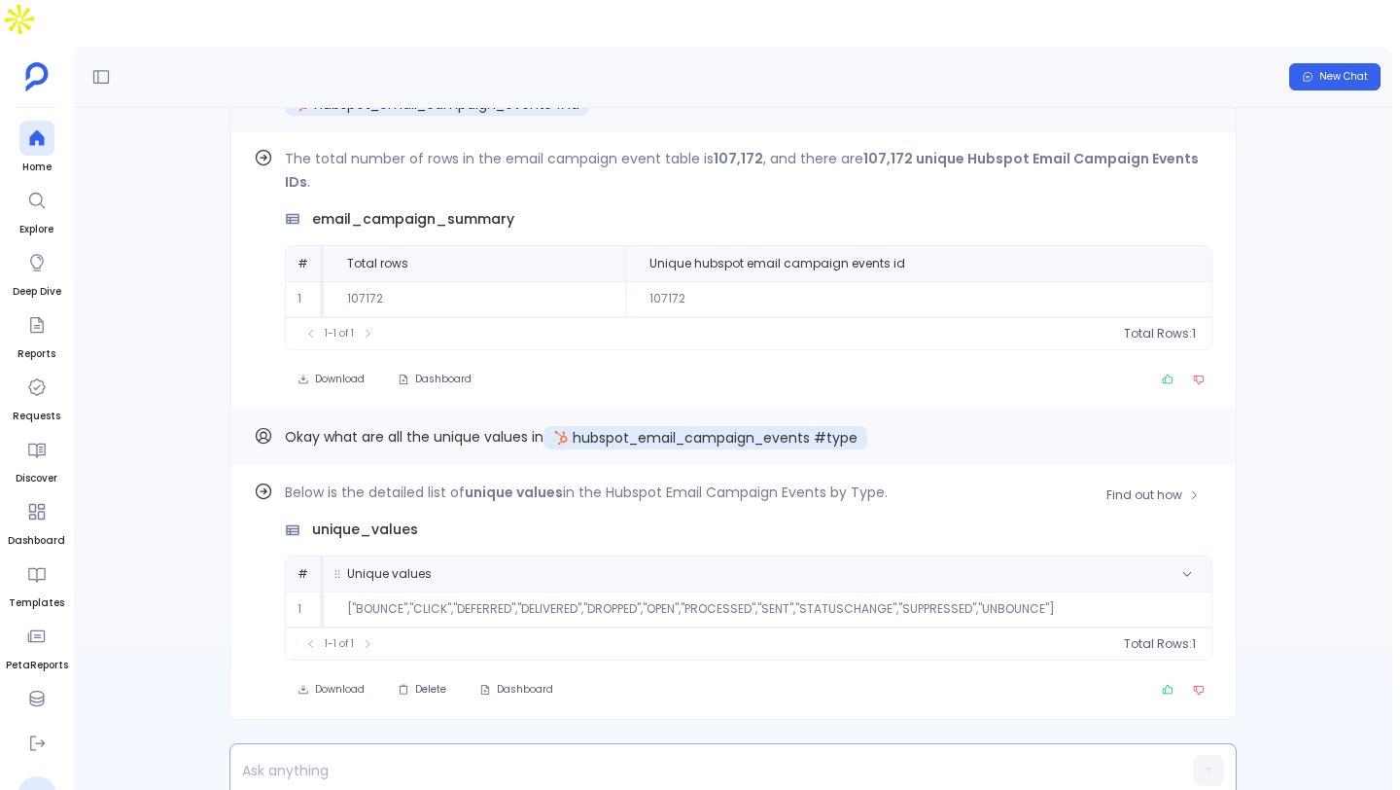
scroll to position [-83, 0]
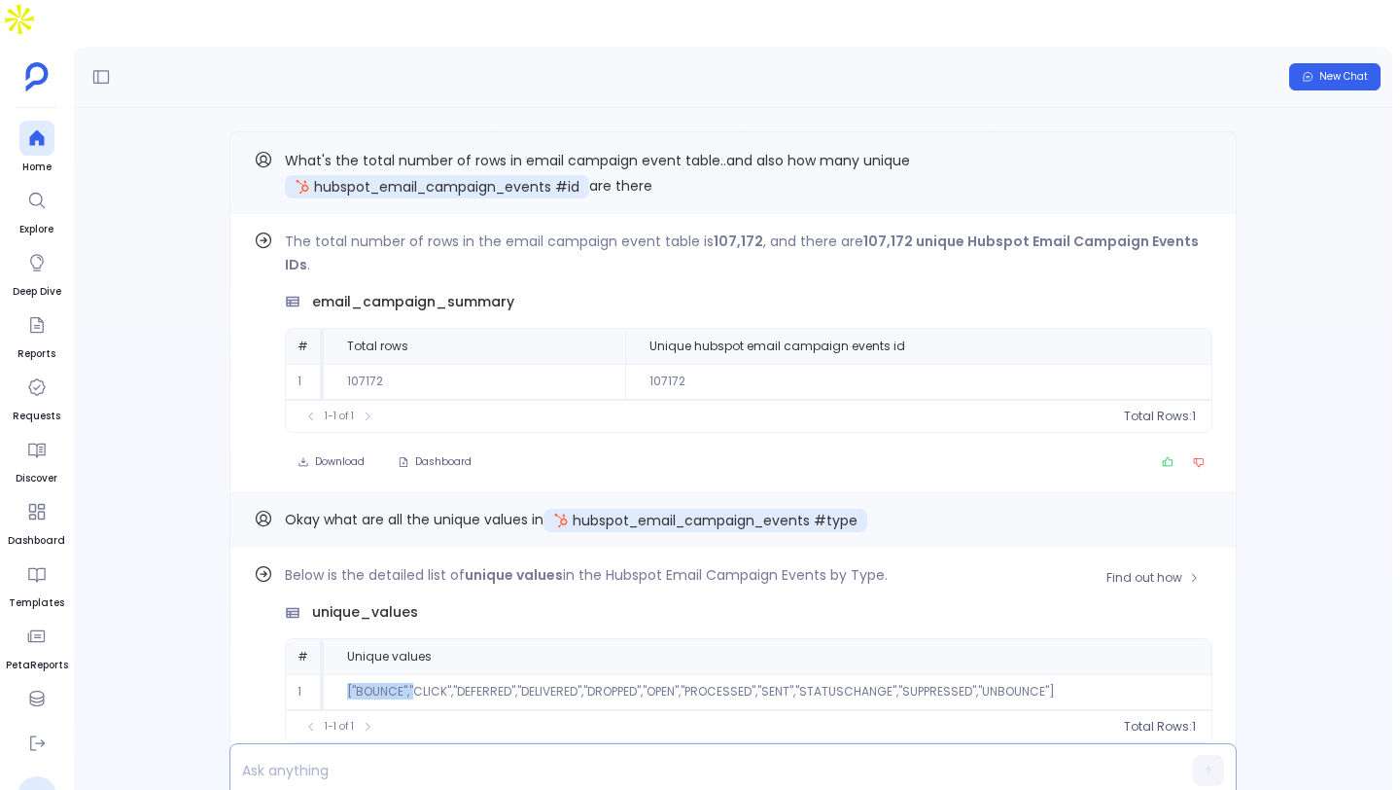
drag, startPoint x: 335, startPoint y: 656, endPoint x: 414, endPoint y: 654, distance: 79.8
click at [414, 674] on td "["BOUNCE","CLICK","DEFERRED","DELIVERED","DROPPED","OPEN","PROCESSED","SENT","S…" at bounding box center [768, 692] width 888 height 36
click at [1062, 674] on td "["BOUNCE","CLICK","DEFERRED","DELIVERED","DROPPED","OPEN","PROCESSED","SENT","S…" at bounding box center [768, 692] width 888 height 36
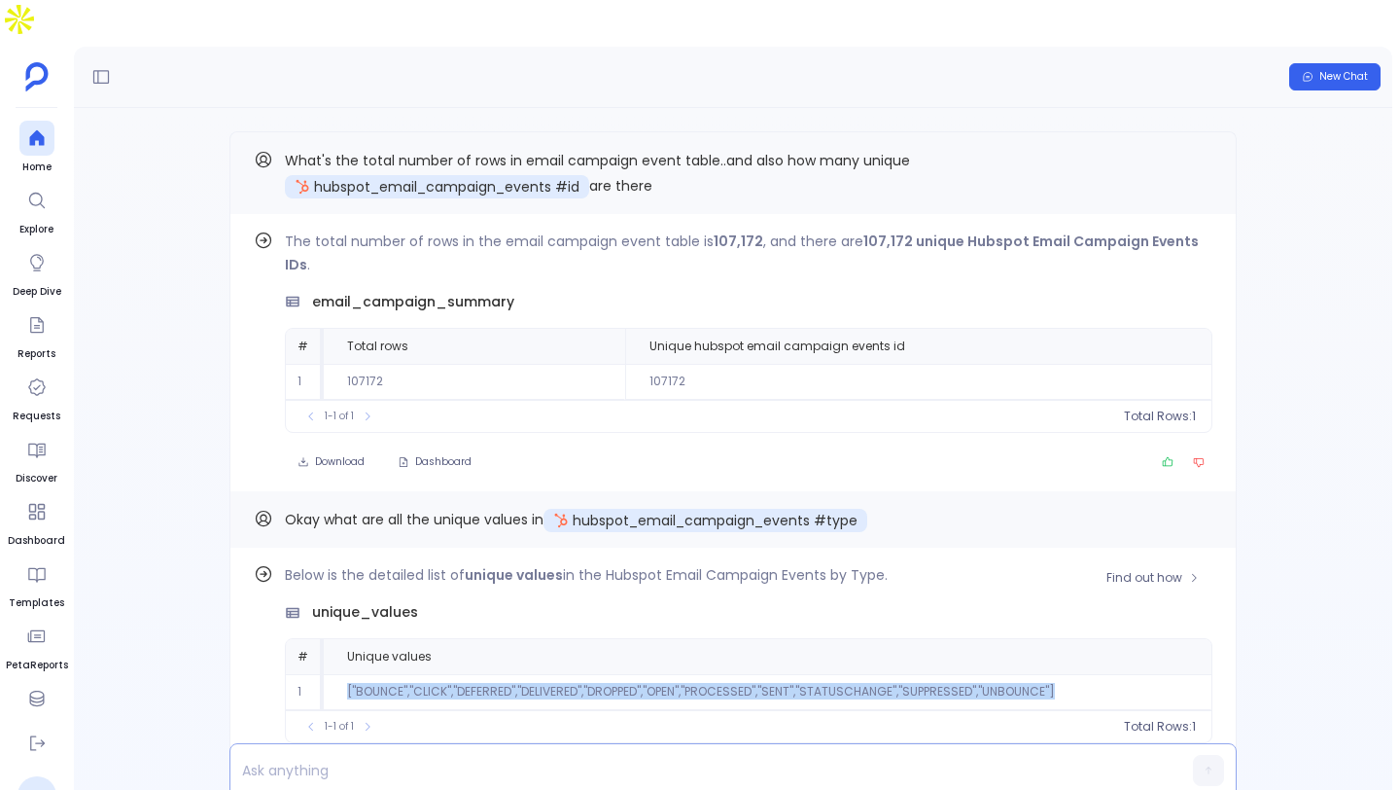
drag, startPoint x: 1082, startPoint y: 648, endPoint x: 319, endPoint y: 661, distance: 763.6
click at [319, 674] on tr "1 ["BOUNCE","CLICK","DEFERRED","DELIVERED","DROPPED","OPEN","PROCESSED","SENT",…" at bounding box center [749, 692] width 926 height 36
